Goal: Task Accomplishment & Management: Use online tool/utility

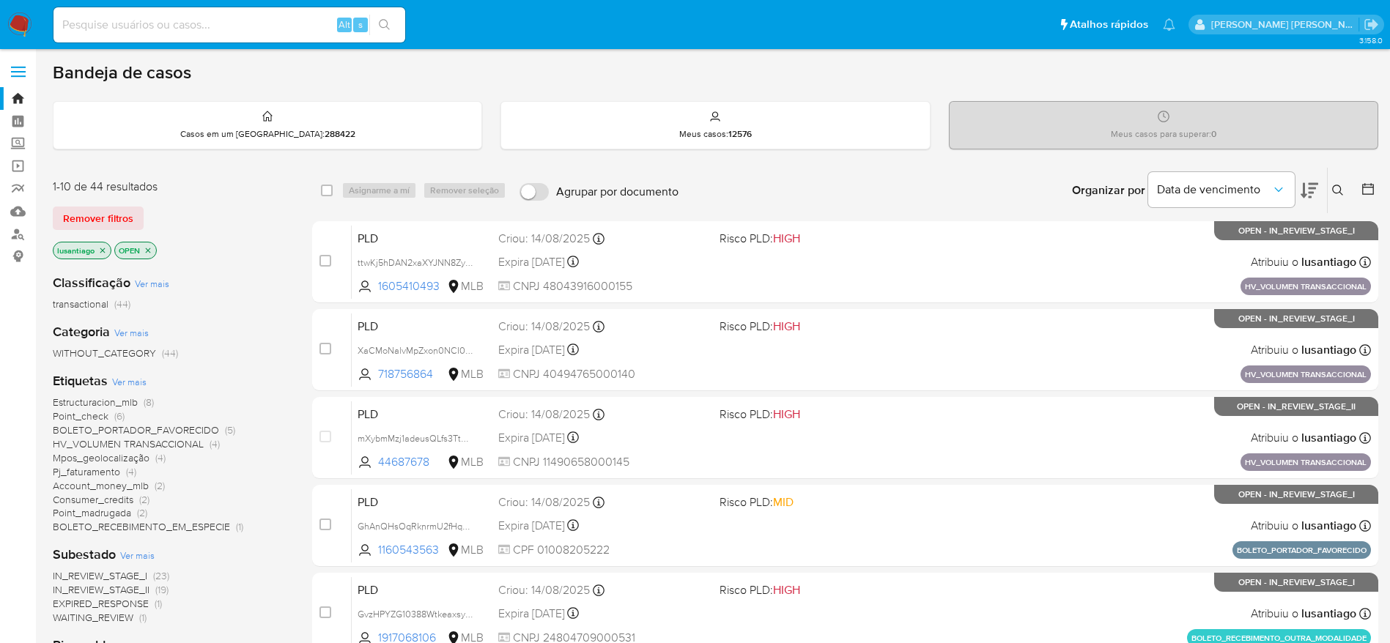
click at [95, 509] on span "Point_madrugada" at bounding box center [92, 513] width 78 height 15
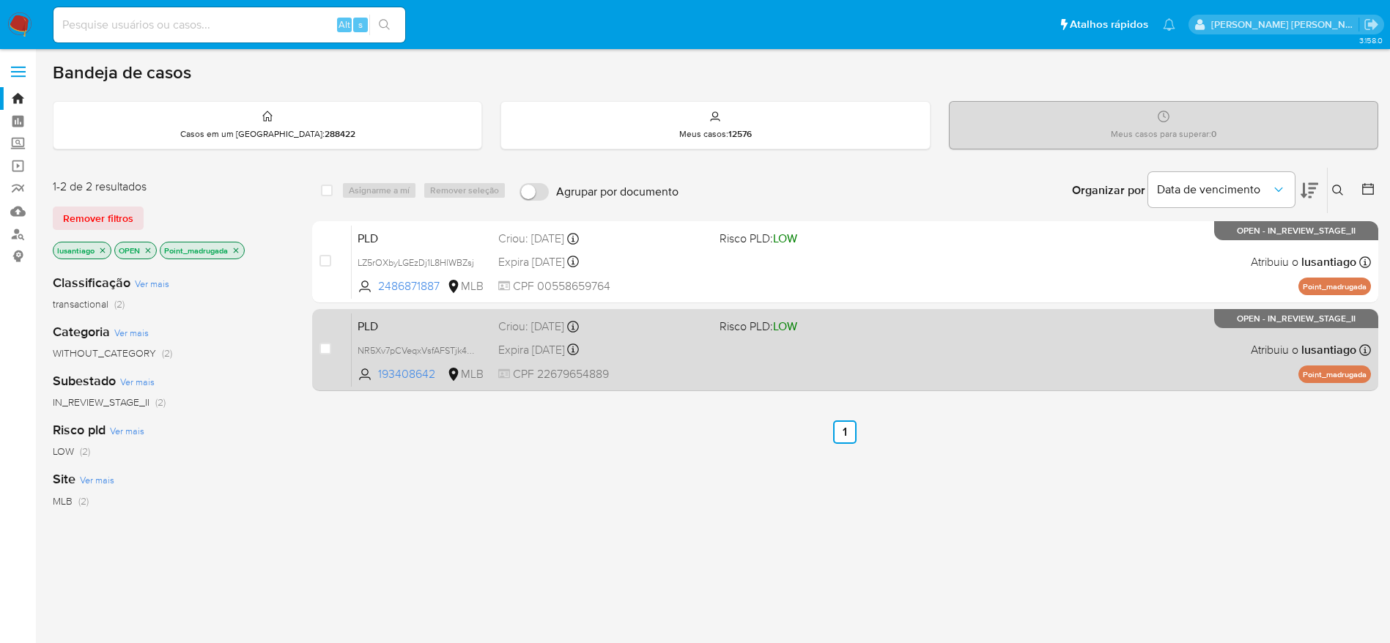
click at [669, 332] on div "Criou: 12/08/2025 Criou: 12/08/2025 00:19:21" at bounding box center [603, 327] width 210 height 16
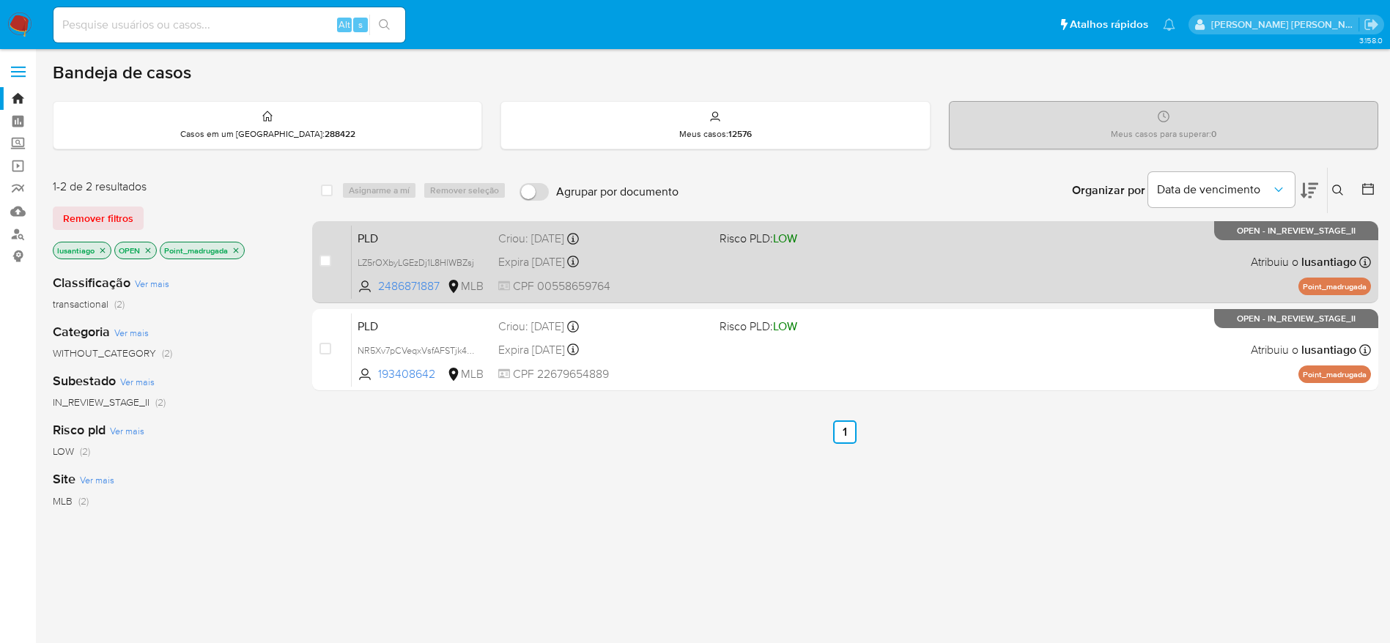
click at [665, 277] on div "PLD LZ5rOXbyLGEzDj1L8HlWBZsj 2486871887 MLB Risco PLD: LOW Criou: 12/08/2025 Cr…" at bounding box center [861, 262] width 1019 height 74
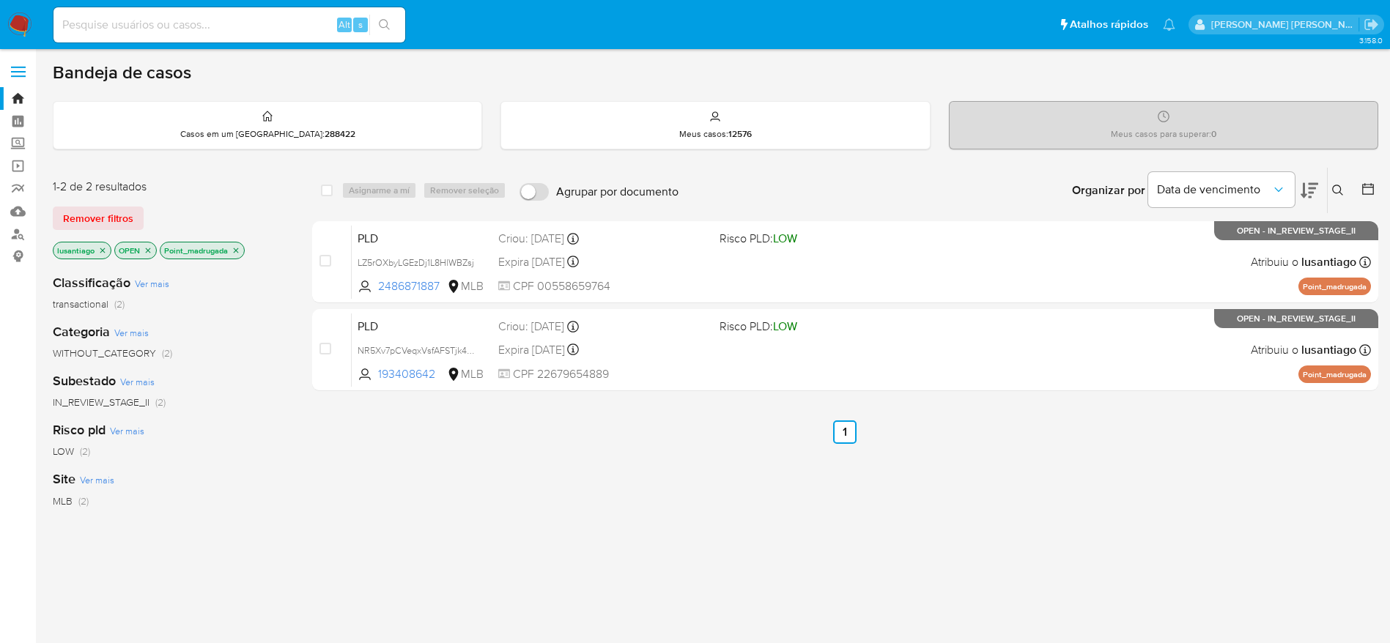
click at [278, 22] on input at bounding box center [230, 24] width 352 height 19
paste input "248314584"
type input "248314584"
click at [378, 22] on button "search-icon" at bounding box center [384, 25] width 30 height 21
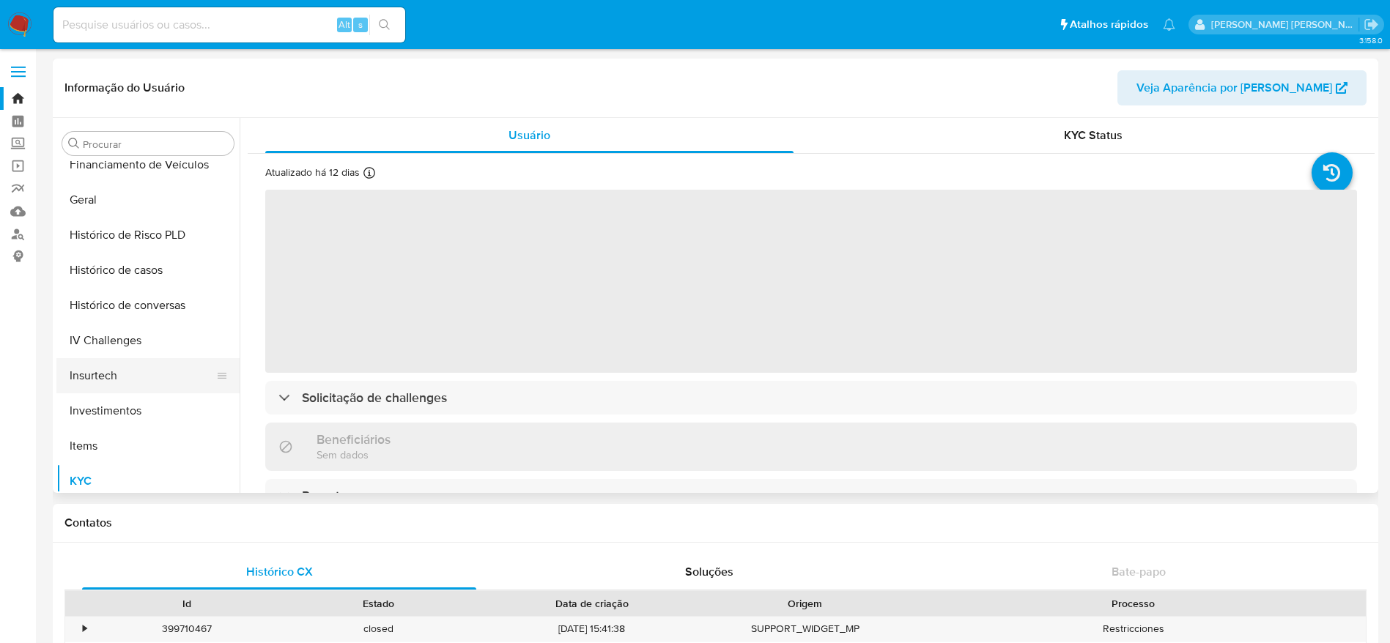
scroll to position [470, 0]
click at [133, 270] on button "Histórico de casos" at bounding box center [141, 271] width 171 height 35
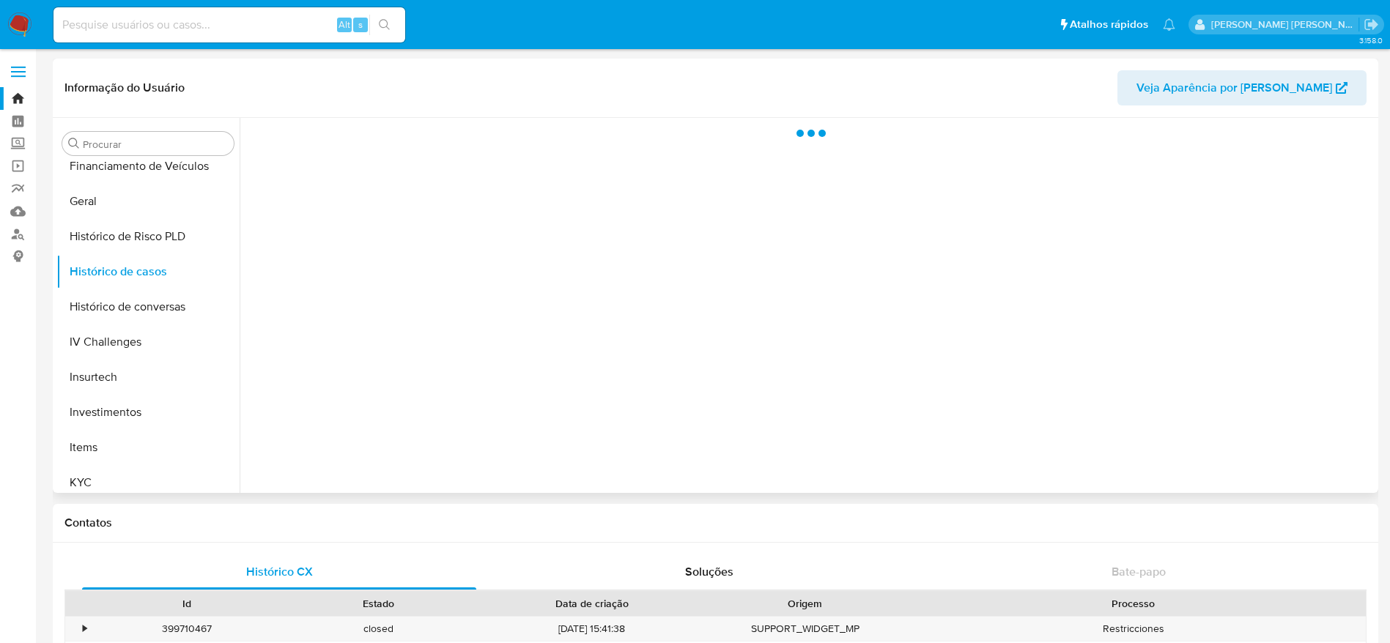
select select "10"
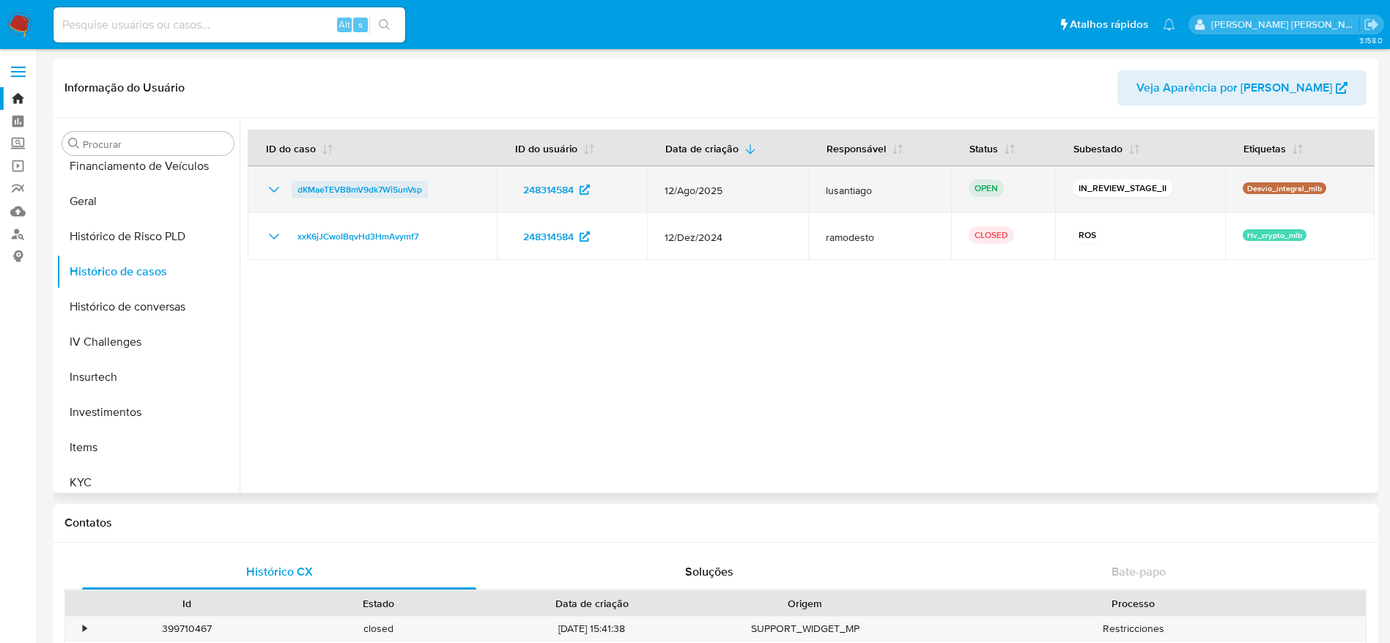
click at [363, 191] on span "dKMaeTEVB8mV9dk7WiSunVsp" at bounding box center [360, 190] width 125 height 18
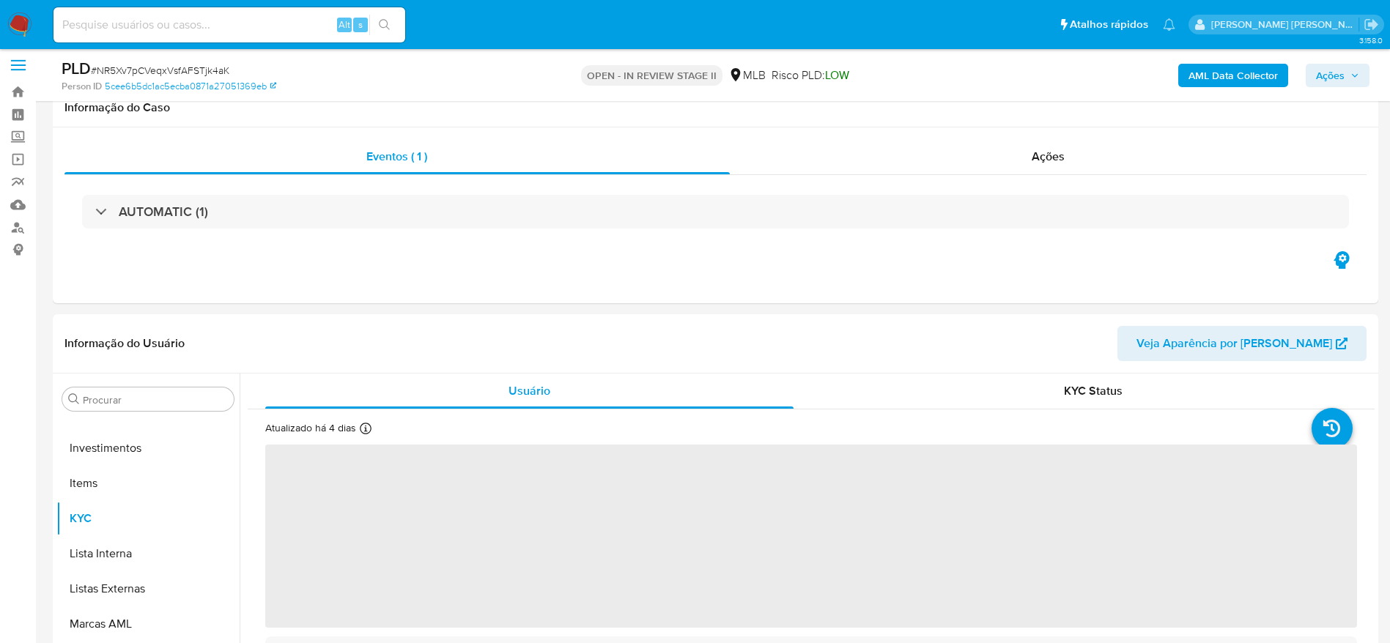
scroll to position [660, 0]
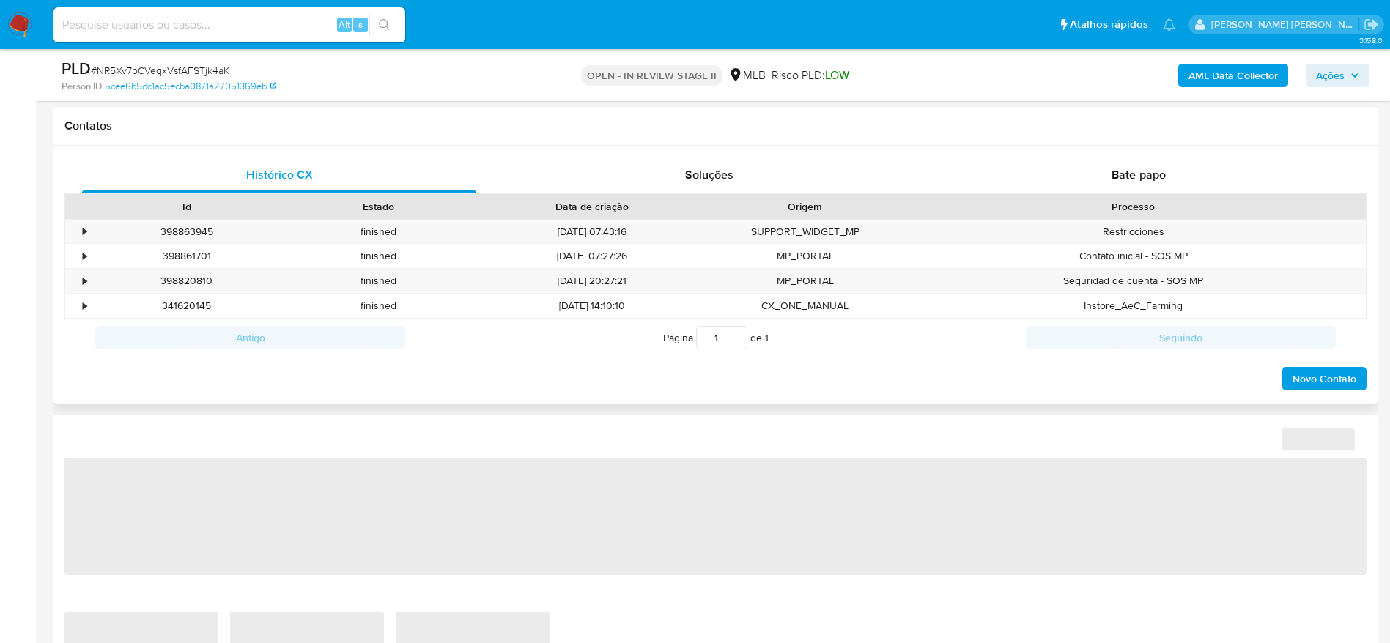
select select "10"
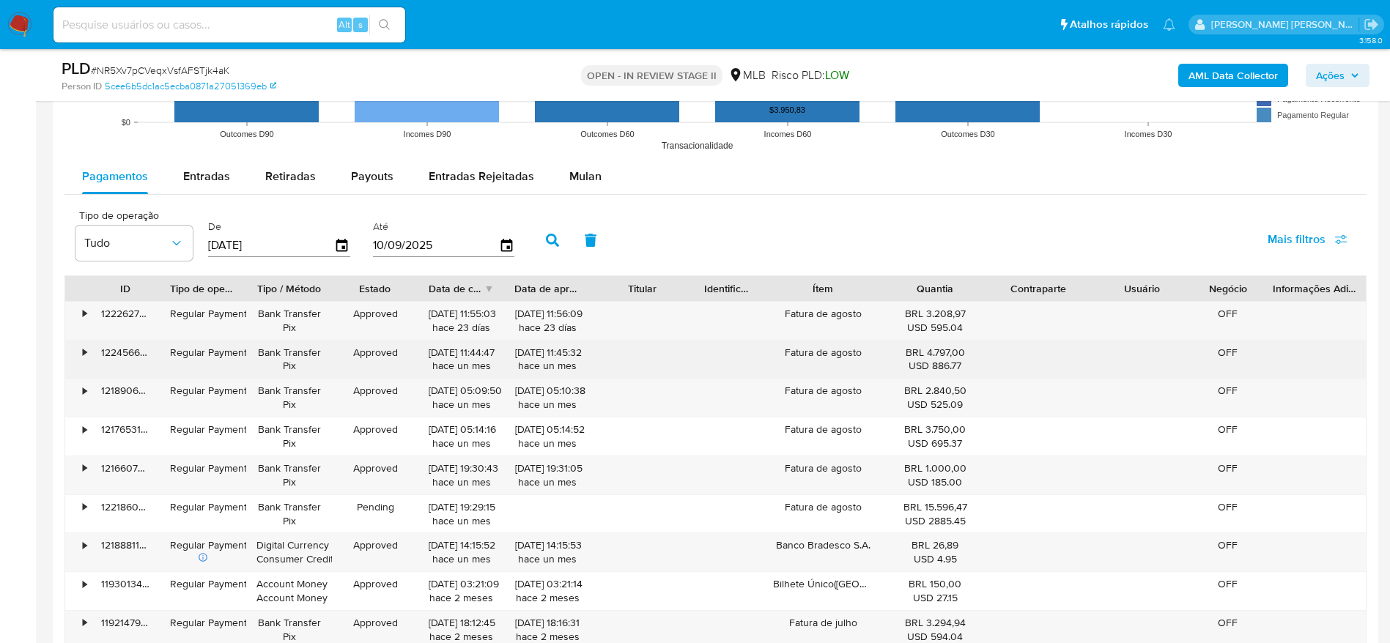
scroll to position [1539, 0]
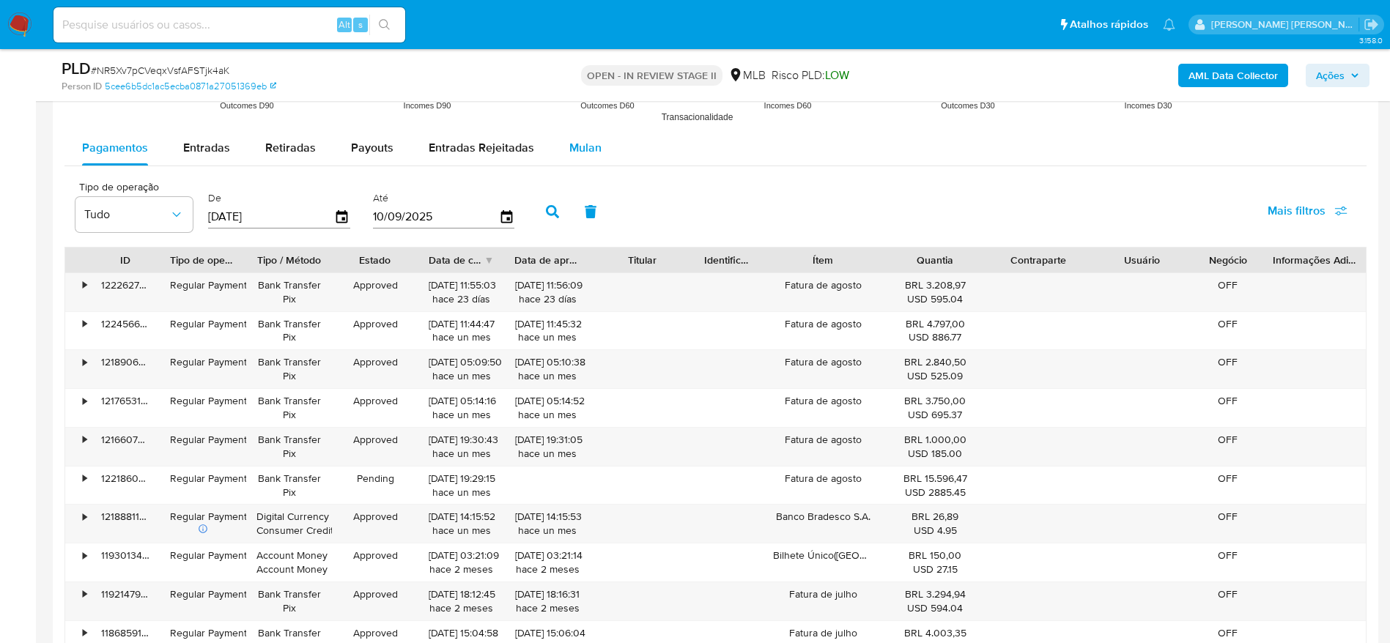
click at [588, 144] on span "Mulan" at bounding box center [585, 147] width 32 height 17
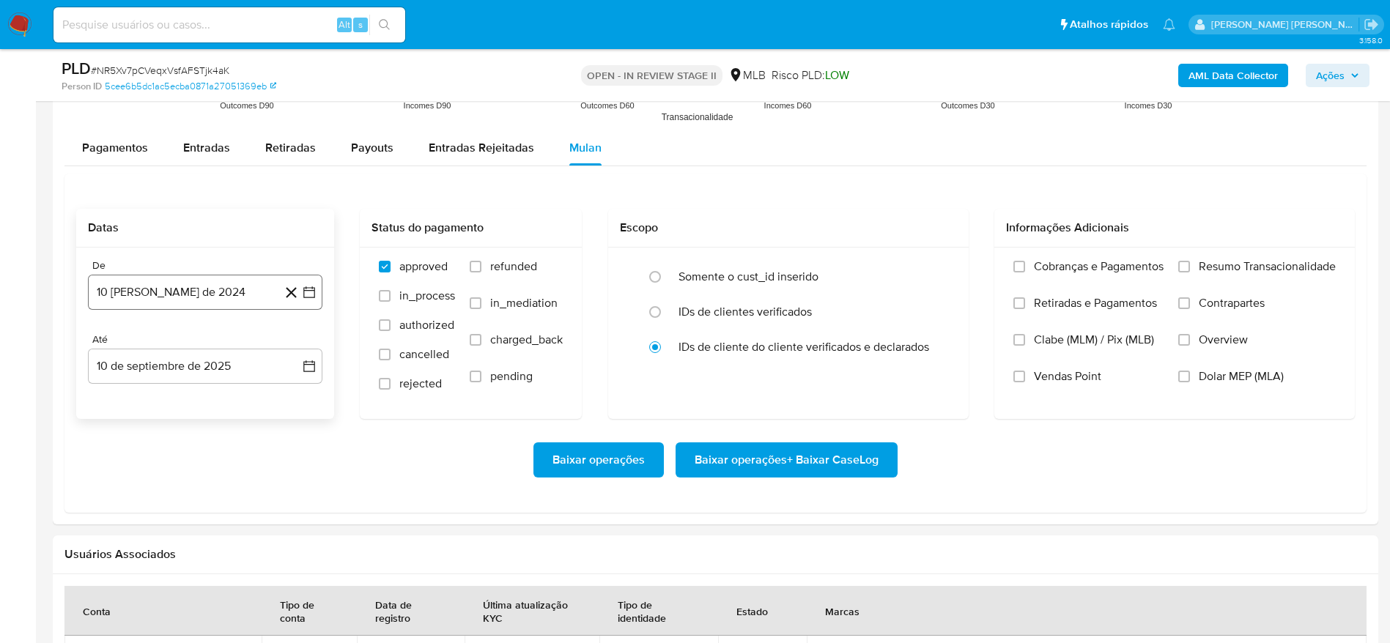
click at [232, 289] on button "10 [PERSON_NAME] de 2024" at bounding box center [205, 292] width 235 height 35
click at [213, 343] on span "agosto 2024" at bounding box center [198, 345] width 67 height 15
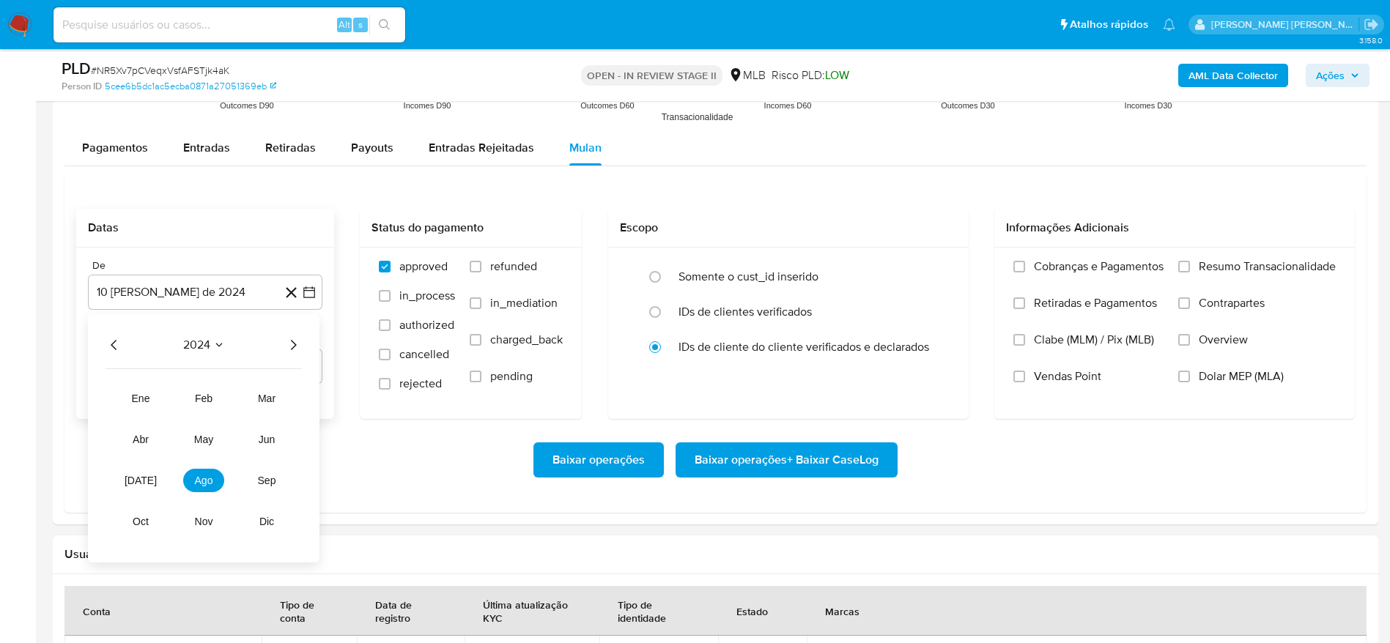
click at [288, 342] on icon "Año siguiente" at bounding box center [293, 345] width 18 height 18
click at [139, 477] on span "[DATE]" at bounding box center [141, 481] width 32 height 12
drag, startPoint x: 139, startPoint y: 395, endPoint x: 147, endPoint y: 394, distance: 8.9
click at [140, 394] on button "1" at bounding box center [146, 399] width 23 height 23
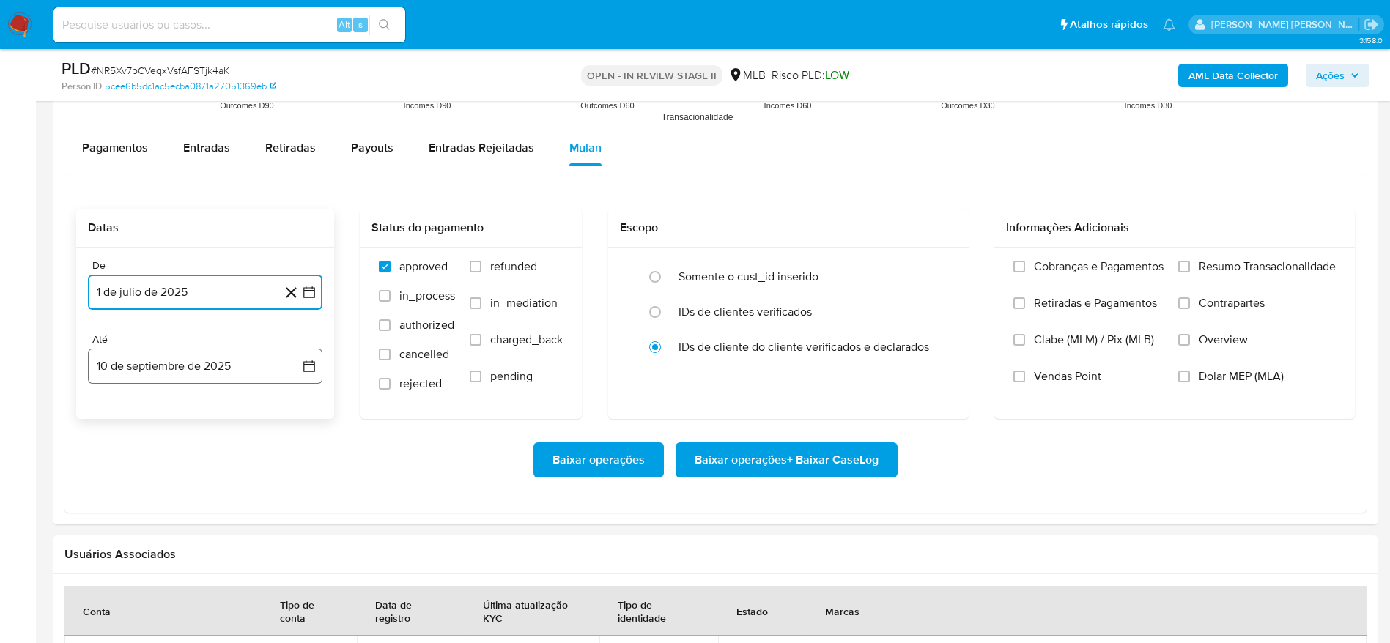
click at [188, 367] on button "10 de septiembre de 2025" at bounding box center [205, 366] width 235 height 35
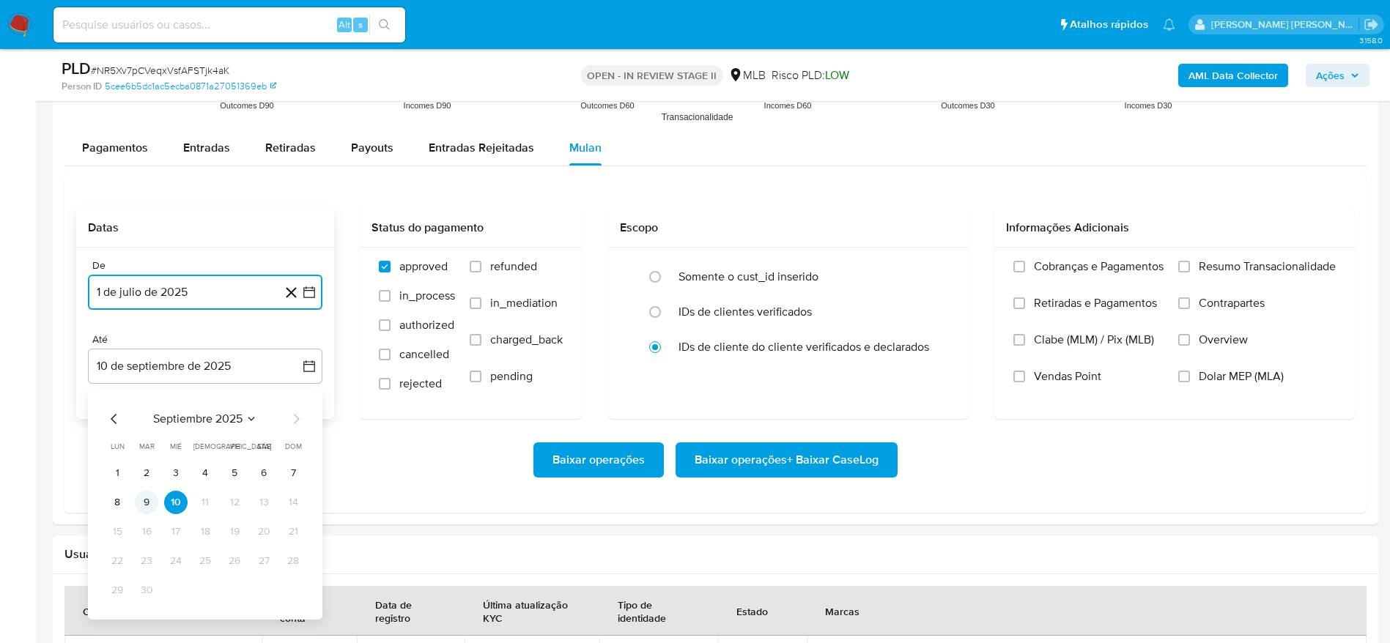
click at [146, 498] on button "9" at bounding box center [146, 502] width 23 height 23
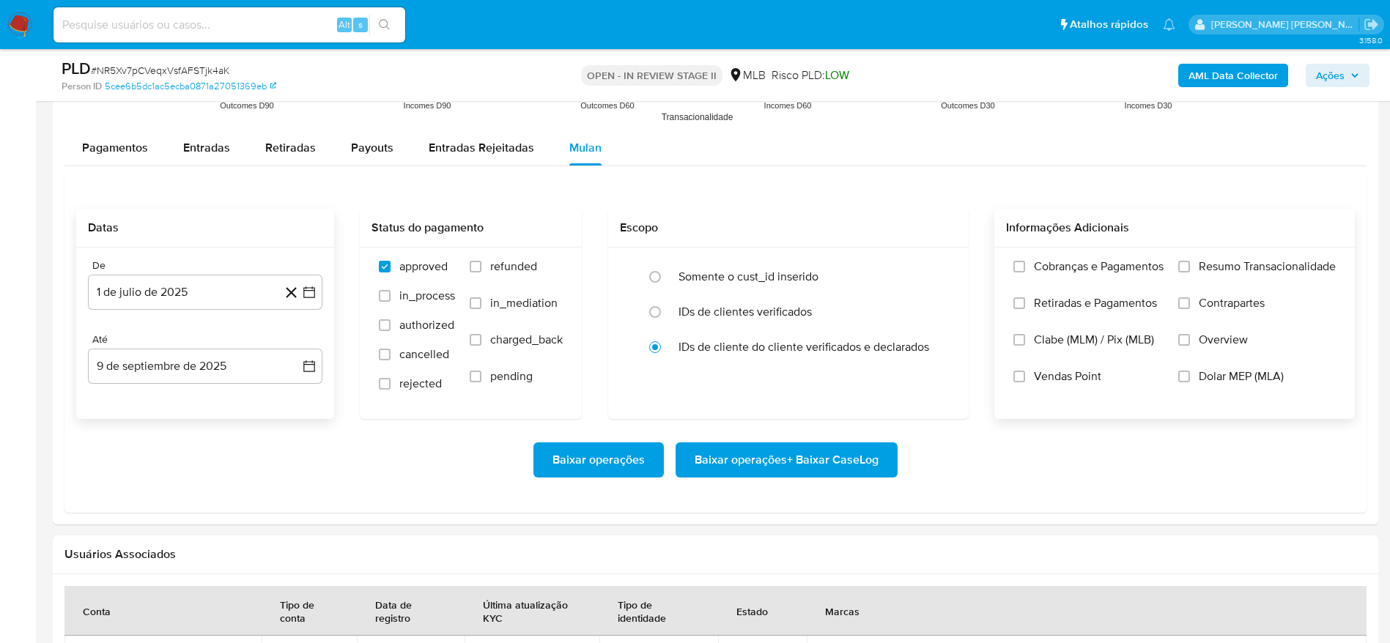
click at [1229, 267] on span "Resumo Transacionalidade" at bounding box center [1267, 266] width 137 height 15
click at [1190, 267] on input "Resumo Transacionalidade" at bounding box center [1184, 267] width 12 height 12
click at [1022, 372] on input "Vendas Point" at bounding box center [1020, 377] width 12 height 12
click at [733, 461] on span "Baixar operações + Baixar CaseLog" at bounding box center [787, 460] width 184 height 32
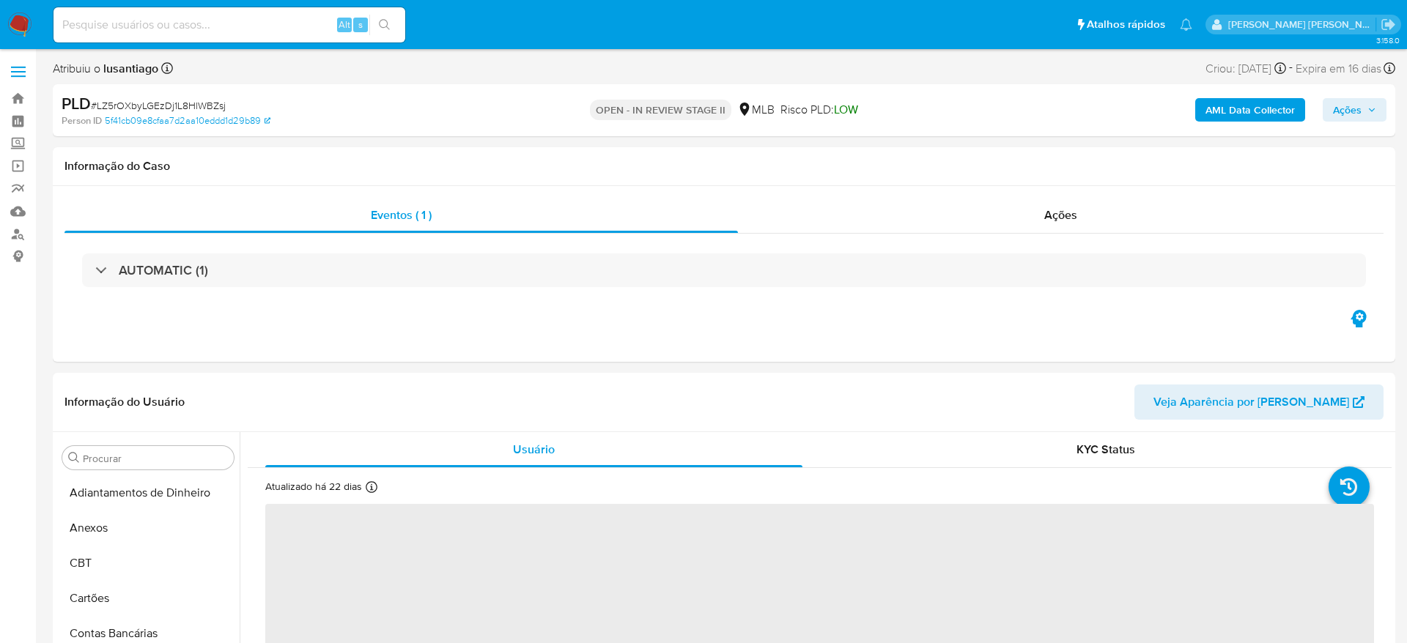
select select "10"
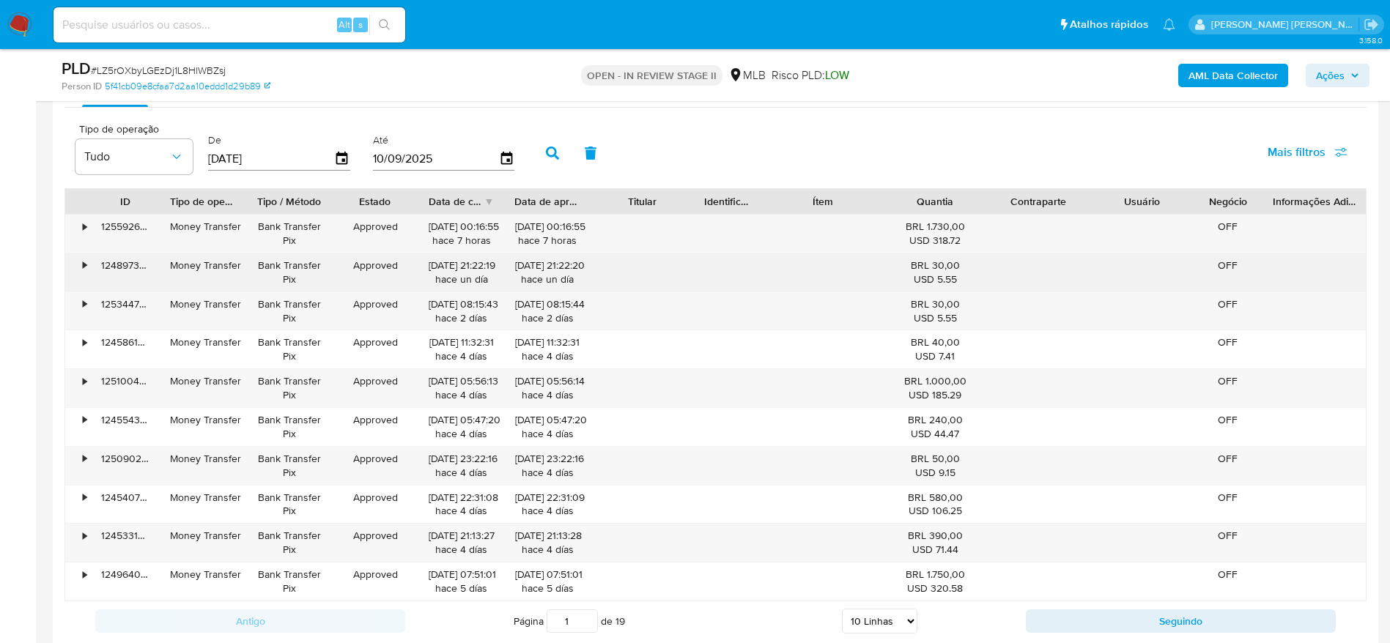
scroll to position [1429, 0]
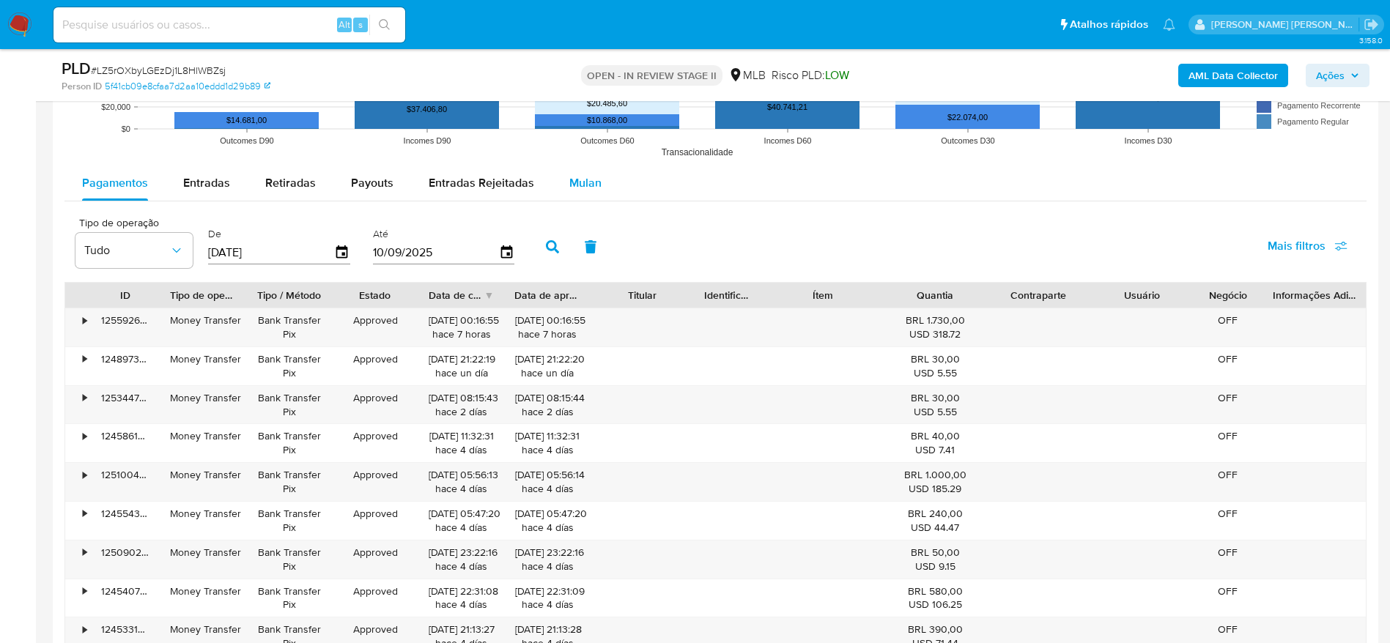
click at [564, 188] on button "Mulan" at bounding box center [585, 183] width 67 height 35
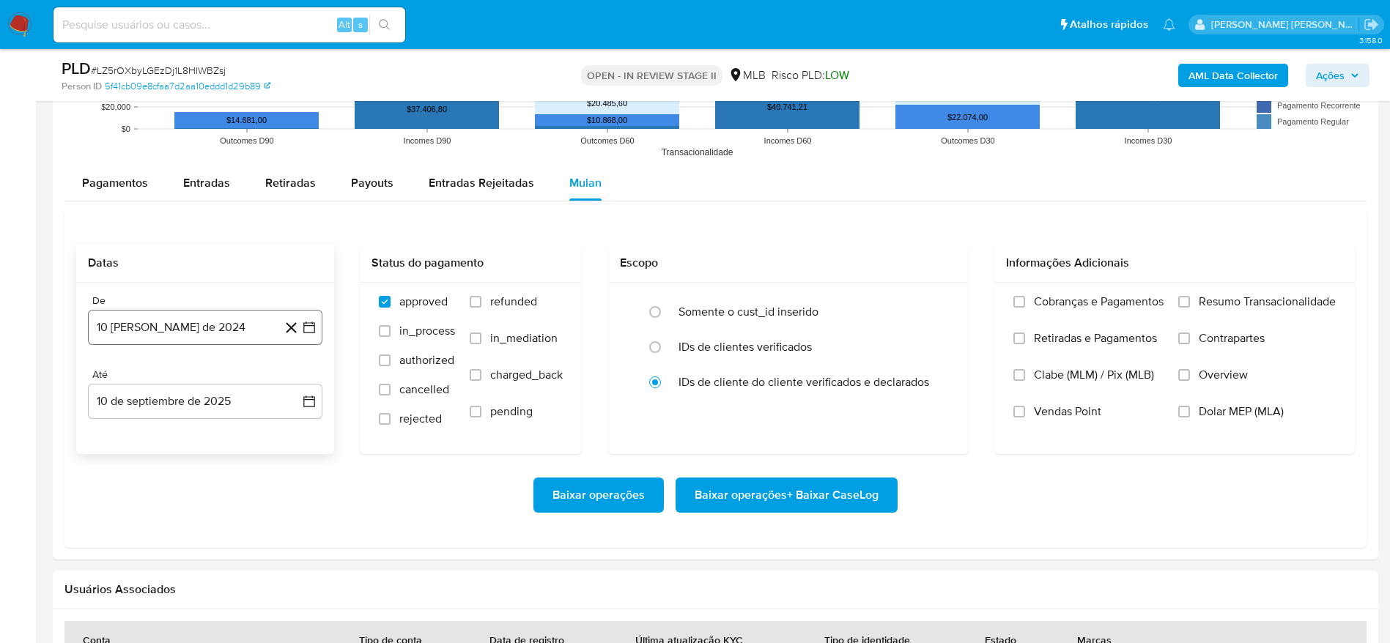
click at [229, 332] on button "10 [PERSON_NAME] de 2024" at bounding box center [205, 327] width 235 height 35
click at [215, 380] on span "agosto 2024" at bounding box center [198, 380] width 67 height 15
click at [295, 375] on icon "Año siguiente" at bounding box center [293, 381] width 18 height 18
click at [141, 522] on button "jul" at bounding box center [140, 515] width 41 height 23
click at [135, 431] on button "1" at bounding box center [146, 434] width 23 height 23
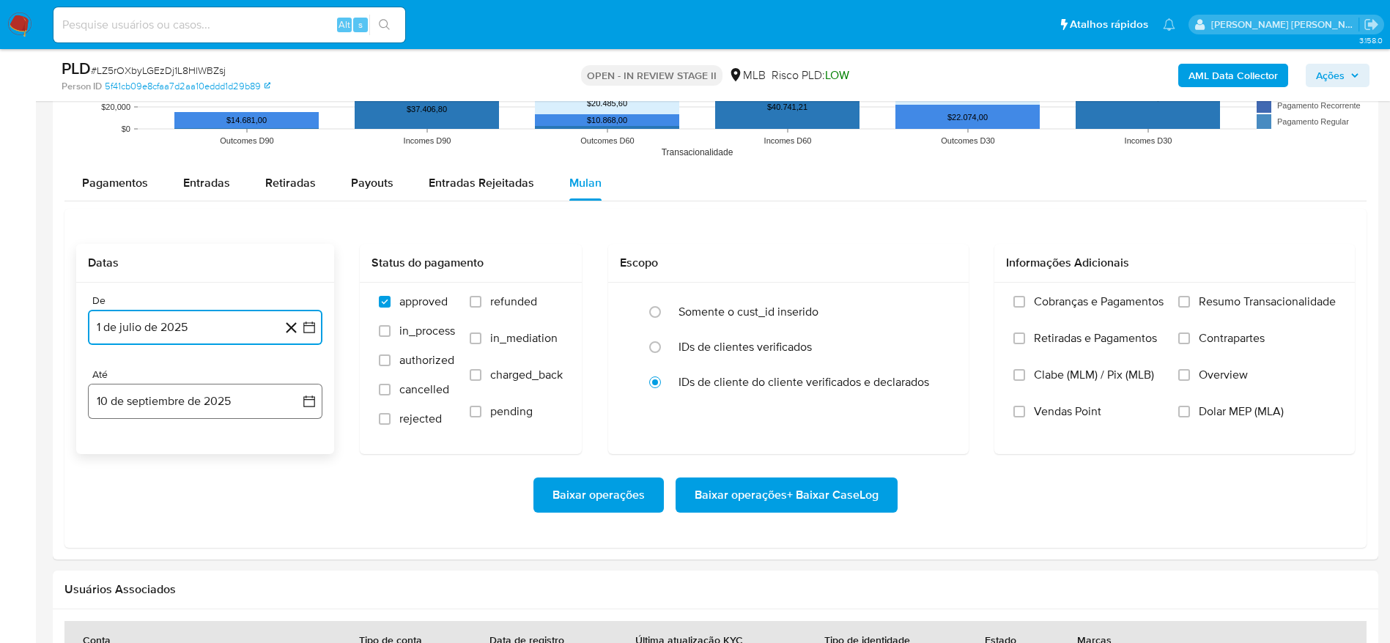
click at [199, 401] on button "10 de septiembre de 2025" at bounding box center [205, 401] width 235 height 35
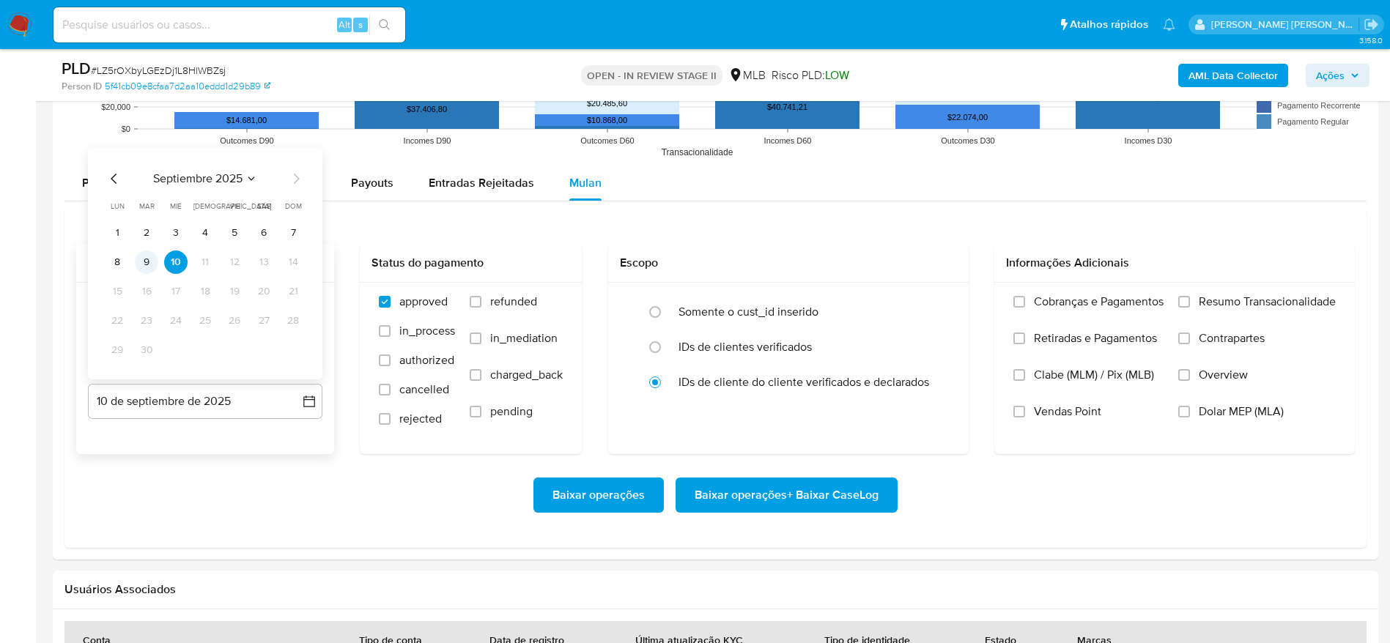
click at [150, 266] on button "9" at bounding box center [146, 262] width 23 height 23
click at [1262, 295] on span "Resumo Transacionalidade" at bounding box center [1267, 302] width 137 height 15
click at [1190, 296] on input "Resumo Transacionalidade" at bounding box center [1184, 302] width 12 height 12
click at [1060, 416] on span "Vendas Point" at bounding box center [1067, 412] width 67 height 15
click at [1025, 416] on input "Vendas Point" at bounding box center [1020, 412] width 12 height 12
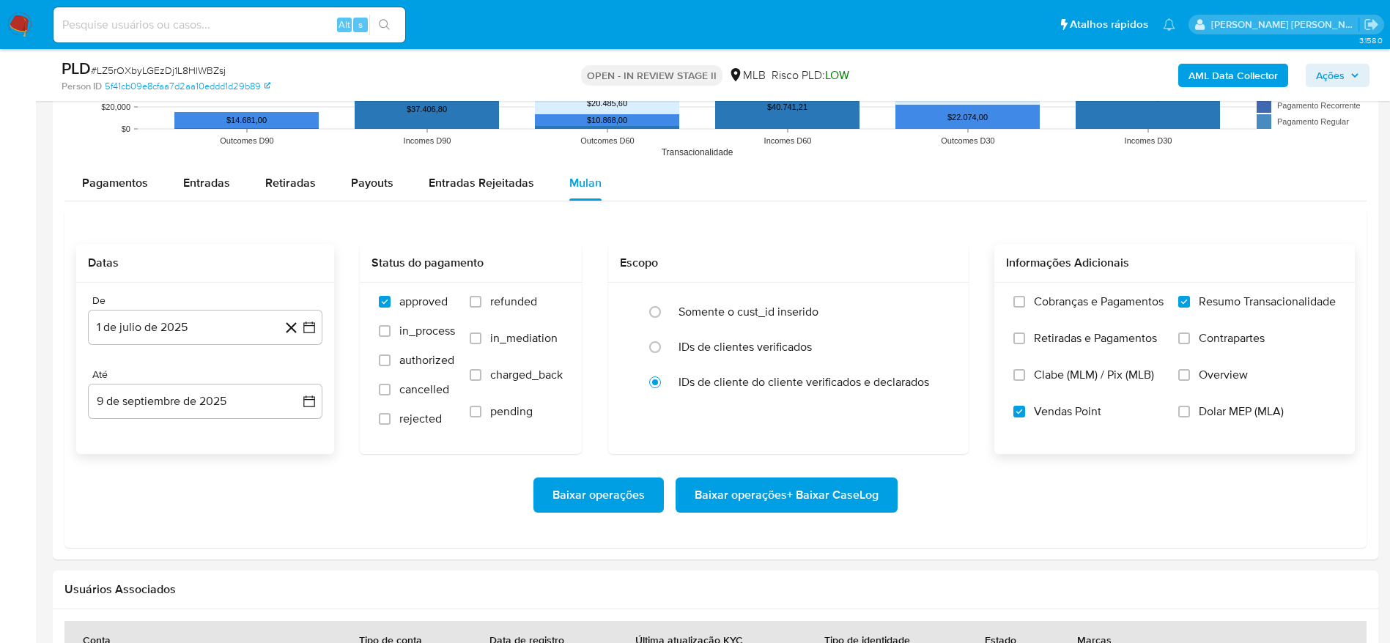
click at [808, 501] on span "Baixar operações + Baixar CaseLog" at bounding box center [787, 495] width 184 height 32
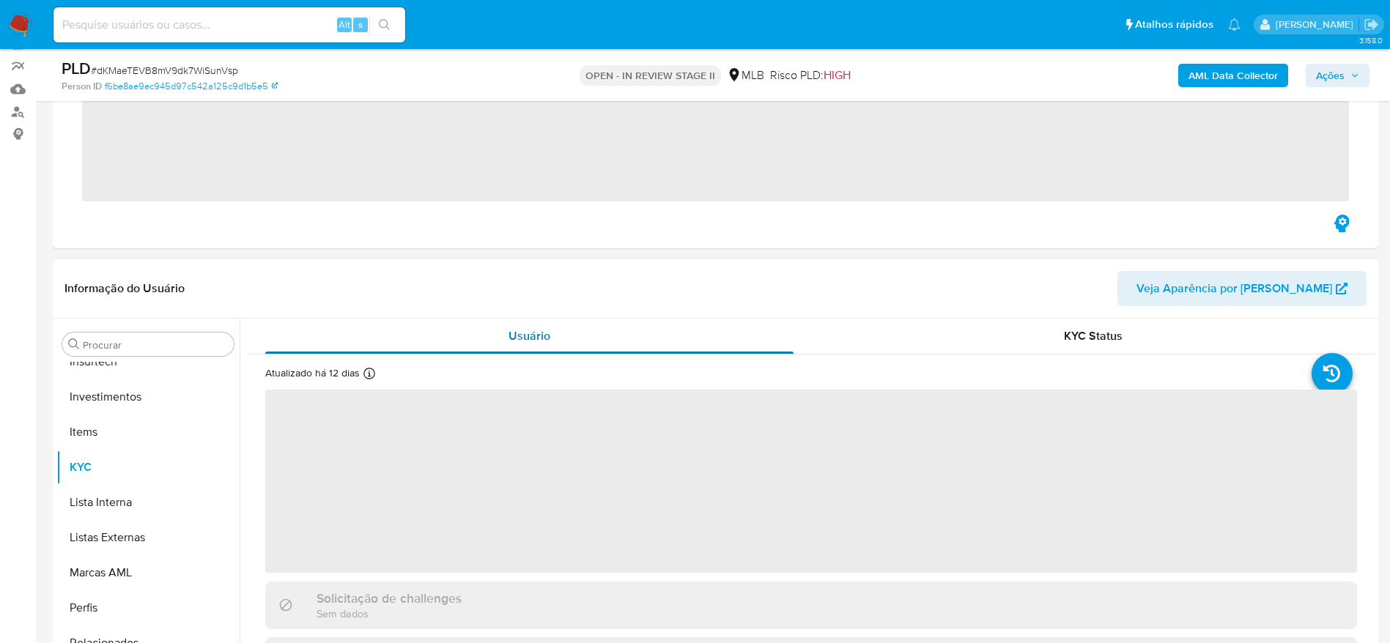
scroll to position [690, 0]
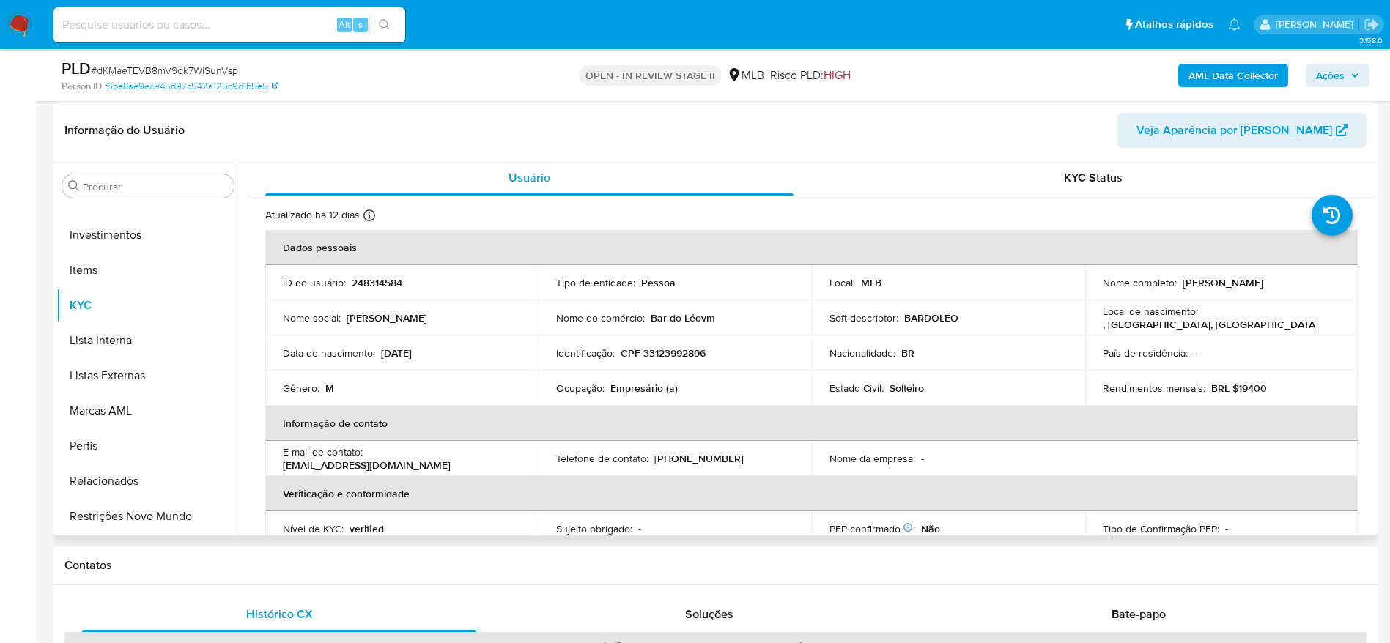
select select "10"
click at [693, 352] on p "CPF 33123992896" at bounding box center [663, 353] width 85 height 13
copy p "33123992896"
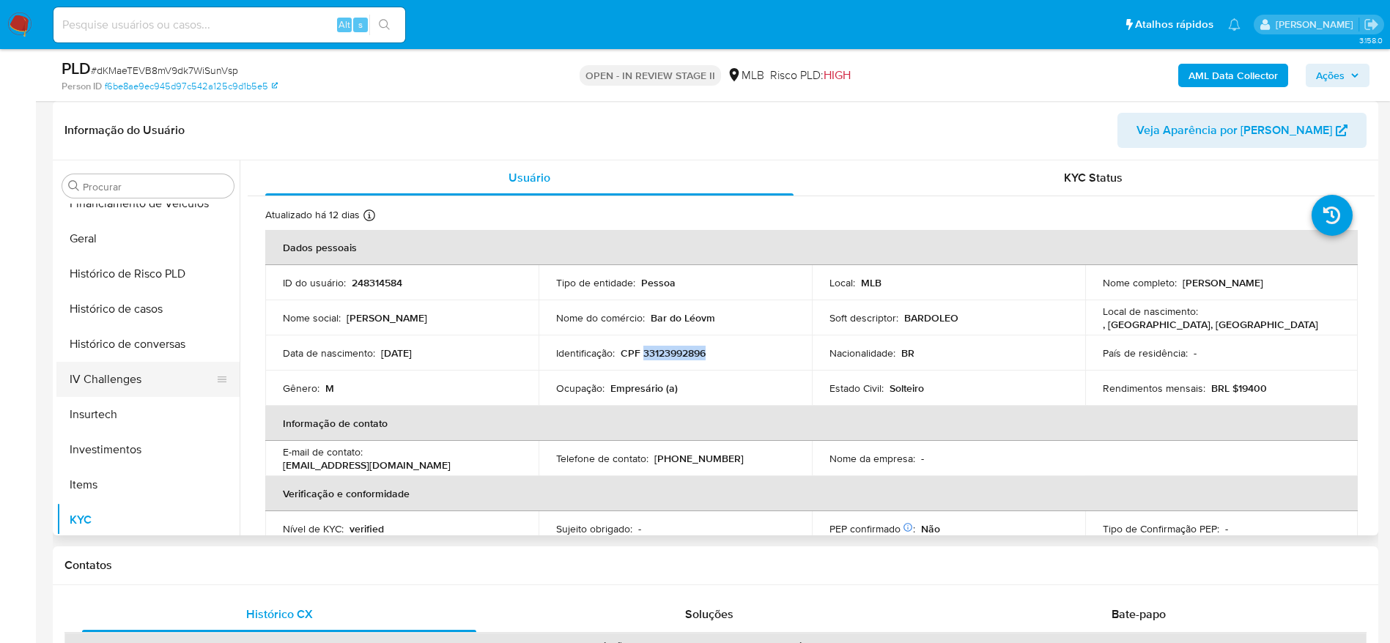
scroll to position [470, 0]
click at [130, 259] on button "Geral" at bounding box center [141, 243] width 171 height 35
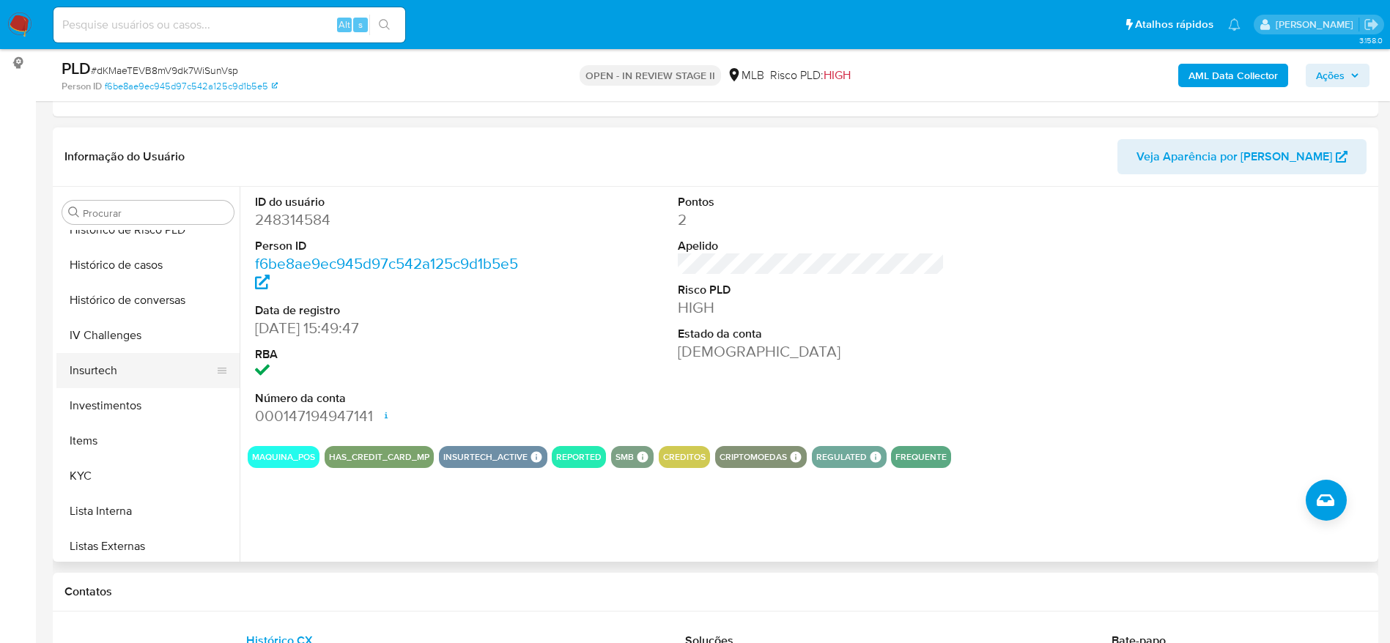
scroll to position [580, 0]
click at [130, 442] on button "KYC" at bounding box center [141, 441] width 171 height 35
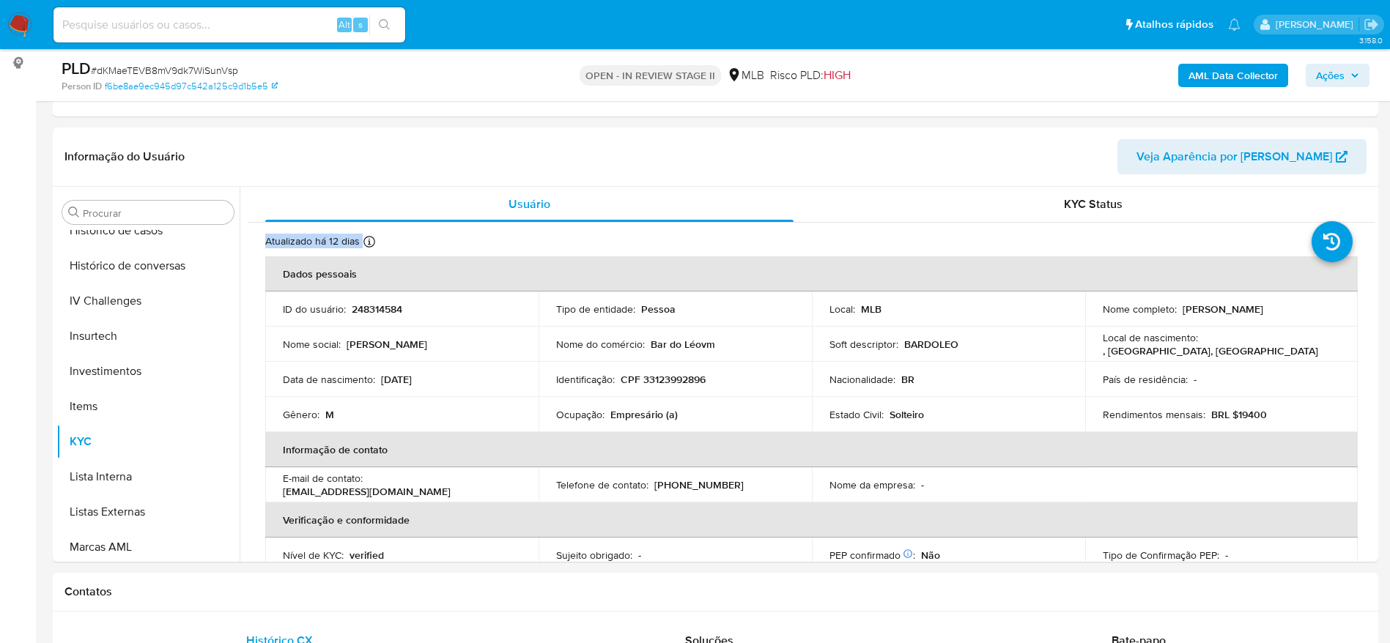
drag, startPoint x: 1376, startPoint y: 217, endPoint x: 1379, endPoint y: 227, distance: 10.7
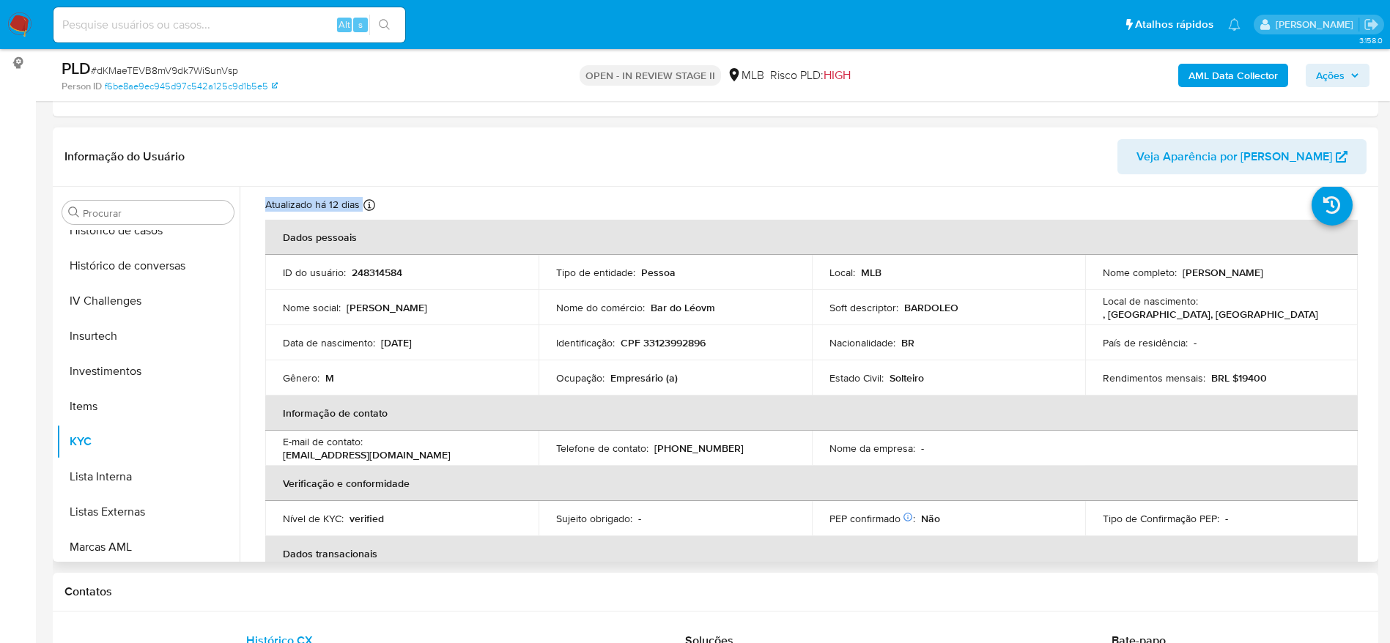
scroll to position [38, 0]
click at [399, 204] on div "Atualizado há 12 dias Criado: 09/05/2020 10:30:01 Atualizado: 29/08/2025 07:46:…" at bounding box center [342, 205] width 154 height 19
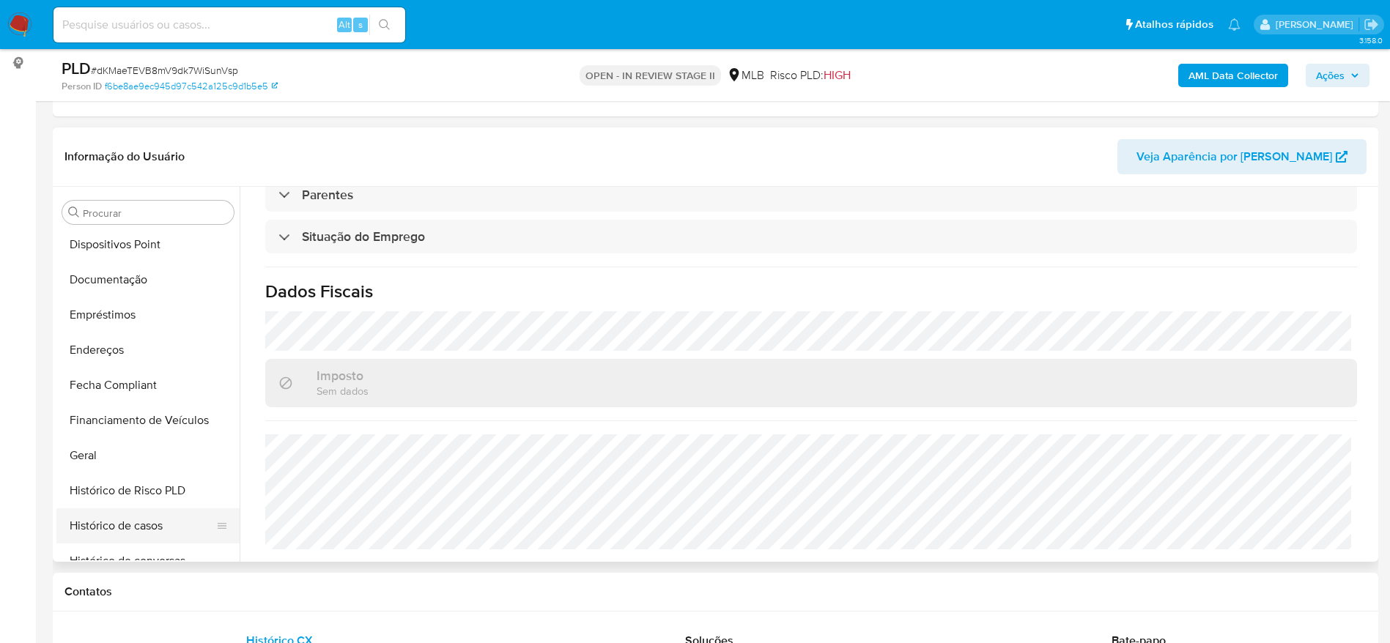
scroll to position [250, 0]
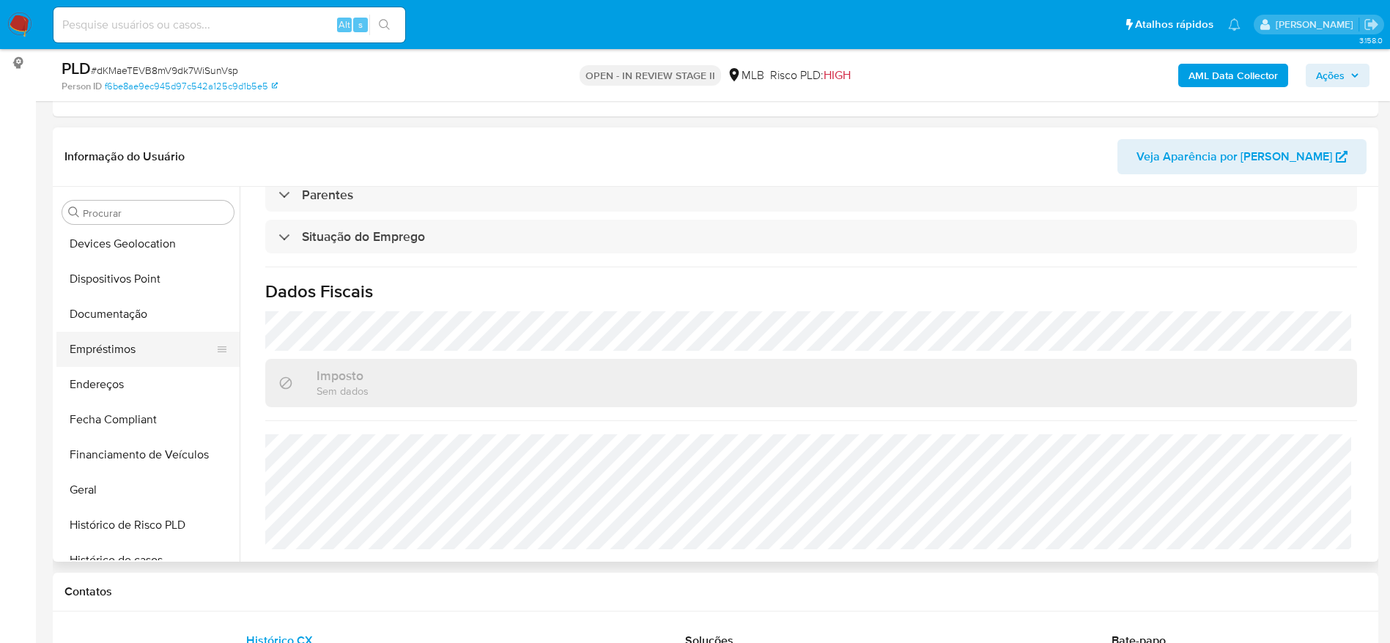
click at [138, 346] on button "Empréstimos" at bounding box center [141, 349] width 171 height 35
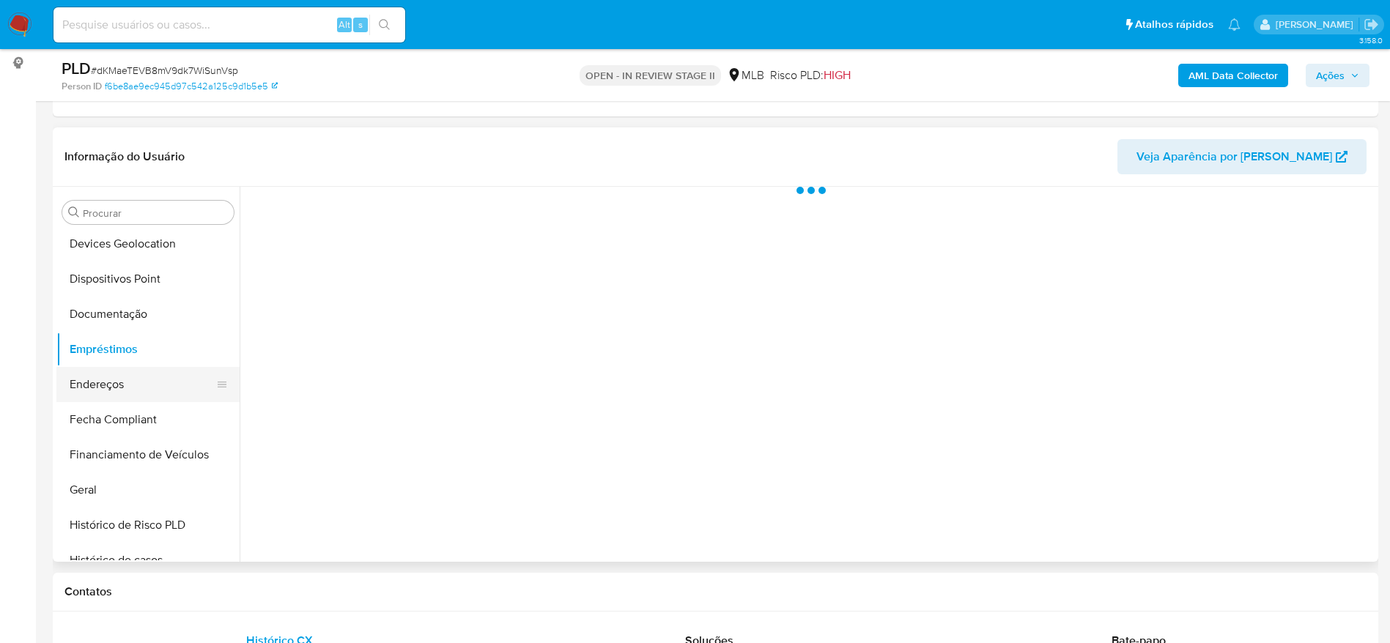
scroll to position [0, 0]
drag, startPoint x: 114, startPoint y: 383, endPoint x: 127, endPoint y: 387, distance: 13.7
click at [114, 386] on button "Endereços" at bounding box center [141, 384] width 171 height 35
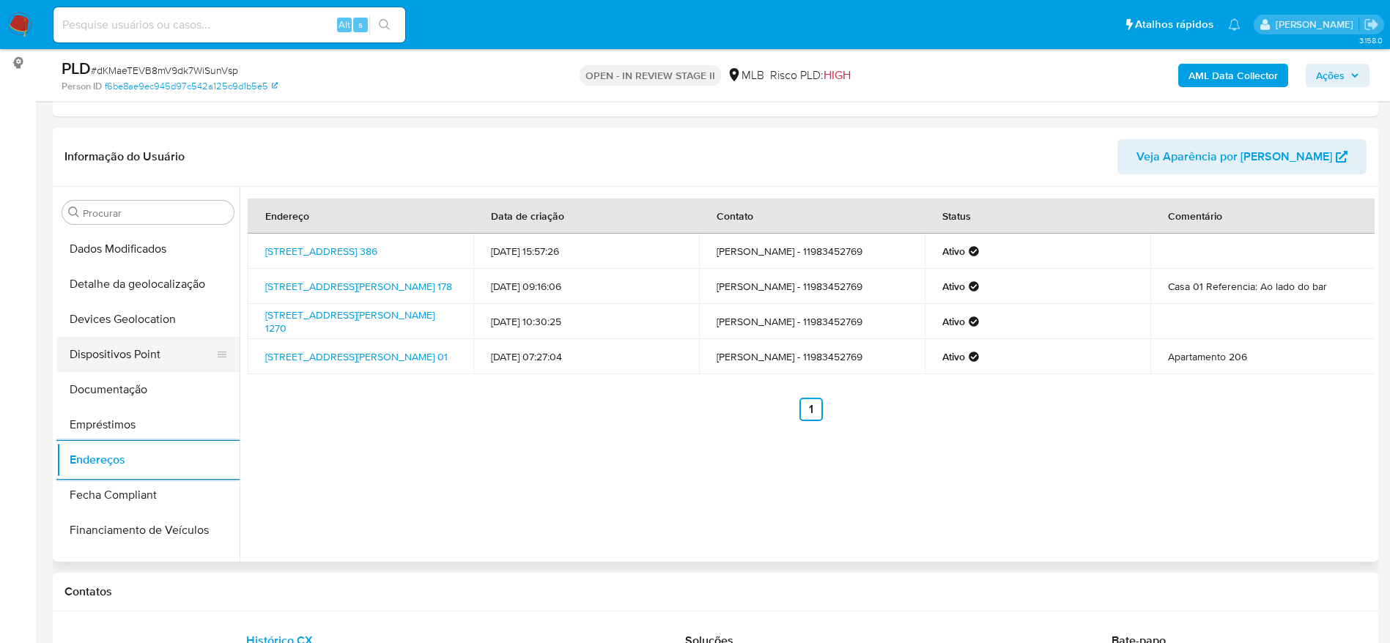
scroll to position [140, 0]
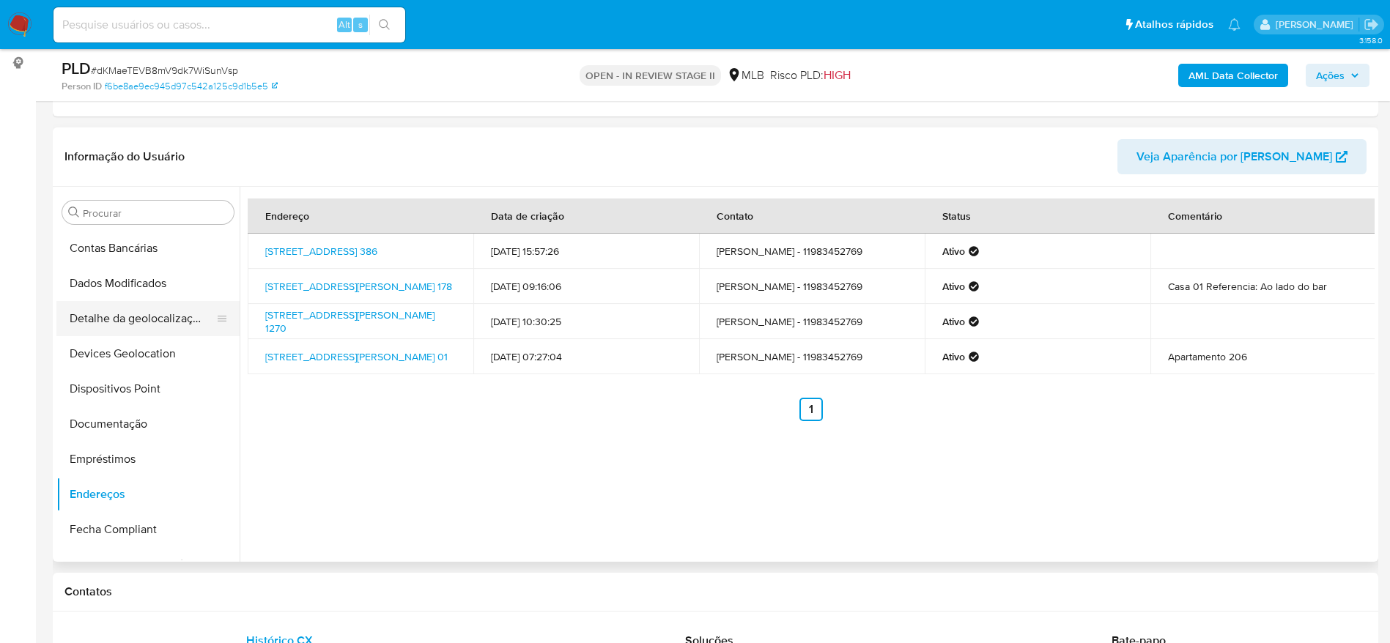
click at [112, 328] on button "Detalhe da geolocalização" at bounding box center [141, 318] width 171 height 35
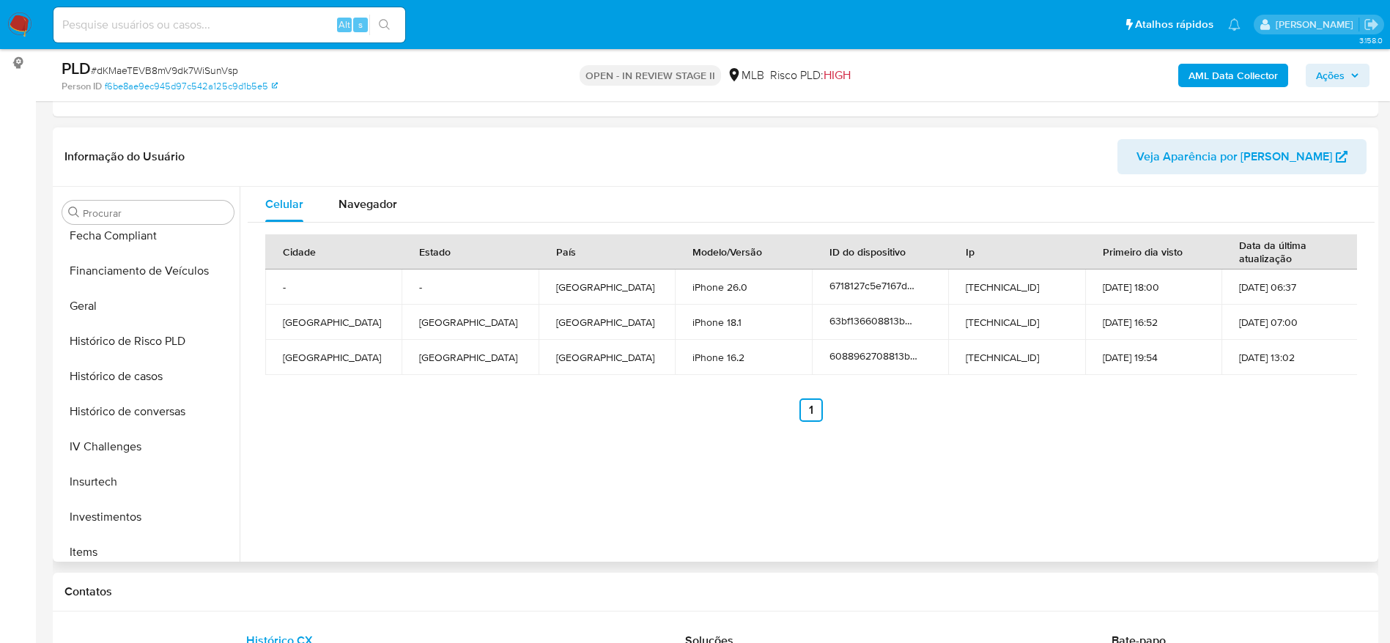
scroll to position [690, 0]
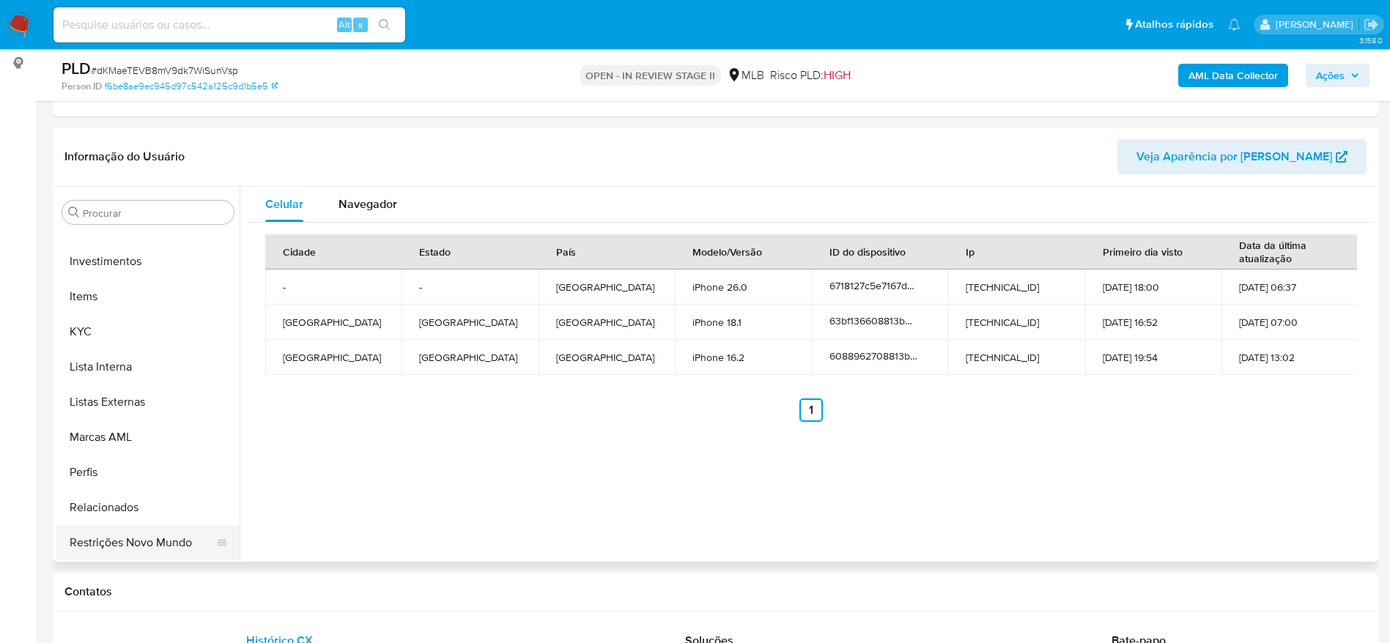
click at [119, 533] on button "Restrições Novo Mundo" at bounding box center [141, 542] width 171 height 35
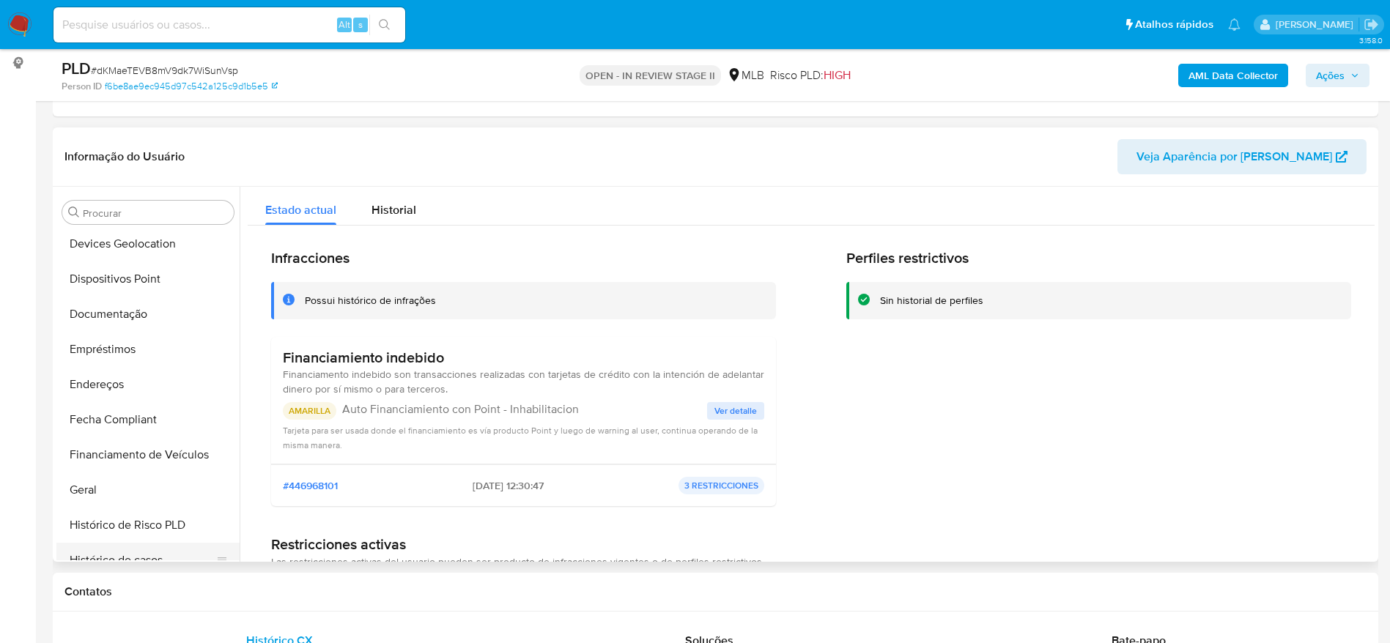
scroll to position [140, 0]
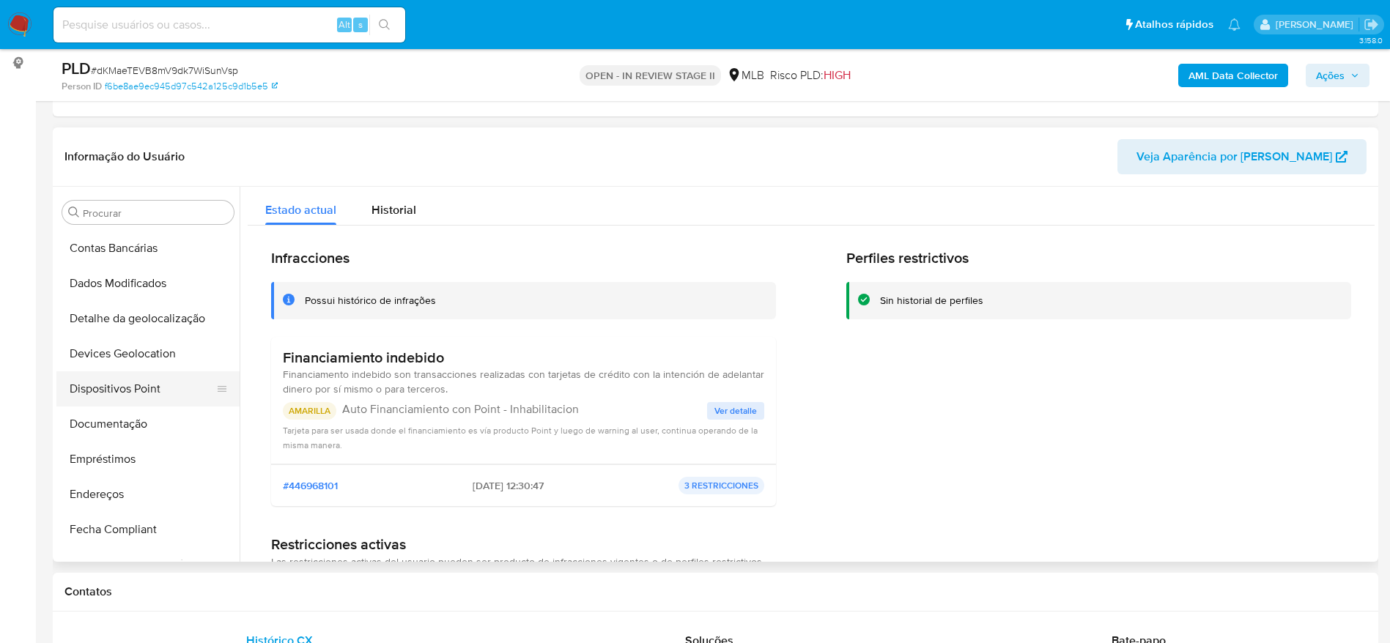
click at [152, 383] on button "Dispositivos Point" at bounding box center [141, 389] width 171 height 35
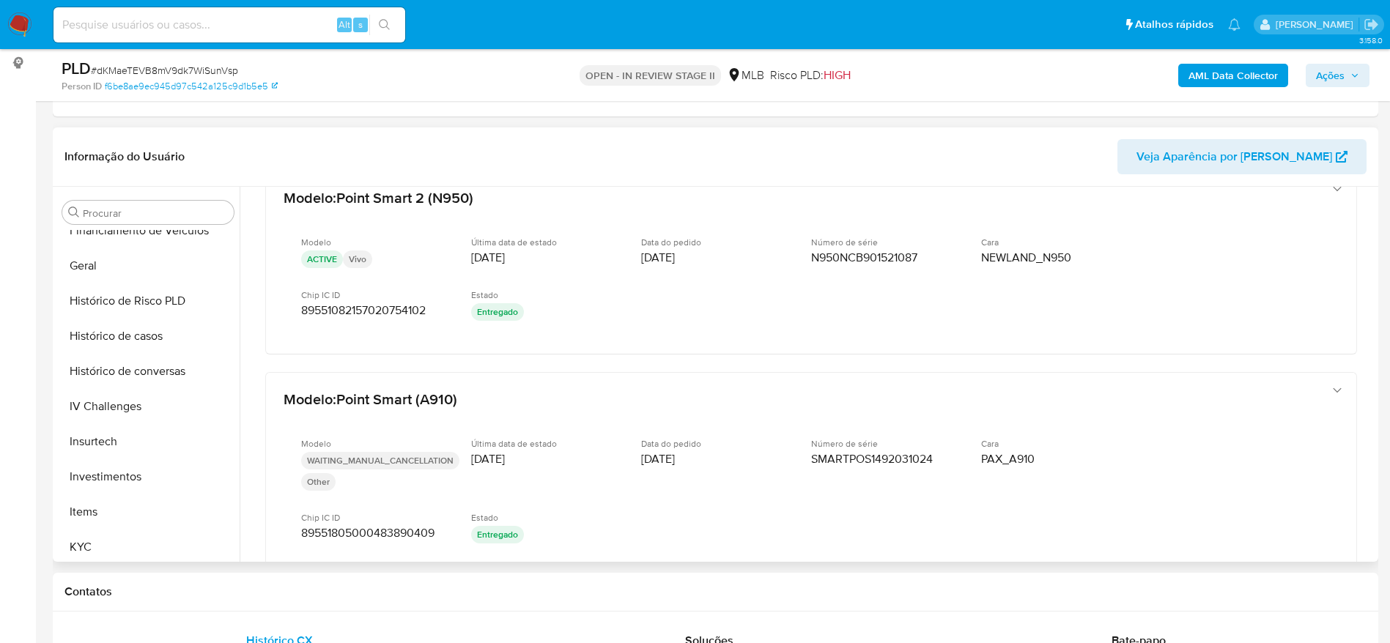
scroll to position [690, 0]
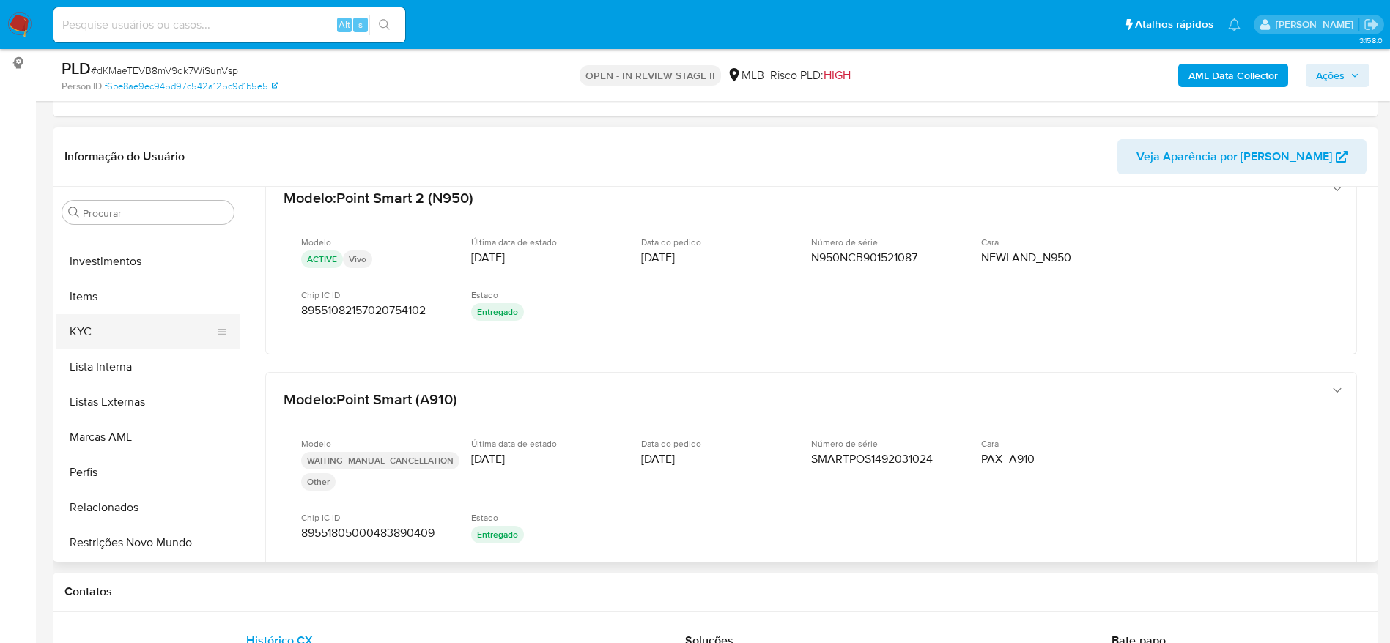
click at [114, 333] on button "KYC" at bounding box center [141, 331] width 171 height 35
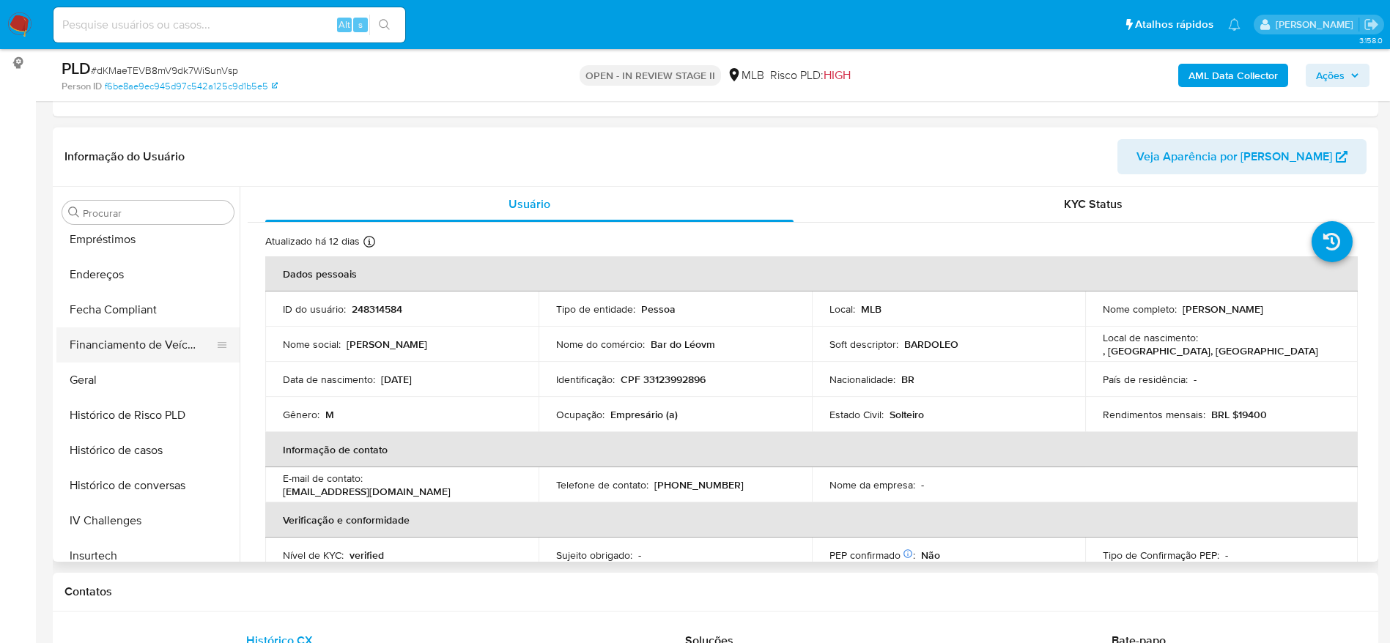
scroll to position [250, 0]
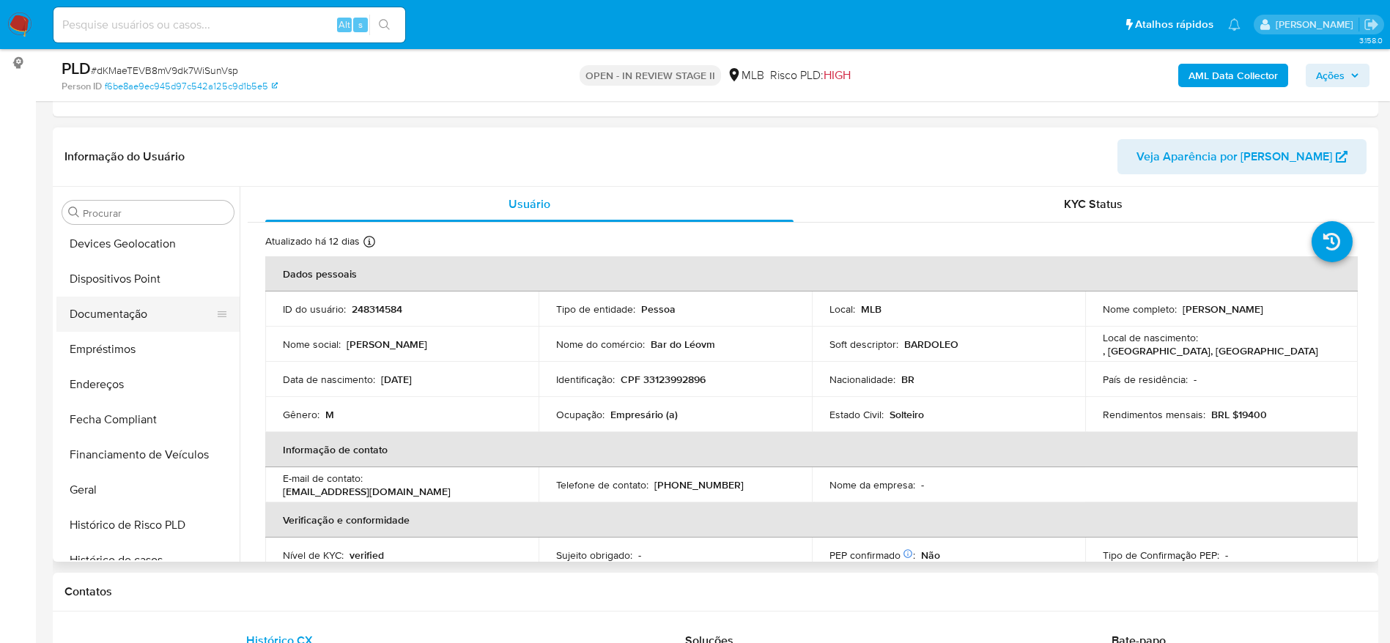
click at [125, 320] on button "Documentação" at bounding box center [141, 314] width 171 height 35
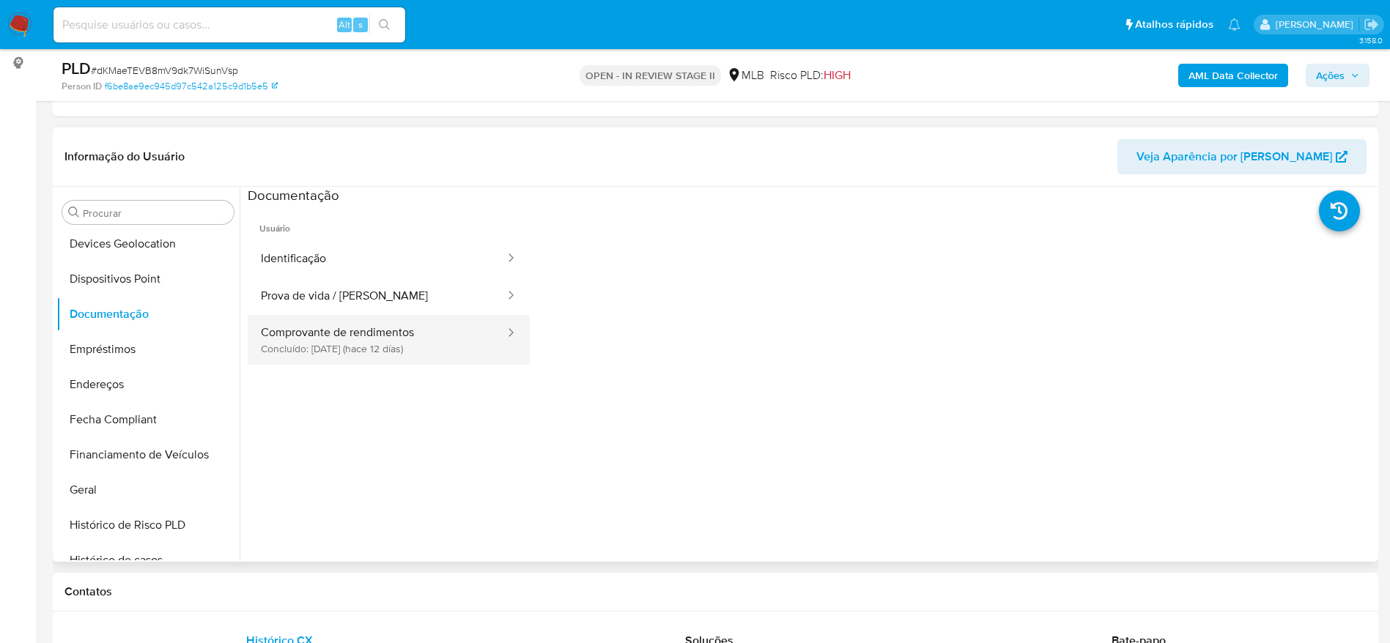
click at [395, 337] on button "Comprovante de rendimentos Concluído: 28/08/2025 (hace 12 días)" at bounding box center [377, 340] width 259 height 50
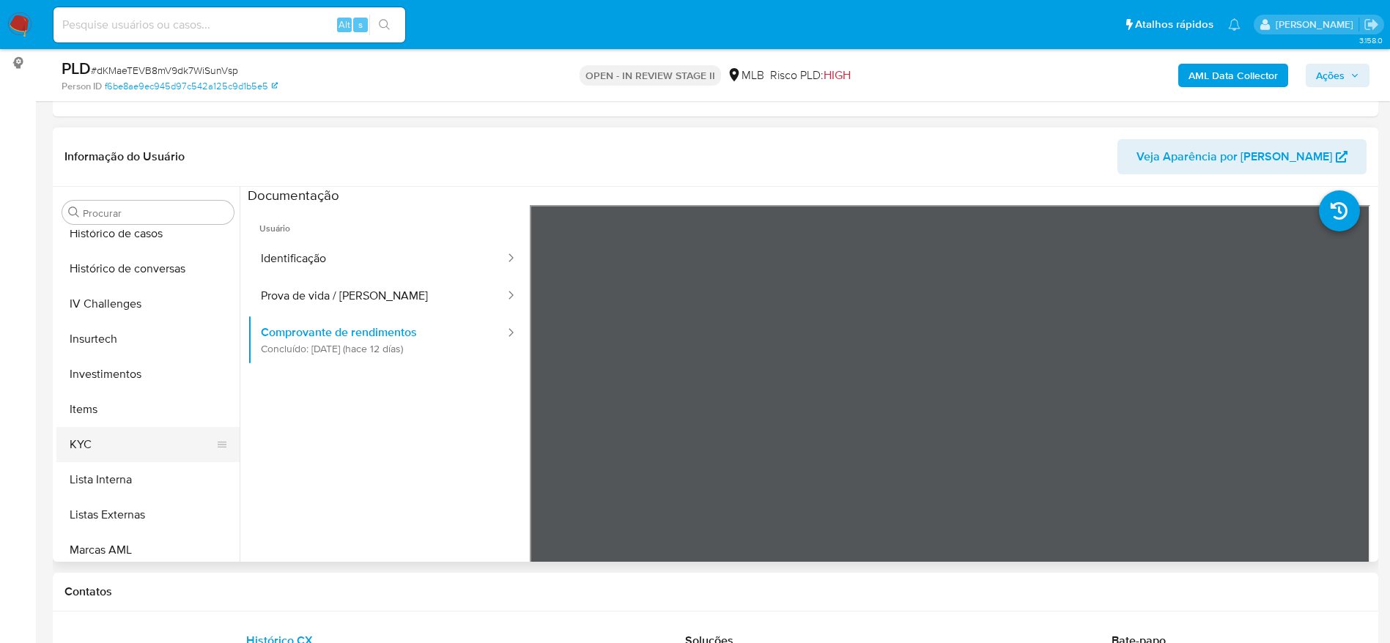
scroll to position [580, 0]
click at [149, 452] on button "KYC" at bounding box center [141, 441] width 171 height 35
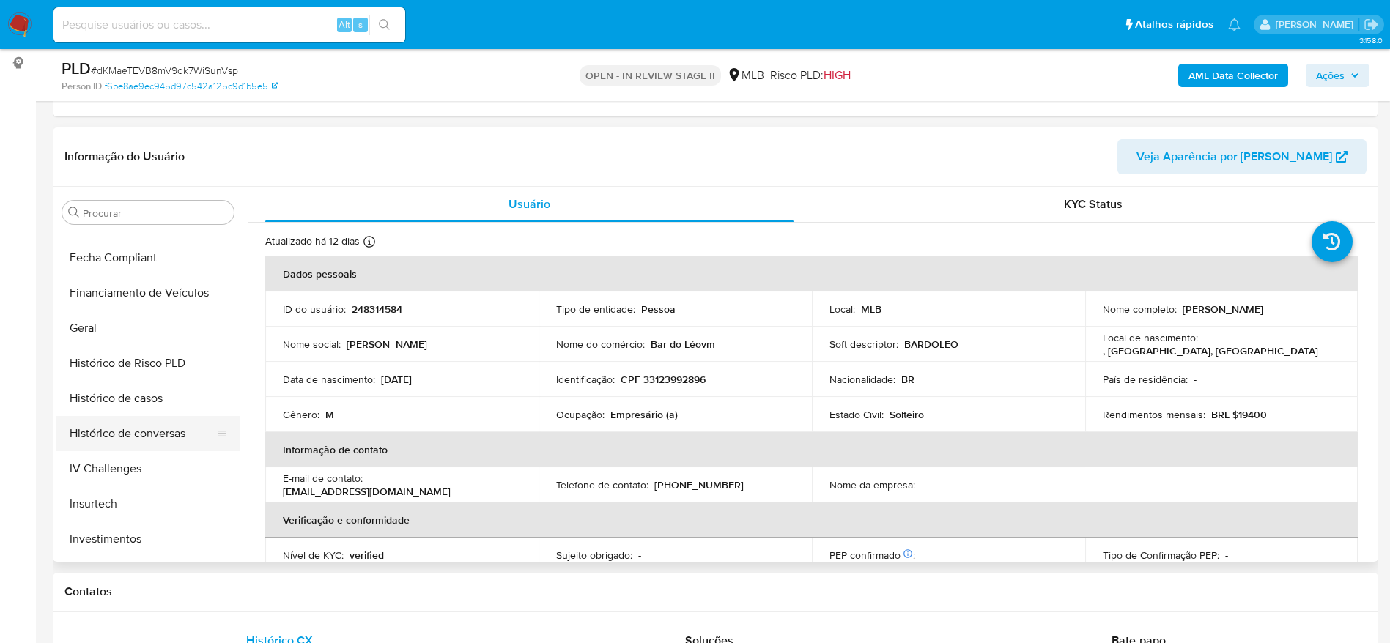
scroll to position [360, 0]
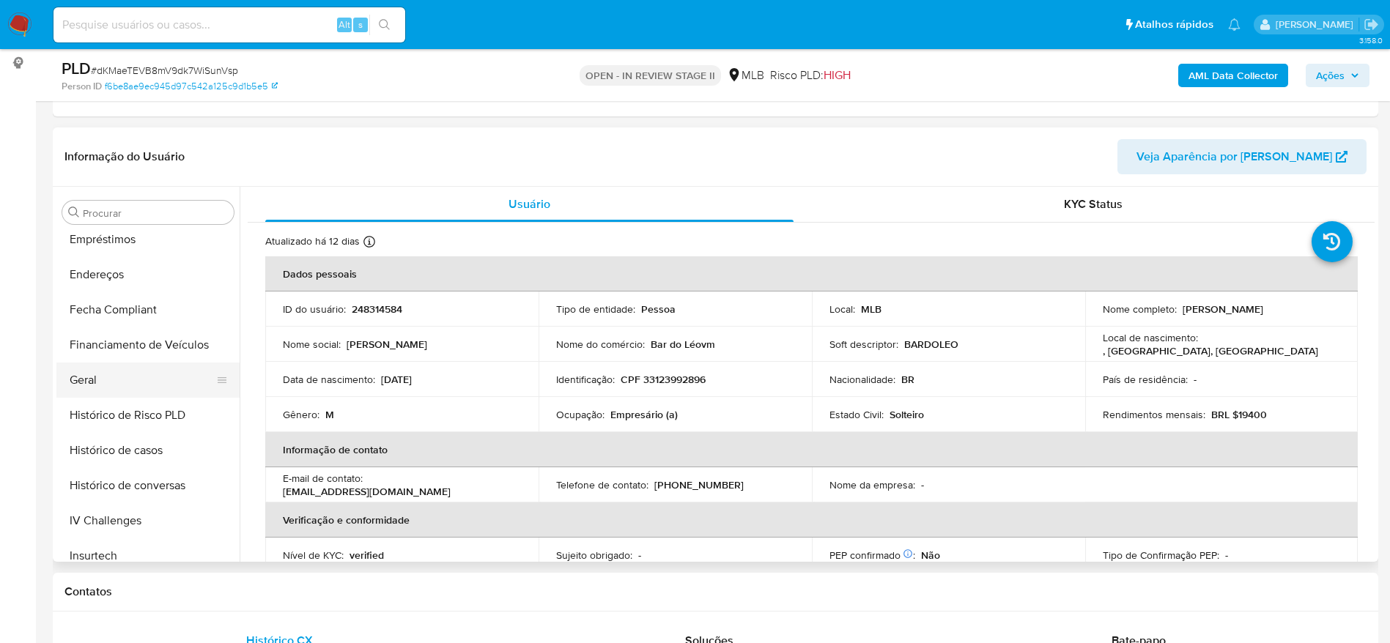
click at [119, 366] on button "Geral" at bounding box center [141, 380] width 171 height 35
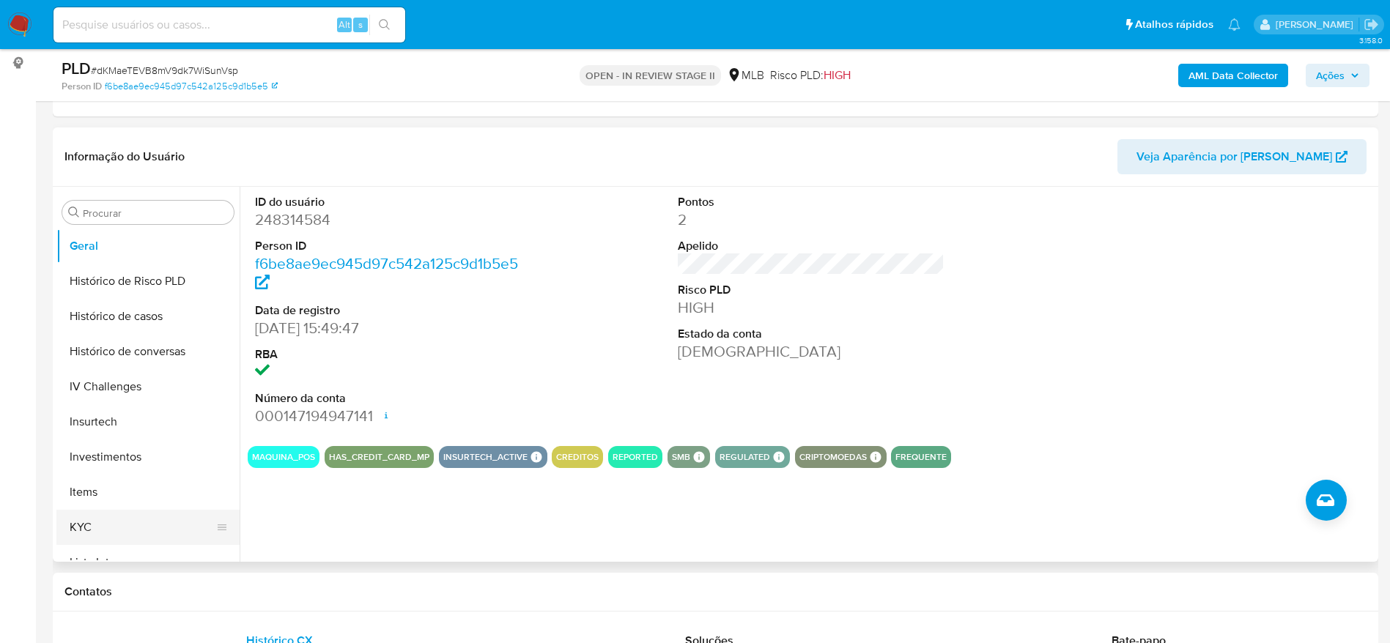
scroll to position [580, 0]
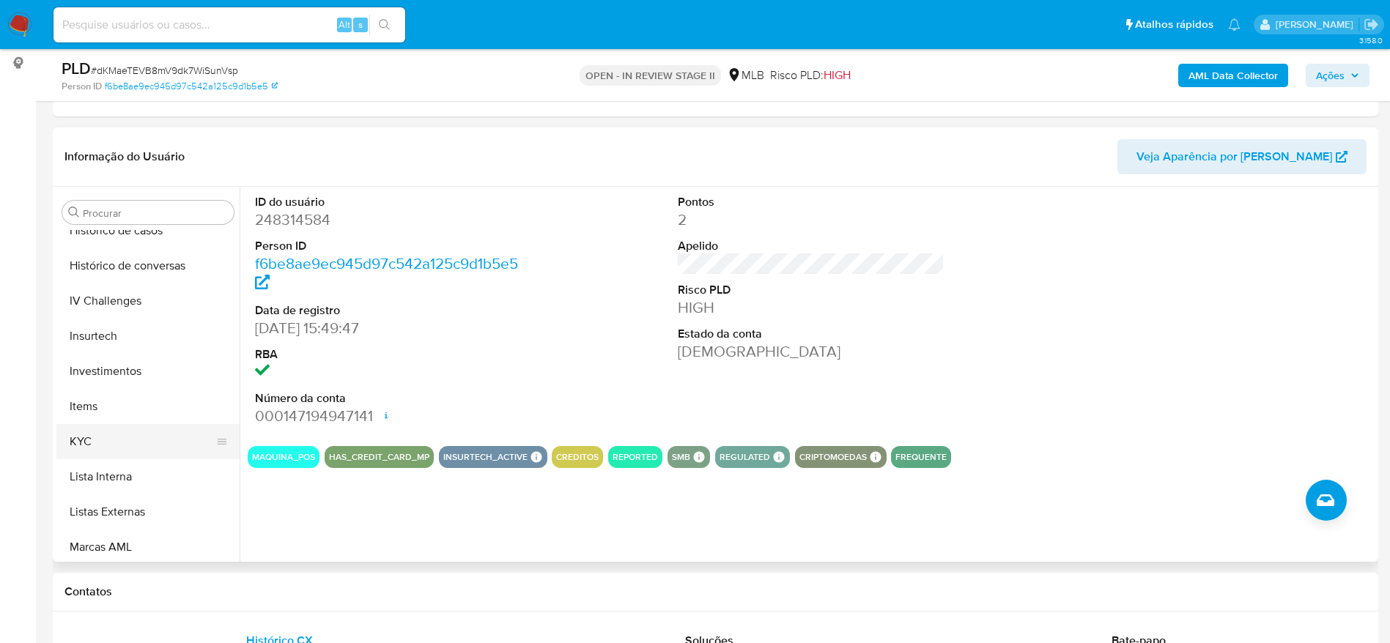
click at [107, 435] on button "KYC" at bounding box center [141, 441] width 171 height 35
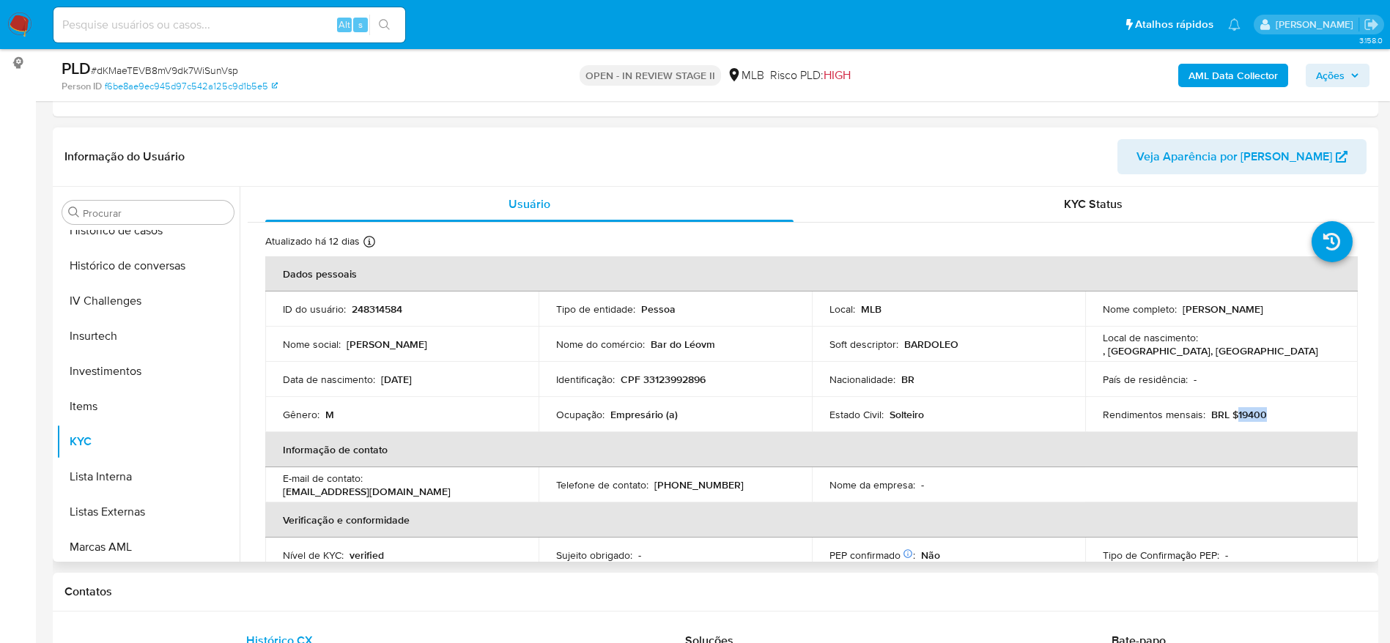
drag, startPoint x: 1272, startPoint y: 419, endPoint x: 1232, endPoint y: 421, distance: 40.3
click at [1232, 421] on div "Rendimentos mensais : BRL $19400" at bounding box center [1222, 414] width 238 height 13
copy p "19400"
drag, startPoint x: 662, startPoint y: 414, endPoint x: 610, endPoint y: 411, distance: 52.1
click at [610, 411] on p "Empresário (a)" at bounding box center [643, 414] width 67 height 13
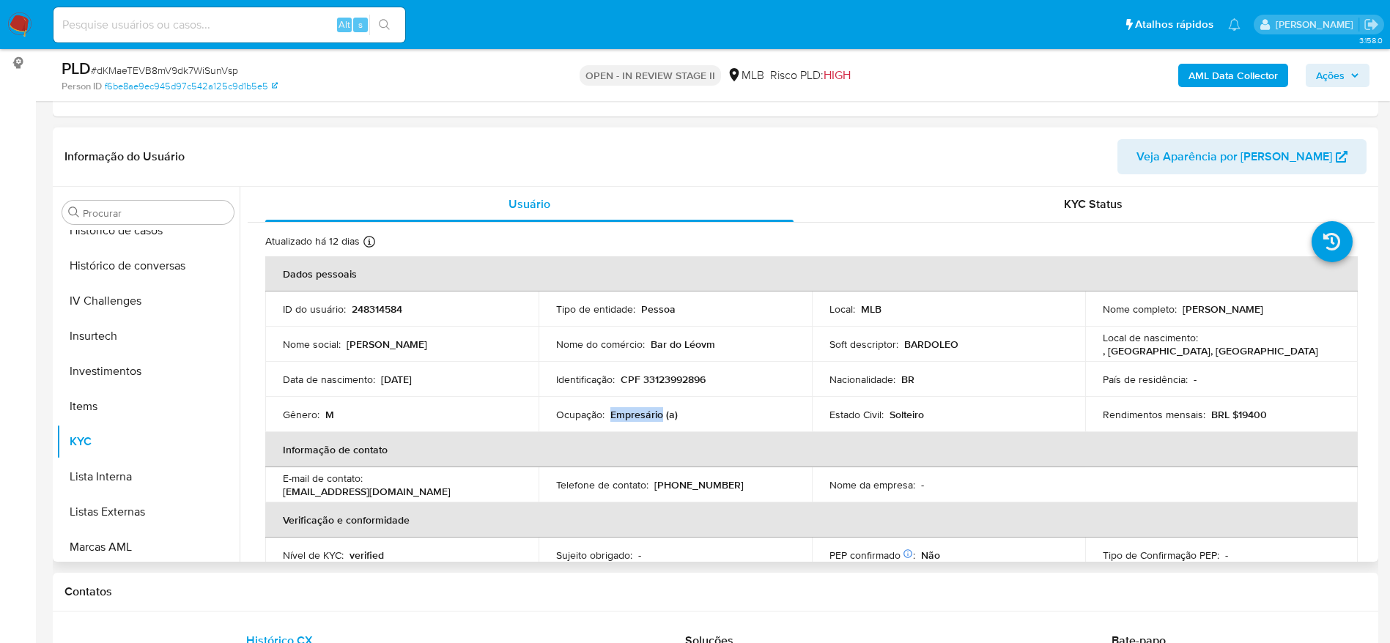
copy p "Empresário"
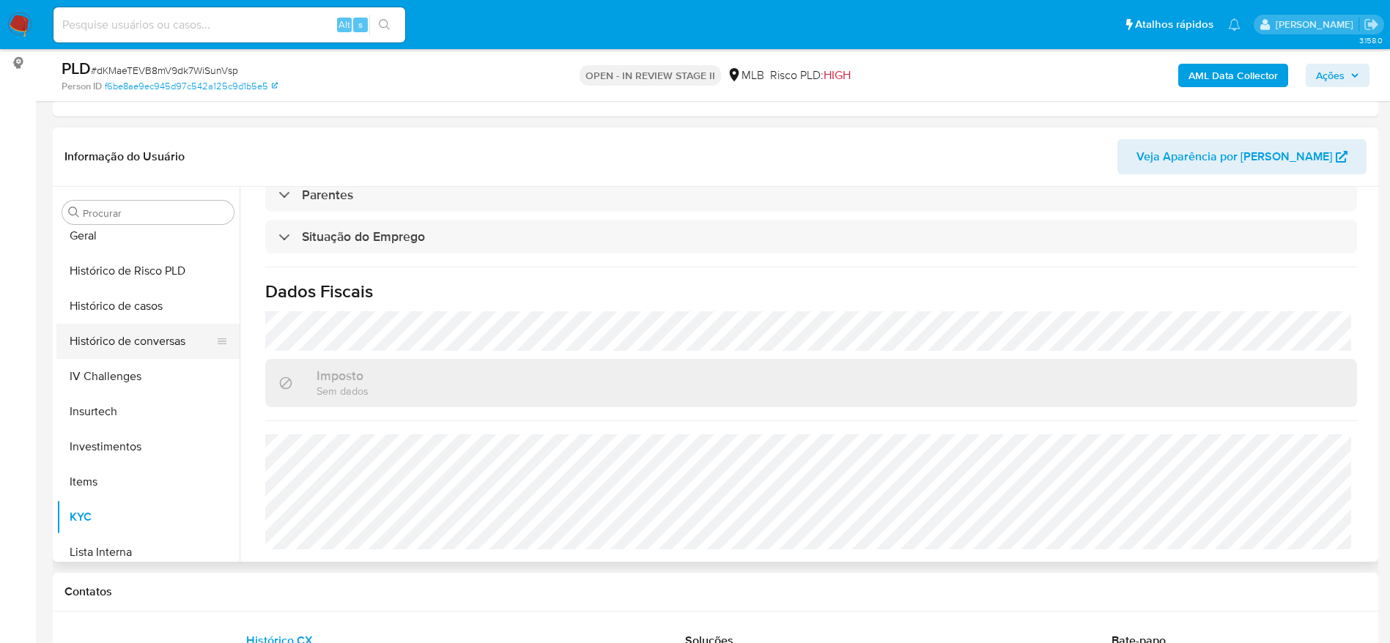
scroll to position [470, 0]
click at [139, 342] on button "Histórico de casos" at bounding box center [141, 340] width 171 height 35
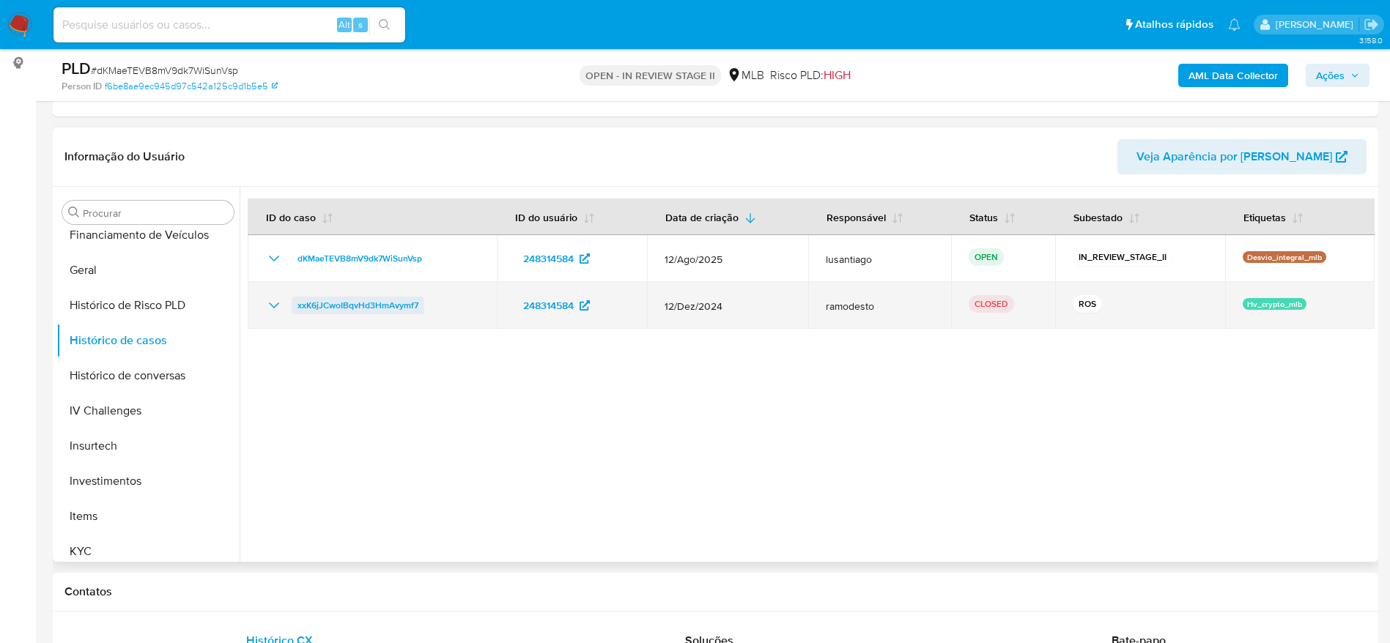
click at [372, 305] on span "xxK6jJCwoIBqvHd3HmAvymf7" at bounding box center [358, 306] width 121 height 18
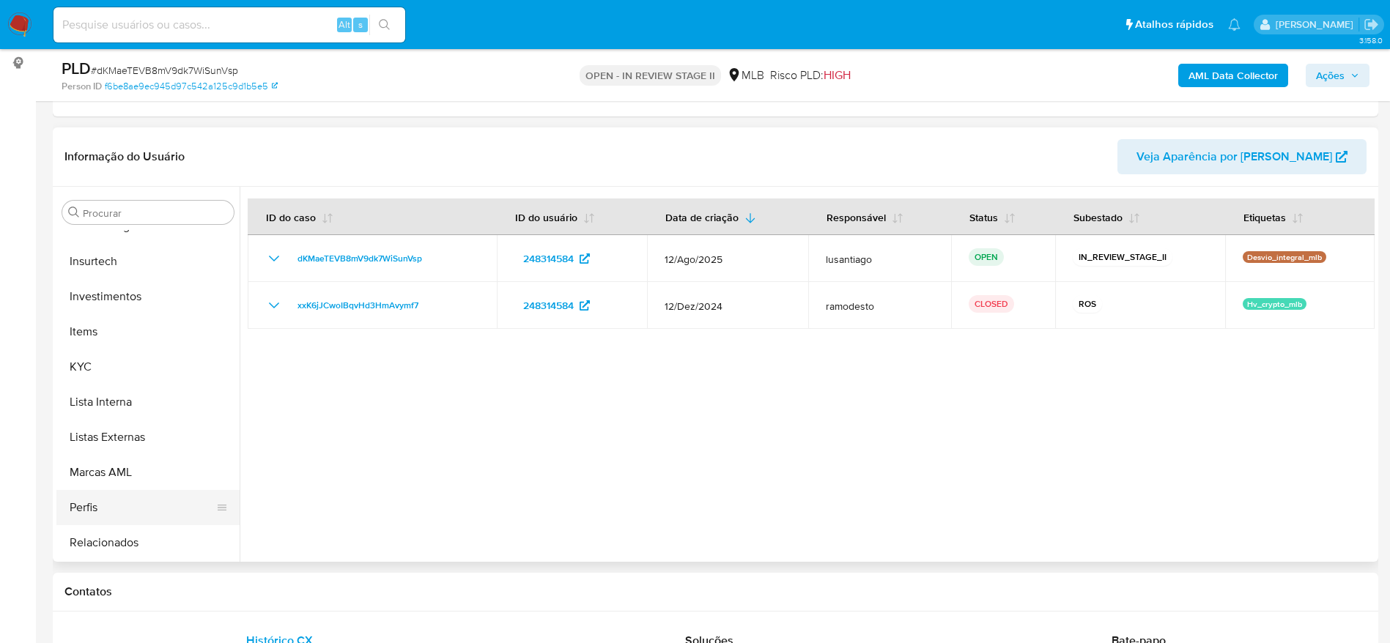
scroll to position [690, 0]
click at [132, 526] on button "Restrições Novo Mundo" at bounding box center [141, 542] width 171 height 35
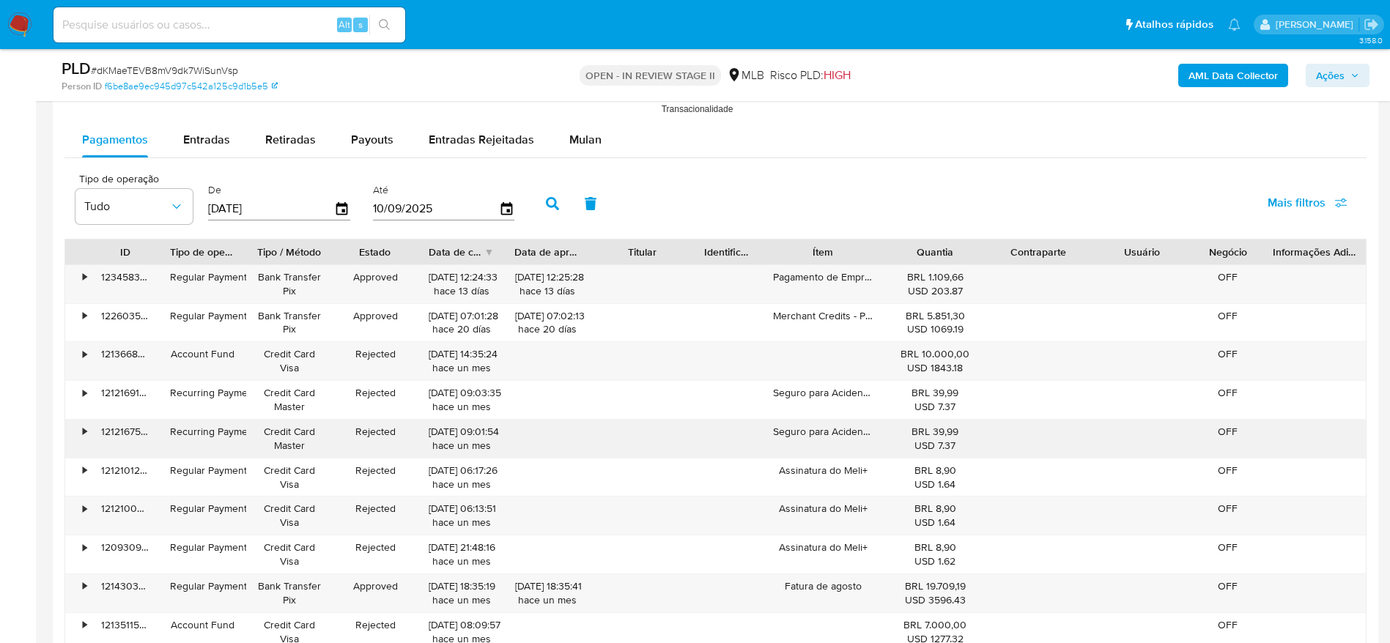
scroll to position [1513, 0]
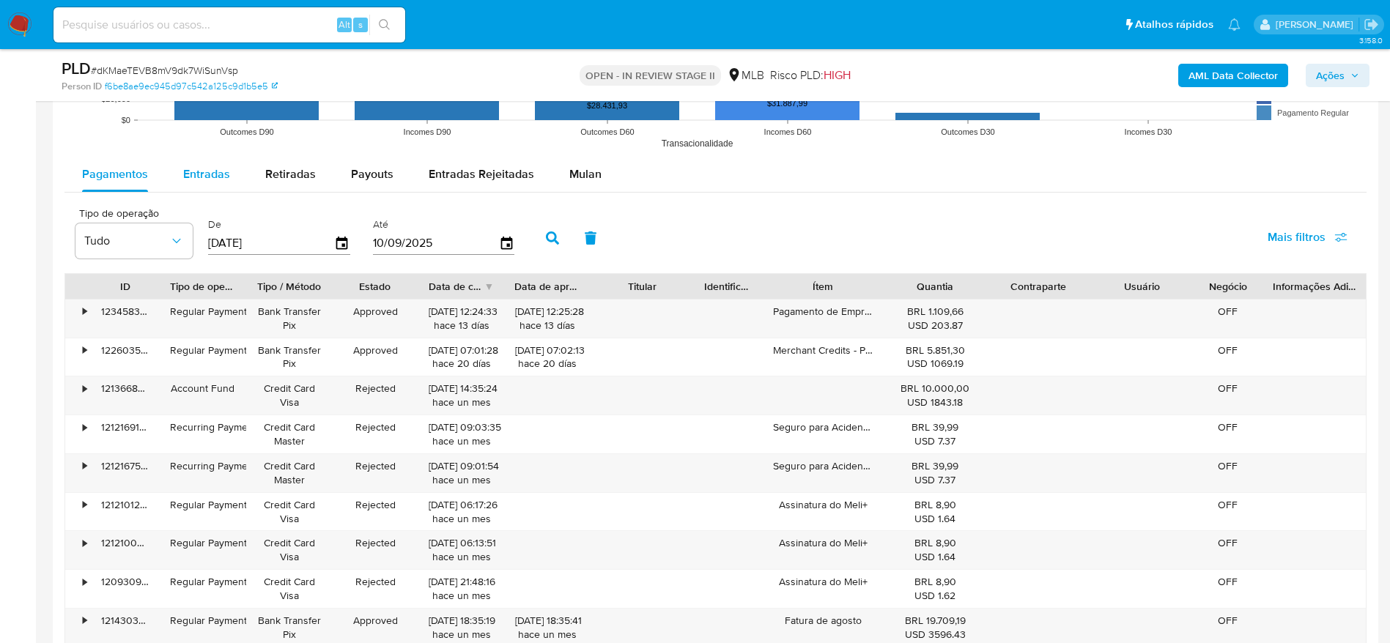
click at [208, 174] on span "Entradas" at bounding box center [206, 174] width 47 height 17
select select "10"
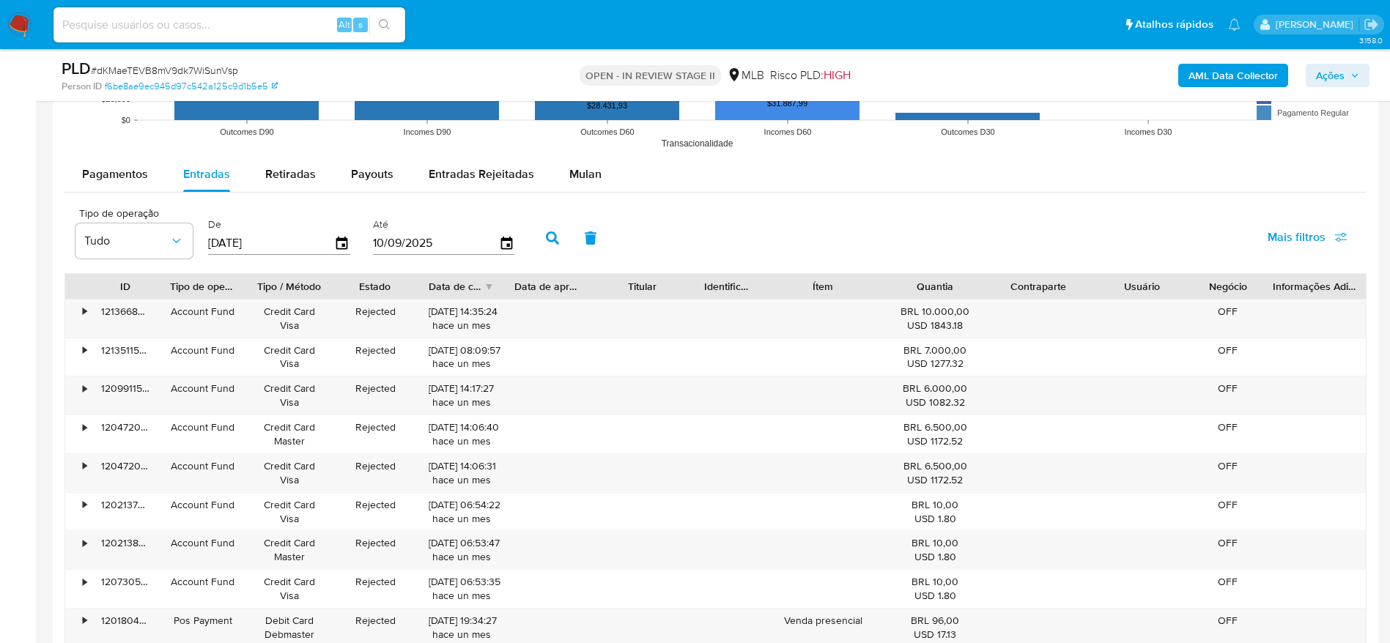
click at [1350, 76] on span "Ações" at bounding box center [1337, 75] width 43 height 21
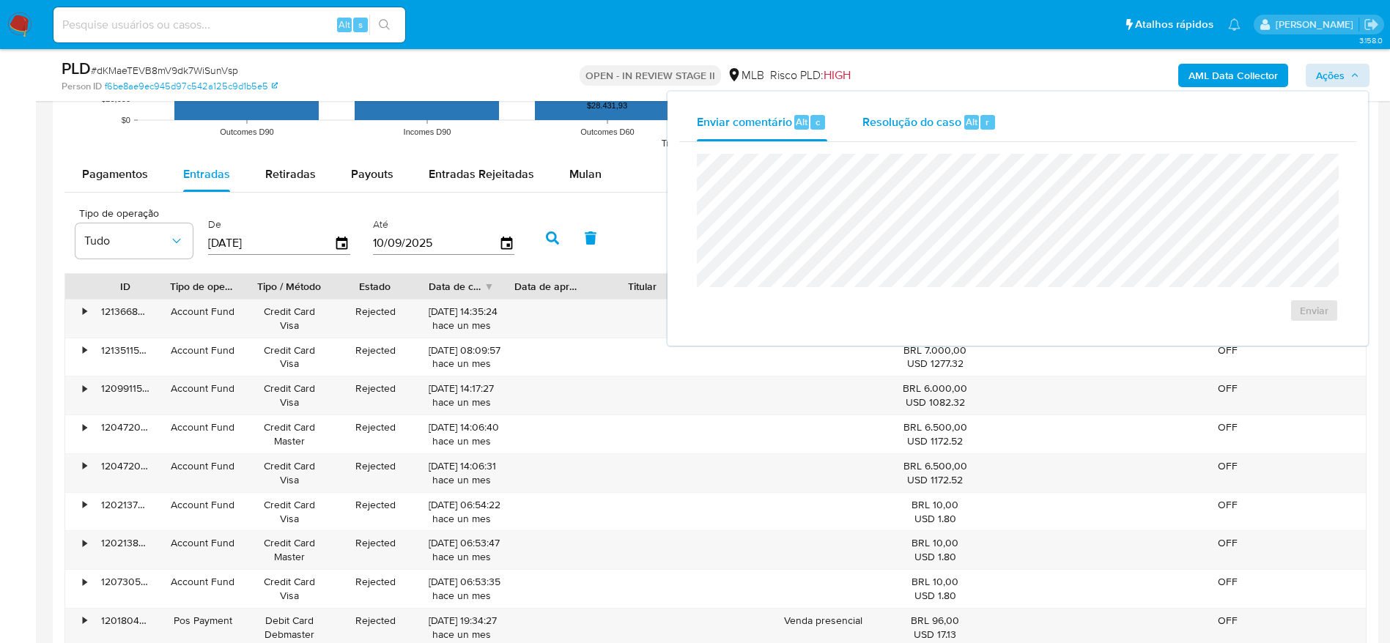
drag, startPoint x: 891, startPoint y: 125, endPoint x: 893, endPoint y: 141, distance: 16.3
click at [890, 126] on span "Resolução do caso" at bounding box center [912, 121] width 99 height 17
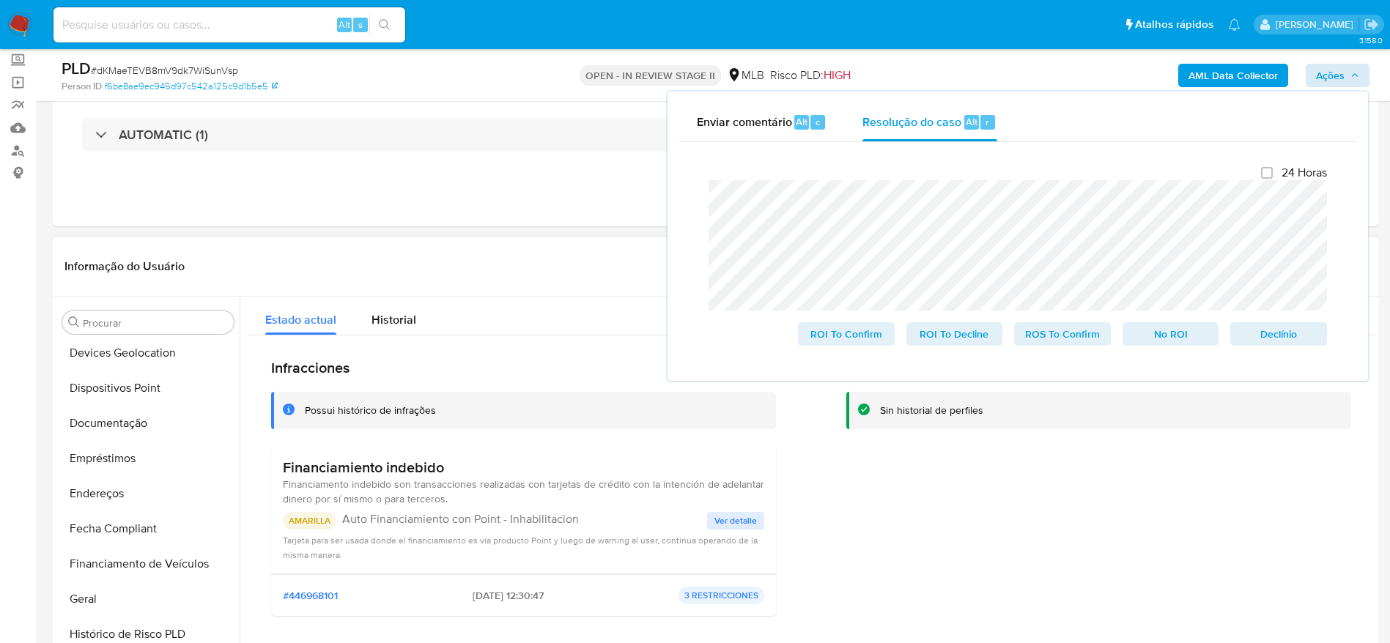
scroll to position [0, 0]
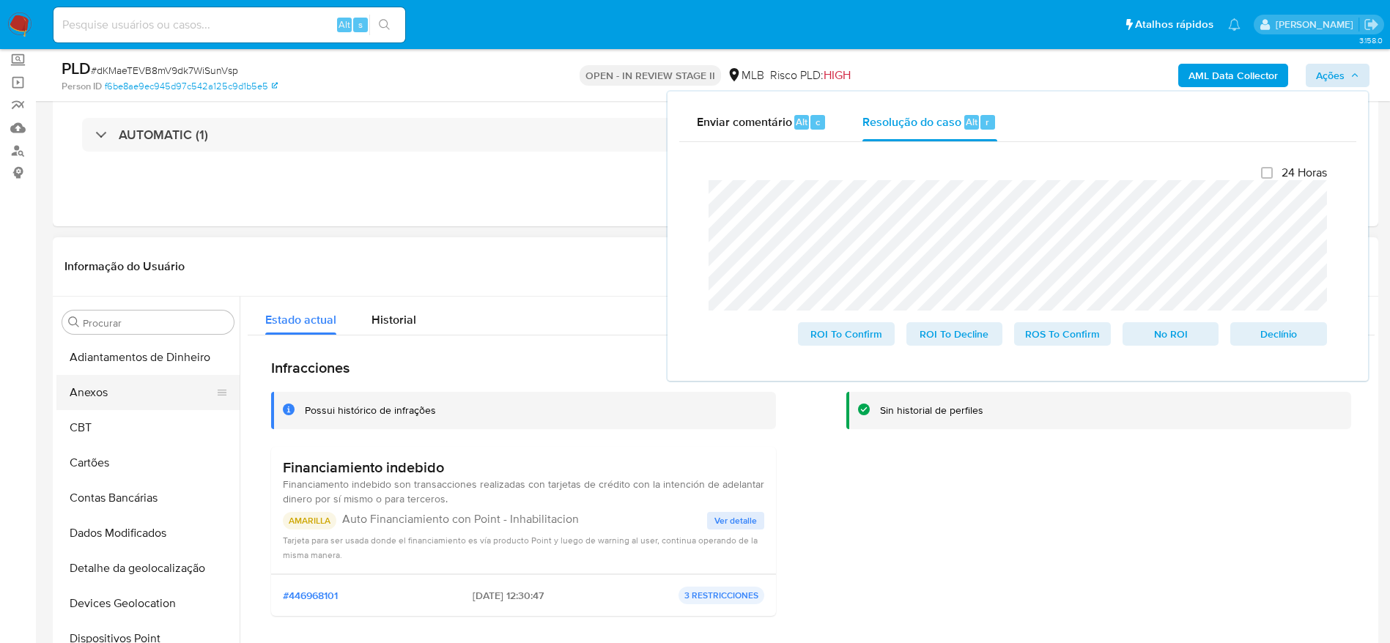
click at [111, 399] on button "Anexos" at bounding box center [141, 392] width 171 height 35
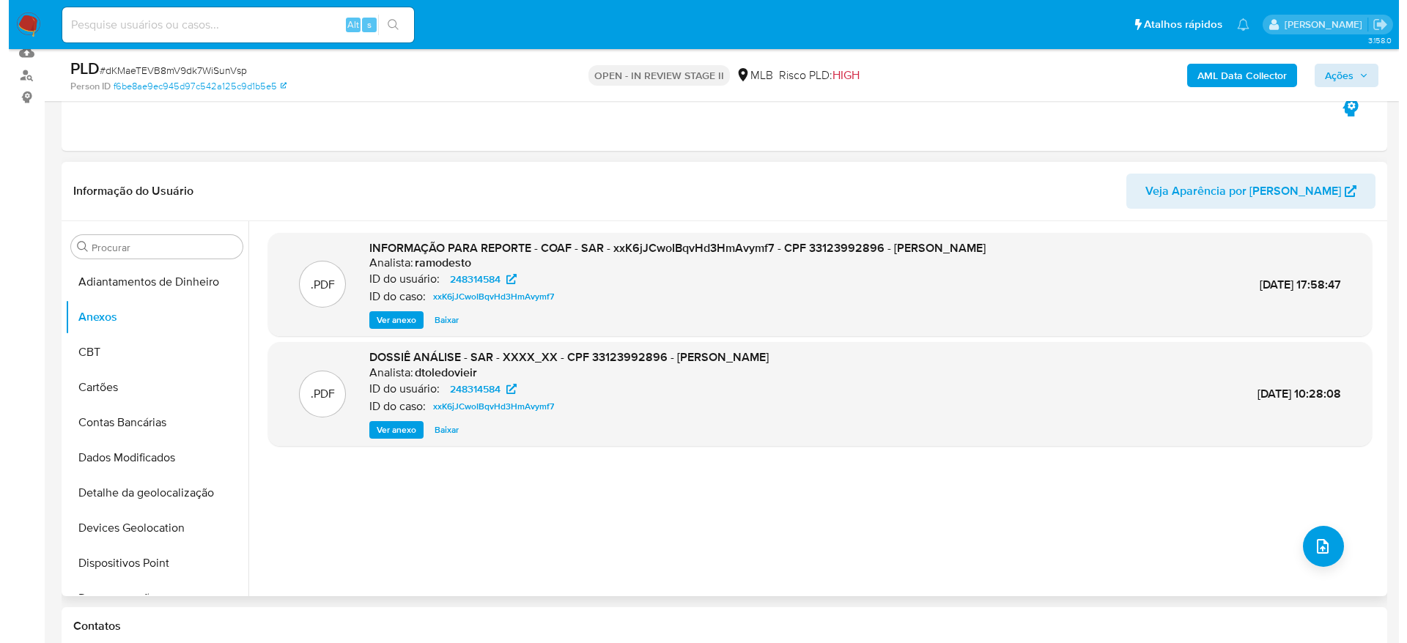
scroll to position [193, 0]
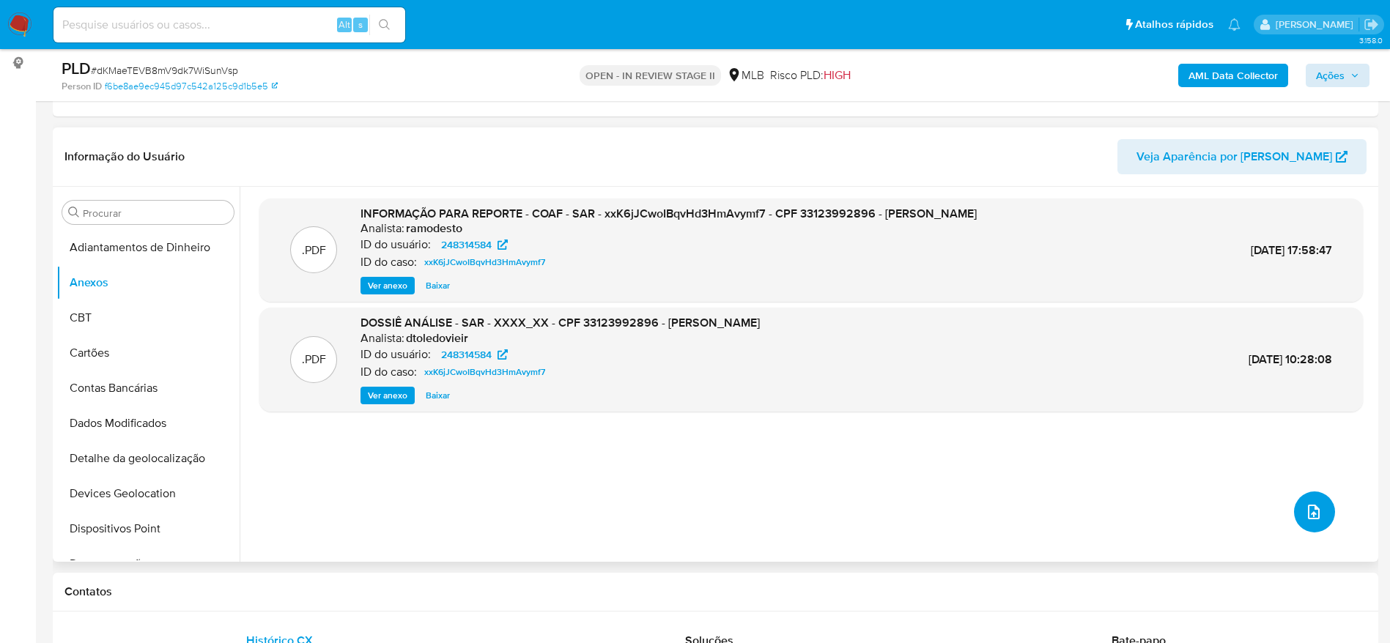
click at [1316, 517] on span "upload-file" at bounding box center [1314, 512] width 18 height 18
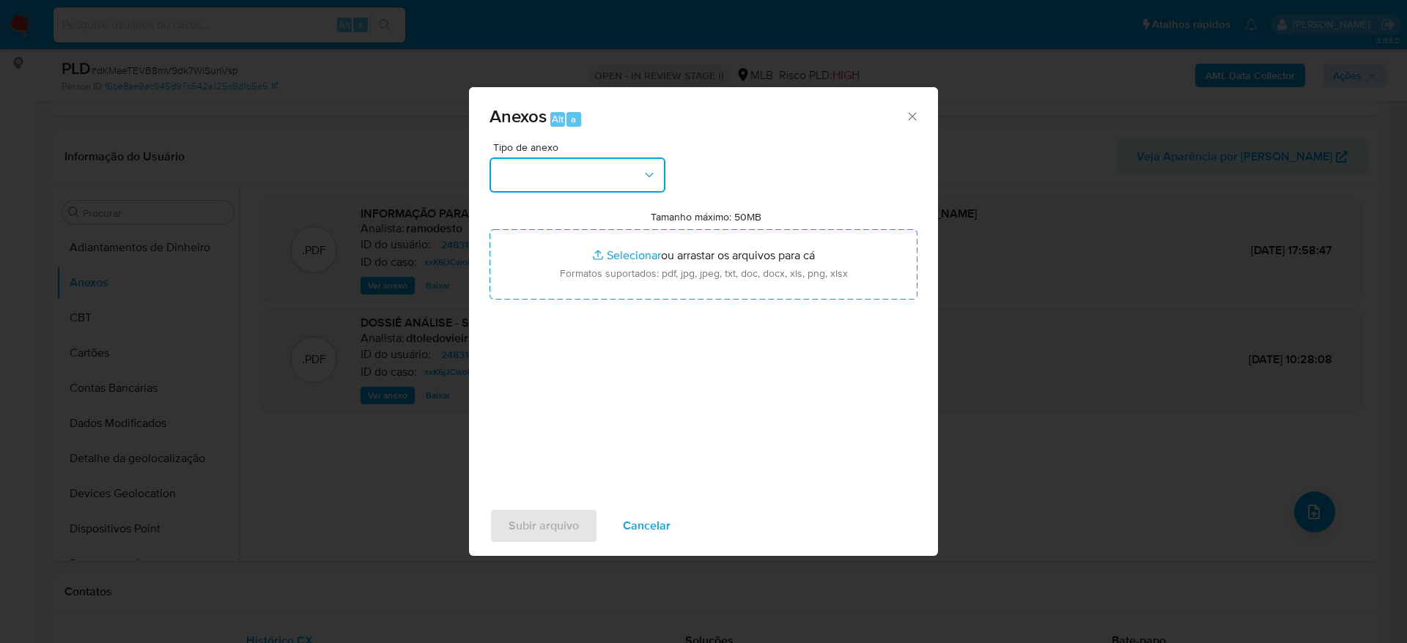
click at [590, 164] on button "button" at bounding box center [578, 175] width 176 height 35
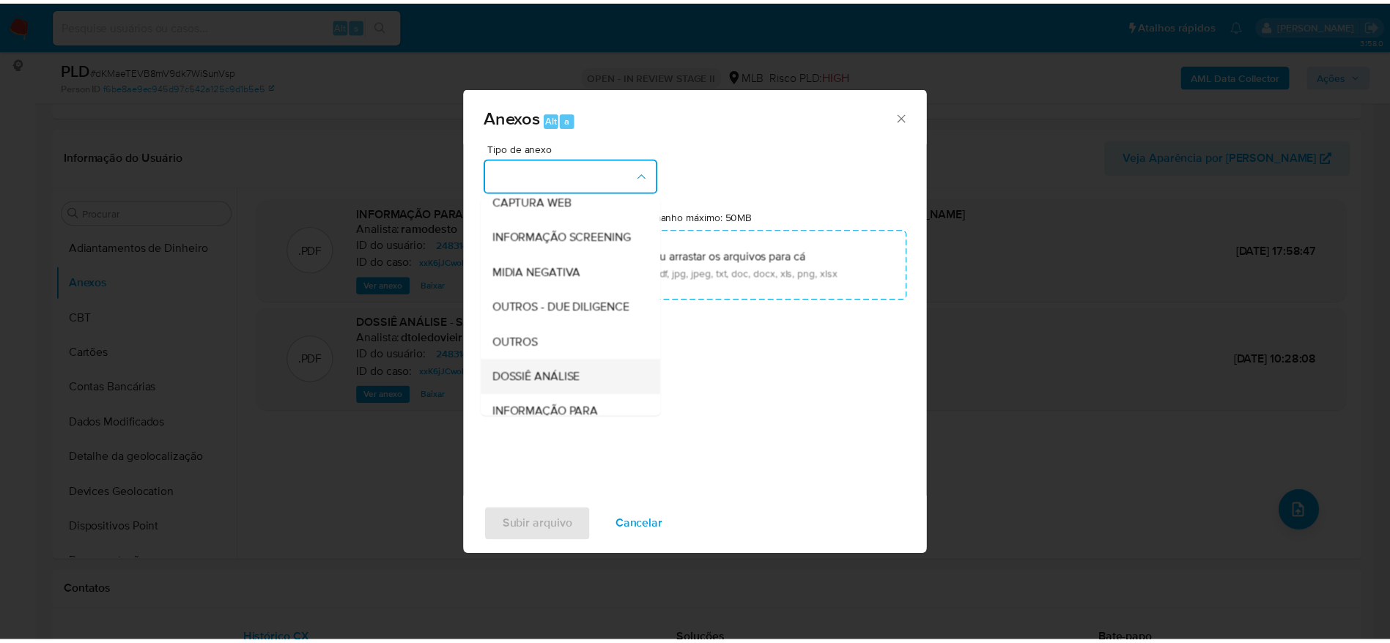
scroll to position [226, 0]
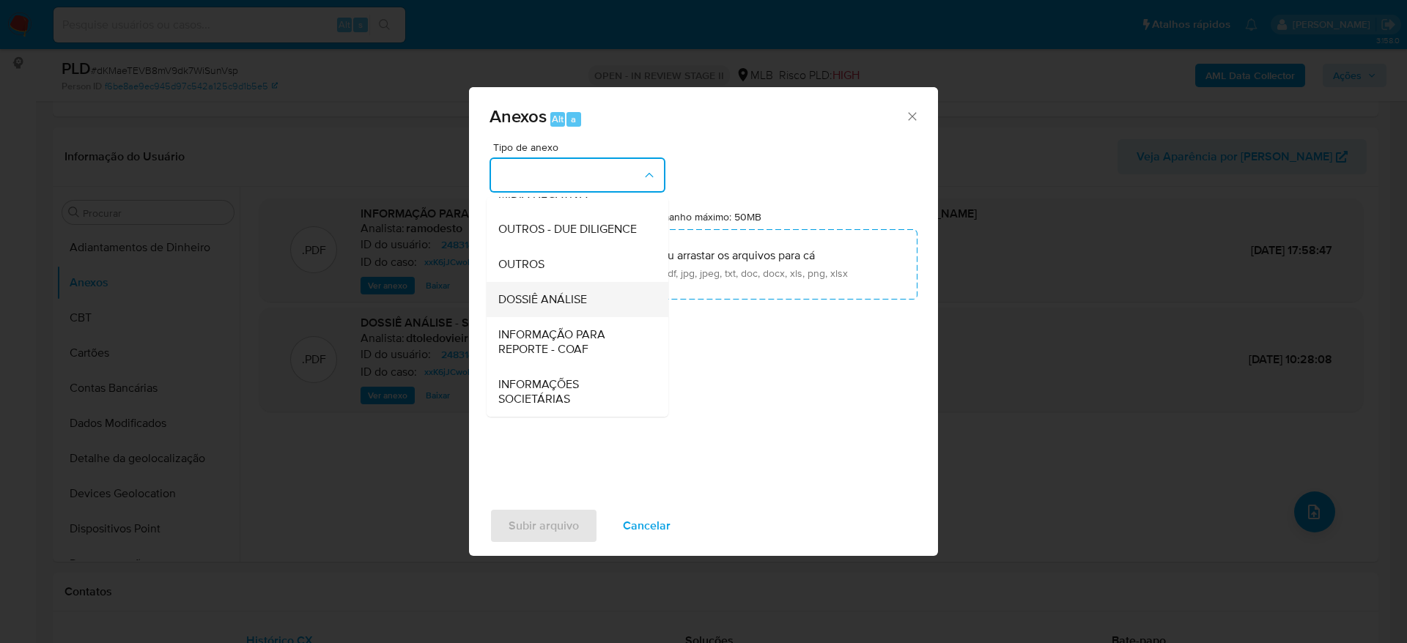
click at [563, 296] on span "DOSSIÊ ANÁLISE" at bounding box center [542, 299] width 89 height 15
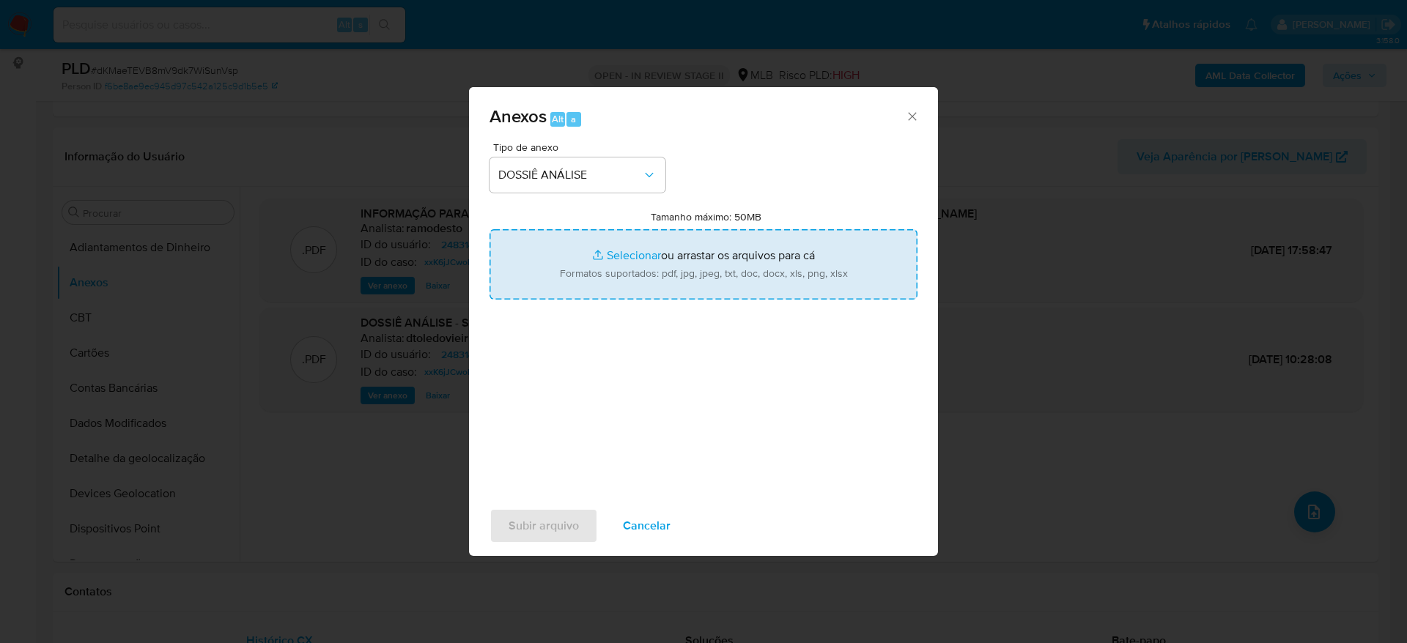
type input "C:\fakepath\Mulan 248314584_2025_09_09_12_39_14.xlsx"
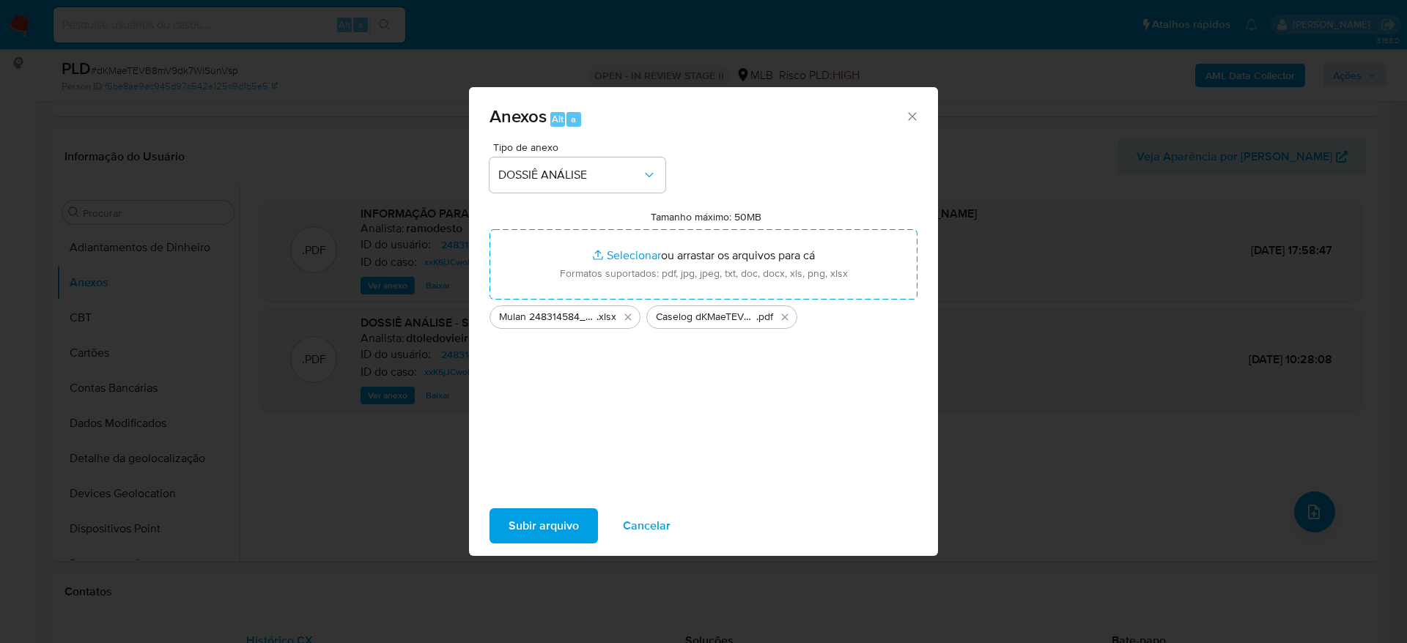
click at [546, 520] on span "Subir arquivo" at bounding box center [544, 526] width 70 height 32
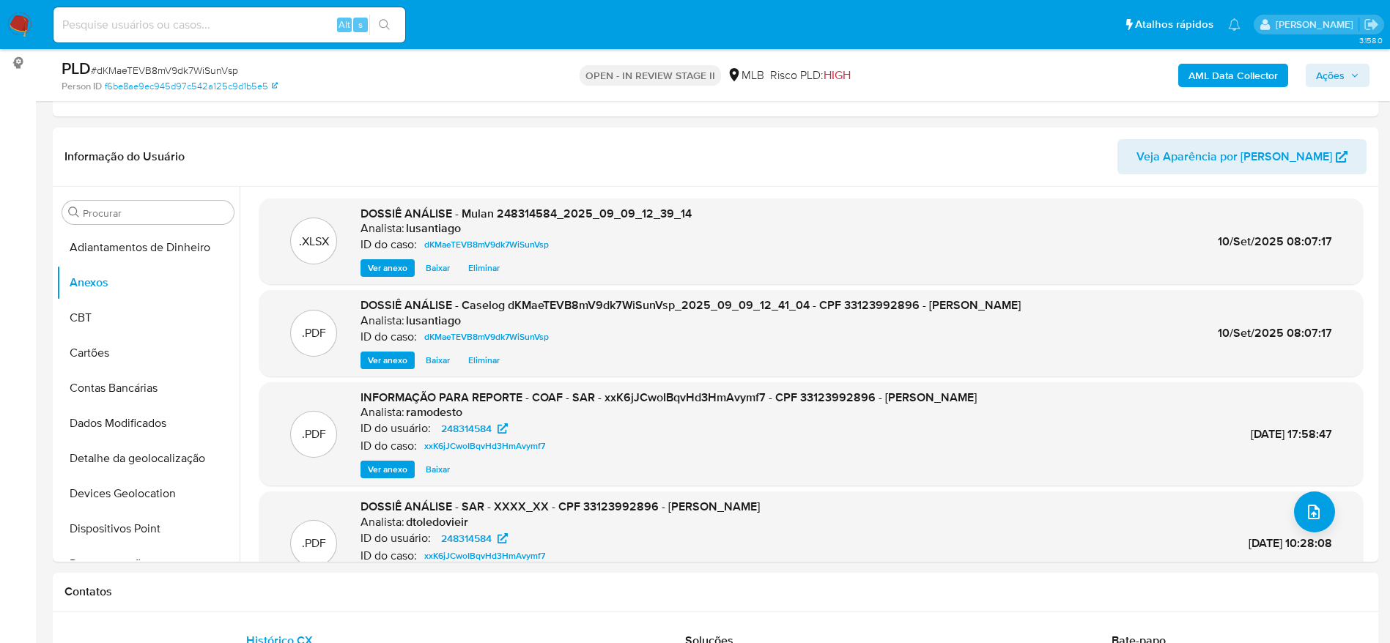
click at [1325, 67] on span "Ações" at bounding box center [1330, 75] width 29 height 23
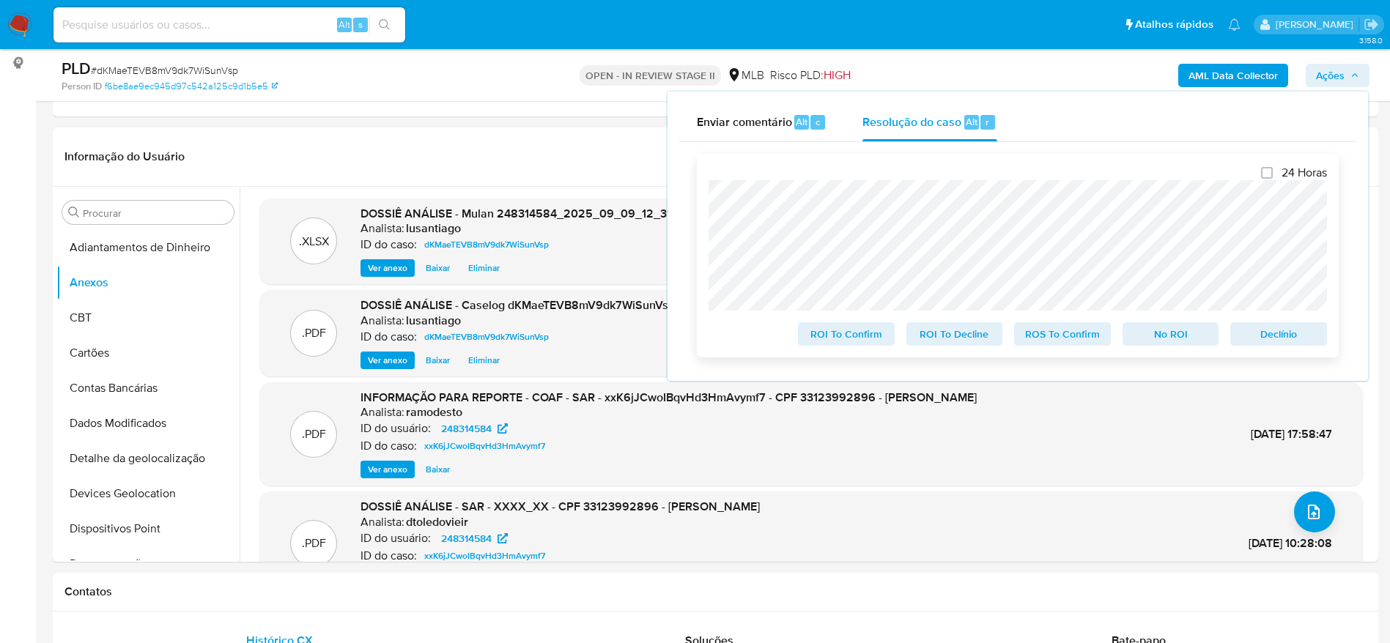
click at [1181, 338] on span "No ROI" at bounding box center [1171, 334] width 76 height 21
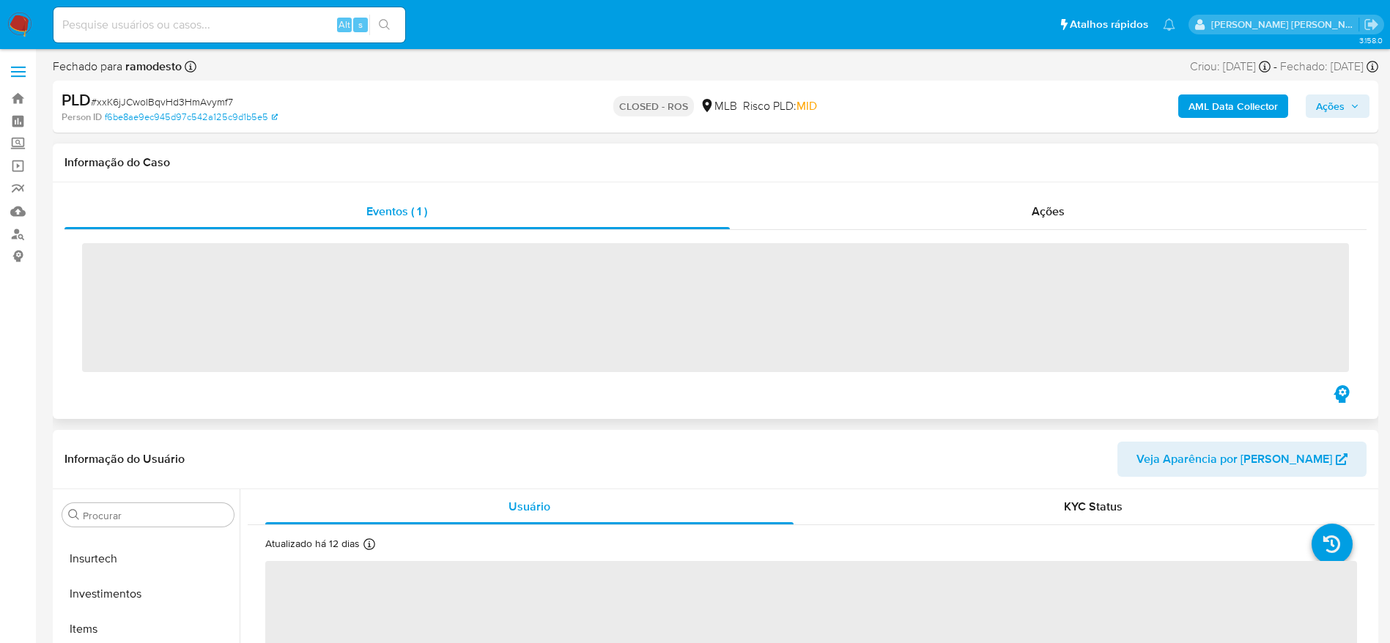
scroll to position [690, 0]
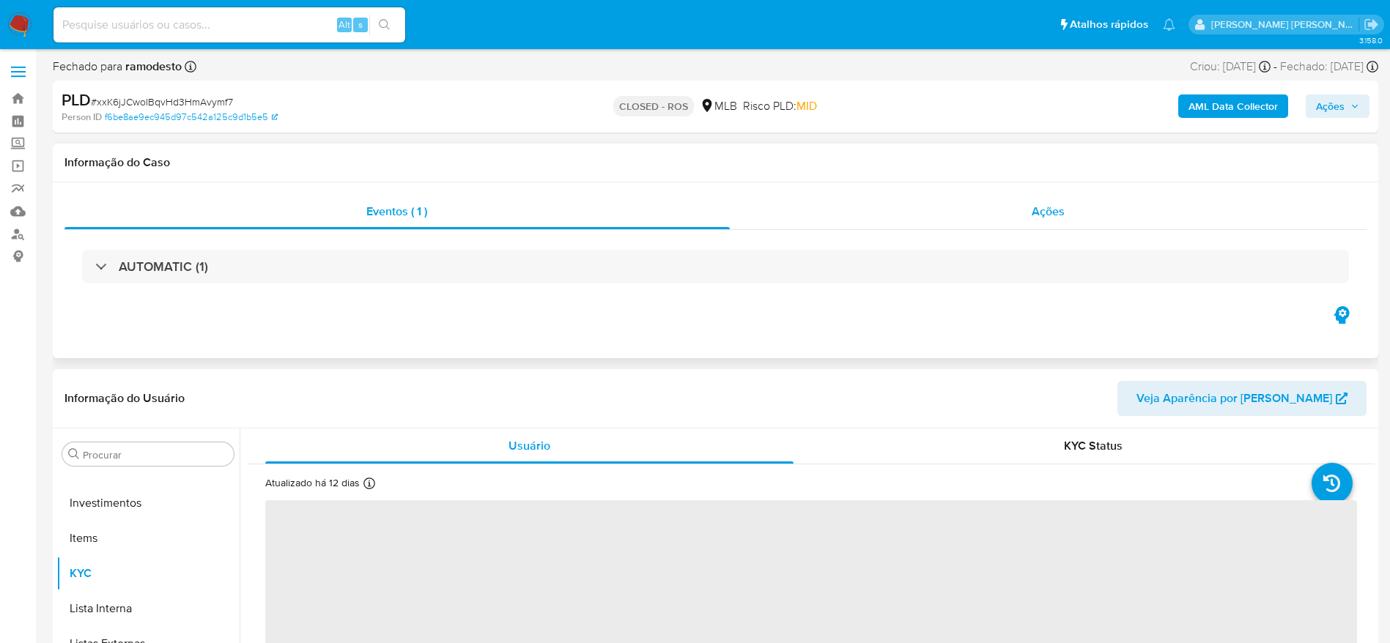
click at [921, 213] on div "Ações" at bounding box center [1049, 211] width 638 height 35
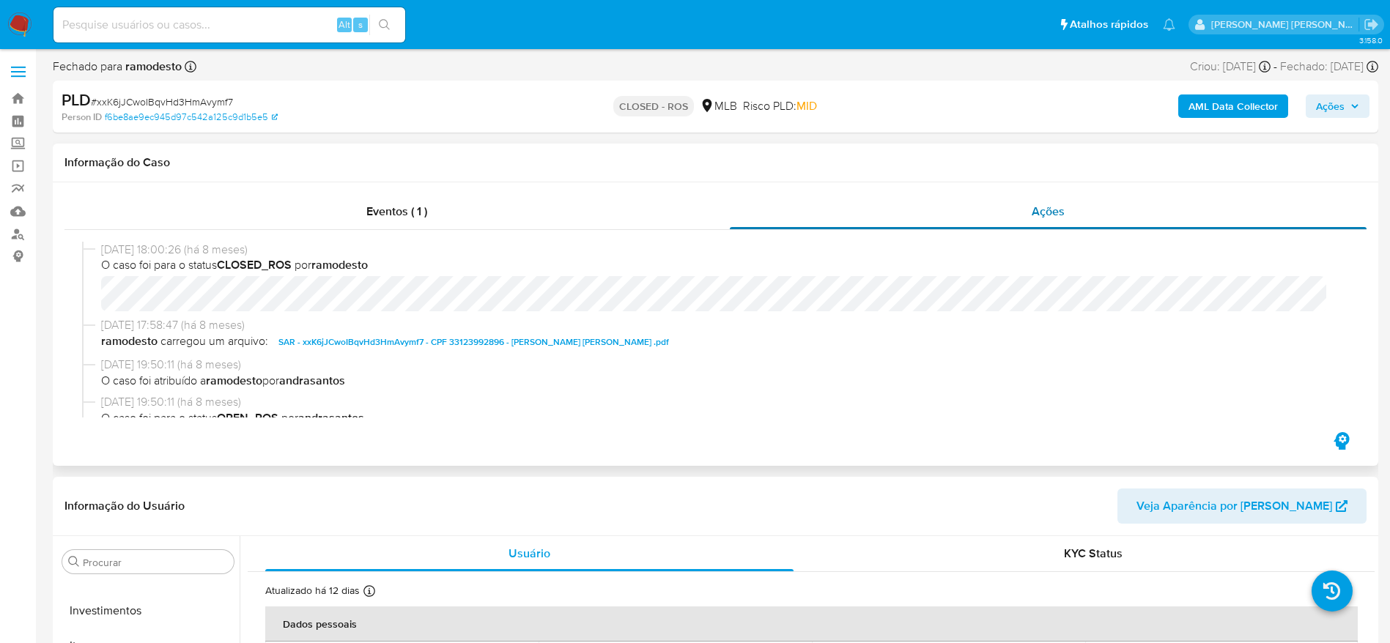
select select "10"
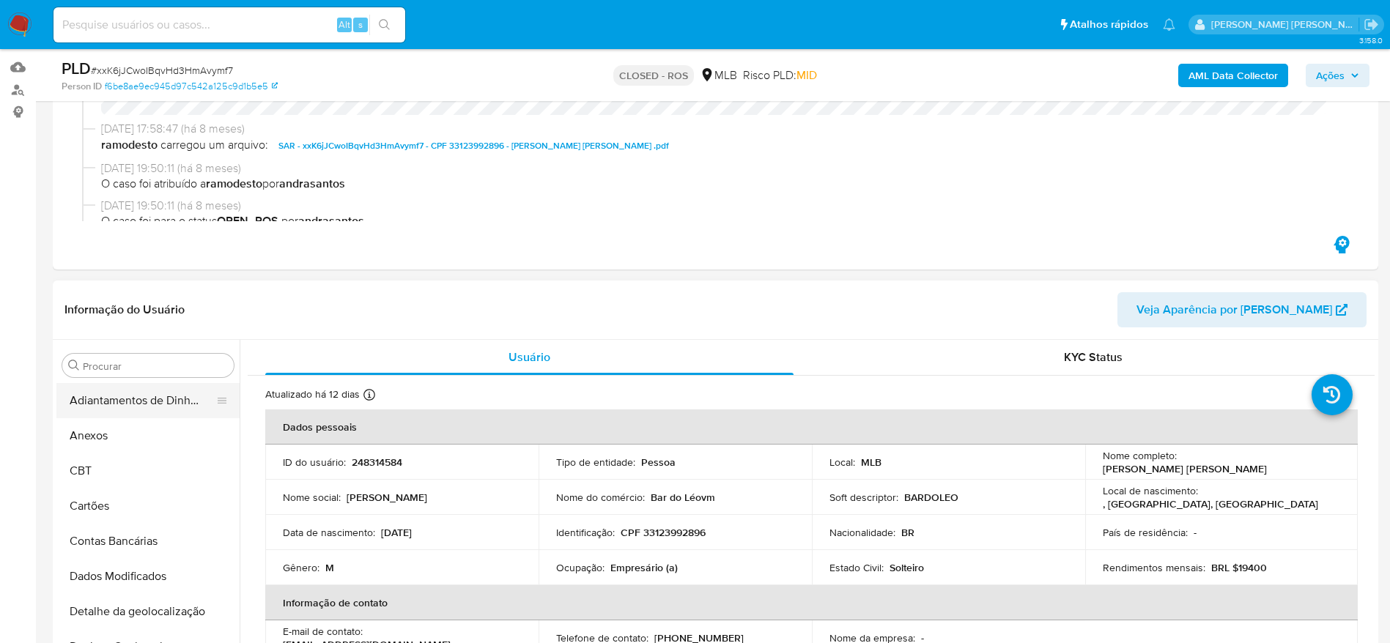
scroll to position [110, 0]
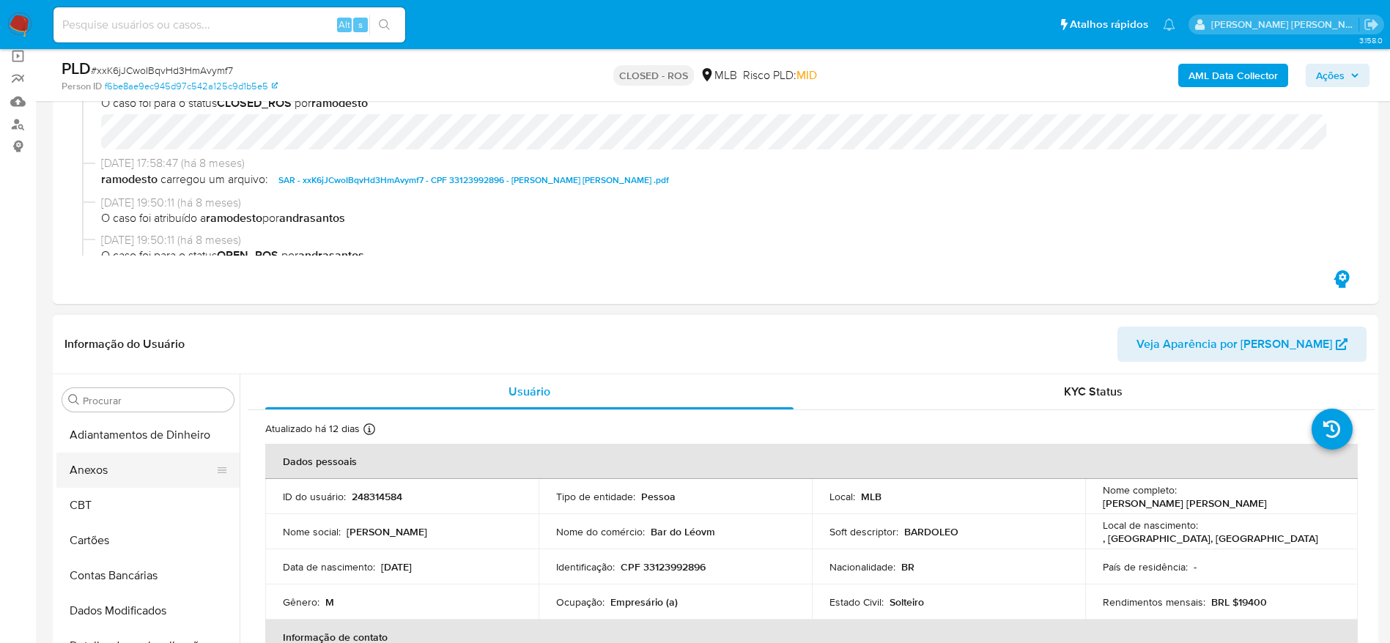
click at [105, 486] on button "Anexos" at bounding box center [141, 470] width 171 height 35
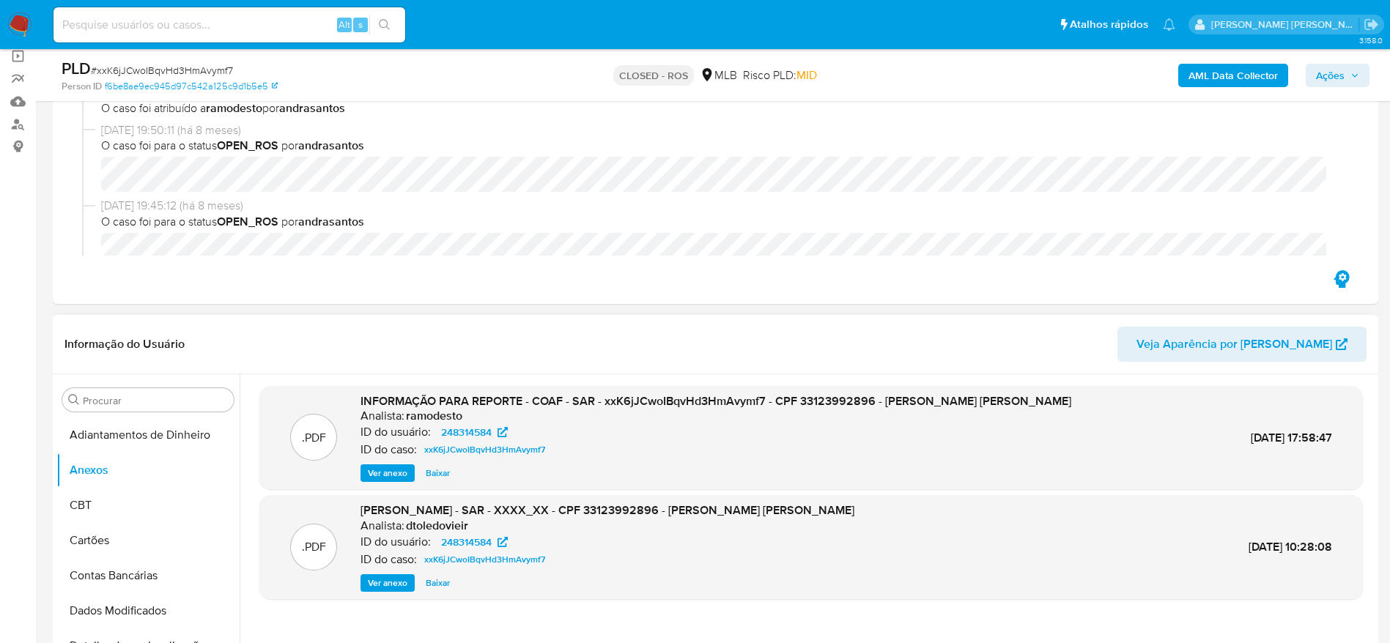
click at [383, 471] on span "Ver anexo" at bounding box center [388, 473] width 40 height 15
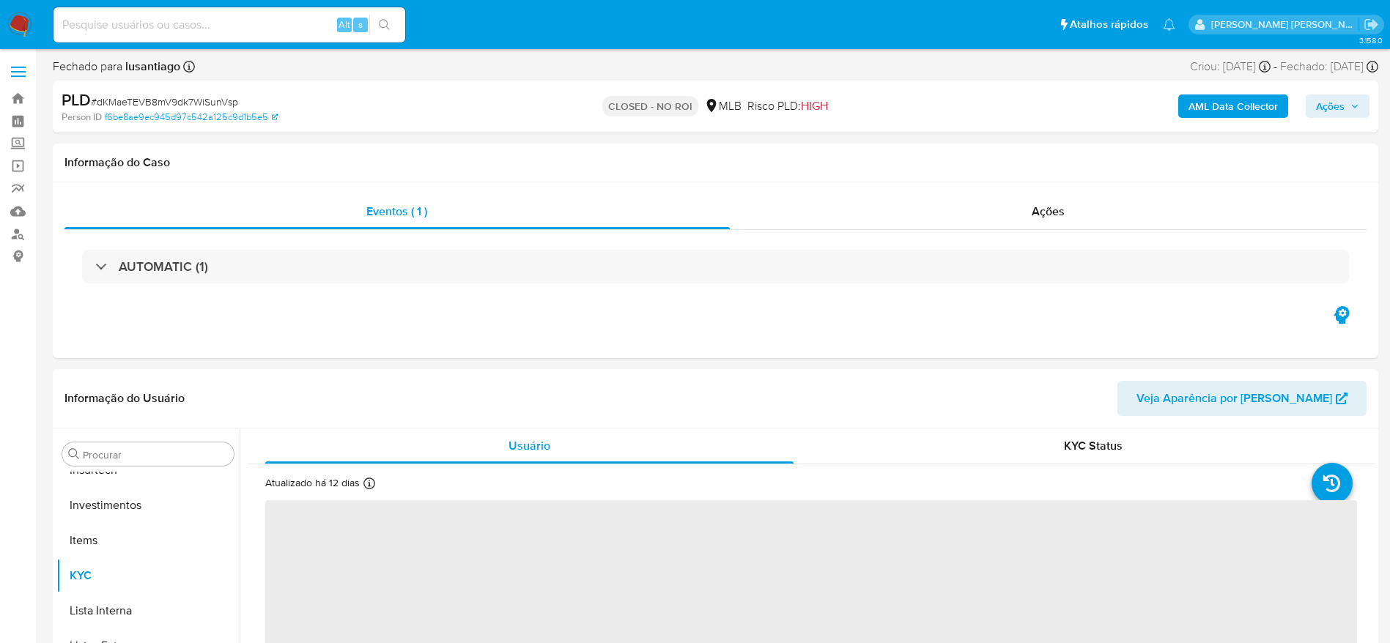
scroll to position [690, 0]
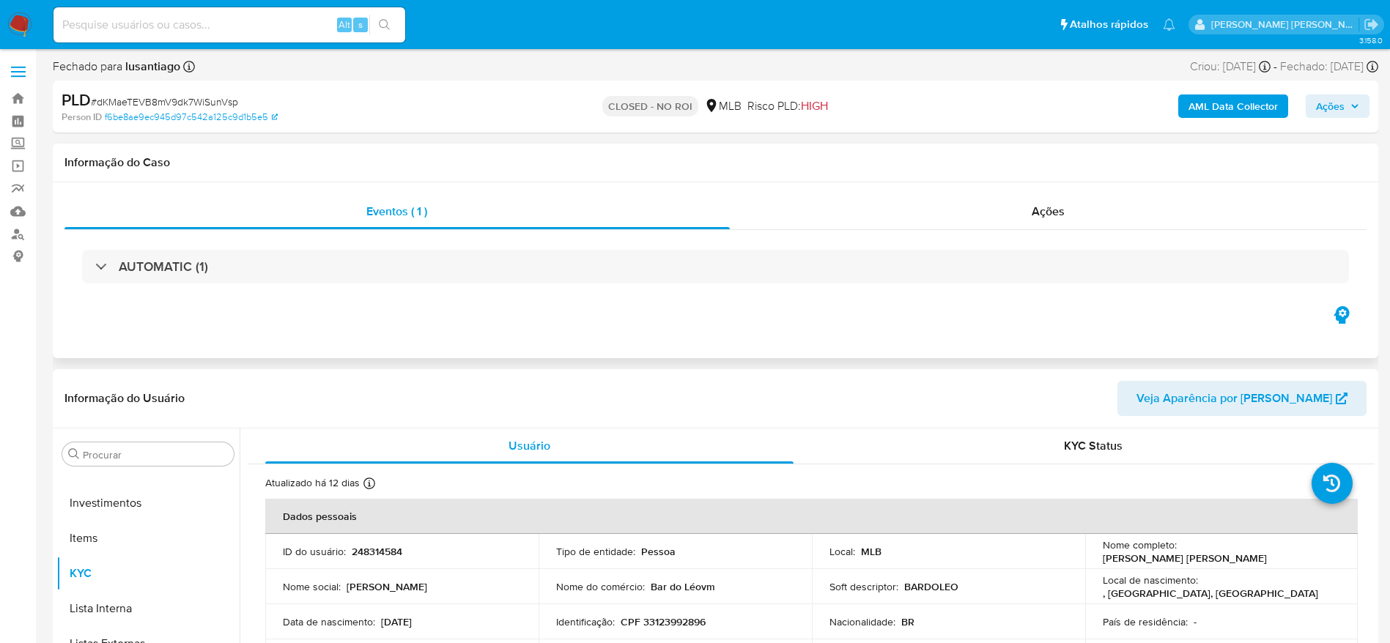
select select "10"
click at [21, 100] on link "Bandeja" at bounding box center [87, 98] width 174 height 23
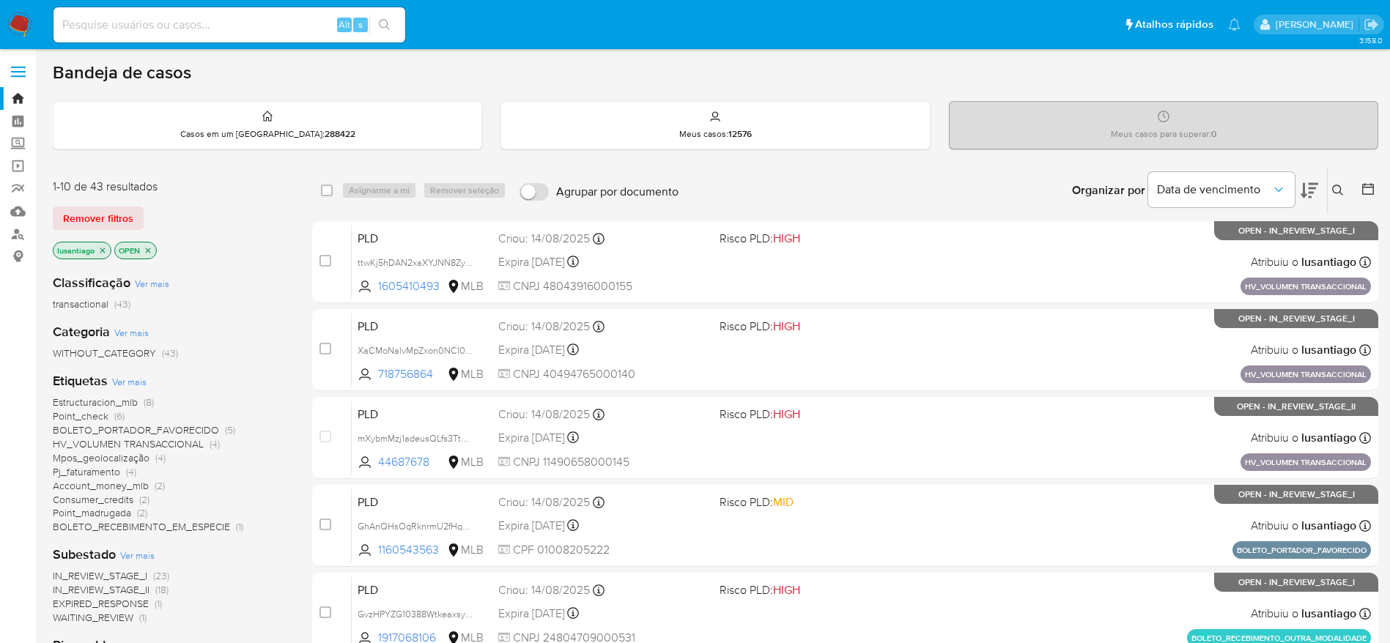
click at [87, 487] on span "Account_money_mlb" at bounding box center [101, 486] width 96 height 15
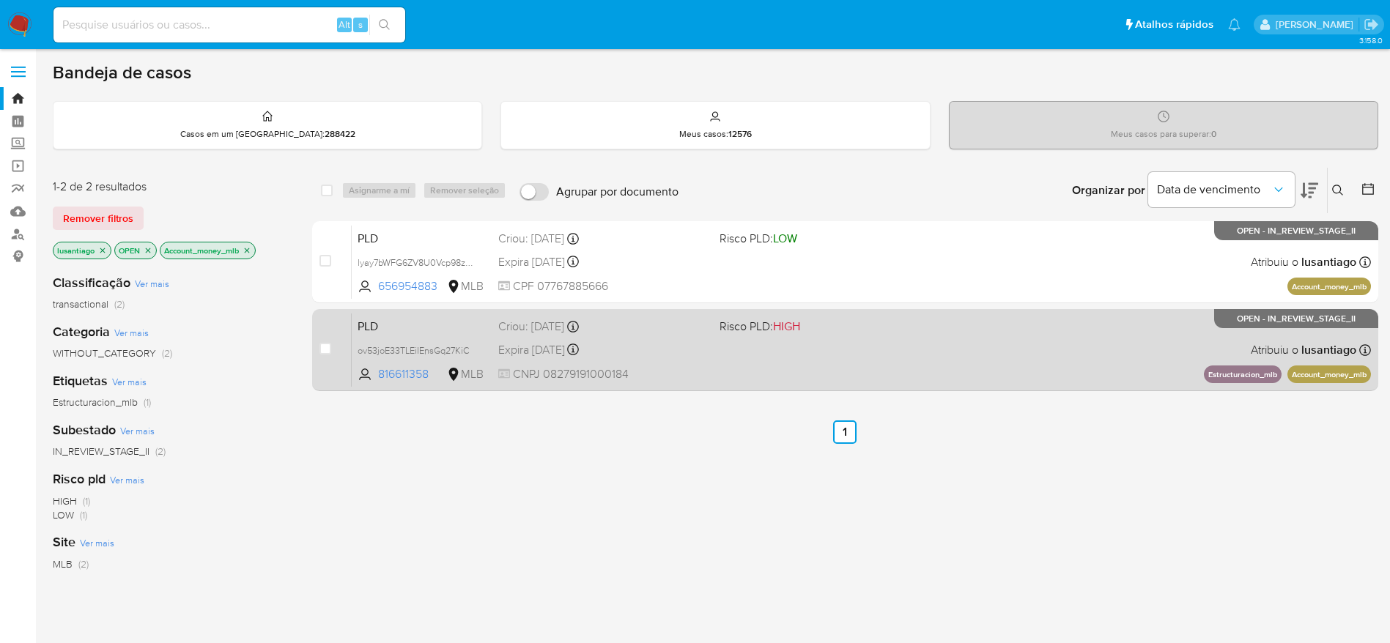
click at [690, 364] on div "PLD ov53joE33TLEiIEnsGq27KiC 816611358 MLB Risco PLD: HIGH Criou: [DATE] Criou:…" at bounding box center [861, 350] width 1019 height 74
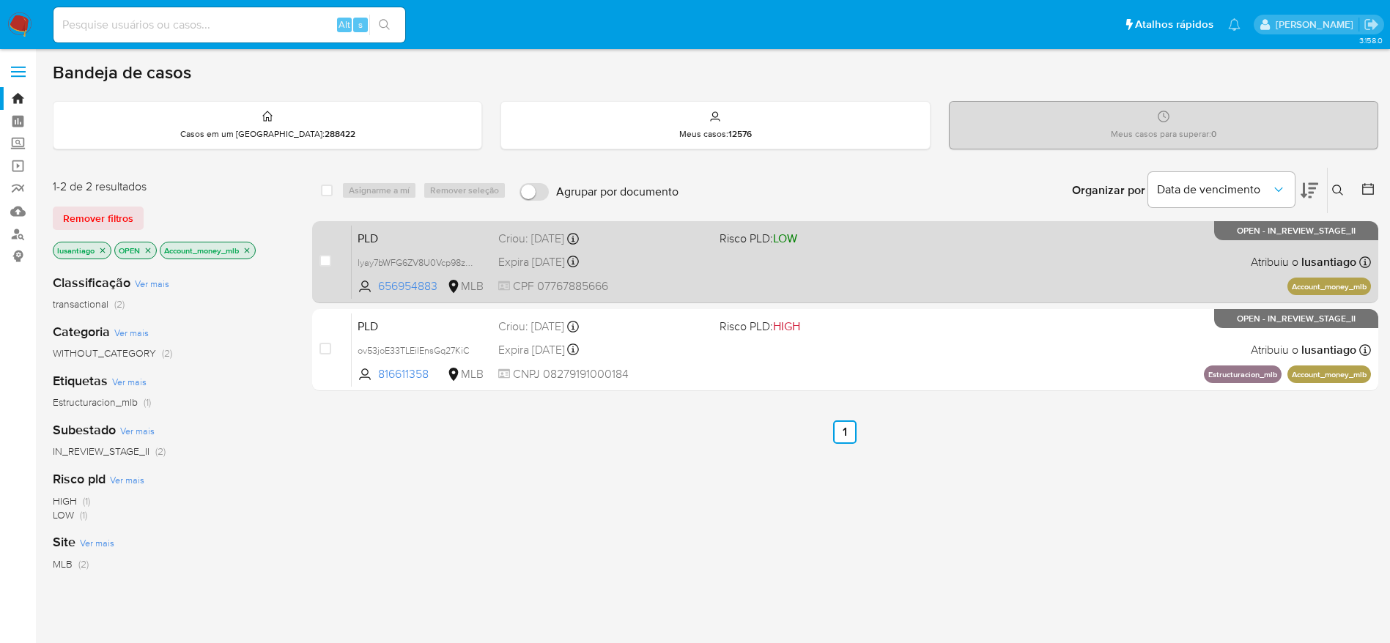
click at [636, 257] on div "Expira [DATE] Expira em [DATE] 00:23:03" at bounding box center [603, 262] width 210 height 20
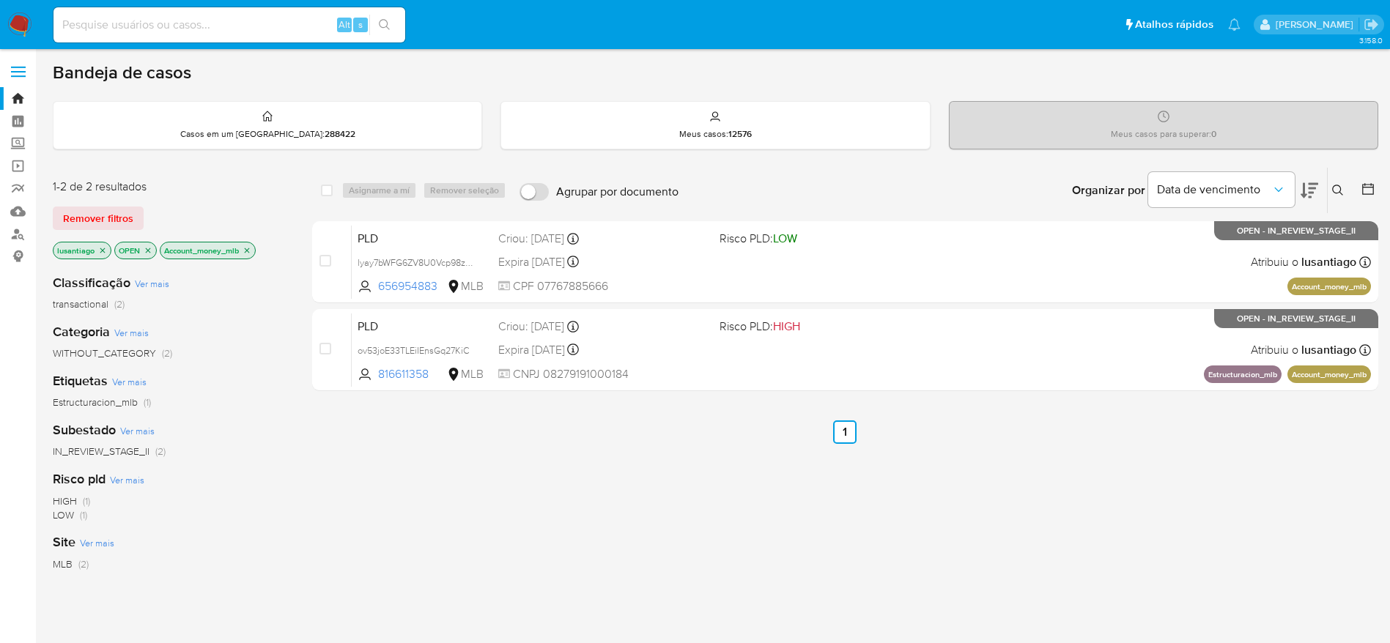
drag, startPoint x: 249, startPoint y: 248, endPoint x: 255, endPoint y: 254, distance: 8.8
click at [250, 248] on icon "close-filter" at bounding box center [247, 250] width 9 height 9
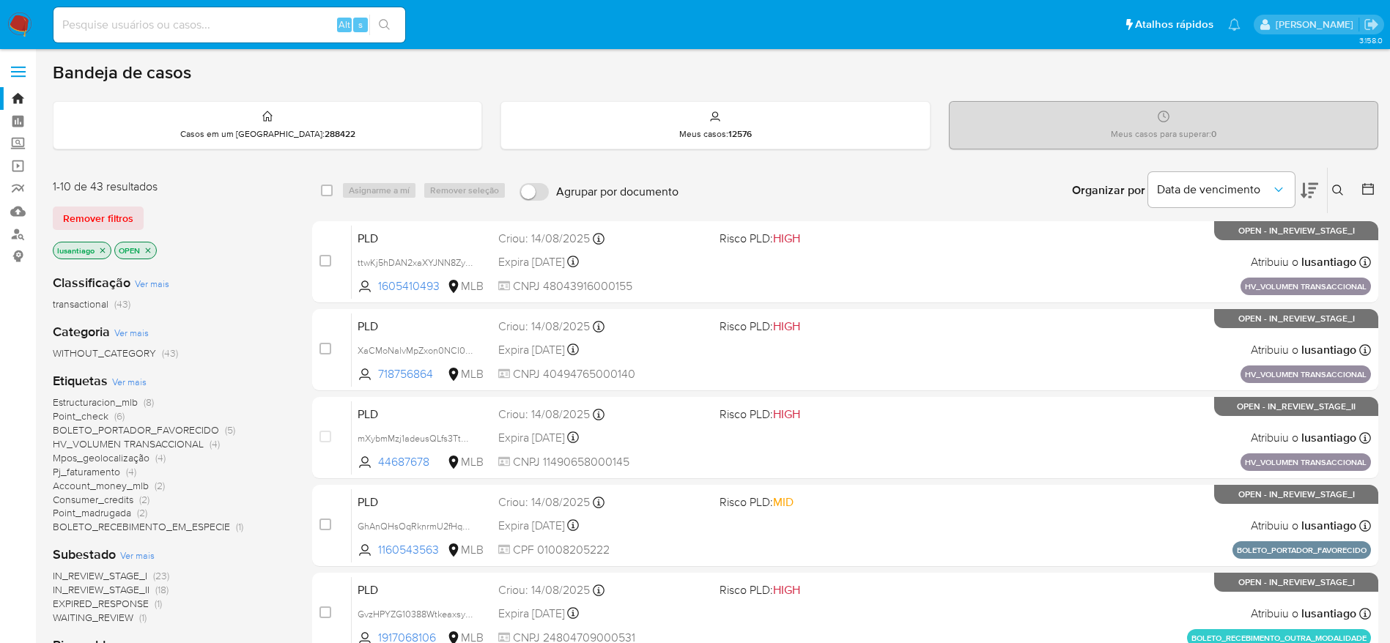
click at [103, 498] on span "Consumer_credits" at bounding box center [93, 500] width 81 height 15
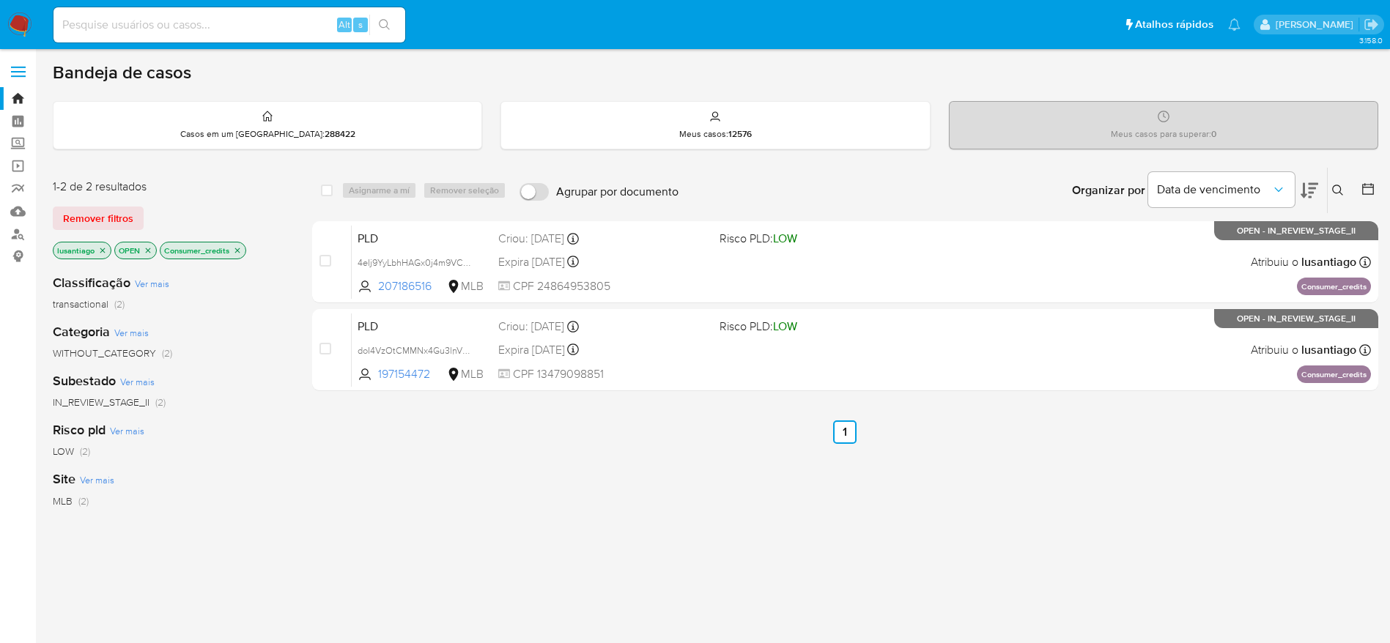
click at [244, 248] on p "Consumer_credits" at bounding box center [203, 251] width 85 height 16
click at [233, 248] on p "Consumer_credits" at bounding box center [203, 251] width 85 height 16
click at [240, 249] on icon "close-filter" at bounding box center [237, 250] width 9 height 9
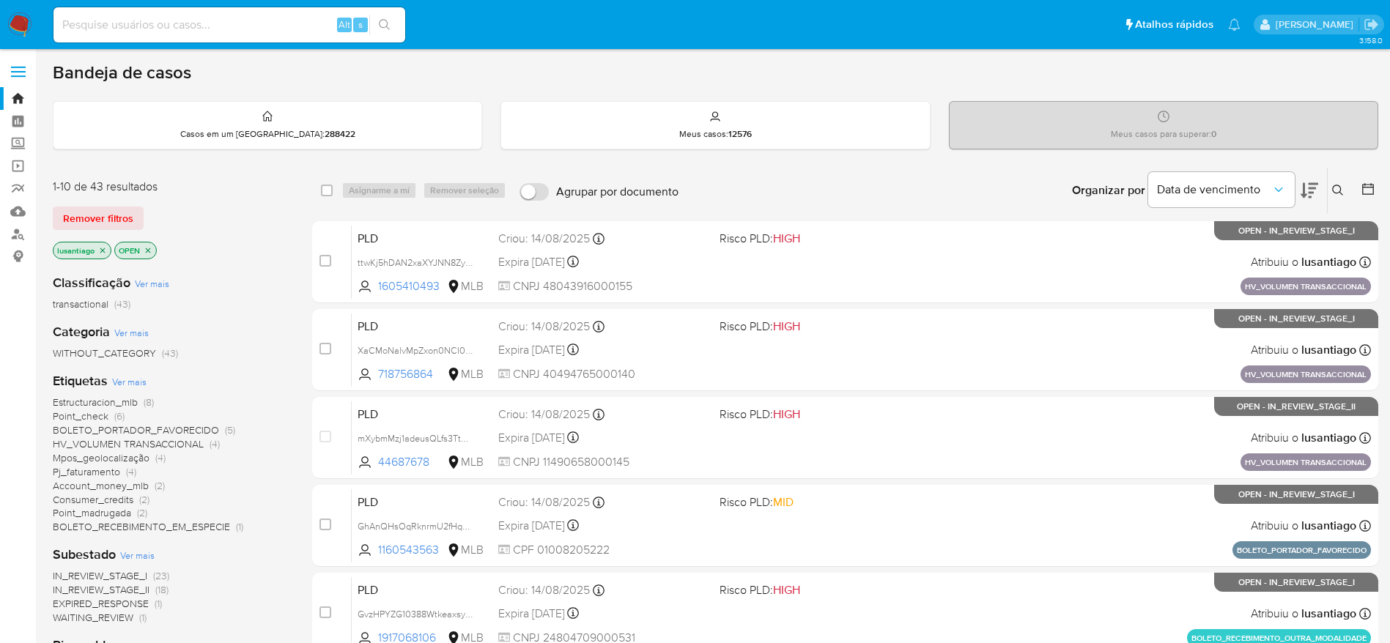
click at [139, 440] on span "HV_VOLUMEN TRANSACCIONAL" at bounding box center [128, 444] width 151 height 15
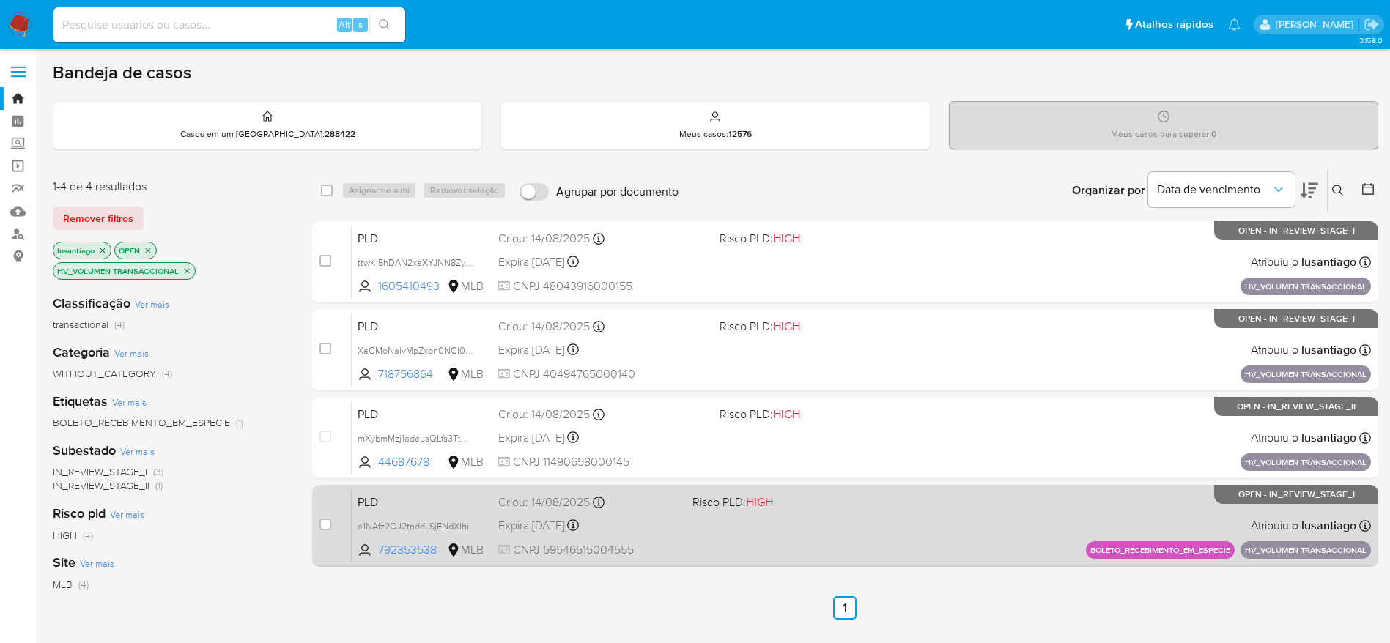
click at [670, 542] on span "CNPJ 59546515004555" at bounding box center [589, 550] width 182 height 16
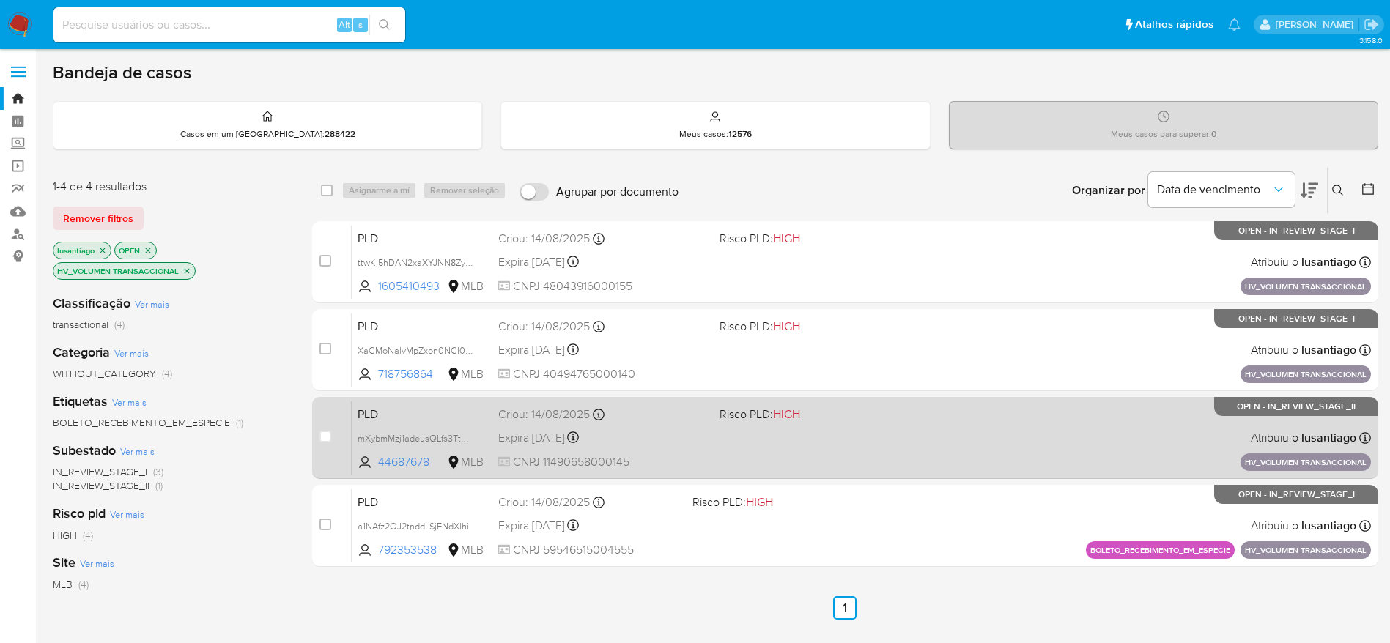
click at [638, 420] on div "Criou: [DATE] Criou: [DATE] 11:15:15" at bounding box center [603, 415] width 210 height 16
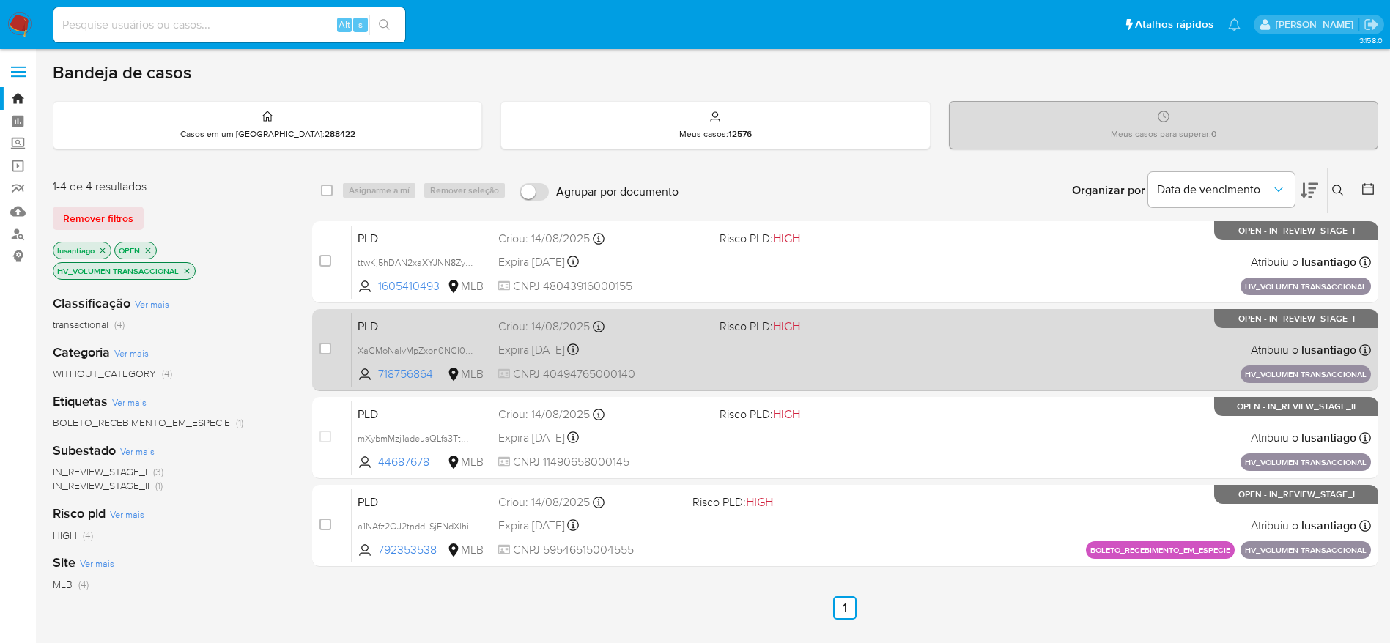
click at [635, 337] on div "PLD XaCMoNalvMpZxon0NCI0URHt 718756864 MLB Risco PLD: HIGH Criou: [DATE] Criou:…" at bounding box center [861, 350] width 1019 height 74
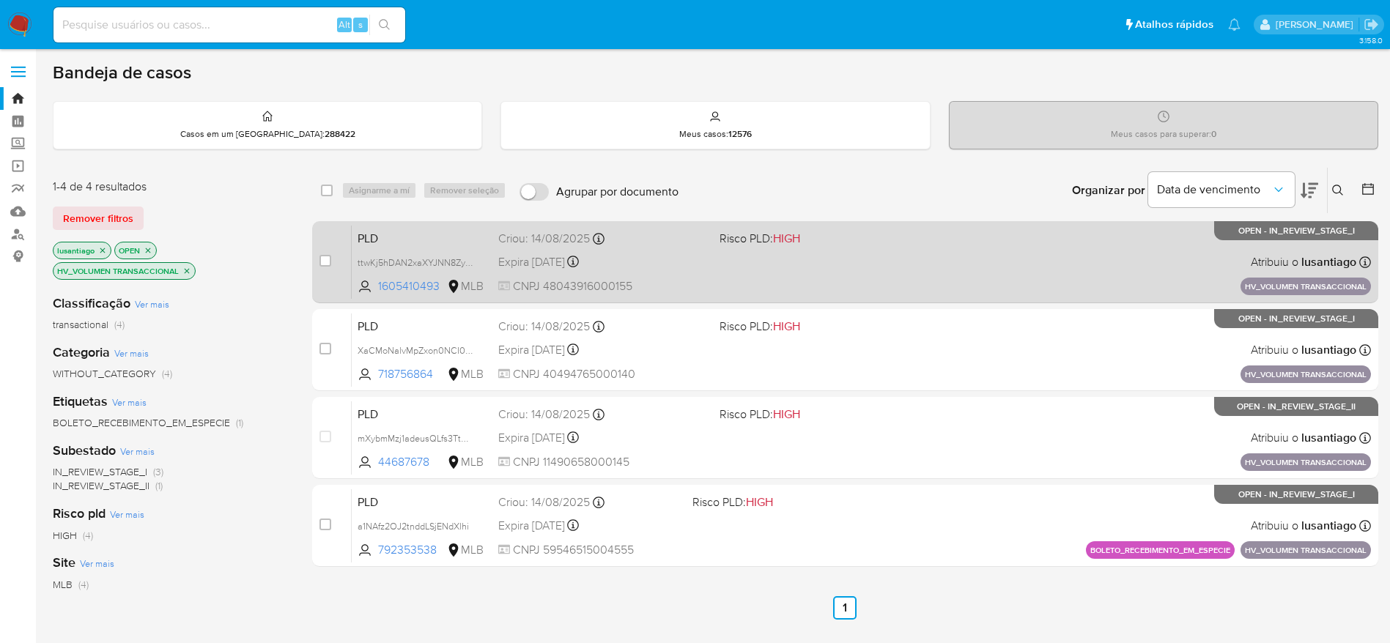
click at [621, 252] on div "Expira [DATE] Expira em [DATE] 11:17:28" at bounding box center [603, 262] width 210 height 20
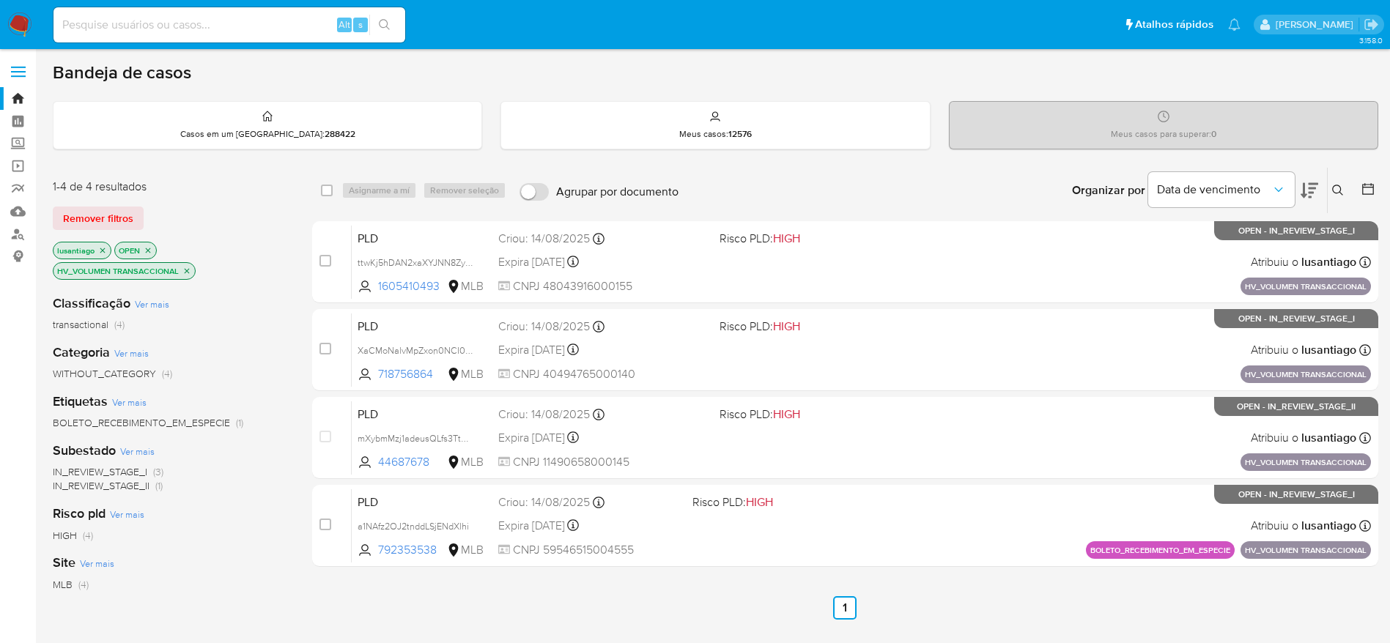
click at [184, 272] on icon "close-filter" at bounding box center [186, 271] width 9 height 9
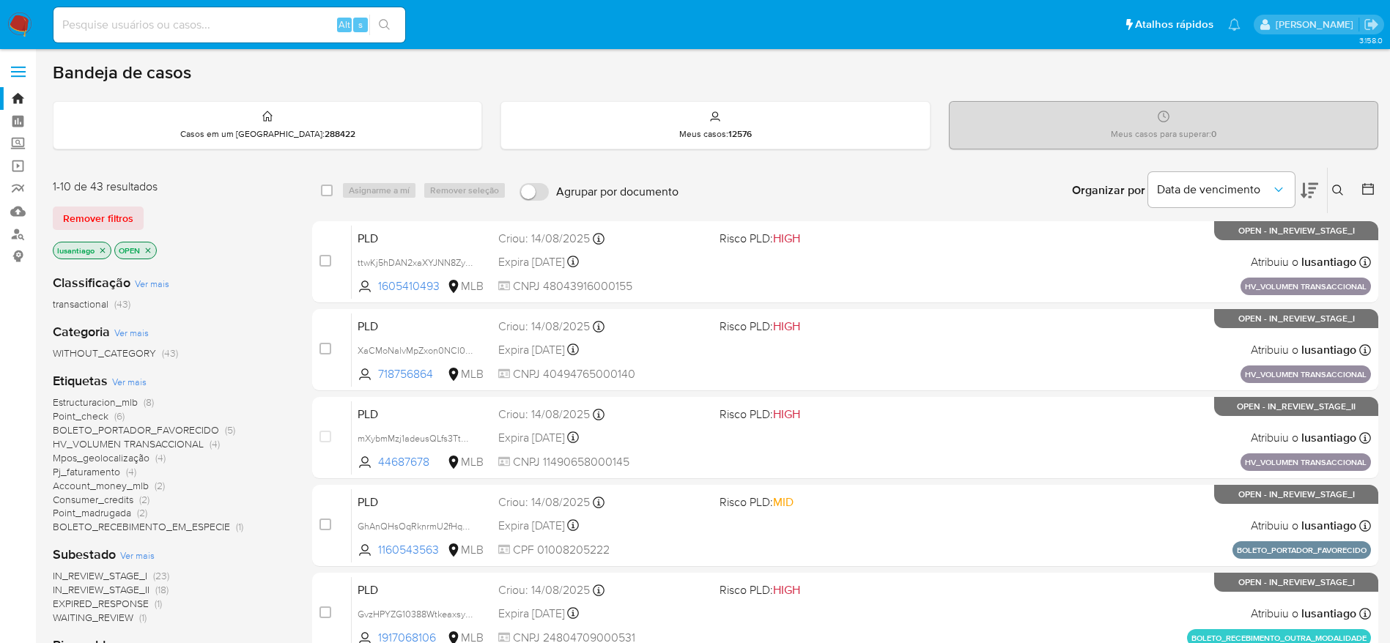
click at [89, 418] on span "Point_check" at bounding box center [81, 416] width 56 height 15
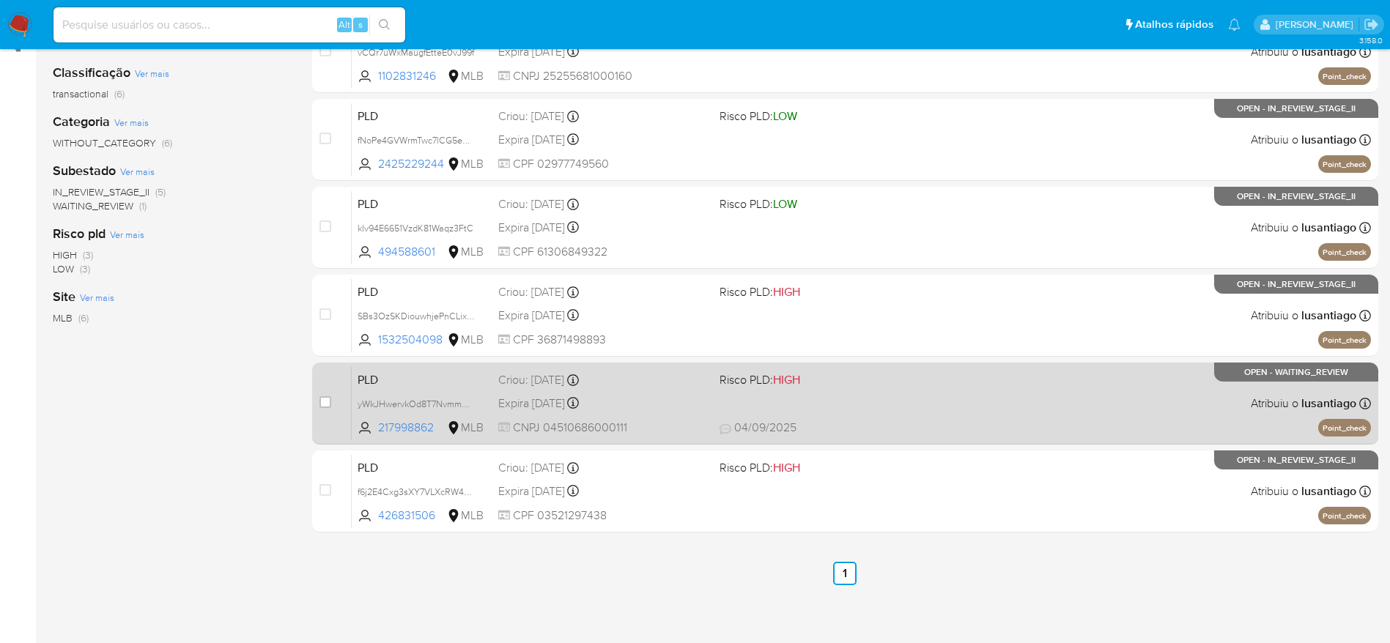
scroll to position [249, 0]
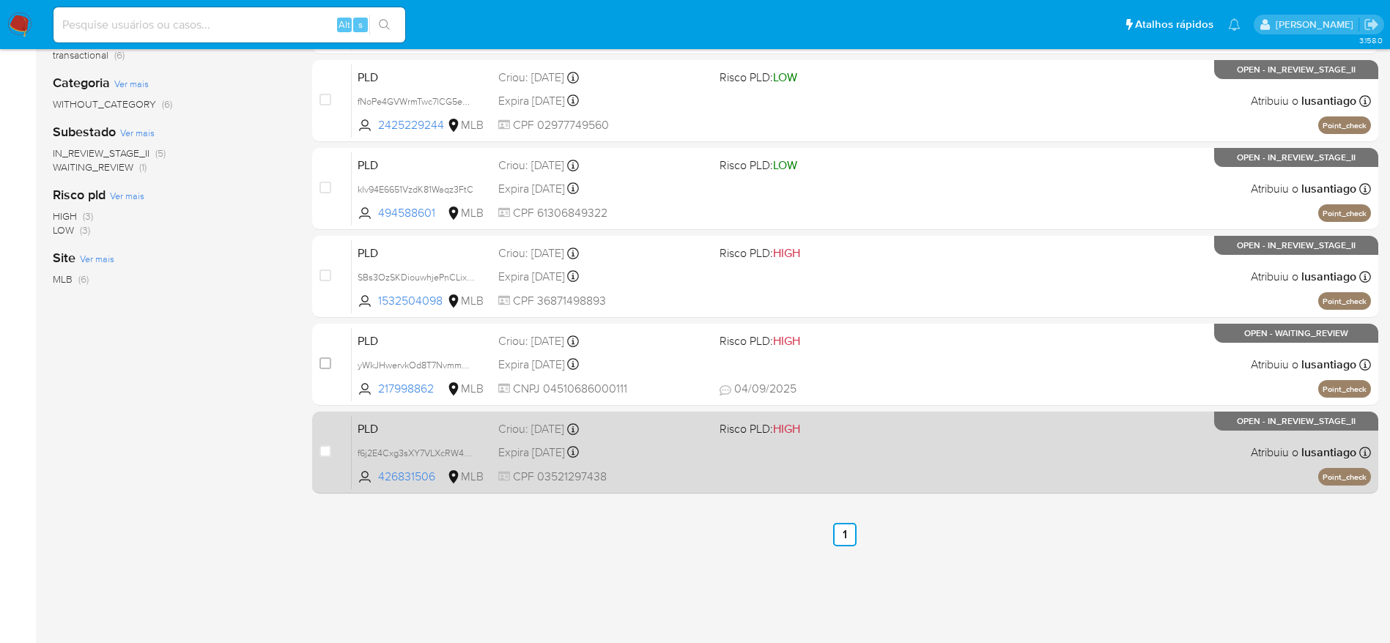
click at [674, 468] on div "PLD f6j2E4Cxg3sXY7VLXcRW4GZy 426831506 MLB Risco PLD: HIGH Criou: 12/08/2025 Cr…" at bounding box center [861, 453] width 1019 height 74
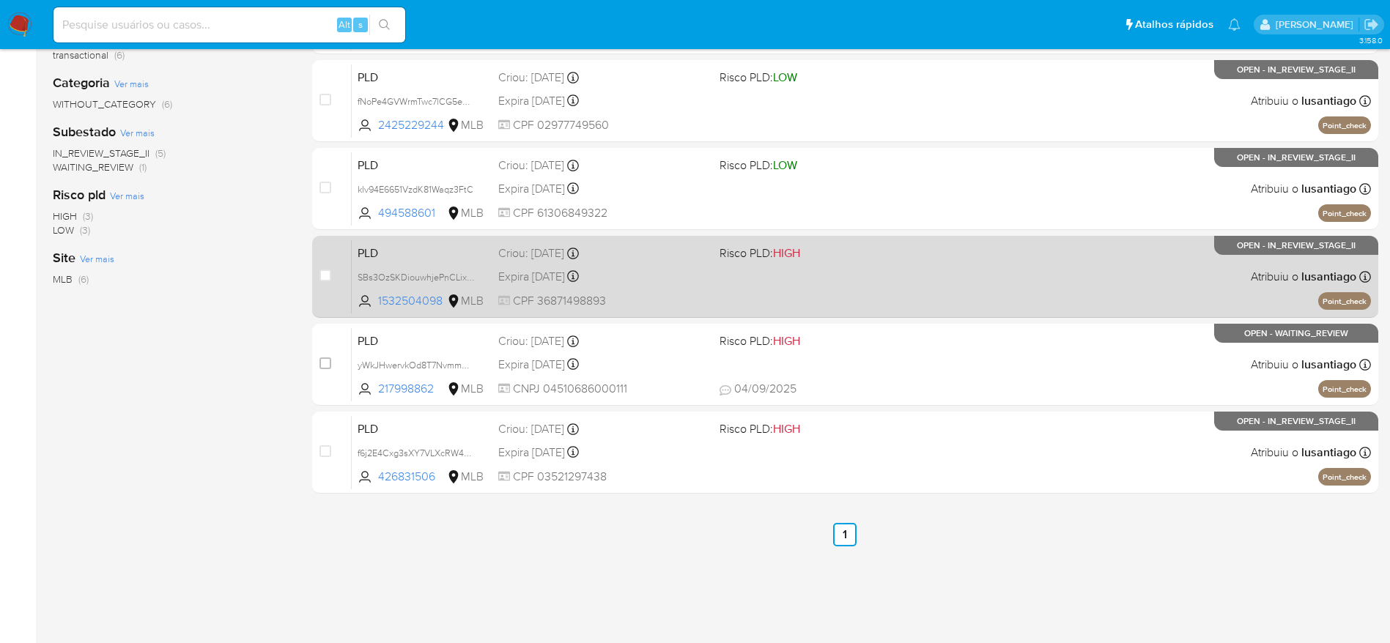
click at [654, 295] on span "CPF 36871498893" at bounding box center [603, 301] width 210 height 16
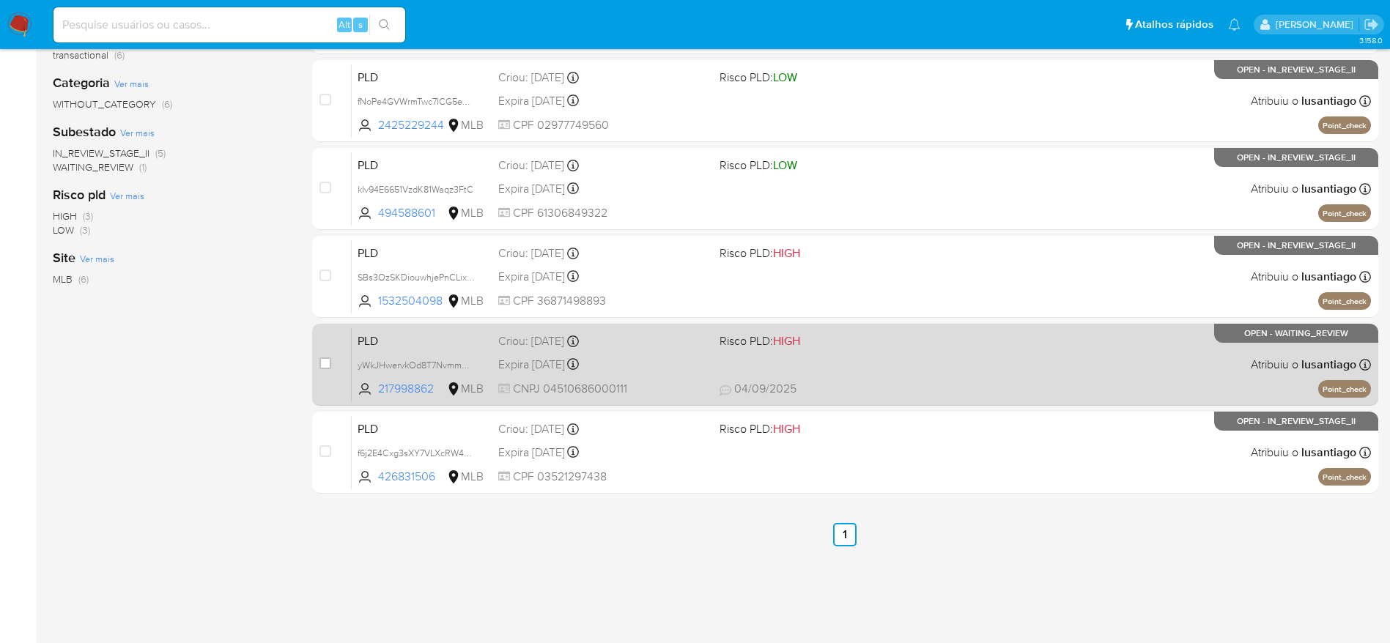
click at [654, 357] on div "Expira in 16 days Expira em 26/09/2025 00:23:02" at bounding box center [603, 365] width 210 height 20
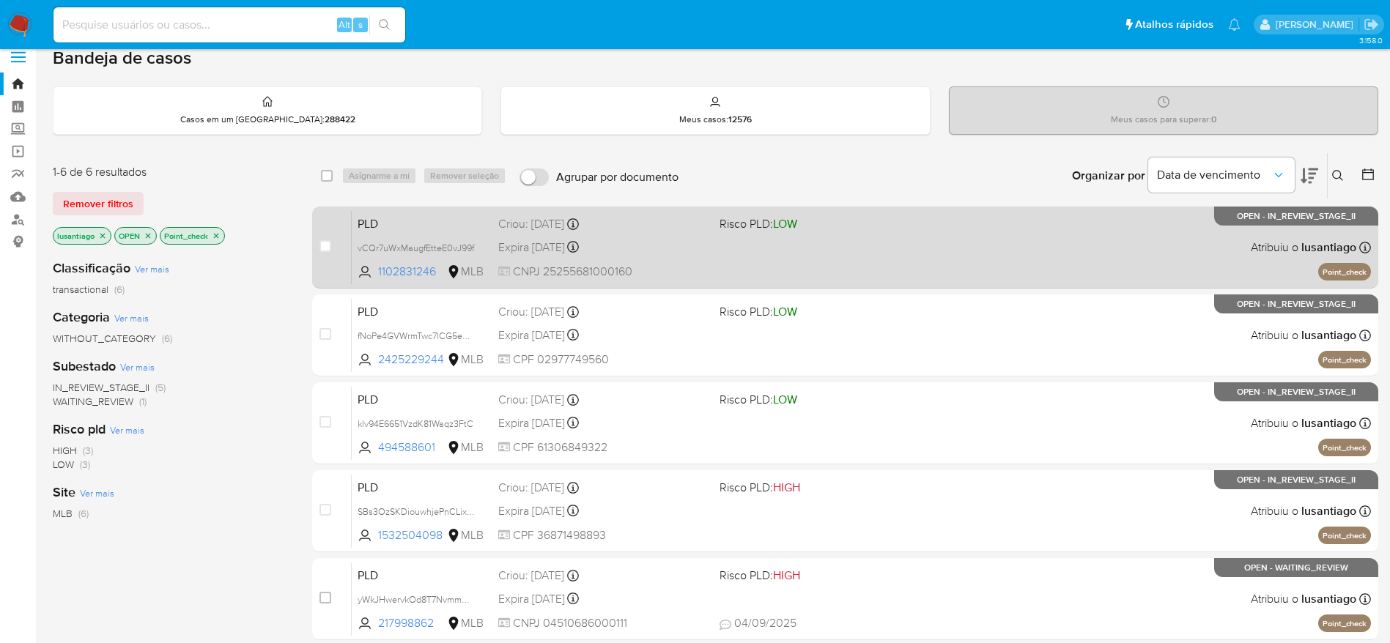
scroll to position [0, 0]
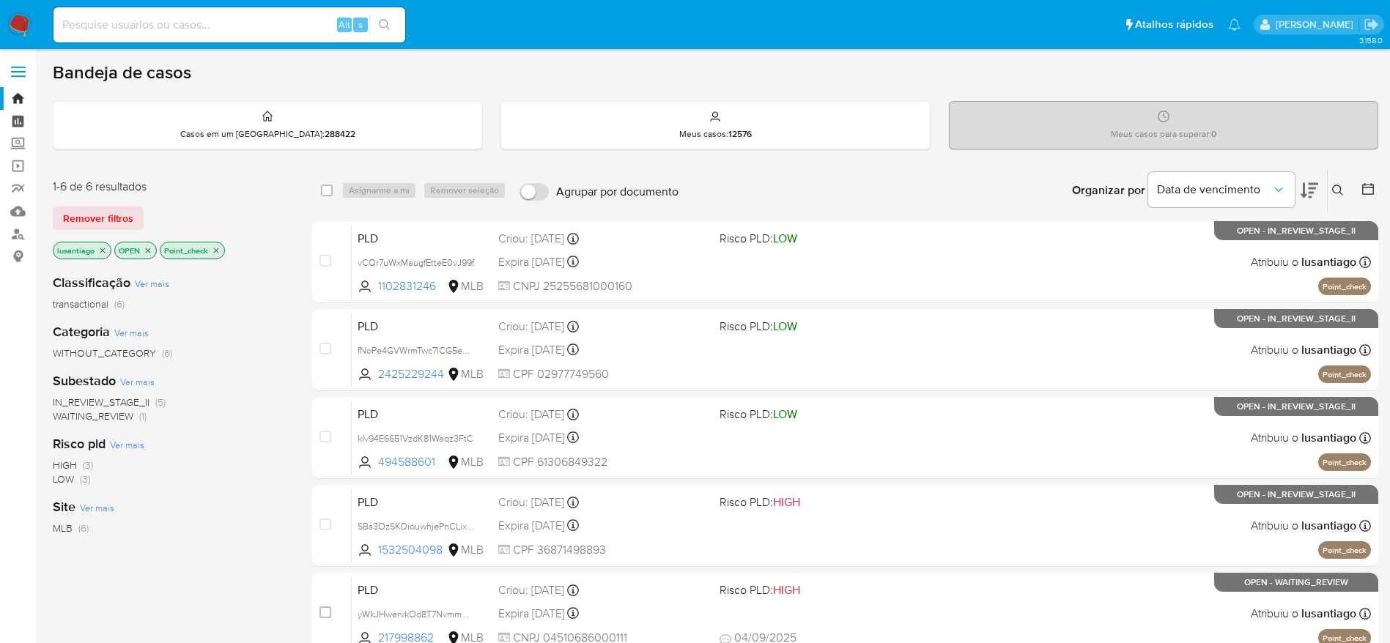
click at [18, 120] on link "Painel" at bounding box center [87, 121] width 174 height 23
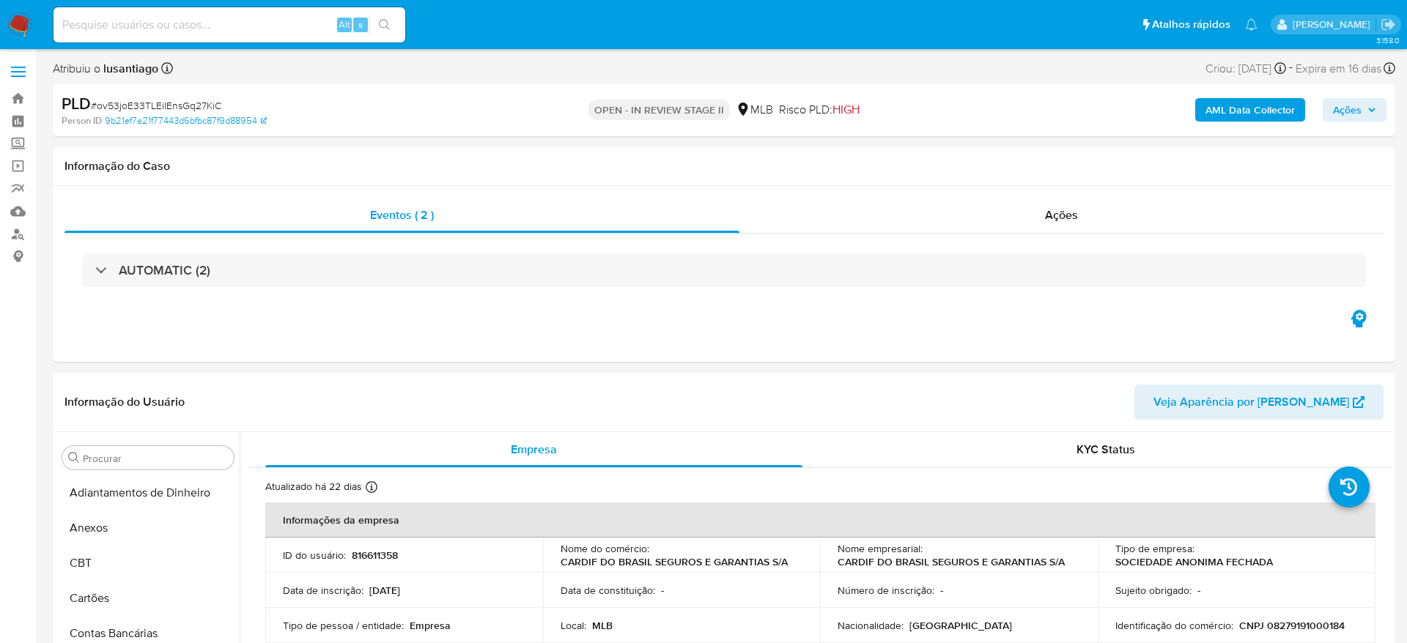
select select "10"
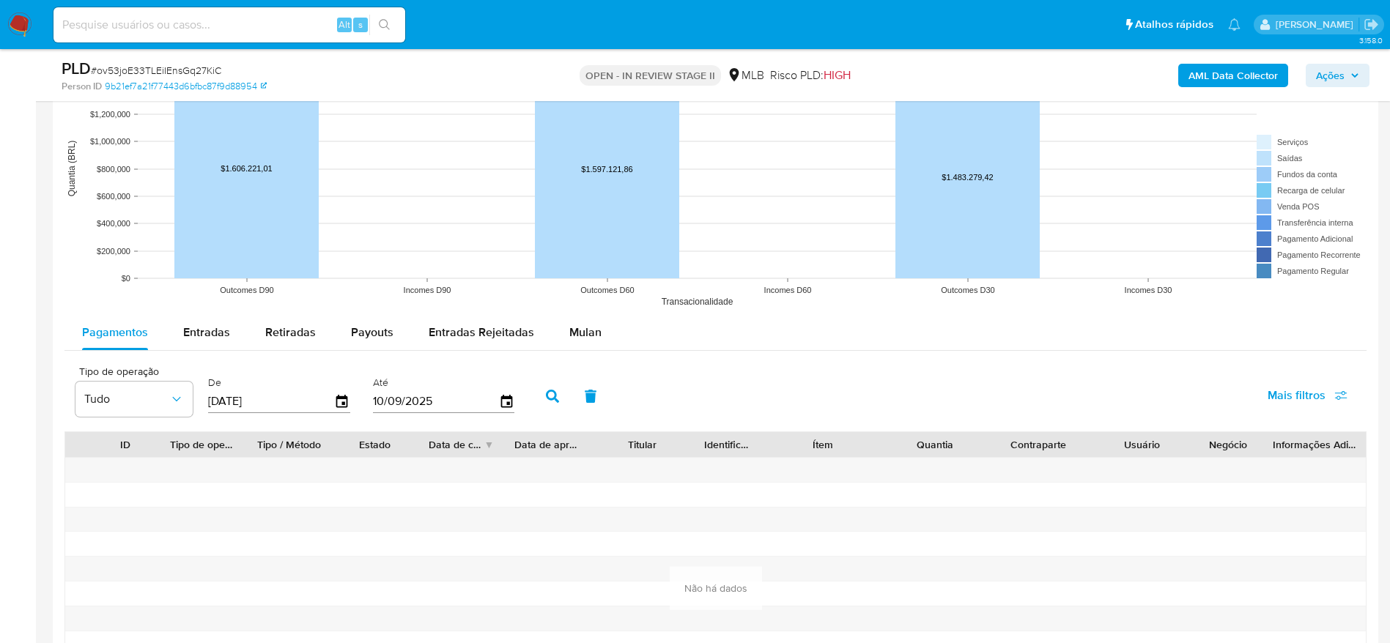
scroll to position [1539, 0]
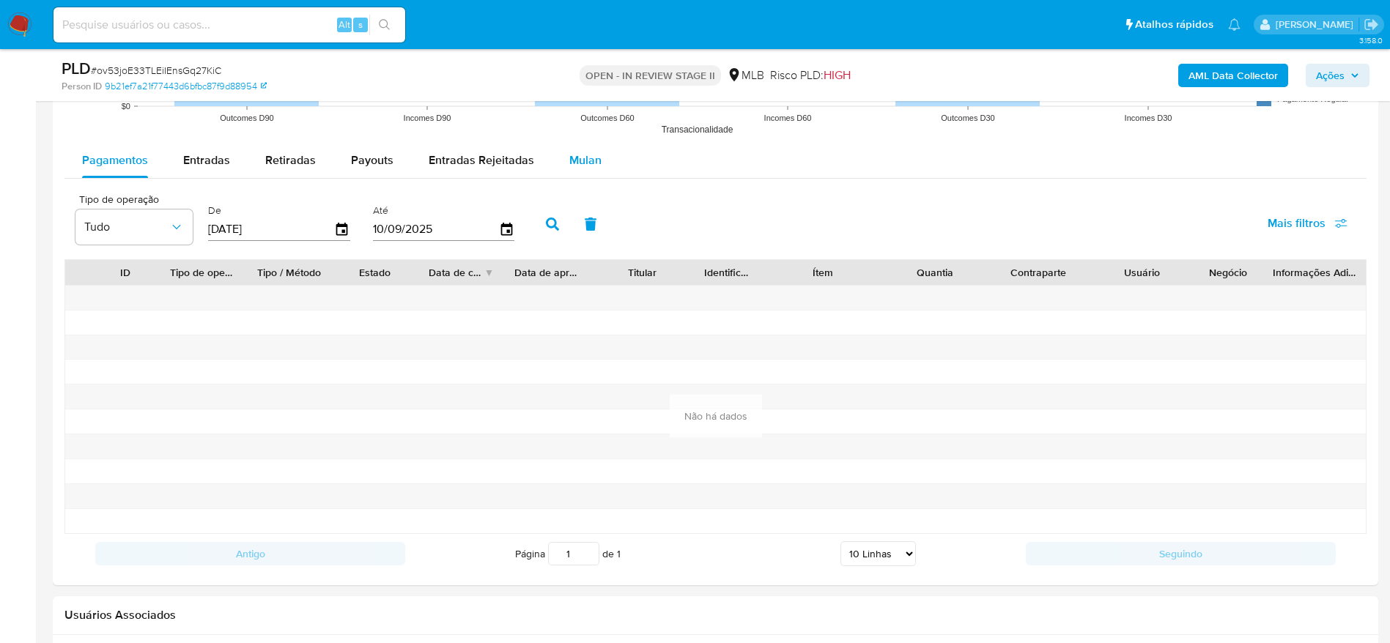
click at [569, 167] on div "Mulan" at bounding box center [585, 160] width 32 height 35
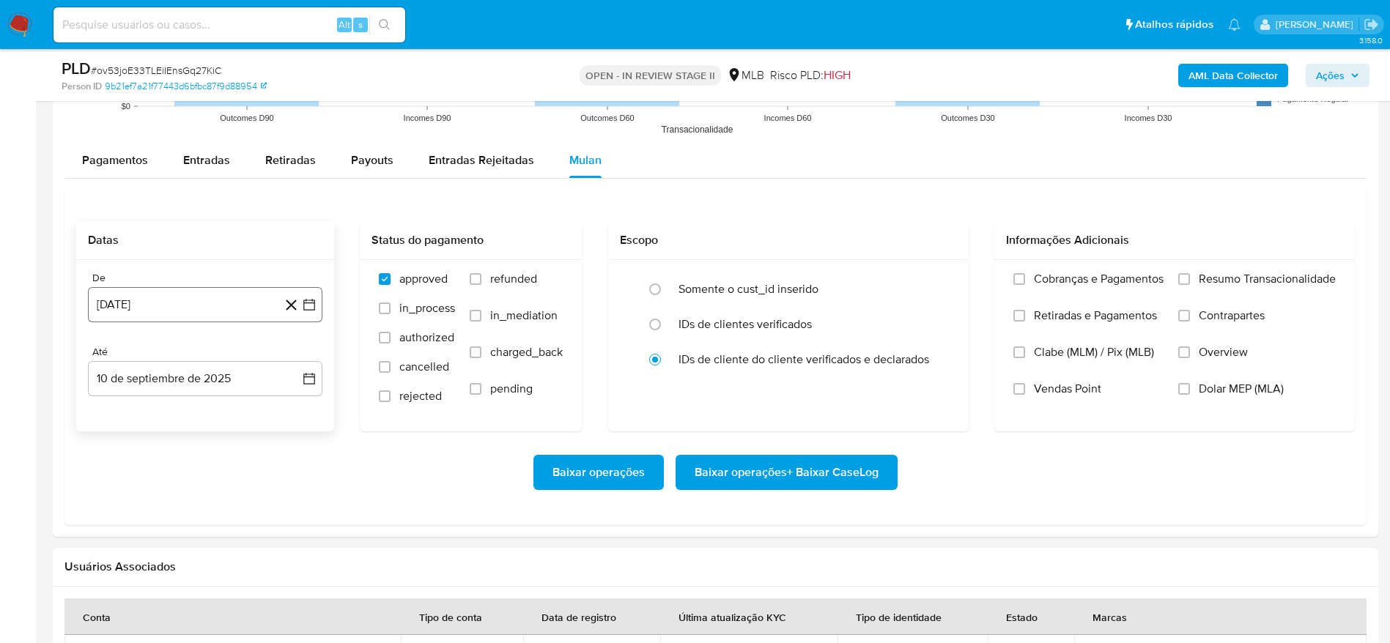
click at [232, 308] on button "[DATE][PERSON_NAME]" at bounding box center [205, 304] width 235 height 35
click at [210, 358] on span "agosto 2024" at bounding box center [198, 357] width 67 height 15
click at [292, 354] on icon "Año siguiente" at bounding box center [293, 358] width 18 height 18
click at [144, 496] on span "jul" at bounding box center [141, 493] width 32 height 12
click at [141, 414] on button "1" at bounding box center [146, 411] width 23 height 23
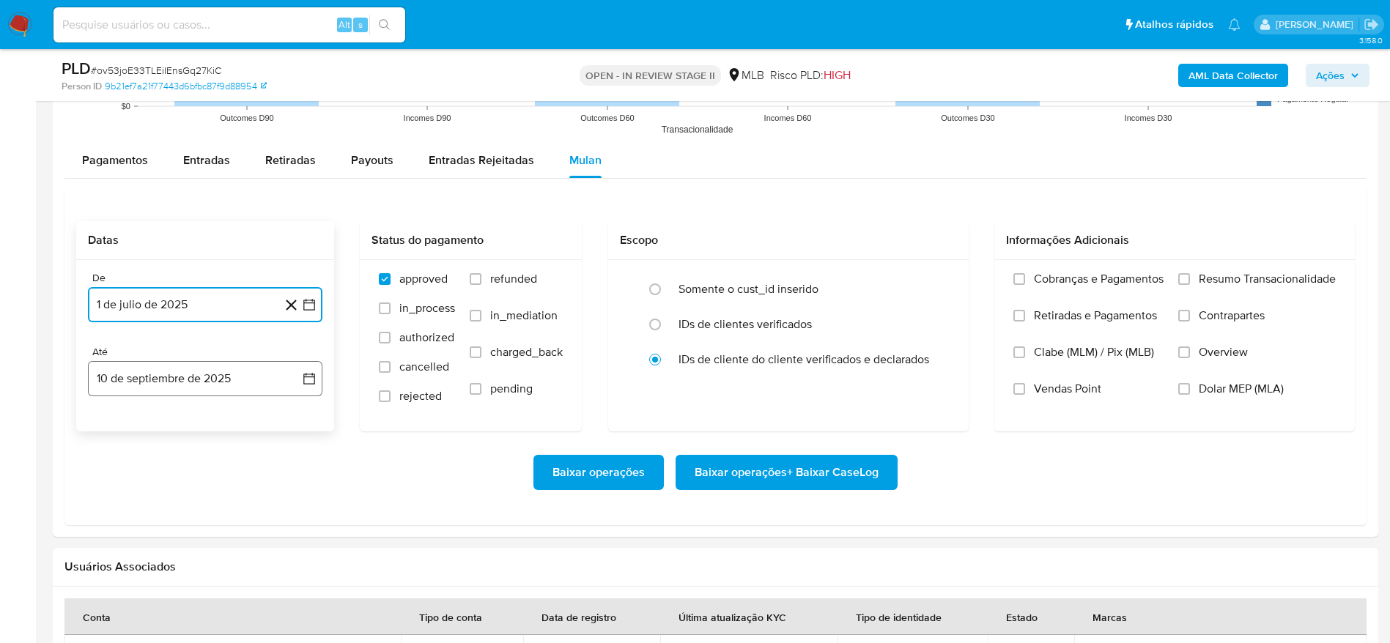
click at [158, 386] on button "10 de septiembre de 2025" at bounding box center [205, 378] width 235 height 35
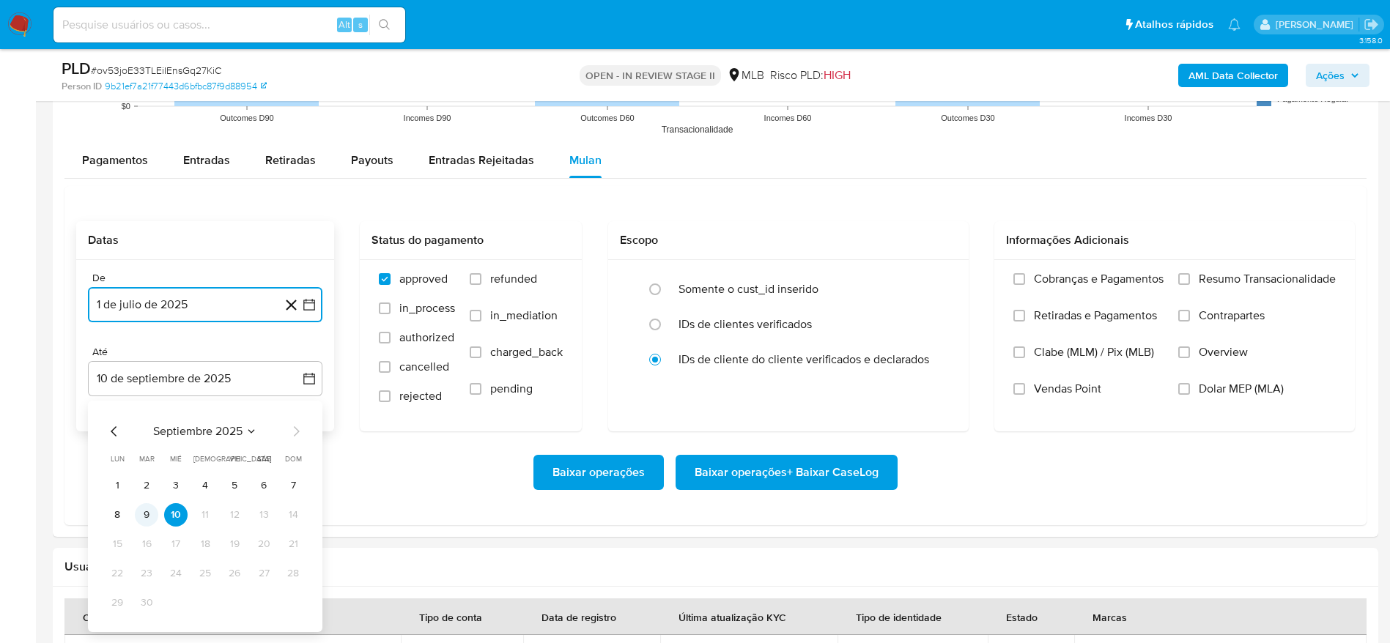
click at [147, 516] on button "9" at bounding box center [146, 514] width 23 height 23
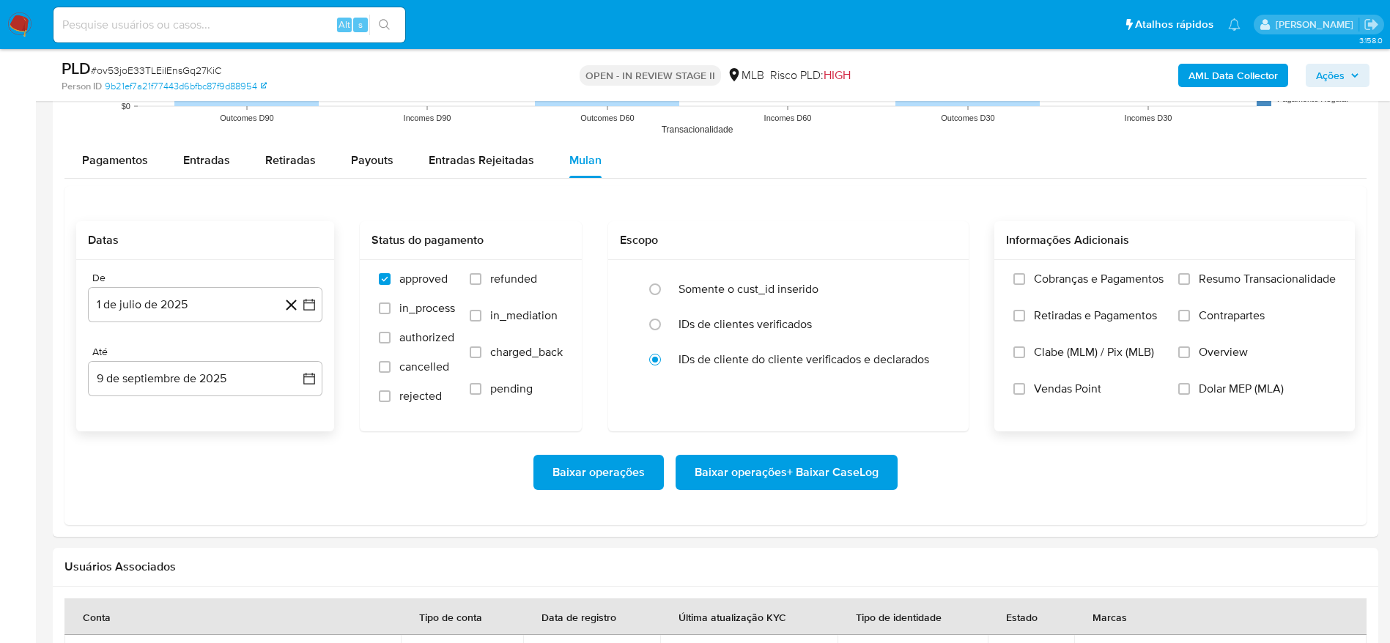
click at [1216, 278] on span "Resumo Transacionalidade" at bounding box center [1267, 279] width 137 height 15
click at [1190, 278] on input "Resumo Transacionalidade" at bounding box center [1184, 279] width 12 height 12
click at [832, 481] on span "Baixar operações + Baixar CaseLog" at bounding box center [787, 473] width 184 height 32
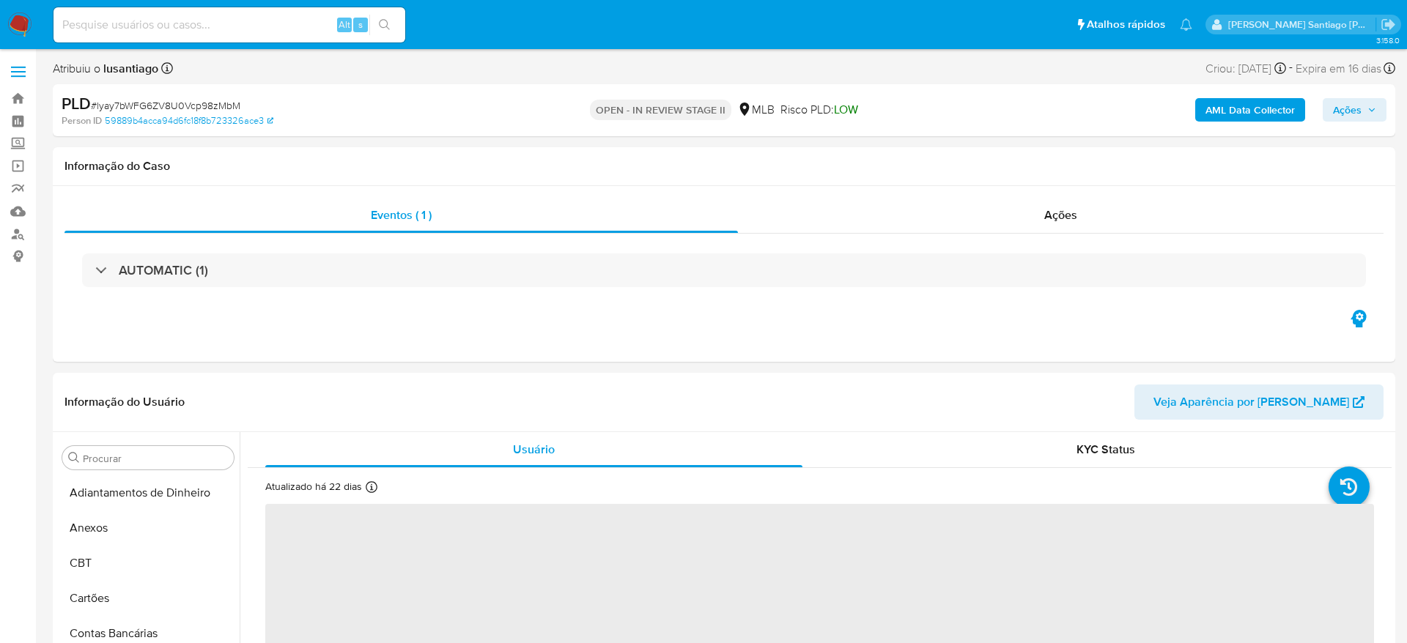
select select "10"
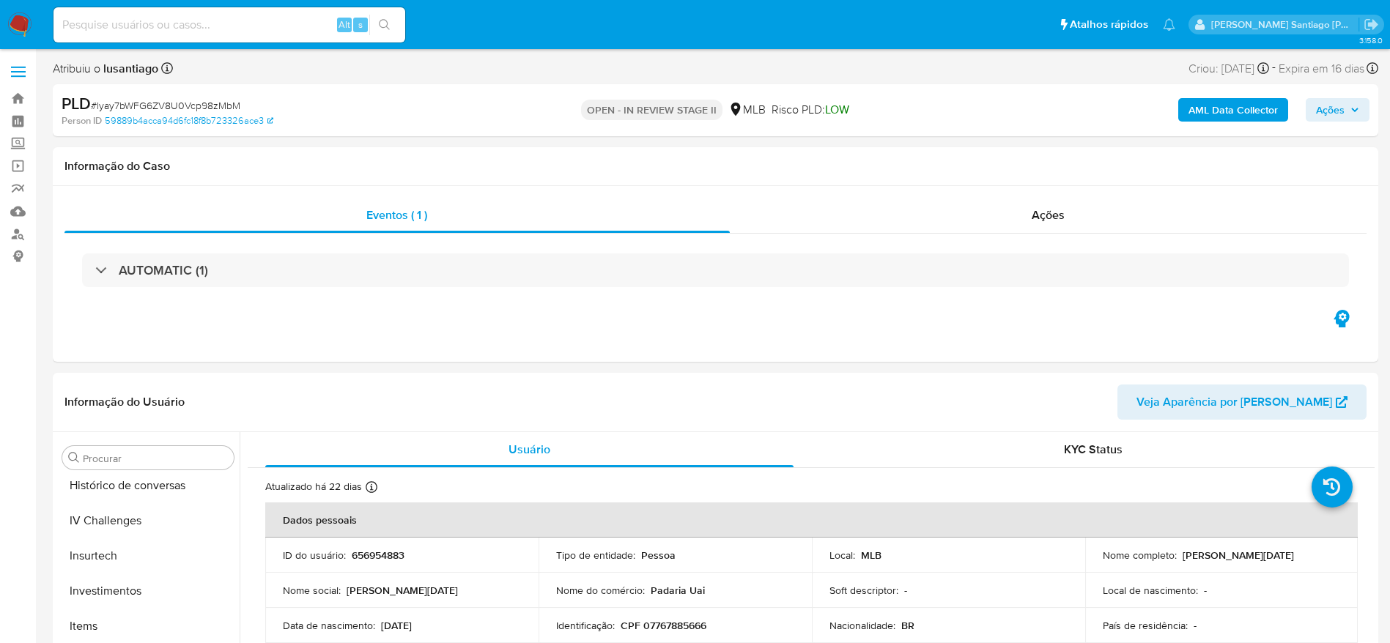
scroll to position [690, 0]
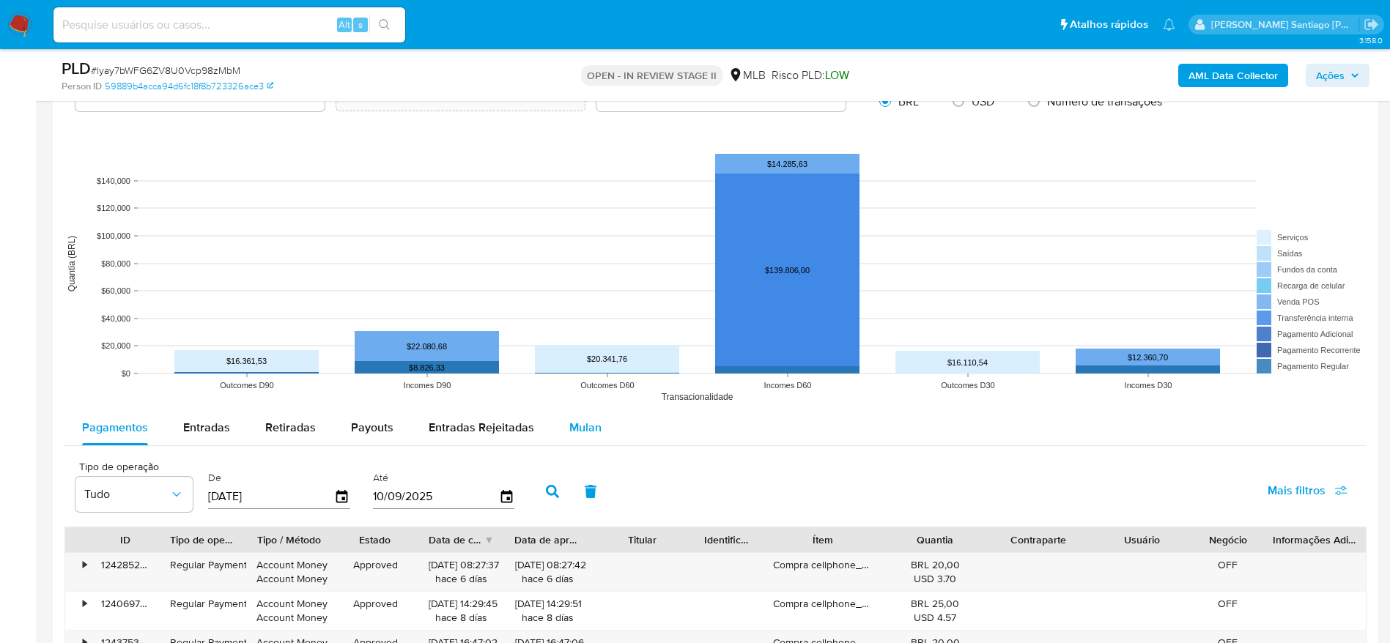
click at [574, 427] on span "Mulan" at bounding box center [585, 427] width 32 height 17
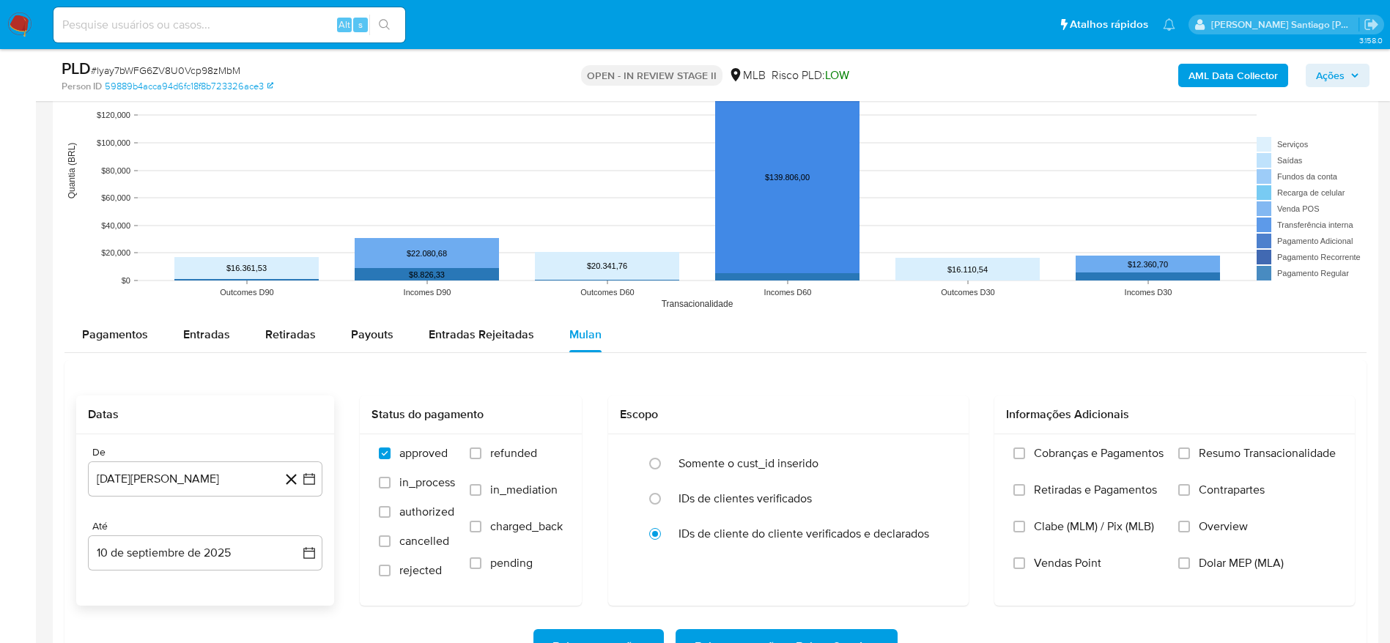
scroll to position [1429, 0]
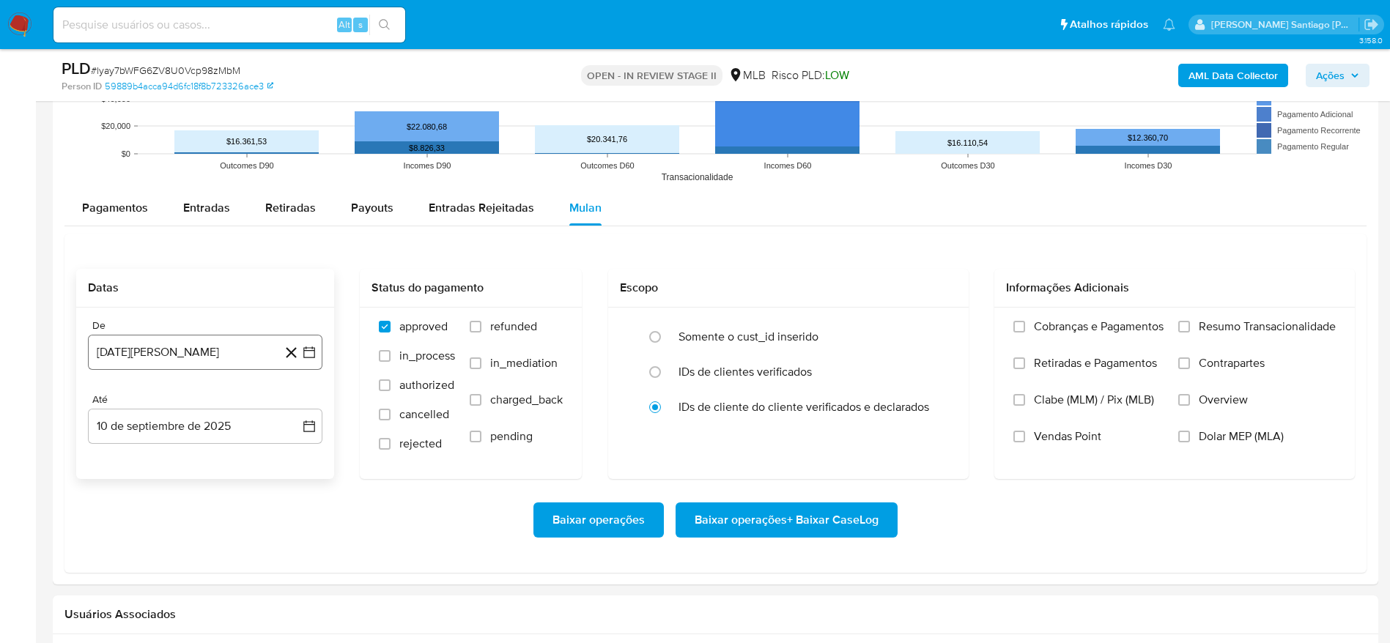
click at [180, 348] on button "[DATE][PERSON_NAME]" at bounding box center [205, 352] width 235 height 35
drag, startPoint x: 209, startPoint y: 414, endPoint x: 217, endPoint y: 412, distance: 8.4
click at [210, 416] on div "[DATE] [DATE] lun [DATE] [PERSON_NAME][DATE] mié [DATE] jue [DATE] vie [DATE] s…" at bounding box center [205, 492] width 199 height 192
click at [219, 408] on span "agosto 2024" at bounding box center [198, 405] width 67 height 15
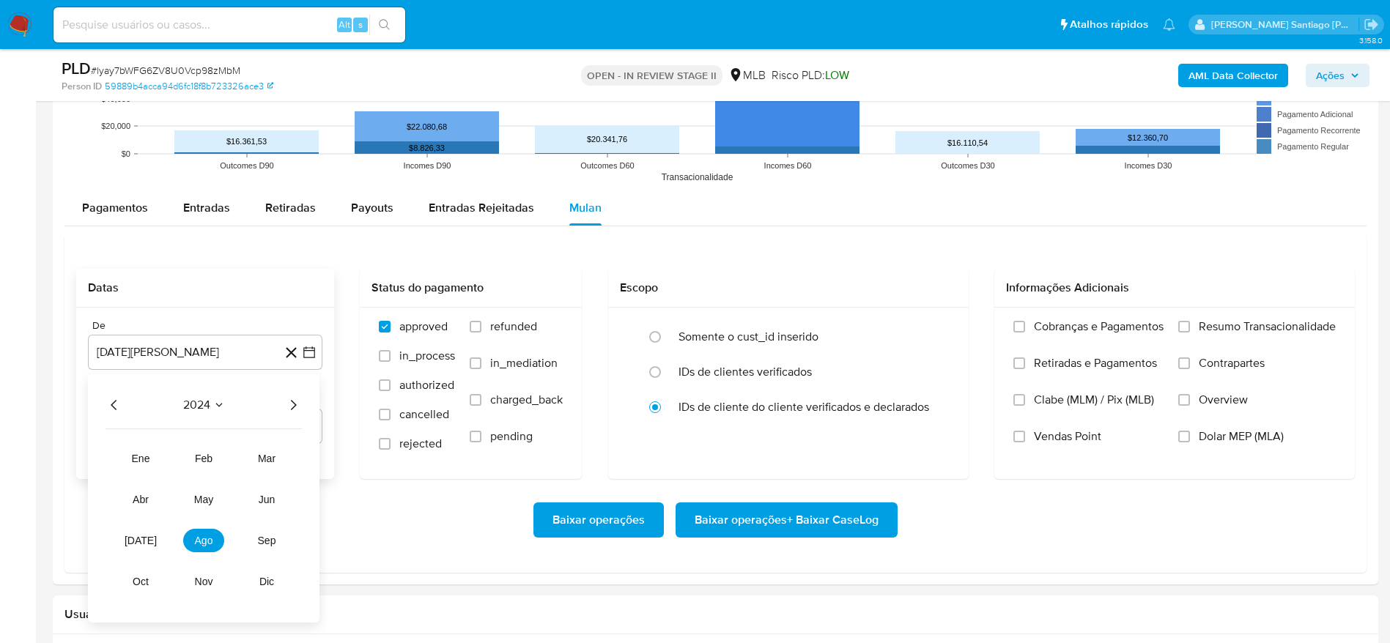
click at [292, 405] on icon "Año siguiente" at bounding box center [293, 405] width 18 height 18
click at [133, 543] on button "jul" at bounding box center [140, 540] width 41 height 23
click at [148, 456] on button "1" at bounding box center [146, 459] width 23 height 23
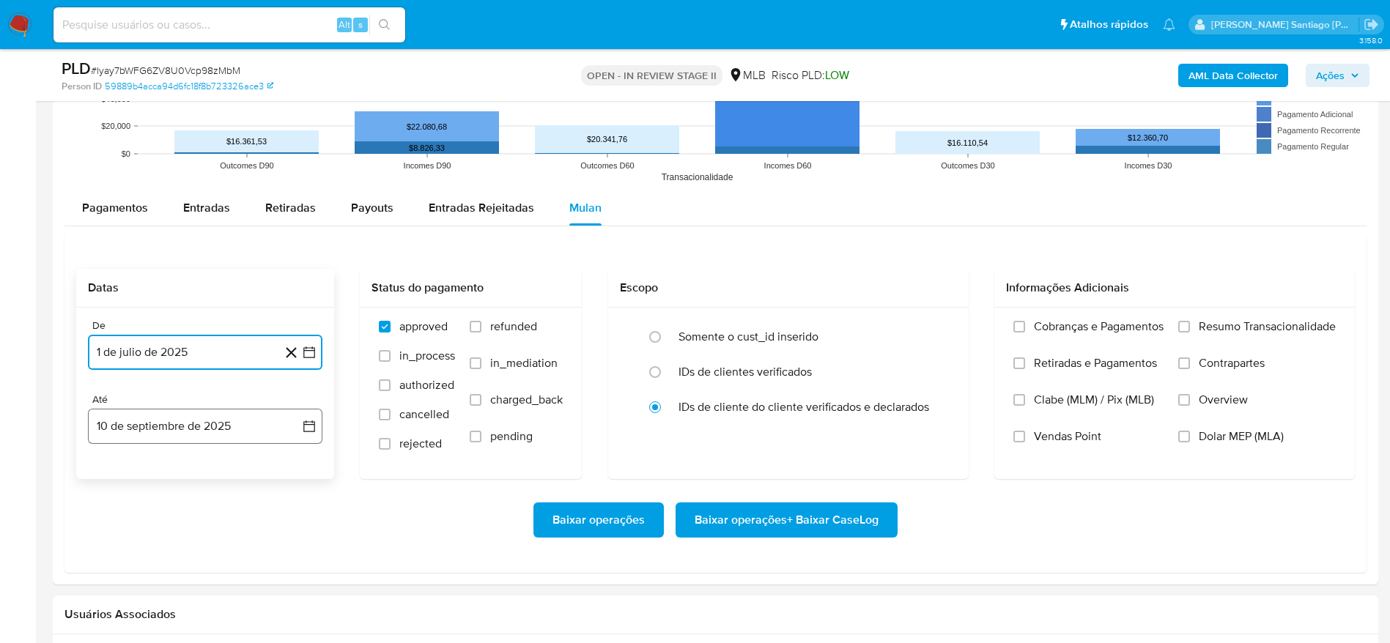
click at [143, 431] on button "10 de septiembre de 2025" at bounding box center [205, 426] width 235 height 35
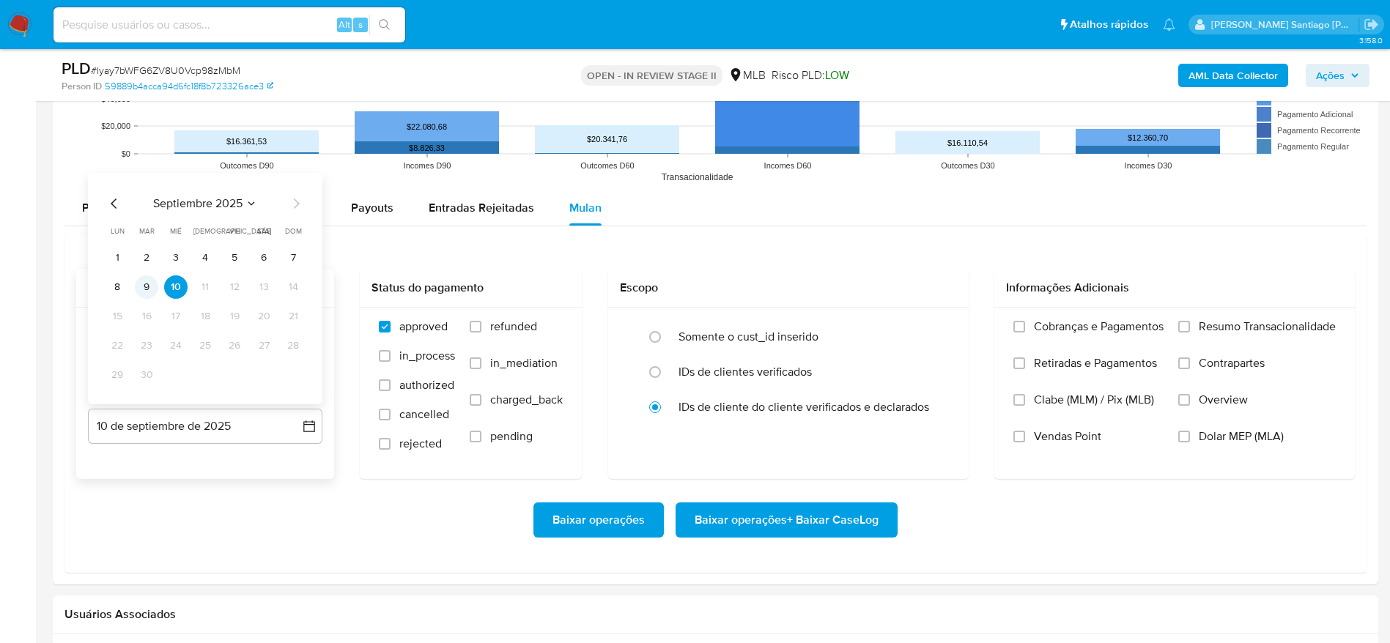
click at [147, 288] on button "9" at bounding box center [146, 287] width 23 height 23
click at [1261, 326] on span "Resumo Transacionalidade" at bounding box center [1267, 327] width 137 height 15
click at [1190, 326] on input "Resumo Transacionalidade" at bounding box center [1184, 327] width 12 height 12
click at [861, 524] on span "Baixar operações + Baixar CaseLog" at bounding box center [787, 520] width 184 height 32
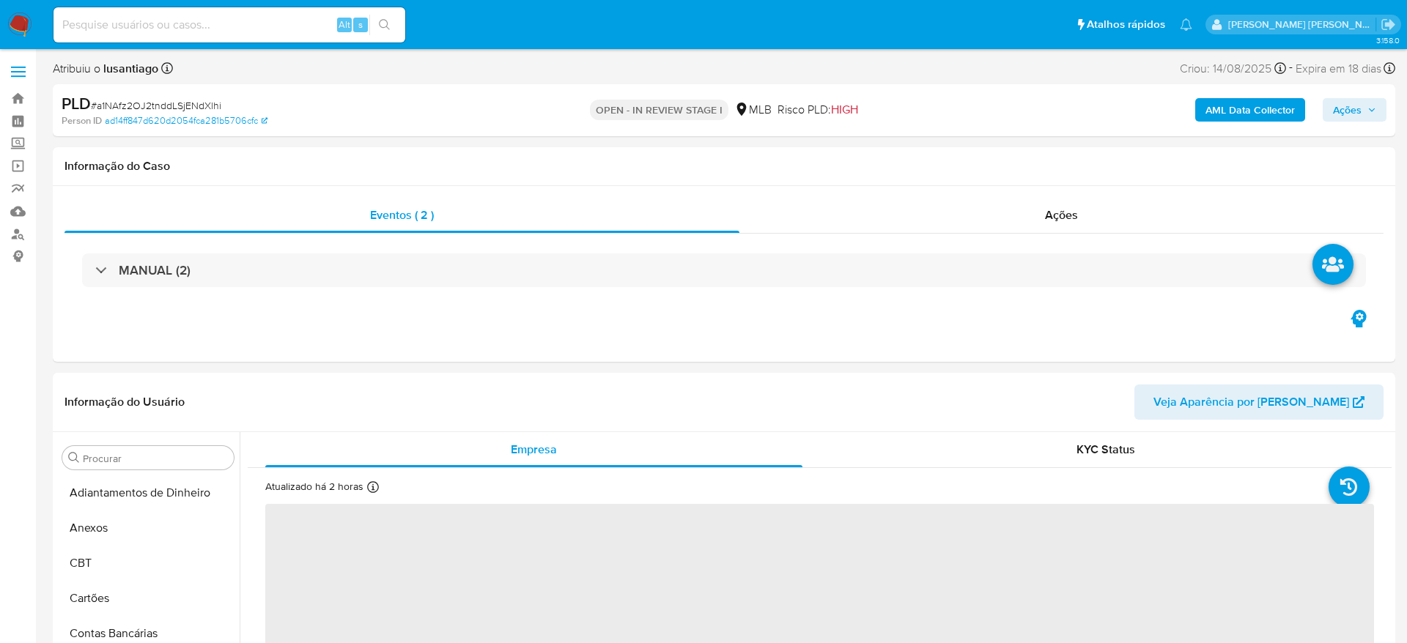
select select "10"
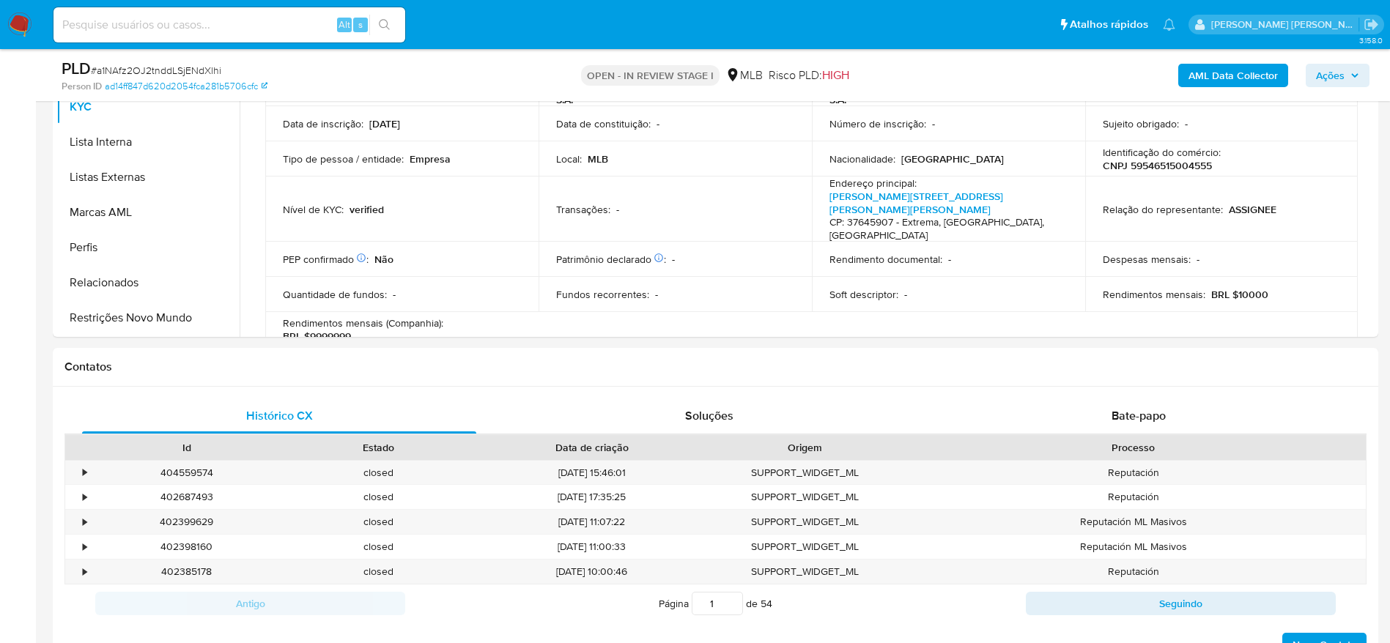
scroll to position [770, 0]
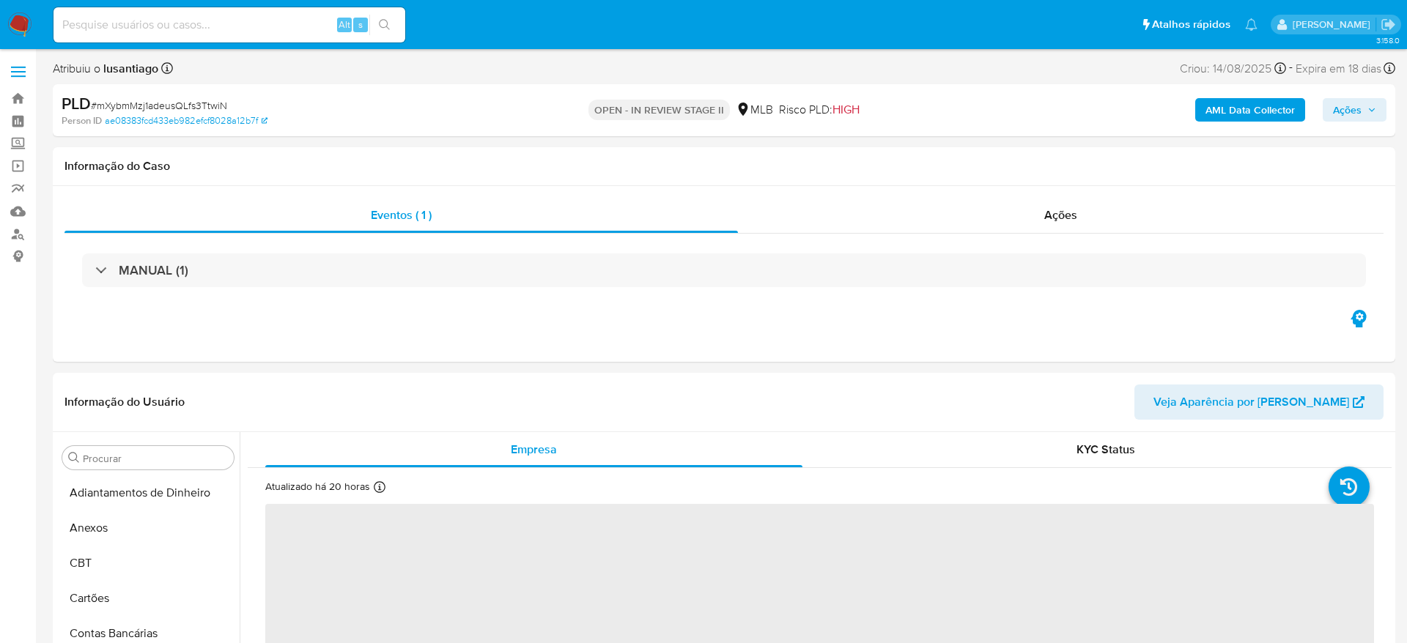
select select "10"
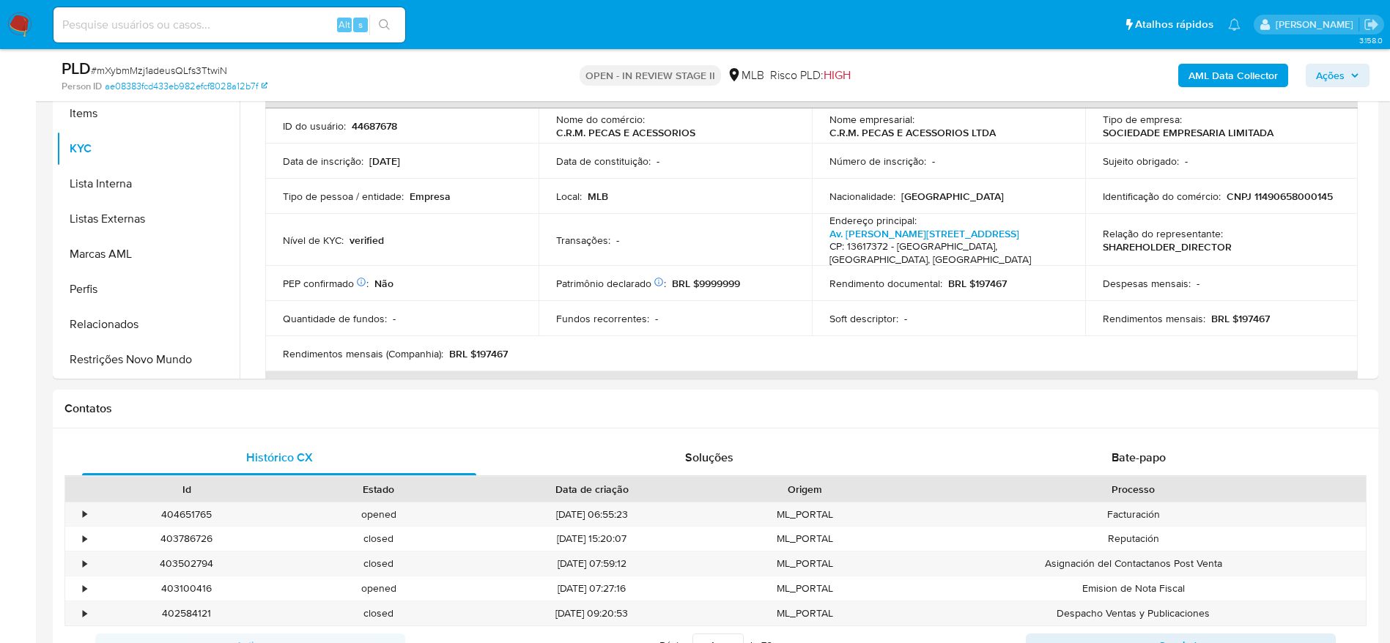
scroll to position [660, 0]
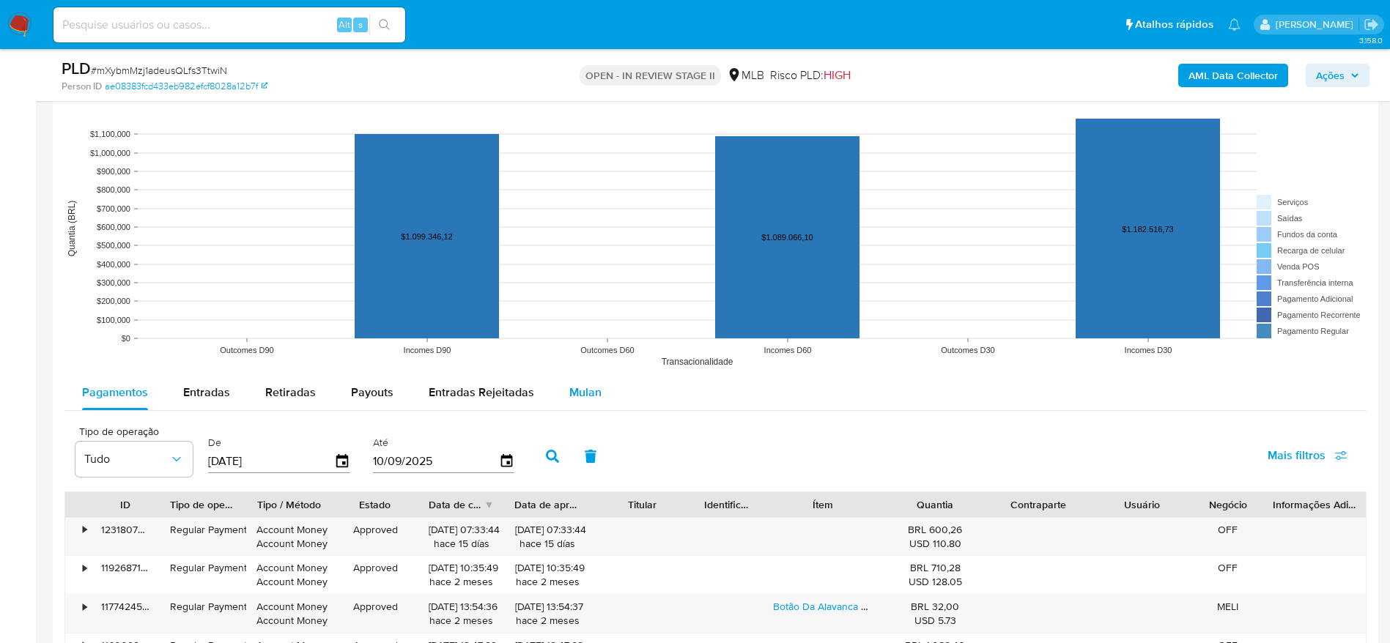
click at [569, 392] on span "Mulan" at bounding box center [585, 392] width 32 height 17
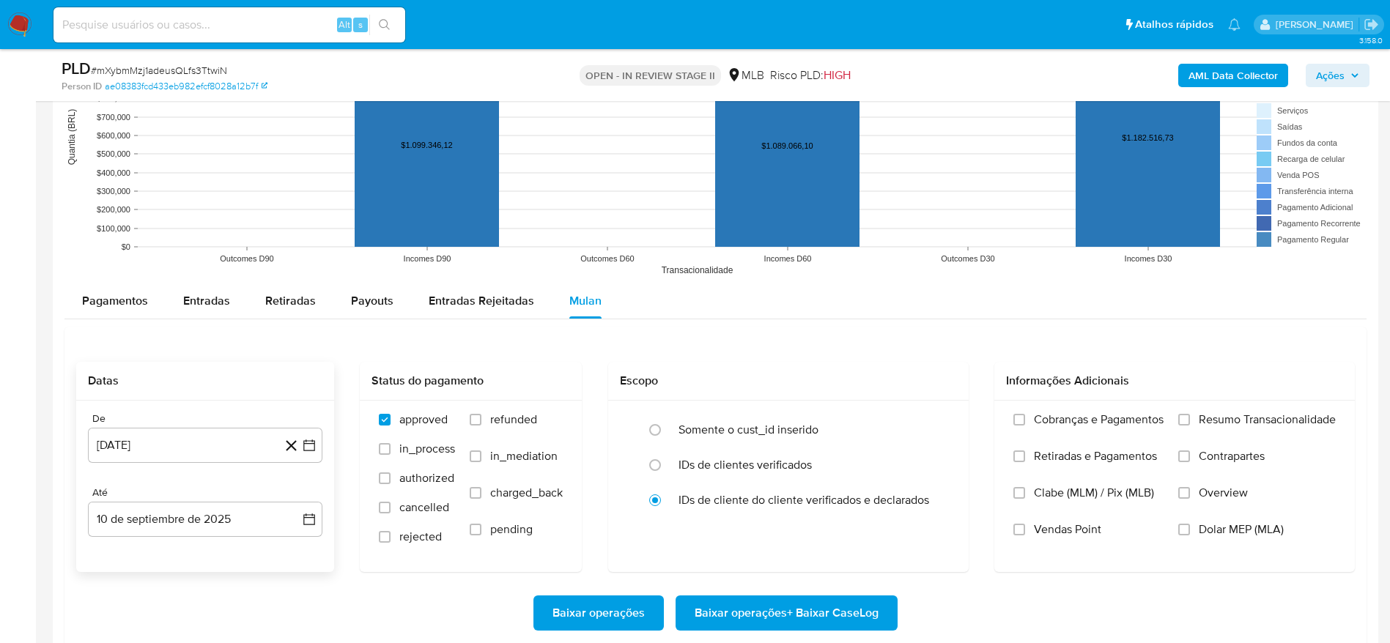
scroll to position [1539, 0]
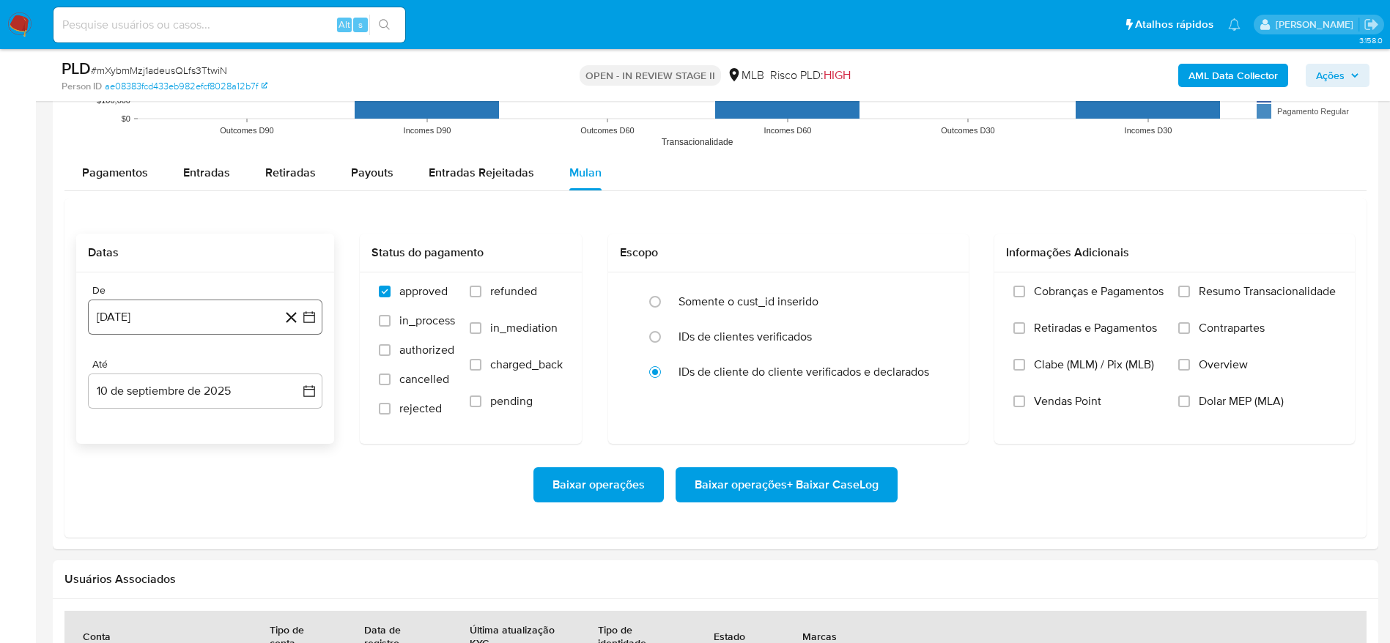
click at [221, 318] on button "10 [PERSON_NAME] de 2024" at bounding box center [205, 317] width 235 height 35
click at [199, 375] on span "agosto 2024" at bounding box center [198, 370] width 67 height 15
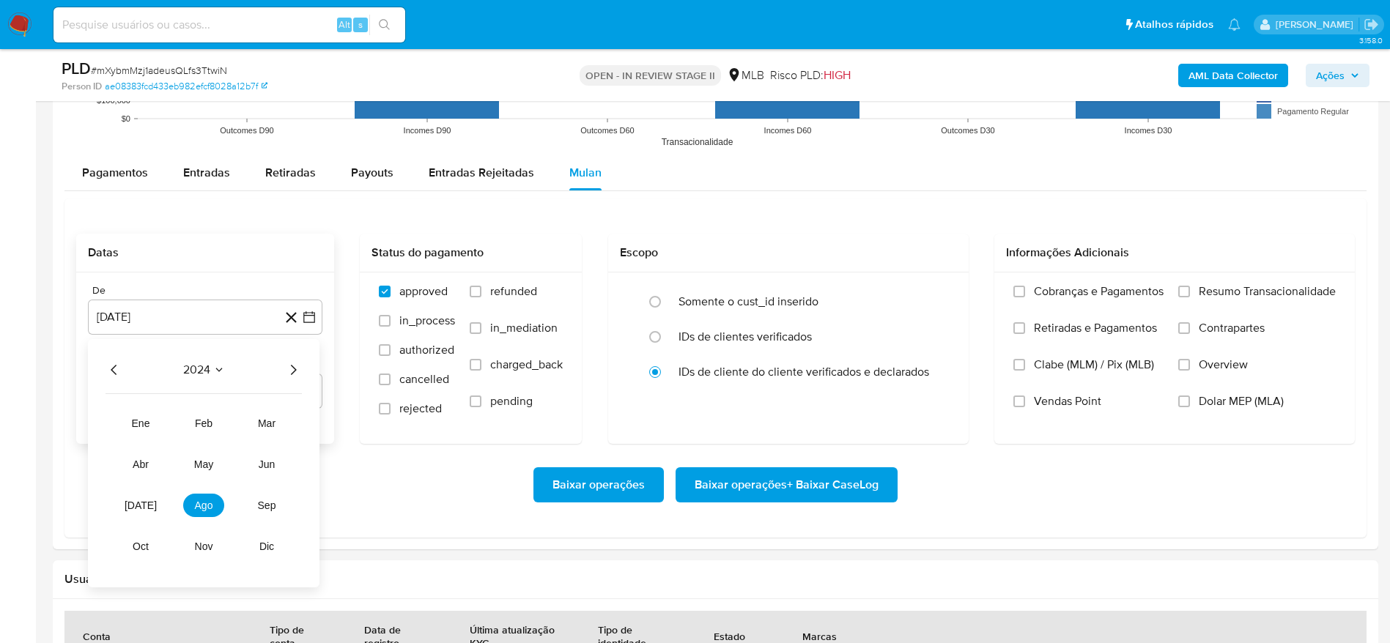
click at [292, 366] on icon "Año siguiente" at bounding box center [294, 370] width 6 height 10
click at [139, 516] on button "jul" at bounding box center [140, 505] width 41 height 23
click at [140, 410] on table "lun lunes mar martes mié miércoles jue jueves vie viernes sáb sábado dom doming…" at bounding box center [205, 472] width 199 height 161
click at [143, 429] on button "1" at bounding box center [146, 424] width 23 height 23
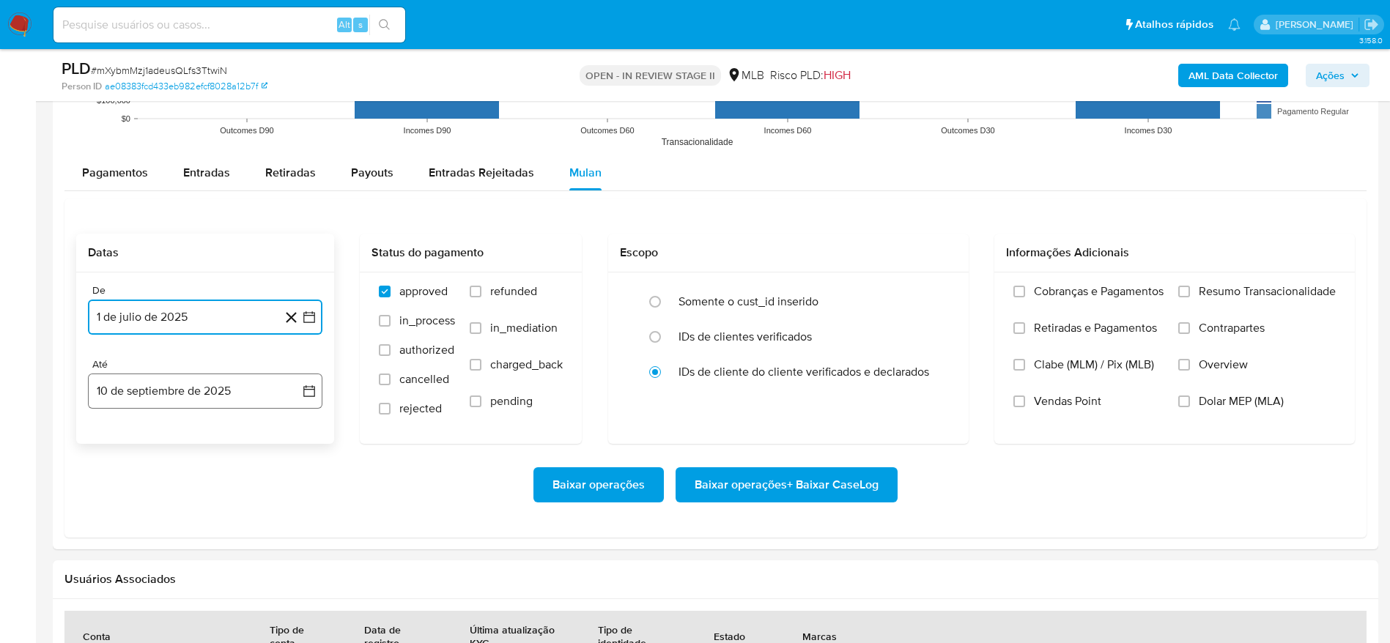
click at [168, 388] on button "10 de septiembre de 2025" at bounding box center [205, 391] width 235 height 35
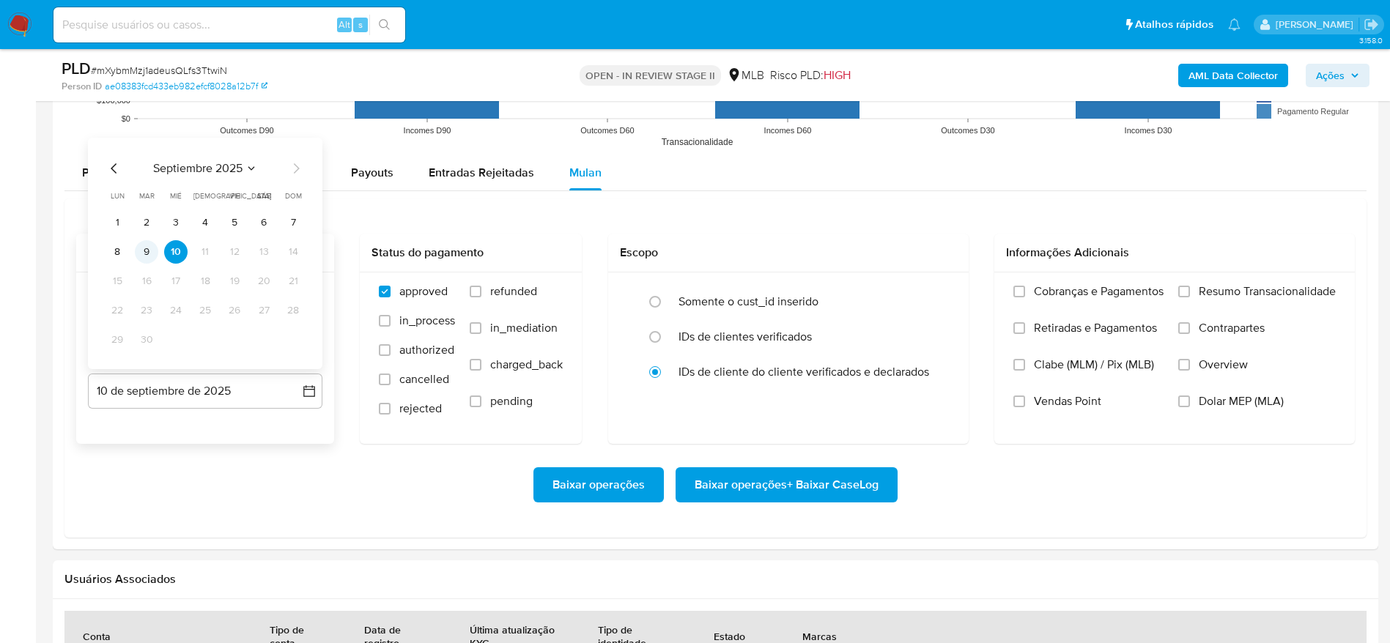
click at [148, 248] on button "9" at bounding box center [146, 251] width 23 height 23
click at [1261, 292] on span "Resumo Transacionalidade" at bounding box center [1267, 291] width 137 height 15
click at [1190, 292] on input "Resumo Transacionalidade" at bounding box center [1184, 292] width 12 height 12
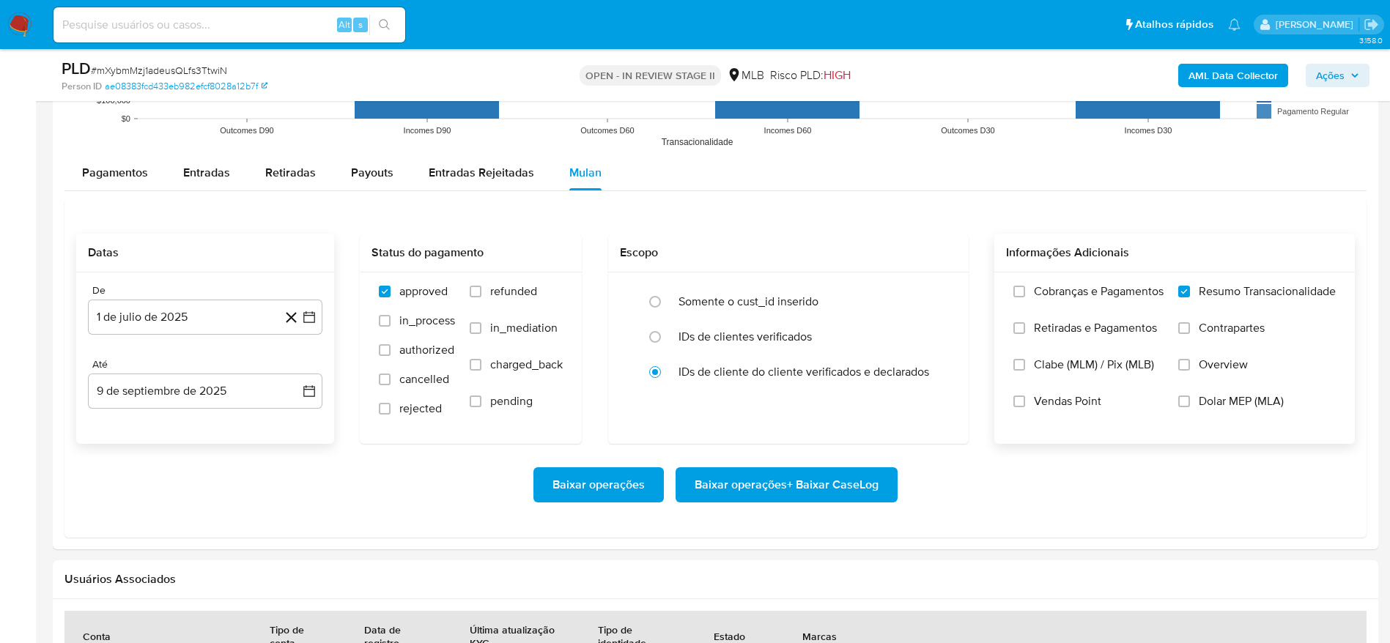
click at [795, 485] on span "Baixar operações + Baixar CaseLog" at bounding box center [787, 485] width 184 height 32
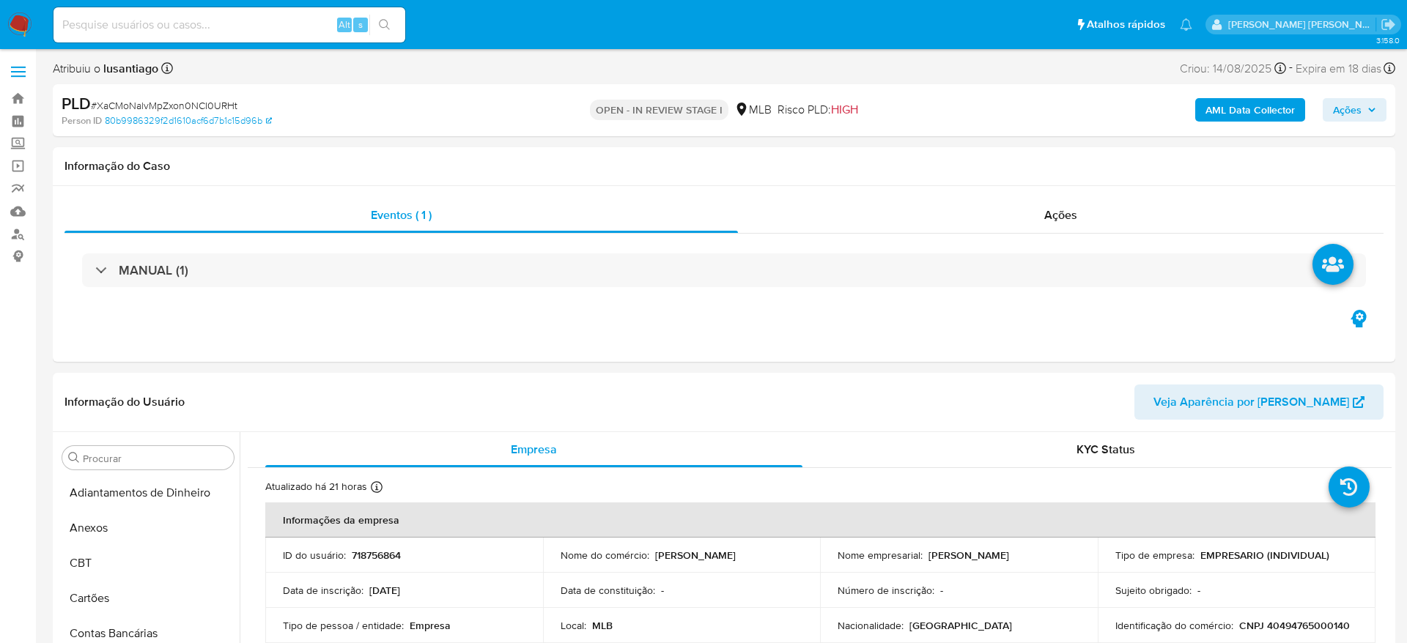
select select "10"
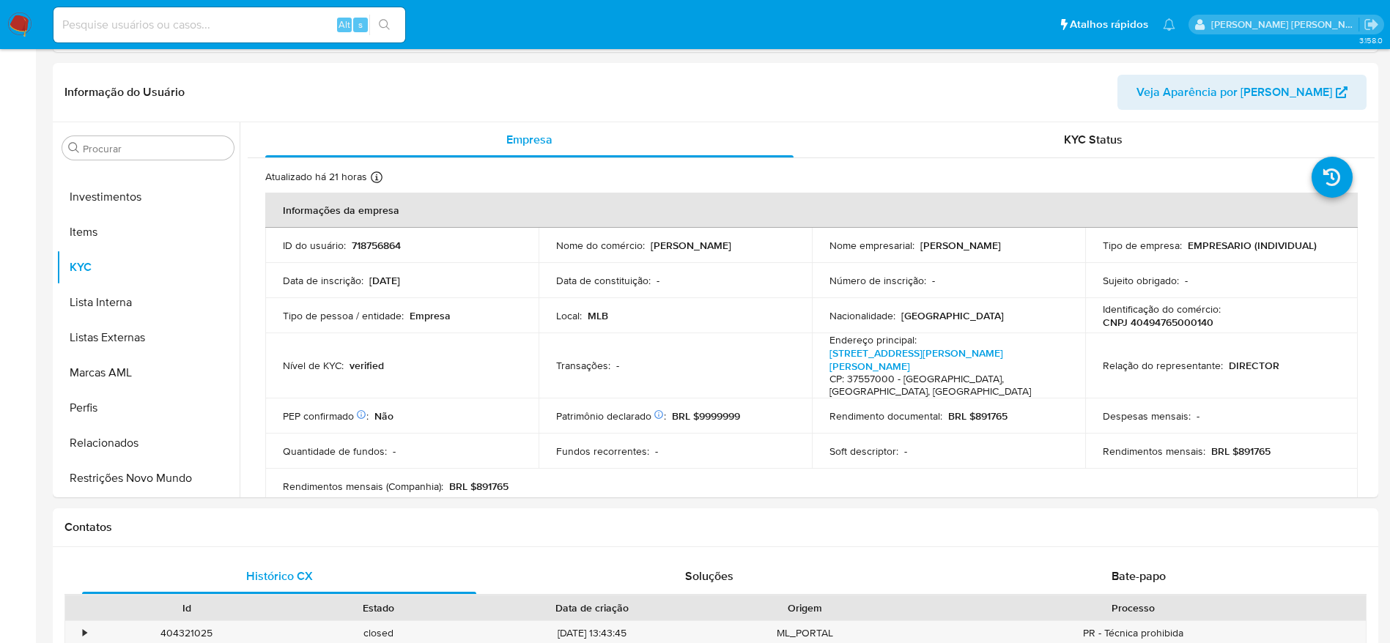
scroll to position [770, 0]
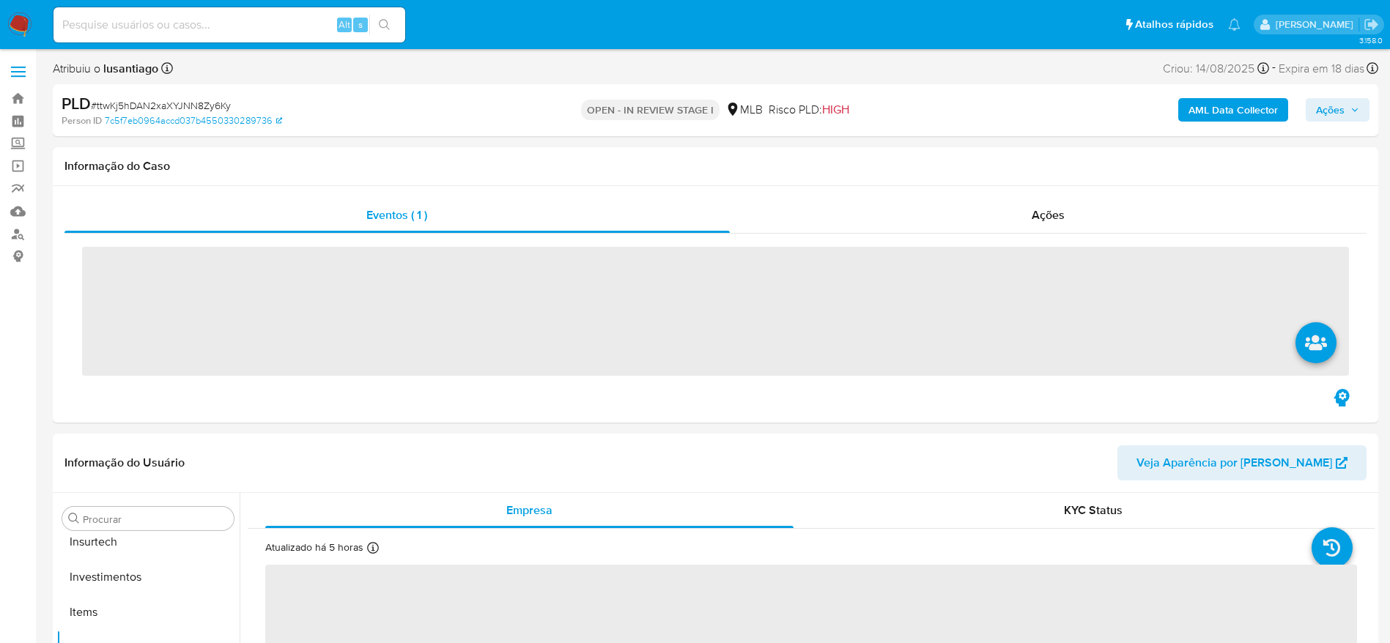
scroll to position [690, 0]
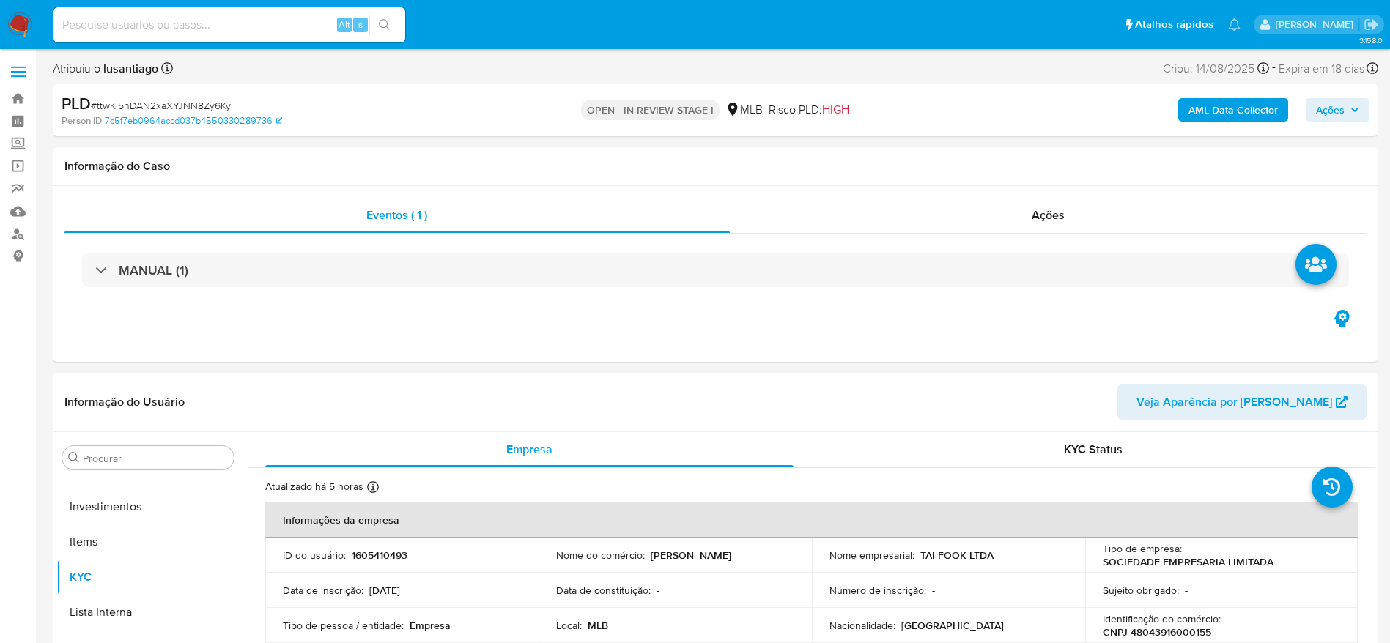
select select "10"
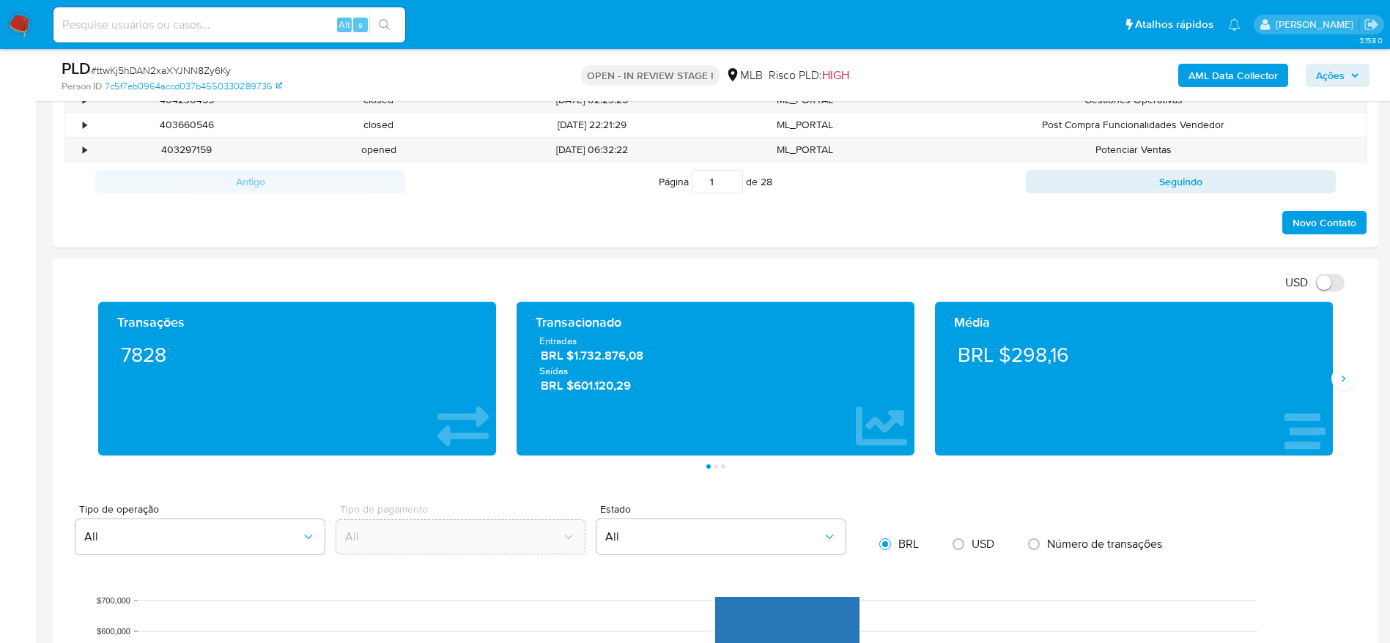
scroll to position [1099, 0]
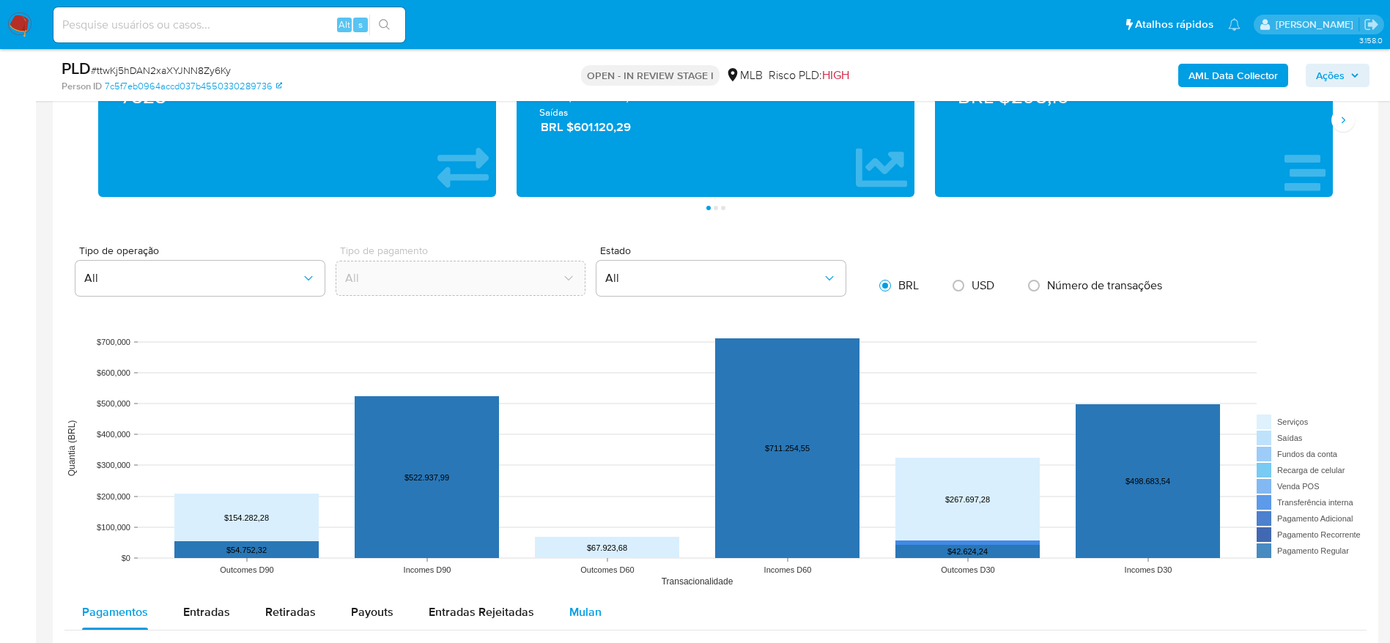
click at [587, 615] on span "Mulan" at bounding box center [585, 612] width 32 height 17
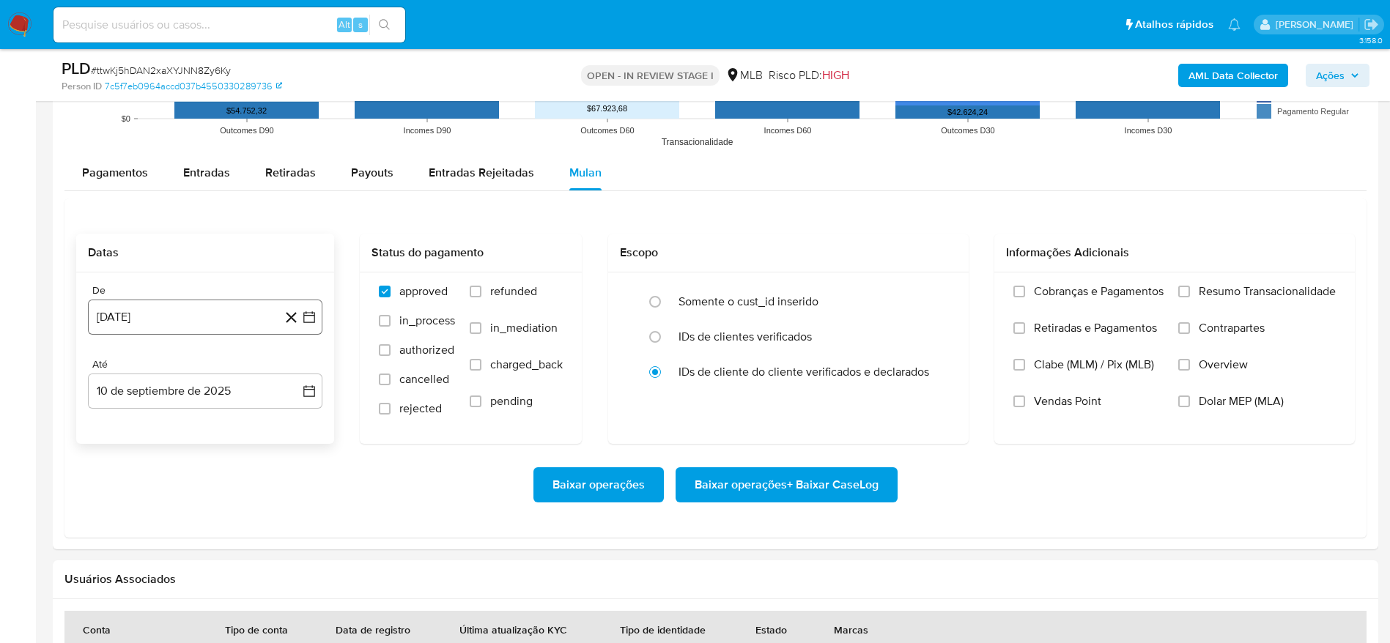
click at [131, 322] on button "[DATE]" at bounding box center [205, 317] width 235 height 35
click at [171, 372] on span "agosto 2024" at bounding box center [198, 370] width 67 height 15
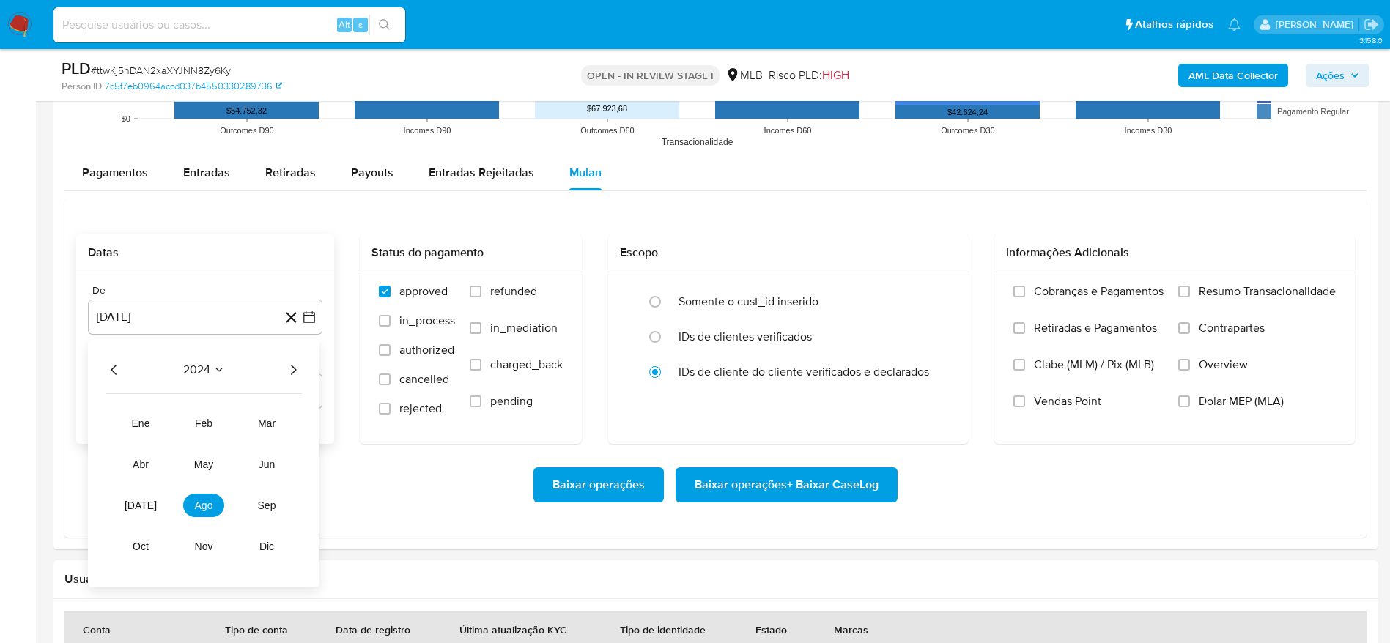
click at [294, 361] on icon "Año siguiente" at bounding box center [293, 370] width 18 height 18
click at [141, 514] on button "[DATE]" at bounding box center [140, 505] width 41 height 23
click at [150, 431] on button "1" at bounding box center [146, 424] width 23 height 23
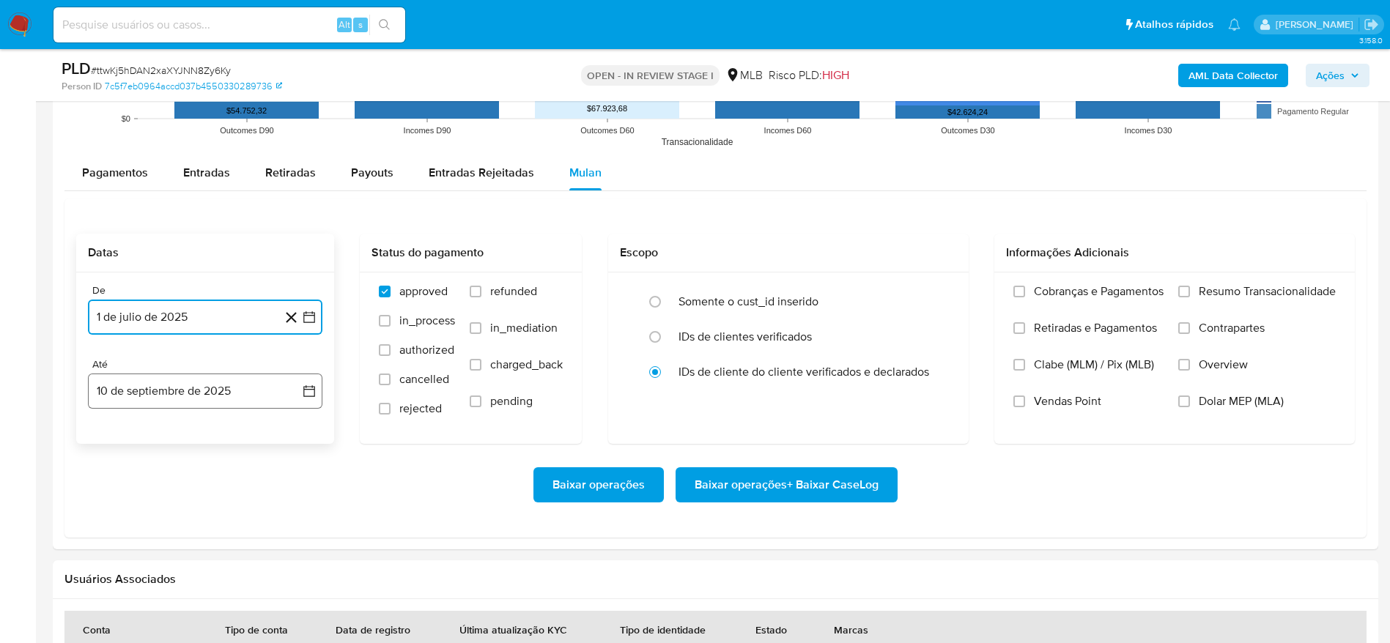
click at [154, 395] on button "10 de septiembre de 2025" at bounding box center [205, 391] width 235 height 35
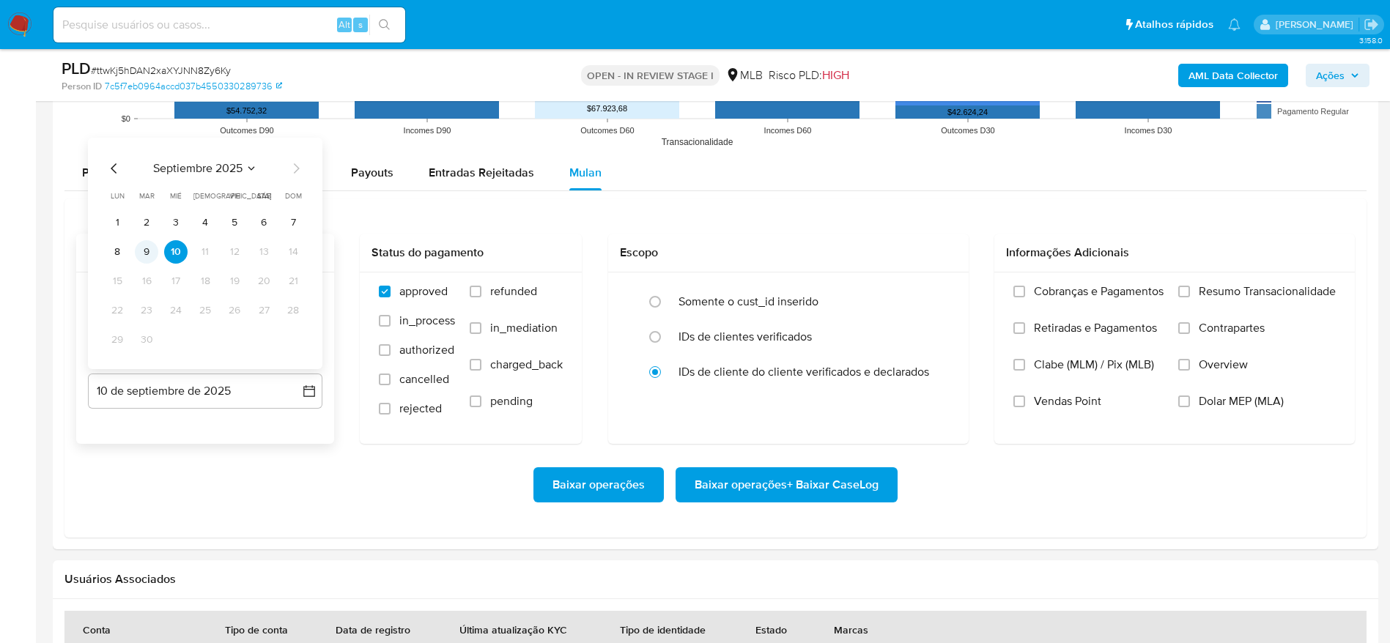
click at [144, 248] on button "9" at bounding box center [146, 251] width 23 height 23
click at [1254, 298] on span "Resumo Transacionalidade" at bounding box center [1267, 291] width 137 height 15
click at [1190, 298] on input "Resumo Transacionalidade" at bounding box center [1184, 292] width 12 height 12
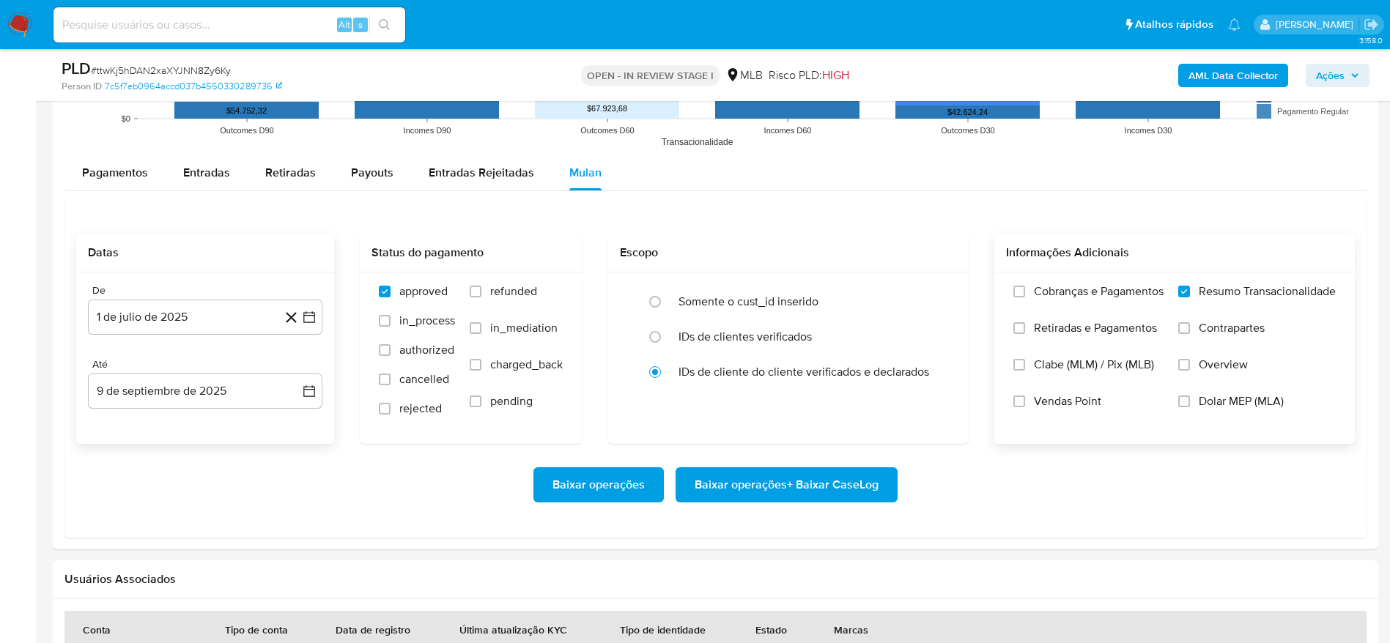
click at [834, 487] on span "Baixar operações + Baixar CaseLog" at bounding box center [787, 485] width 184 height 32
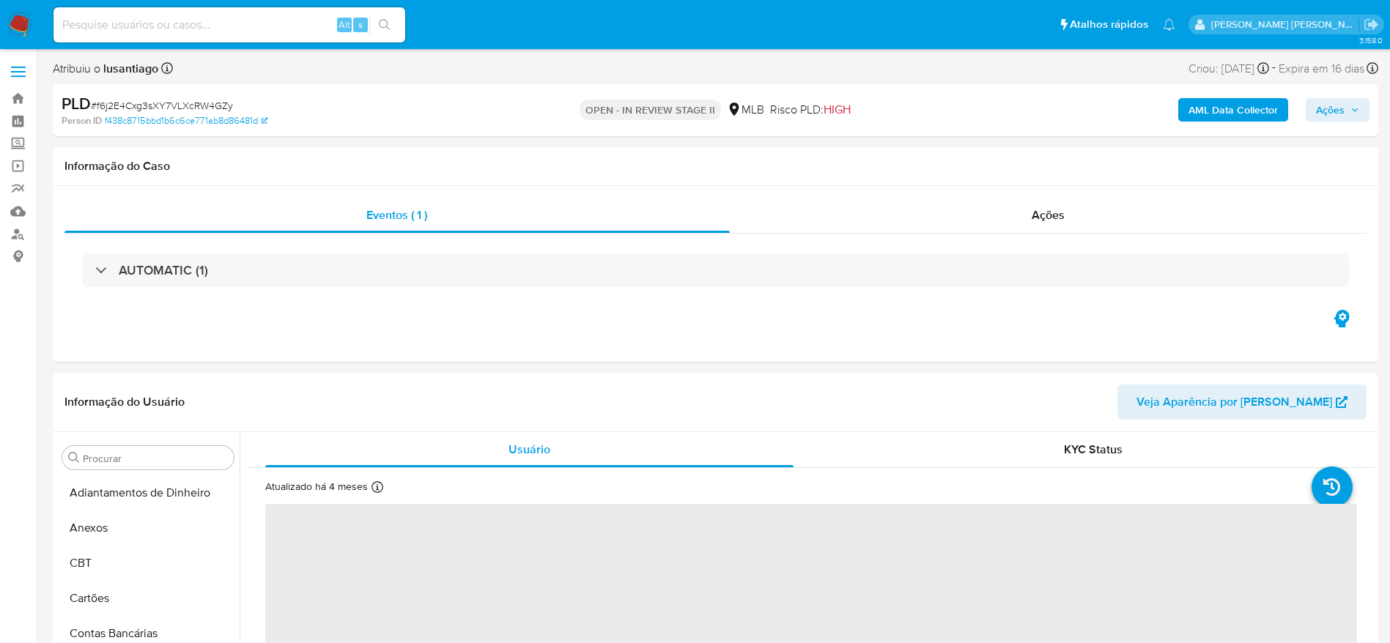
select select "10"
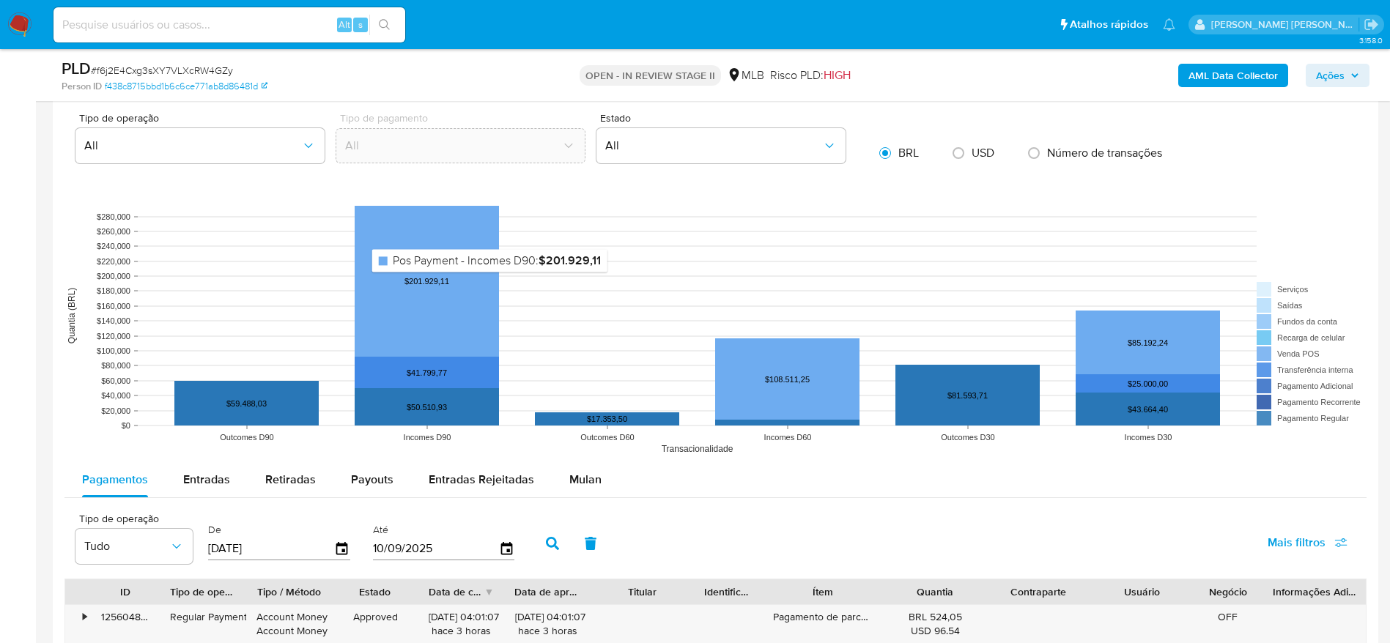
scroll to position [1209, 0]
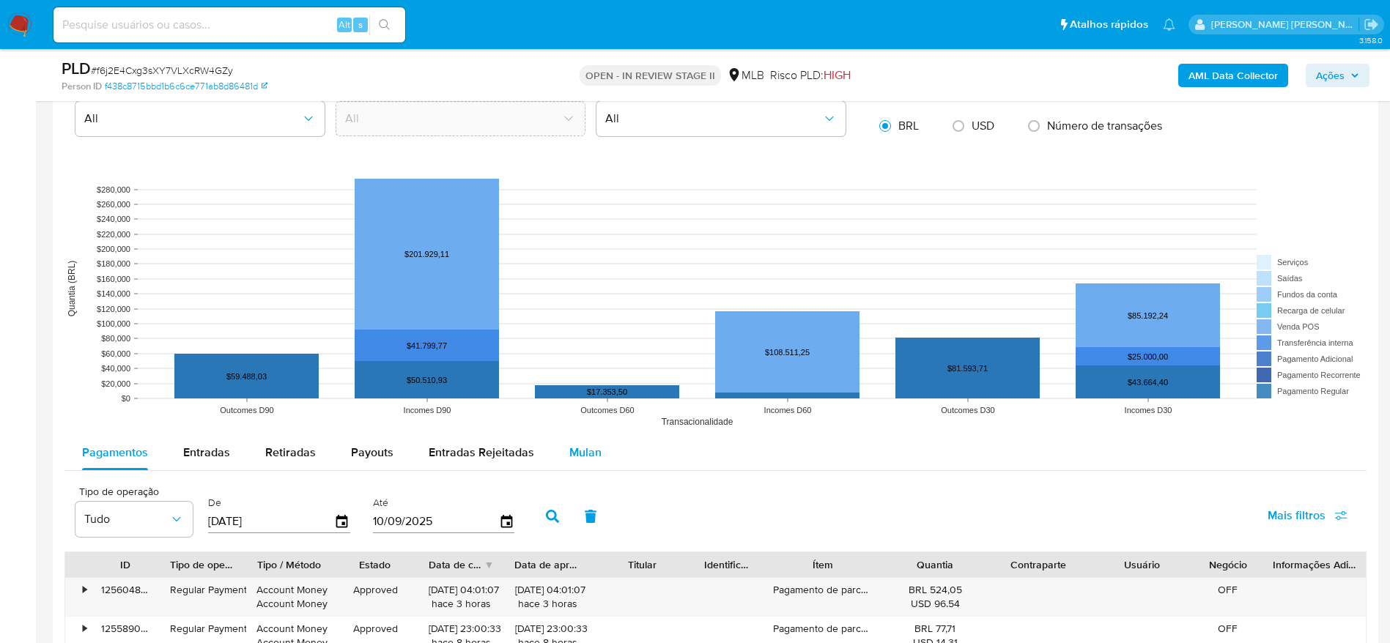
click at [580, 443] on div "Mulan" at bounding box center [585, 452] width 32 height 35
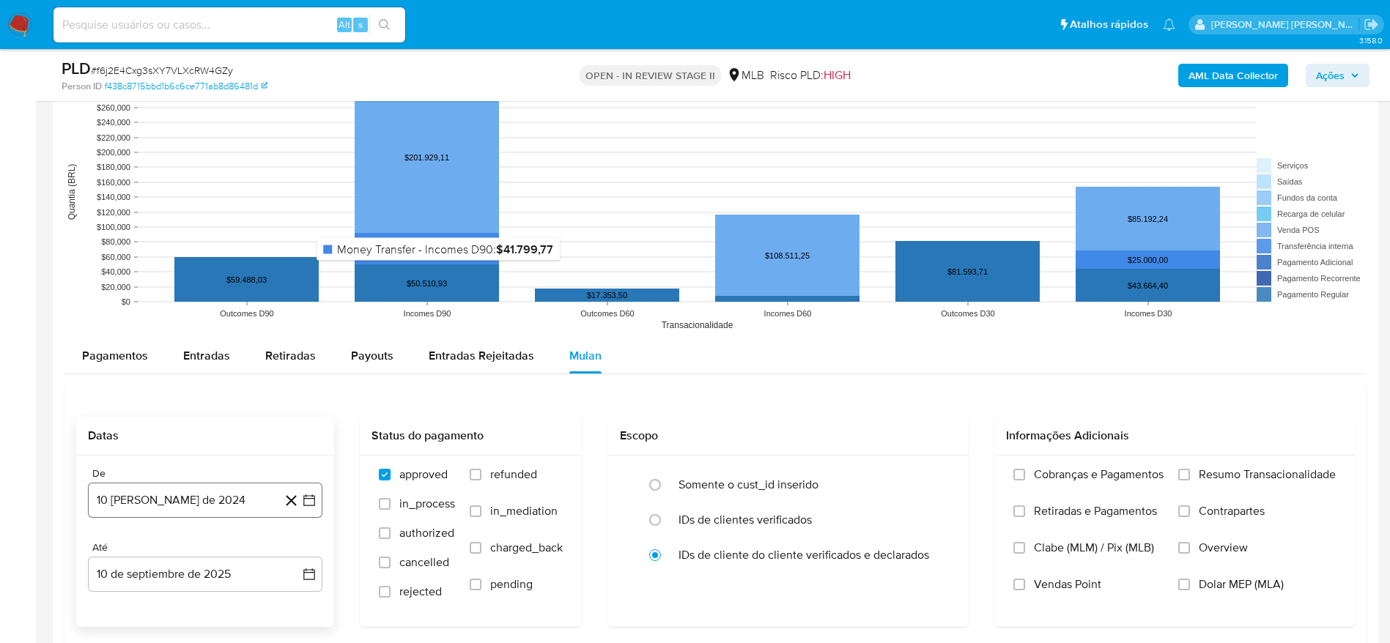
scroll to position [1429, 0]
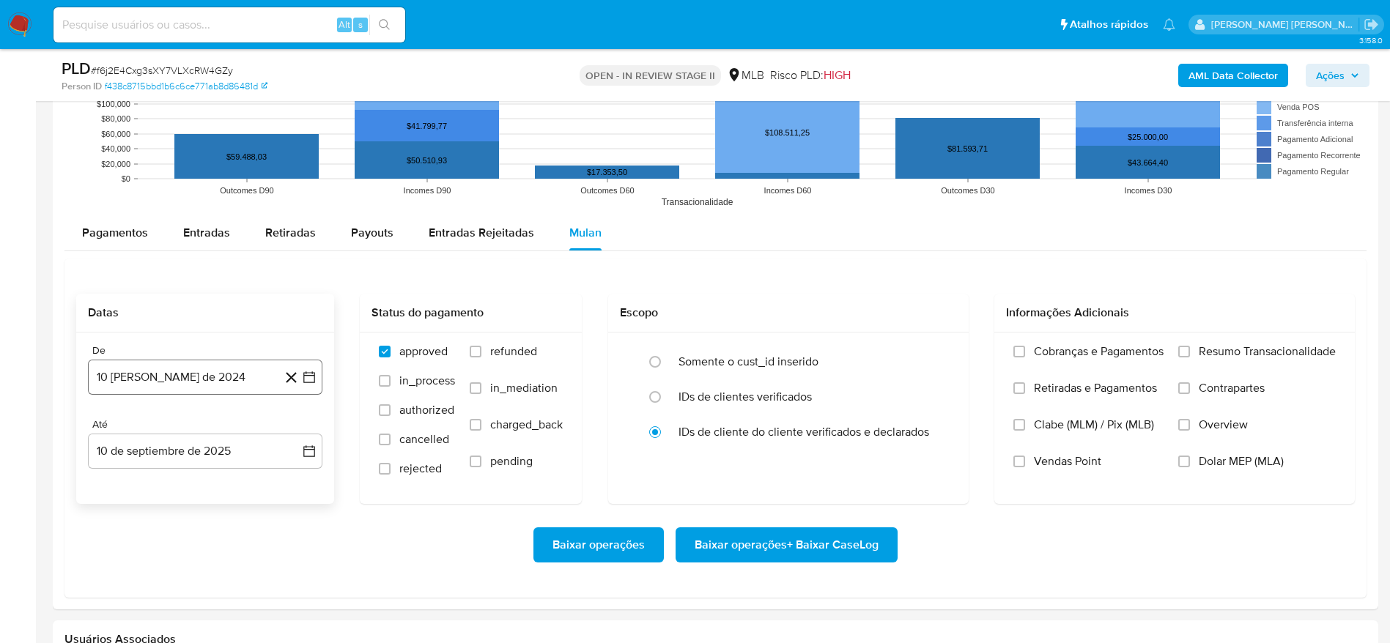
click at [202, 377] on button "10 de agosto de 2024" at bounding box center [205, 377] width 235 height 35
click at [203, 435] on span "agosto 2024" at bounding box center [198, 430] width 67 height 15
click at [295, 432] on icon "Año siguiente" at bounding box center [293, 430] width 18 height 18
click at [139, 564] on span "jul" at bounding box center [141, 566] width 32 height 12
click at [147, 491] on button "1" at bounding box center [146, 484] width 23 height 23
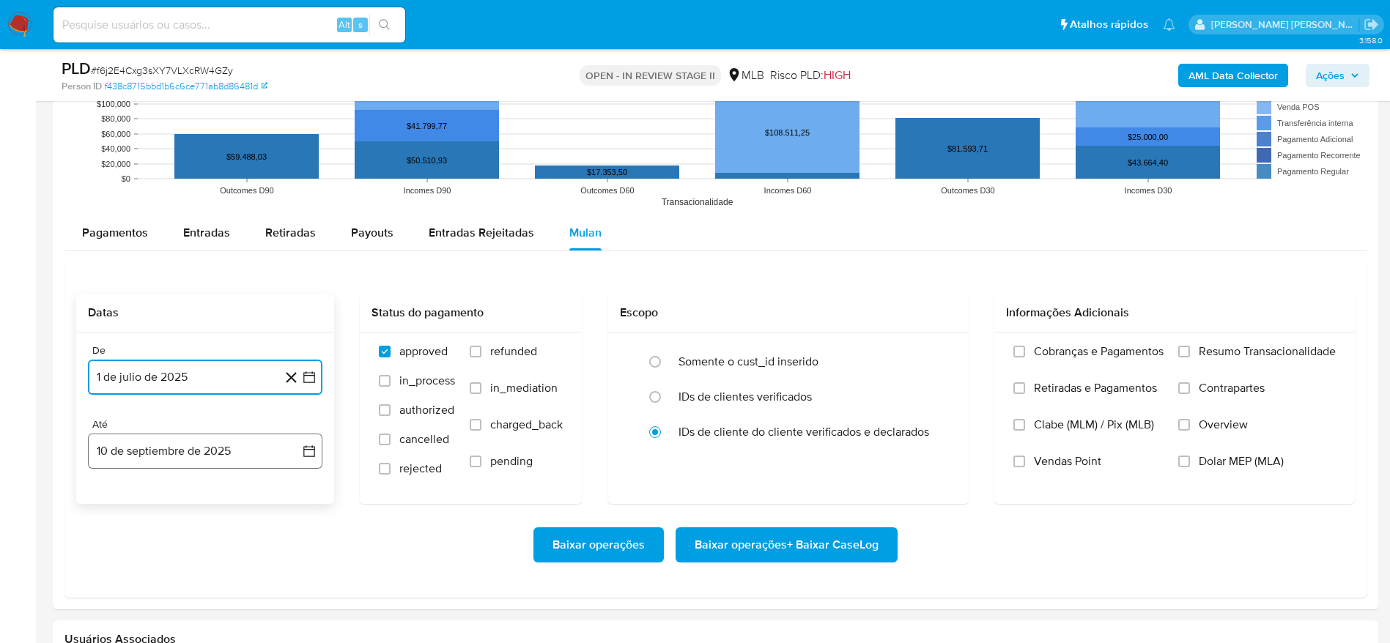
click at [169, 457] on button "10 de septiembre de 2025" at bounding box center [205, 451] width 235 height 35
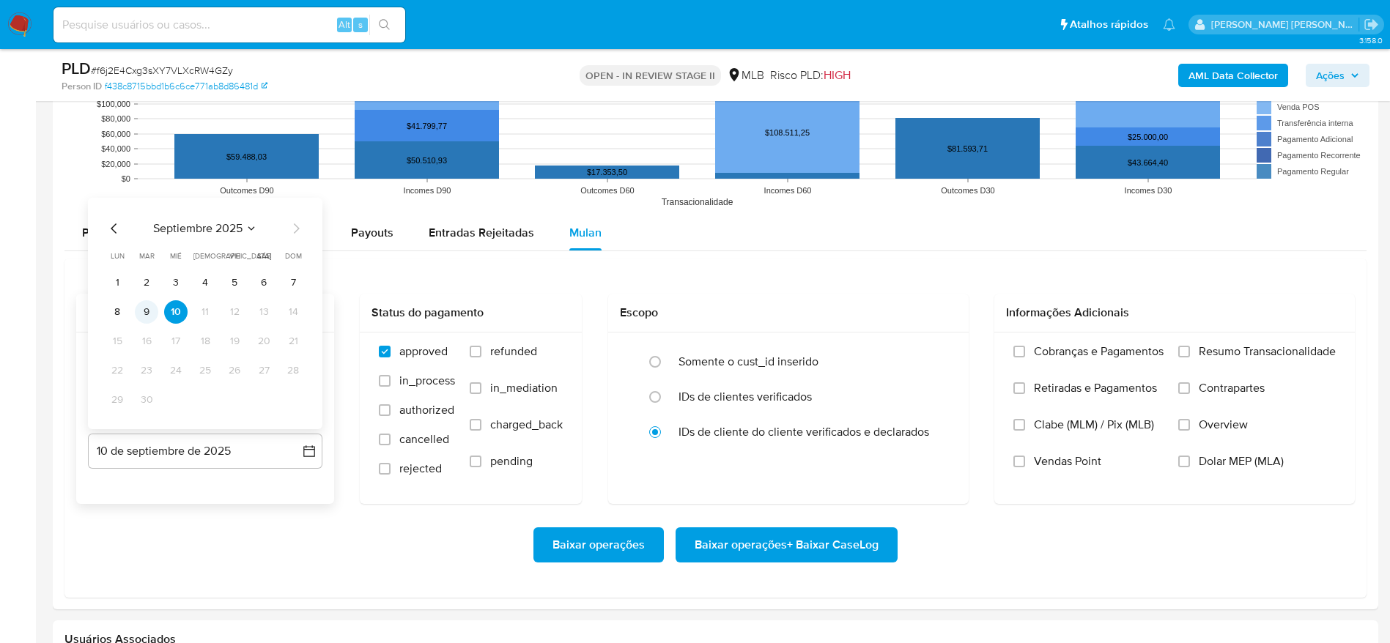
click at [148, 303] on button "9" at bounding box center [146, 311] width 23 height 23
click at [1247, 352] on span "Resumo Transacionalidade" at bounding box center [1267, 351] width 137 height 15
click at [1190, 352] on input "Resumo Transacionalidade" at bounding box center [1184, 352] width 12 height 12
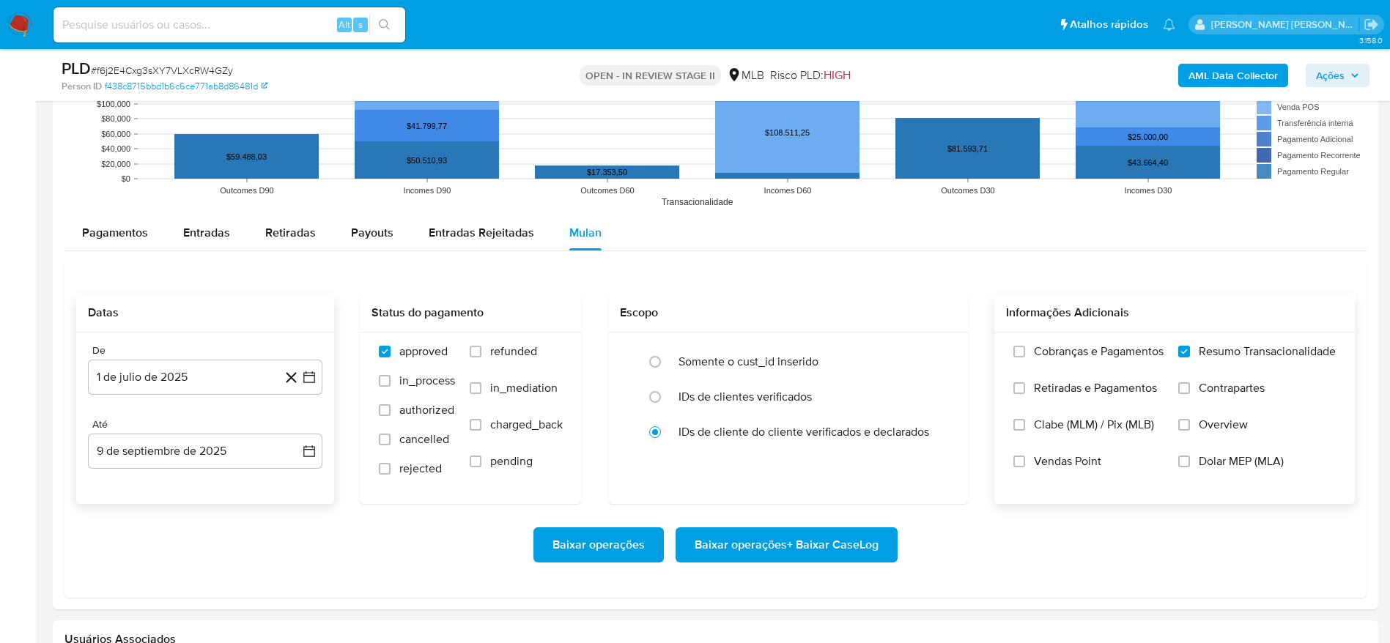
click at [828, 550] on span "Baixar operações + Baixar CaseLog" at bounding box center [787, 545] width 184 height 32
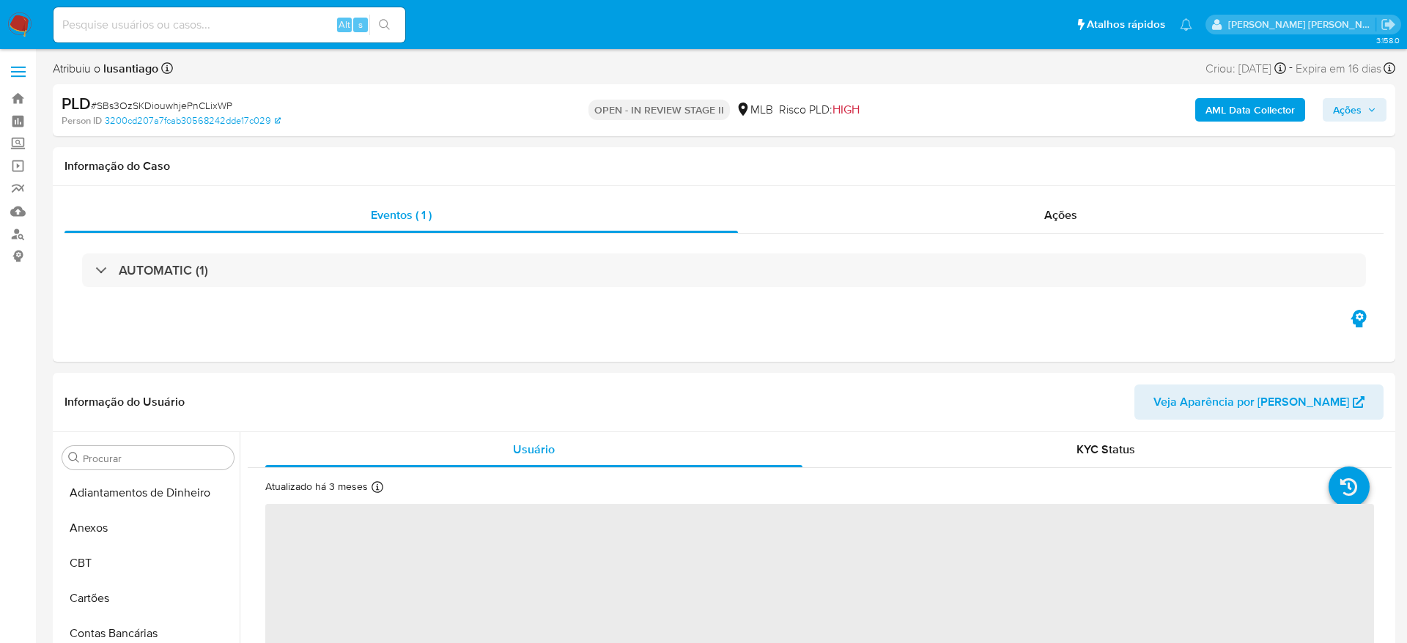
select select "10"
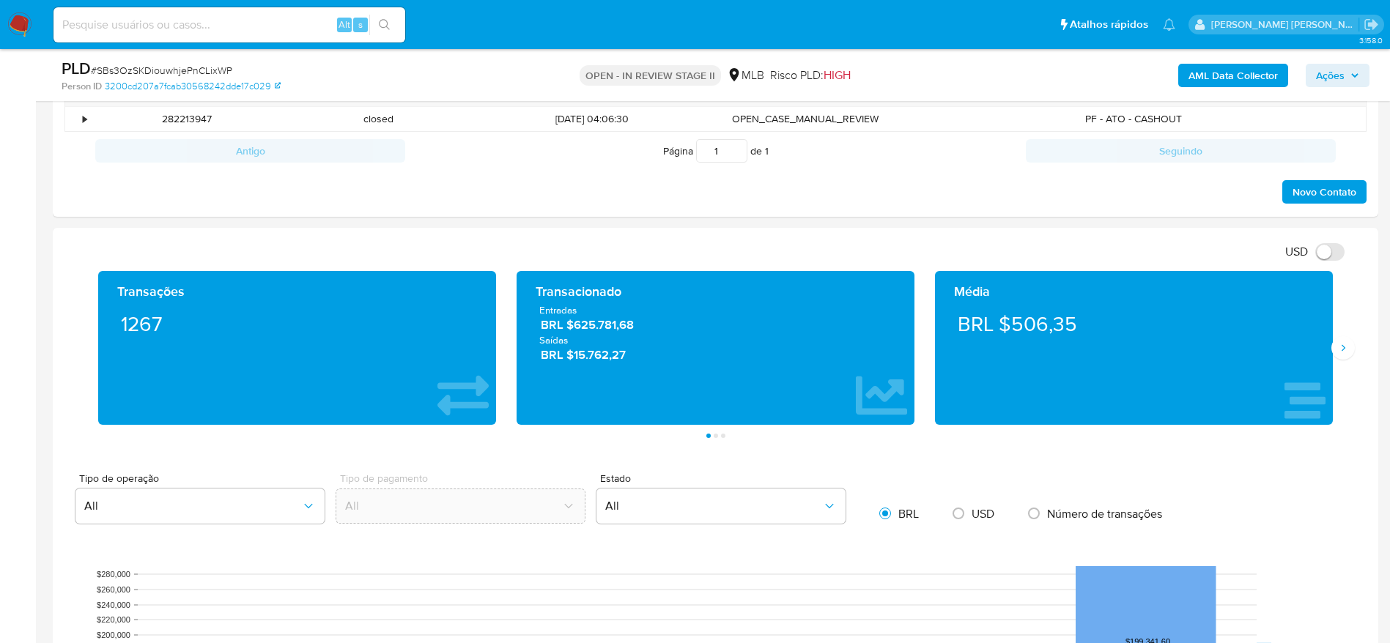
scroll to position [690, 0]
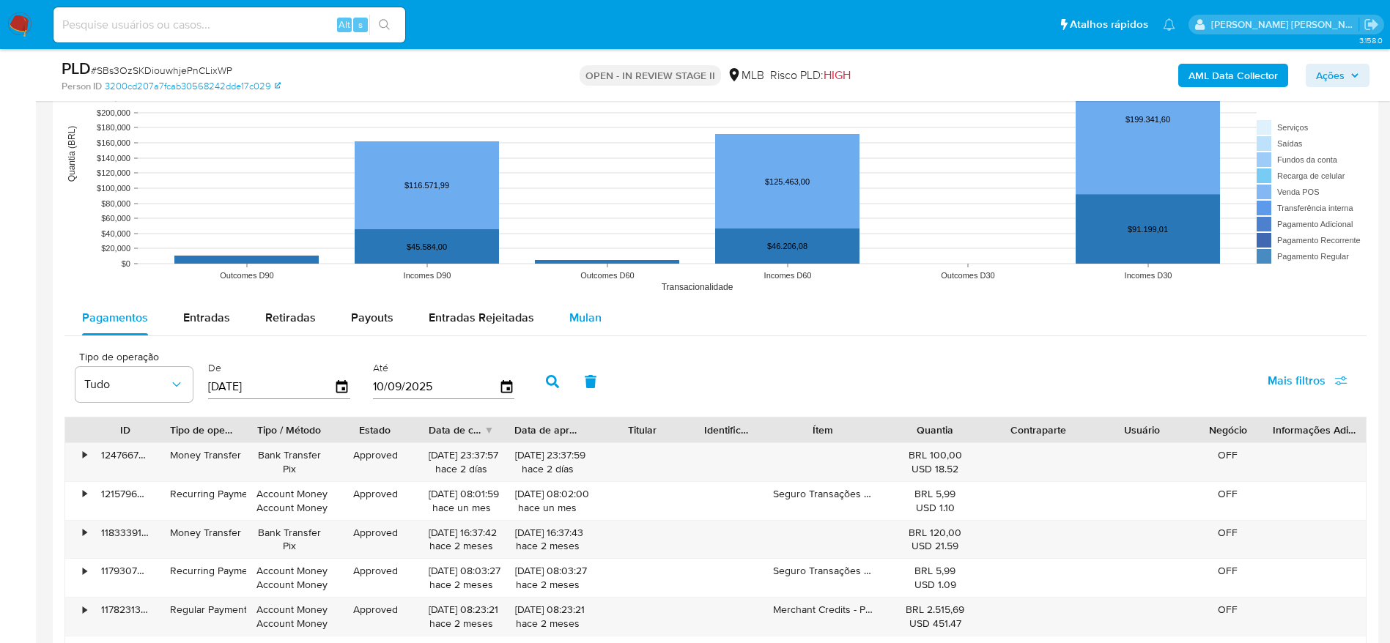
click at [575, 303] on div "Mulan" at bounding box center [585, 317] width 32 height 35
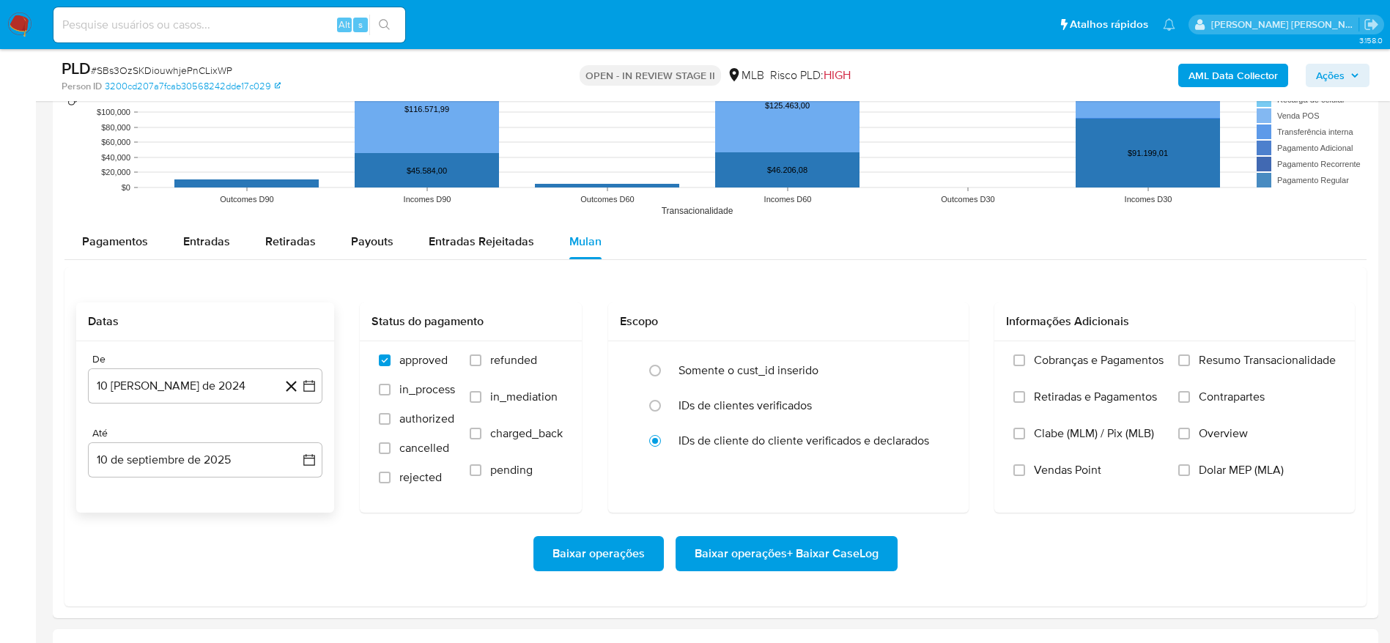
scroll to position [1429, 0]
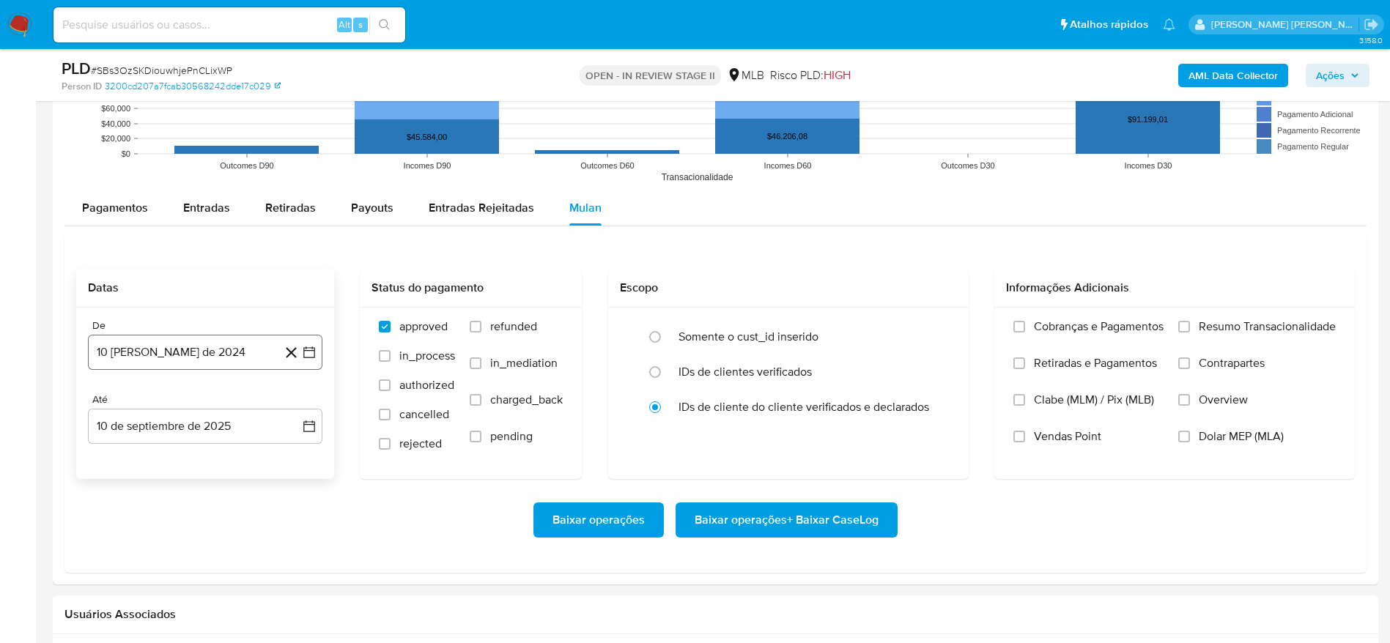
click at [200, 352] on button "10 [PERSON_NAME] de 2024" at bounding box center [205, 352] width 235 height 35
click at [190, 408] on span "agosto 2024" at bounding box center [198, 405] width 67 height 15
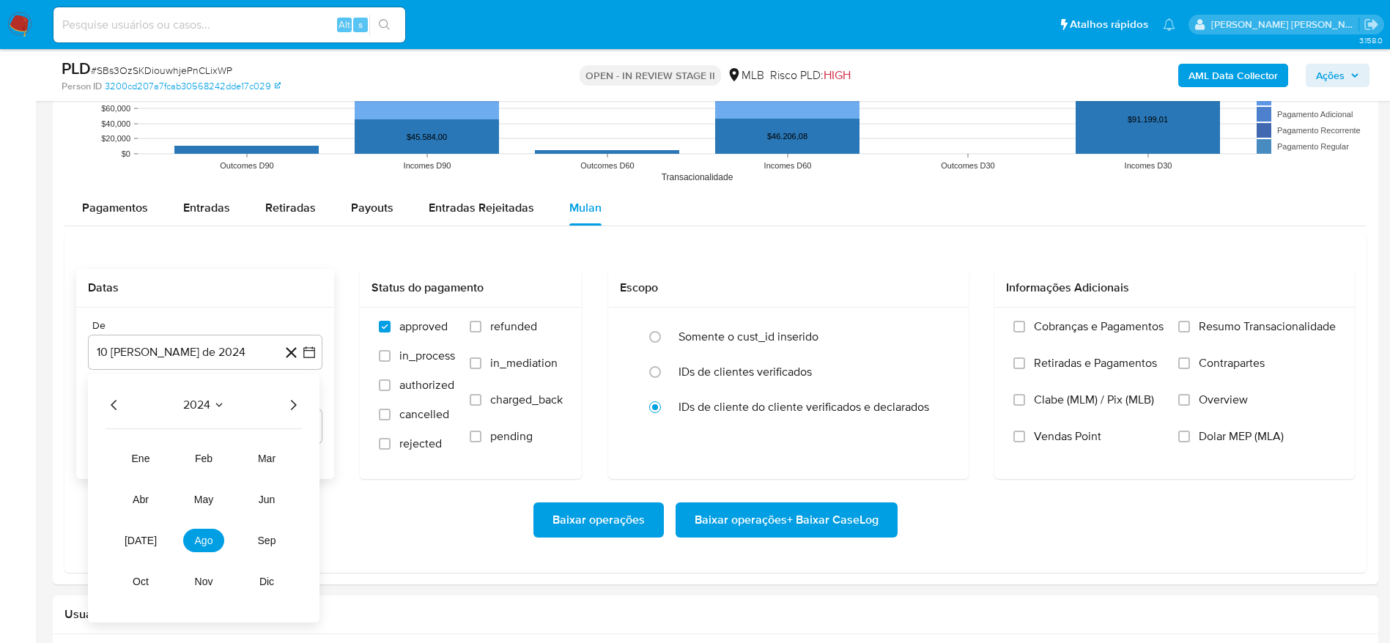
click at [296, 402] on icon "Año siguiente" at bounding box center [293, 405] width 18 height 18
click at [137, 545] on span "[DATE]" at bounding box center [141, 541] width 32 height 12
click at [149, 456] on button "1" at bounding box center [146, 459] width 23 height 23
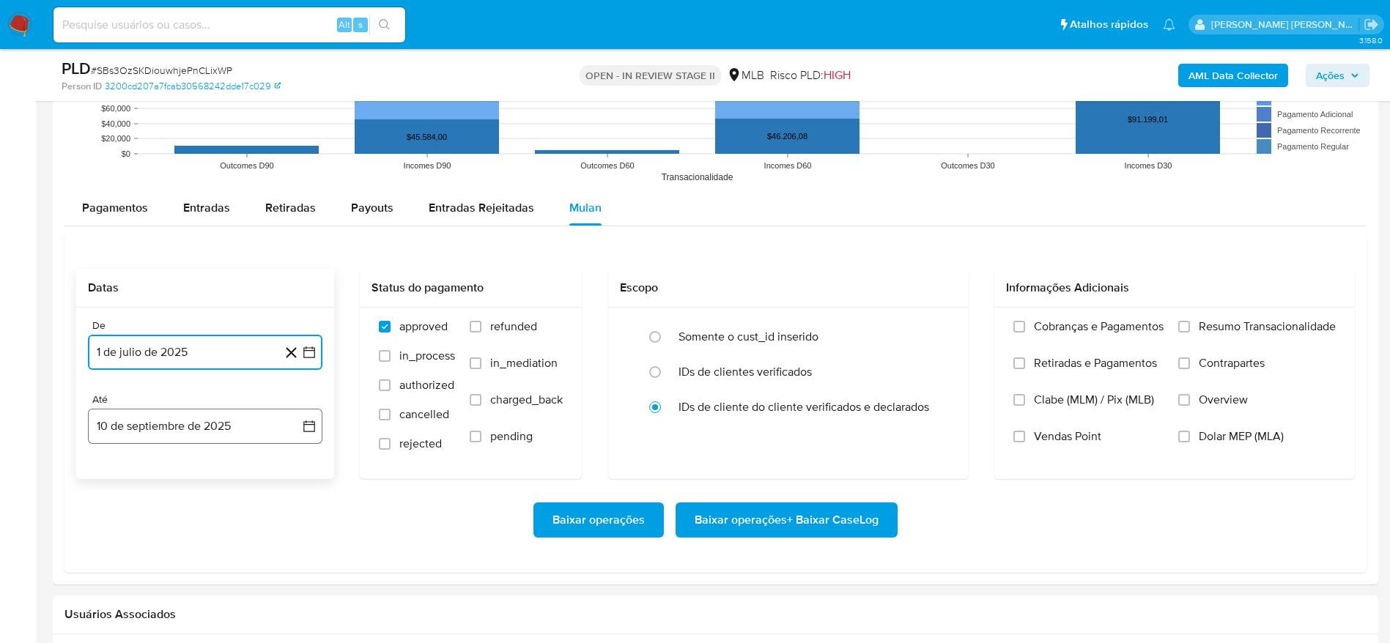
click at [154, 418] on button "10 de septiembre de 2025" at bounding box center [205, 426] width 235 height 35
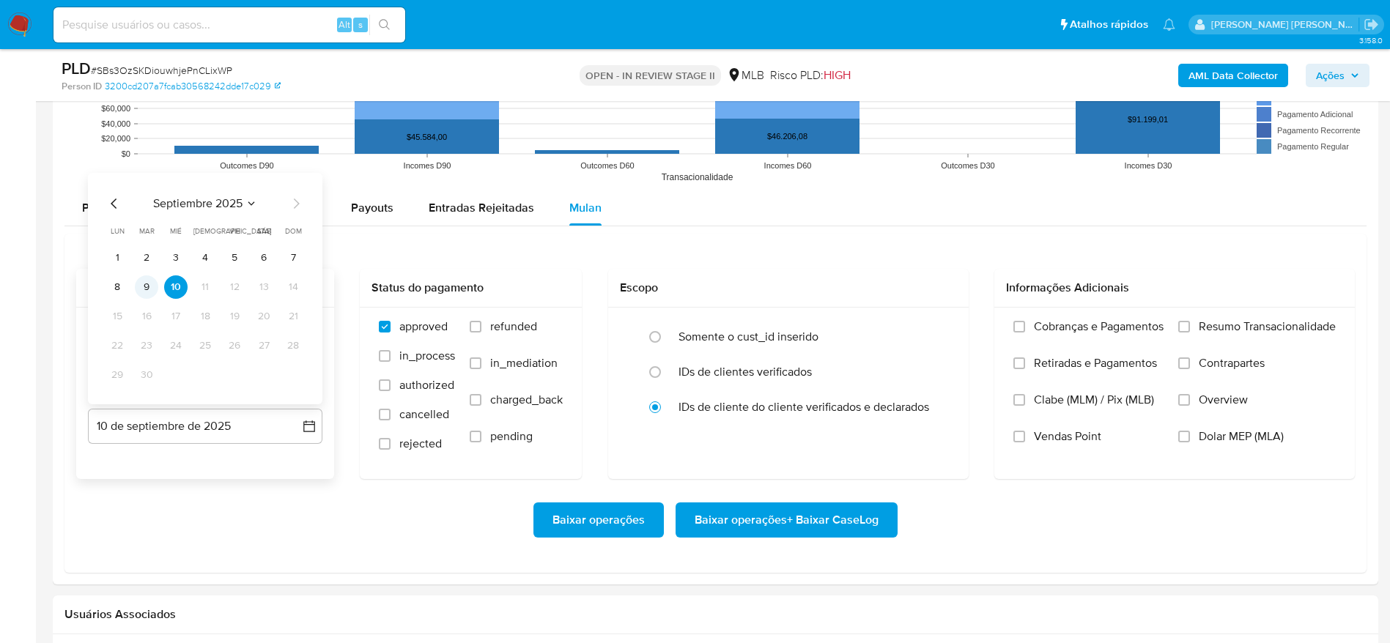
click at [152, 289] on button "9" at bounding box center [146, 287] width 23 height 23
click at [1258, 324] on span "Resumo Transacionalidade" at bounding box center [1267, 327] width 137 height 15
click at [1190, 324] on input "Resumo Transacionalidade" at bounding box center [1184, 327] width 12 height 12
click at [825, 525] on span "Baixar operações + Baixar CaseLog" at bounding box center [787, 520] width 184 height 32
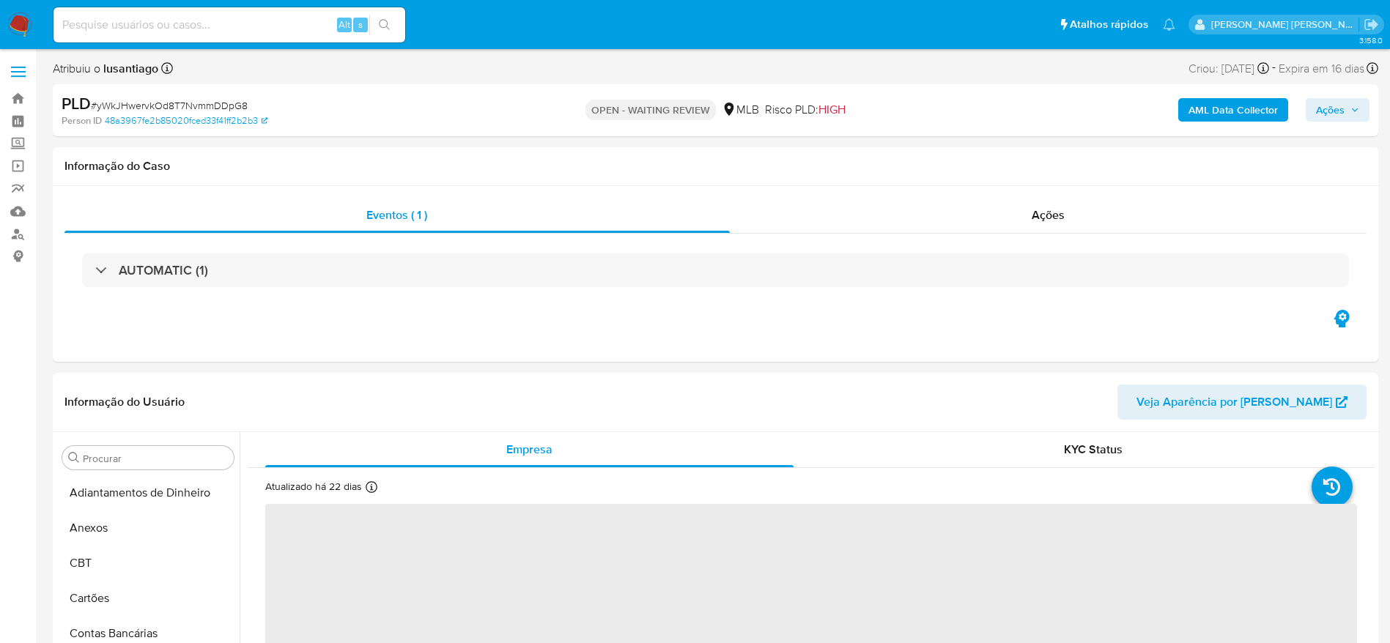
select select "10"
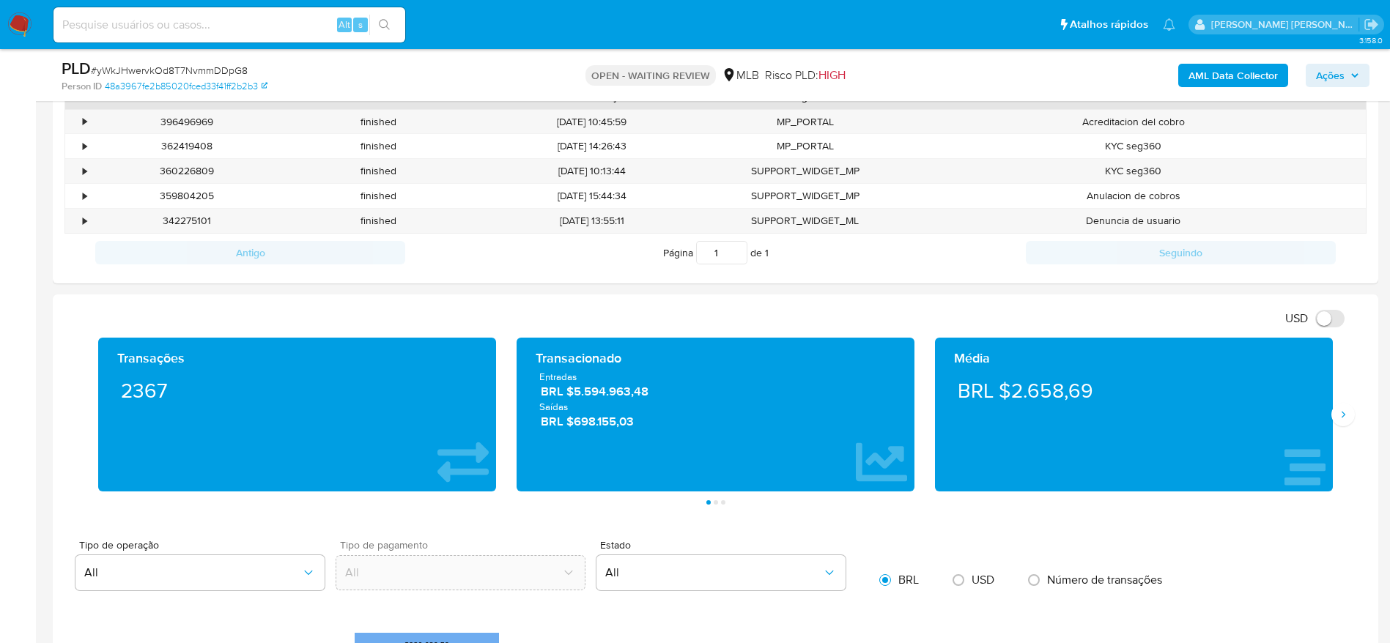
scroll to position [1099, 0]
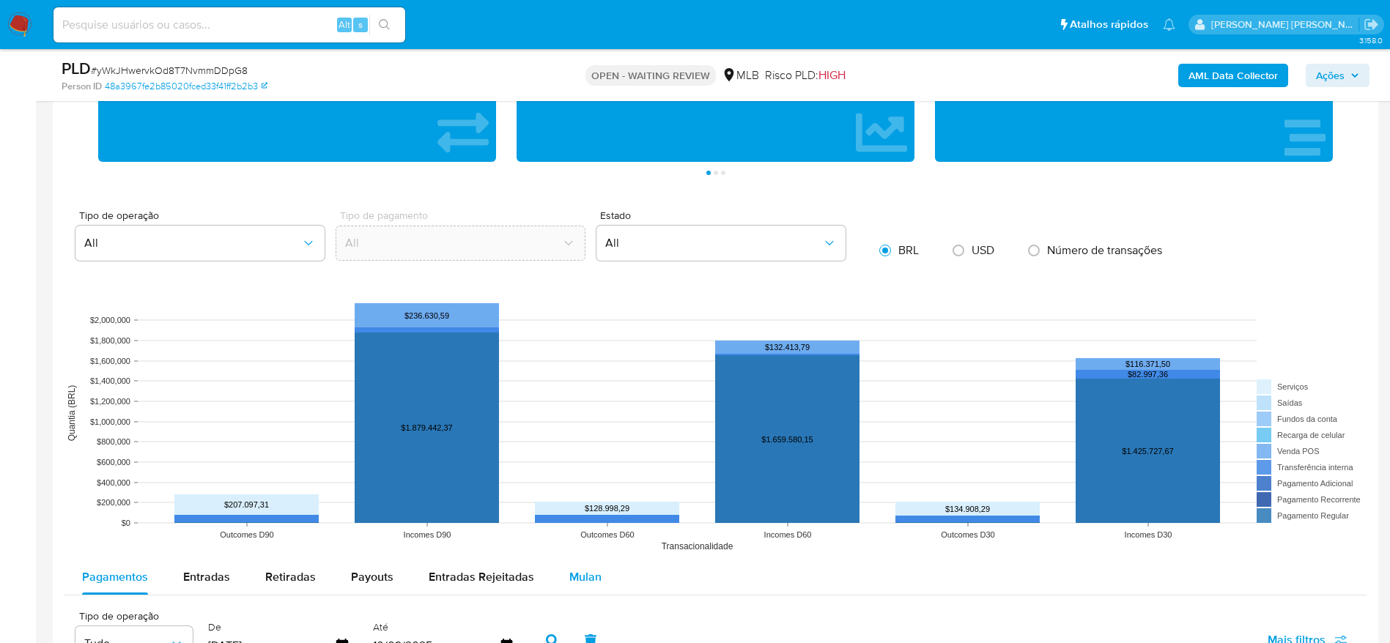
click at [578, 577] on span "Mulan" at bounding box center [585, 577] width 32 height 17
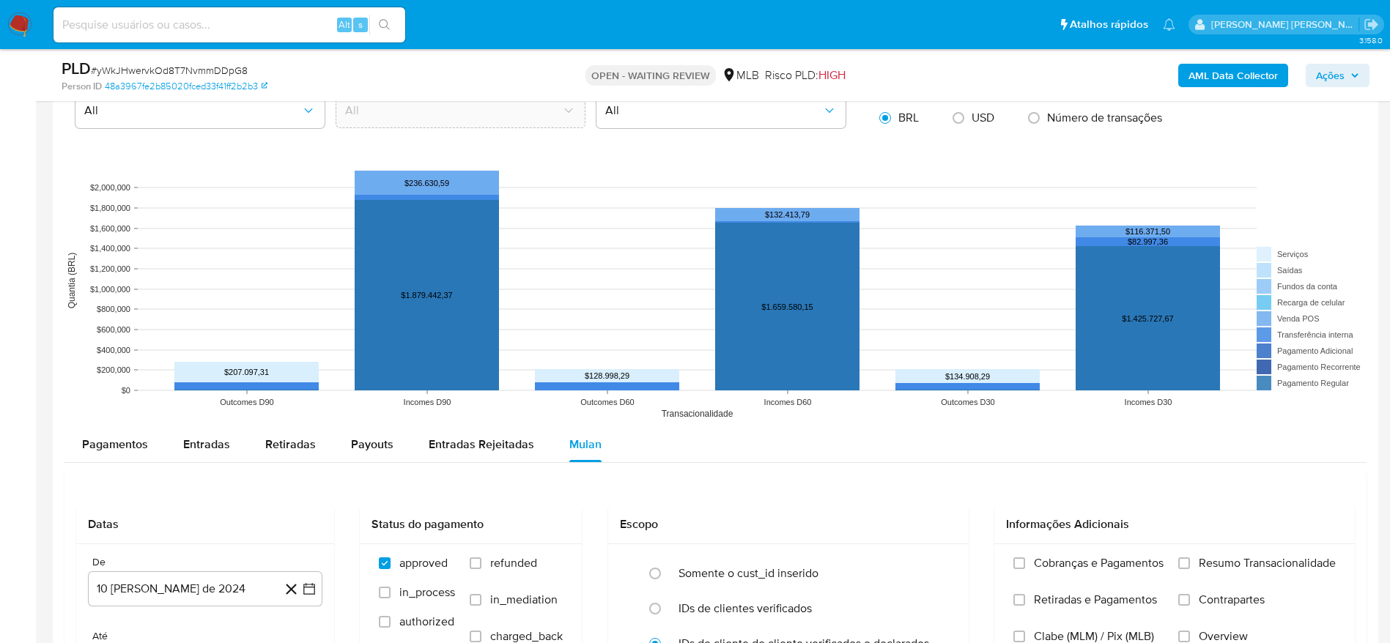
scroll to position [1429, 0]
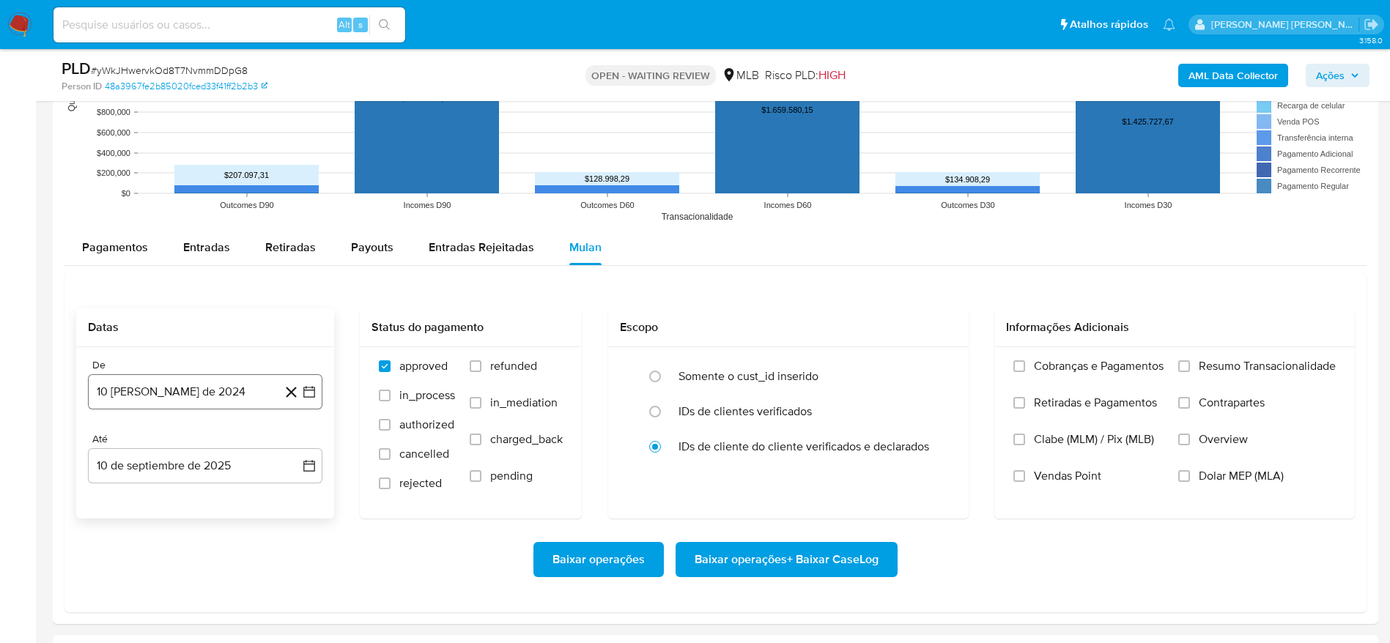
click at [160, 400] on button "10 [PERSON_NAME] de 2024" at bounding box center [205, 392] width 235 height 35
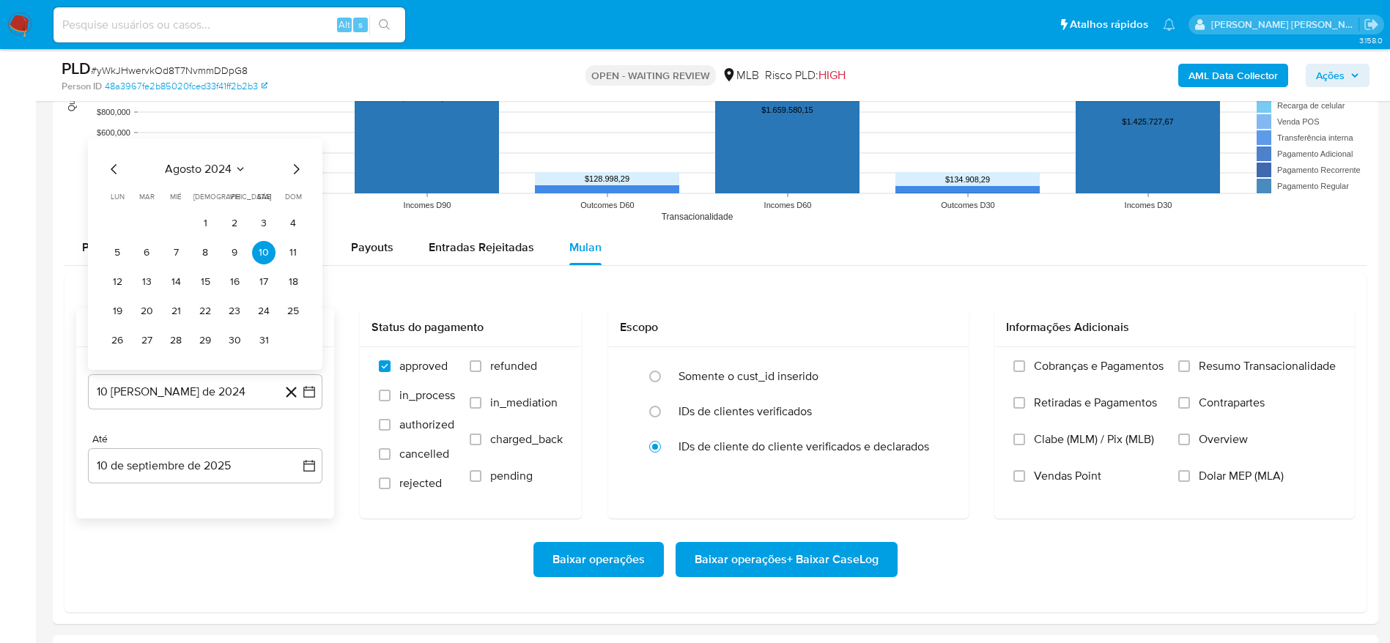
click at [204, 166] on span "agosto 2024" at bounding box center [198, 169] width 67 height 15
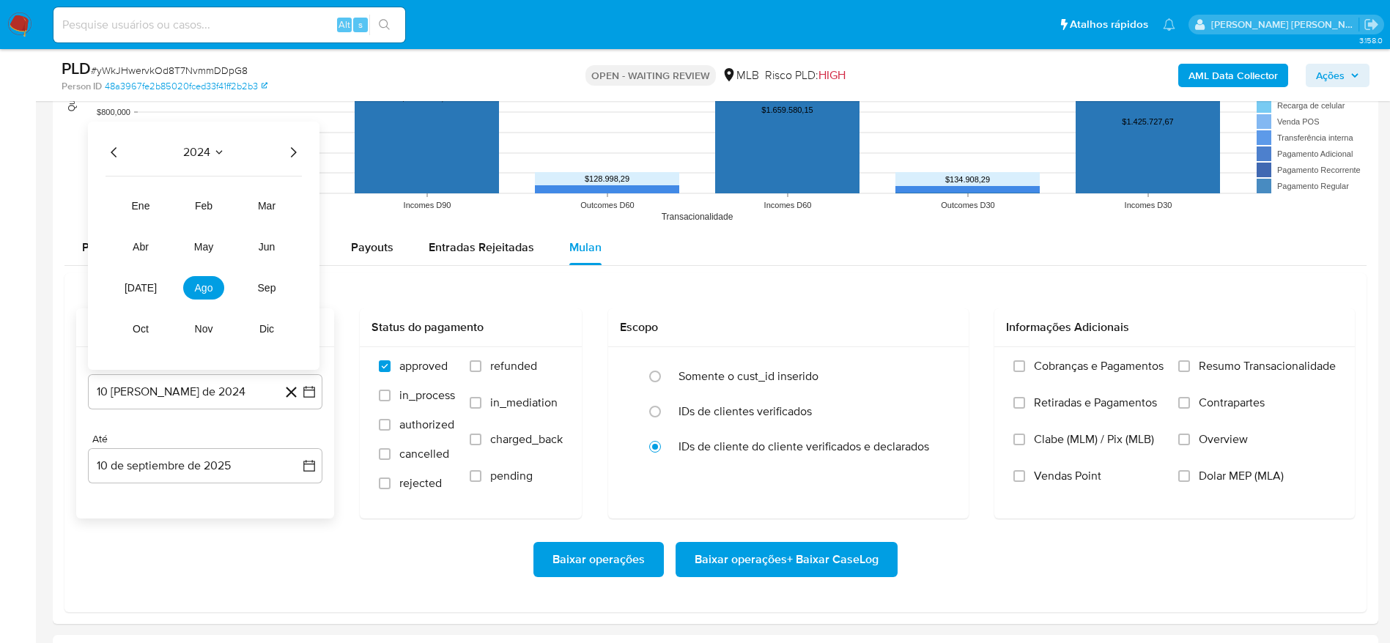
drag, startPoint x: 295, startPoint y: 154, endPoint x: 245, endPoint y: 252, distance: 110.1
click at [295, 153] on icon "Año siguiente" at bounding box center [294, 152] width 6 height 10
click at [138, 287] on span "[DATE]" at bounding box center [141, 288] width 32 height 12
click at [148, 222] on button "1" at bounding box center [146, 223] width 23 height 23
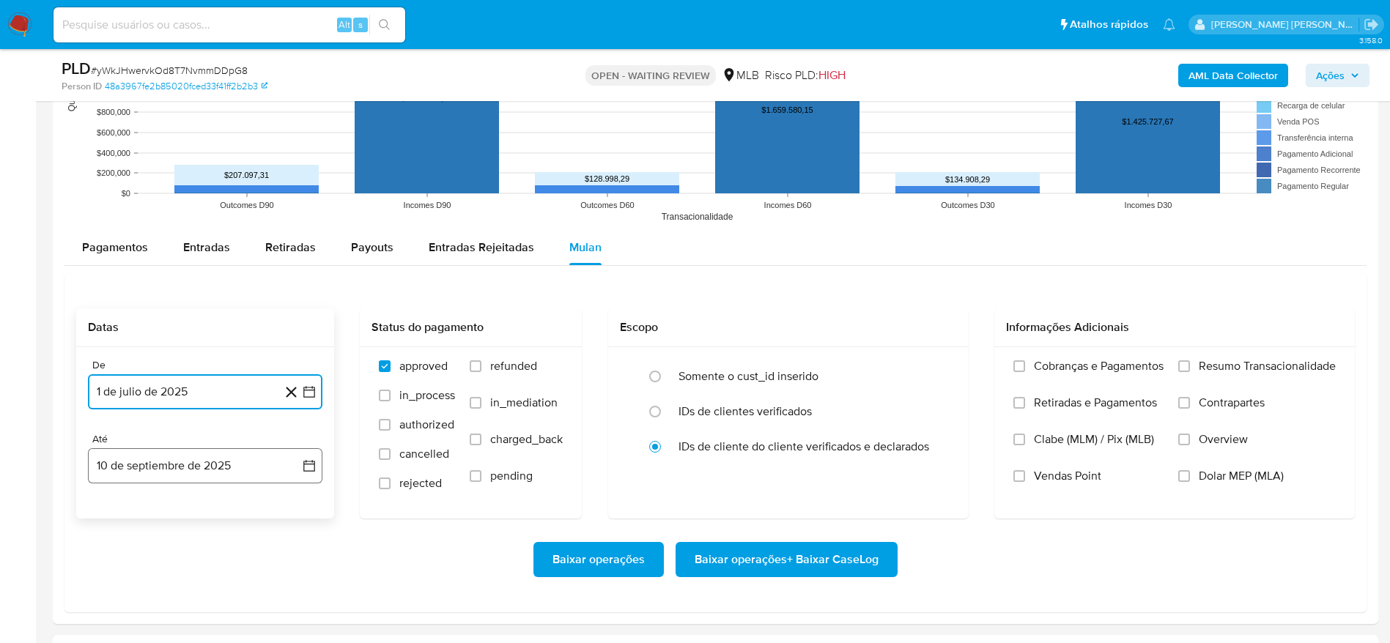
click at [153, 465] on button "10 de septiembre de 2025" at bounding box center [205, 466] width 235 height 35
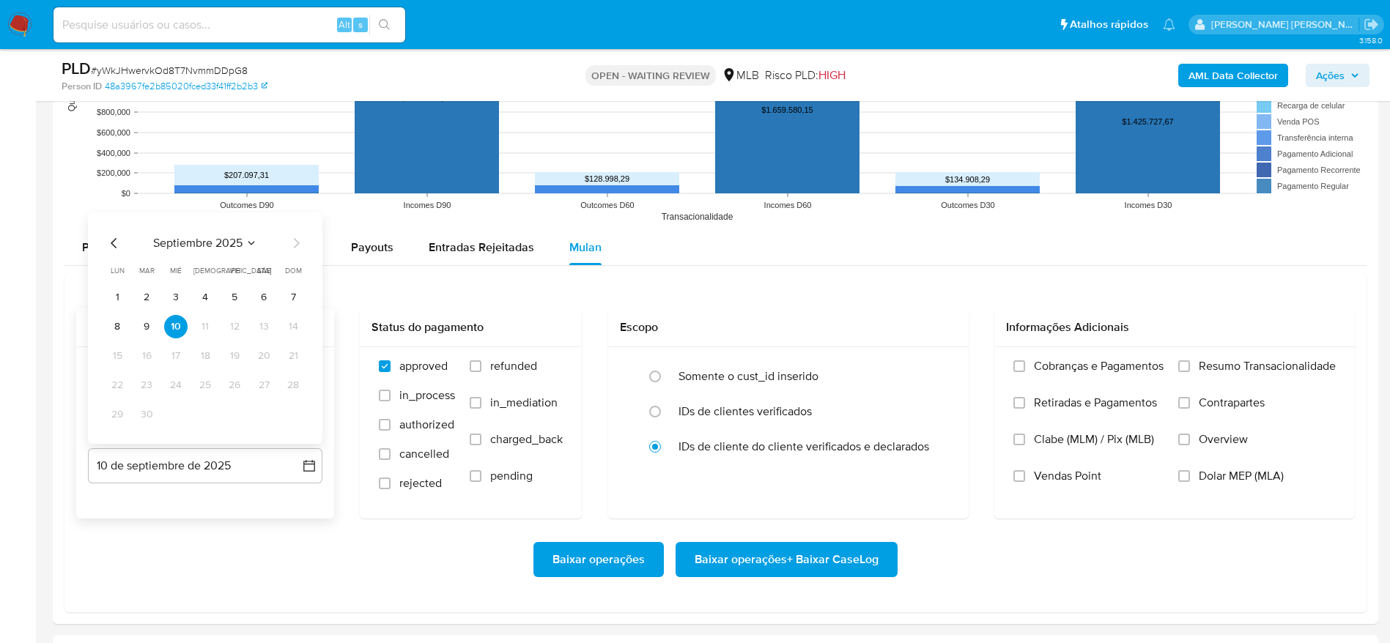
click at [147, 312] on tbody "1 2 3 4 5 6 7 8 9 10 11 12 13 14 15 16 17 18 19 20 21 22 23 24 25 26 27 28 29 30" at bounding box center [205, 356] width 199 height 141
click at [145, 325] on button "9" at bounding box center [146, 326] width 23 height 23
click at [1261, 368] on span "Resumo Transacionalidade" at bounding box center [1267, 366] width 137 height 15
click at [1190, 368] on input "Resumo Transacionalidade" at bounding box center [1184, 367] width 12 height 12
click at [807, 562] on span "Baixar operações + Baixar CaseLog" at bounding box center [787, 560] width 184 height 32
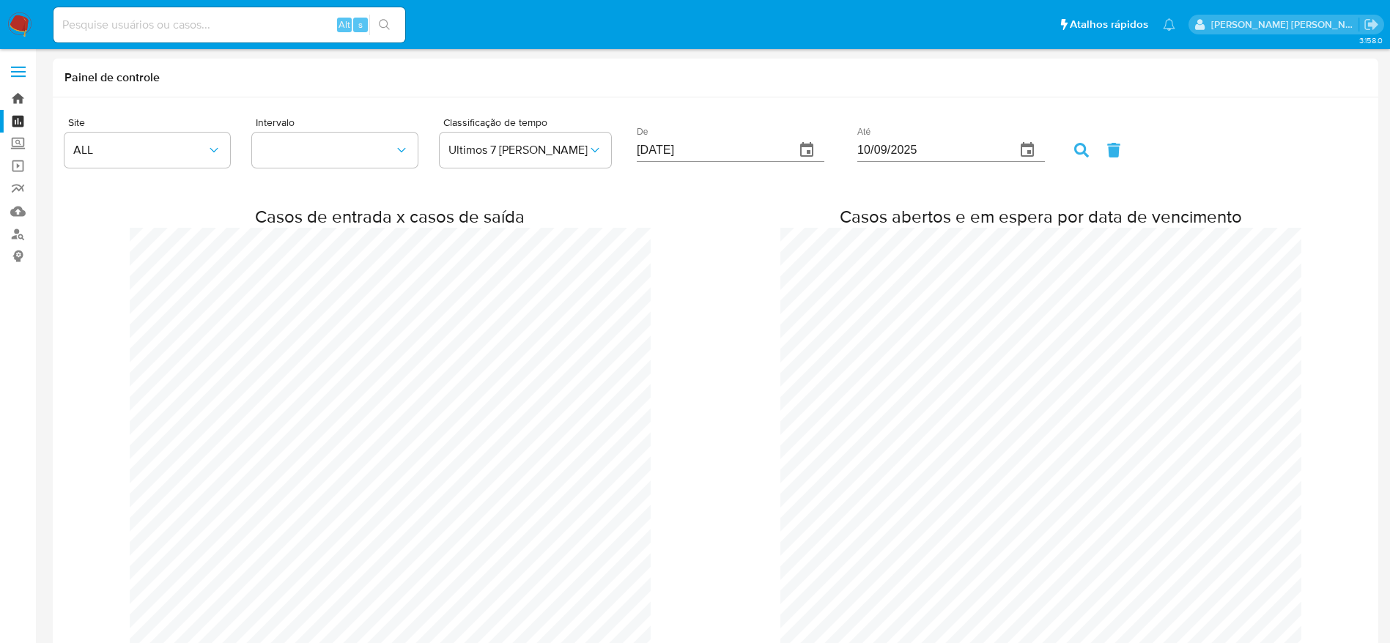
click at [11, 102] on link "Bandeja" at bounding box center [87, 98] width 174 height 23
